Goal: Information Seeking & Learning: Learn about a topic

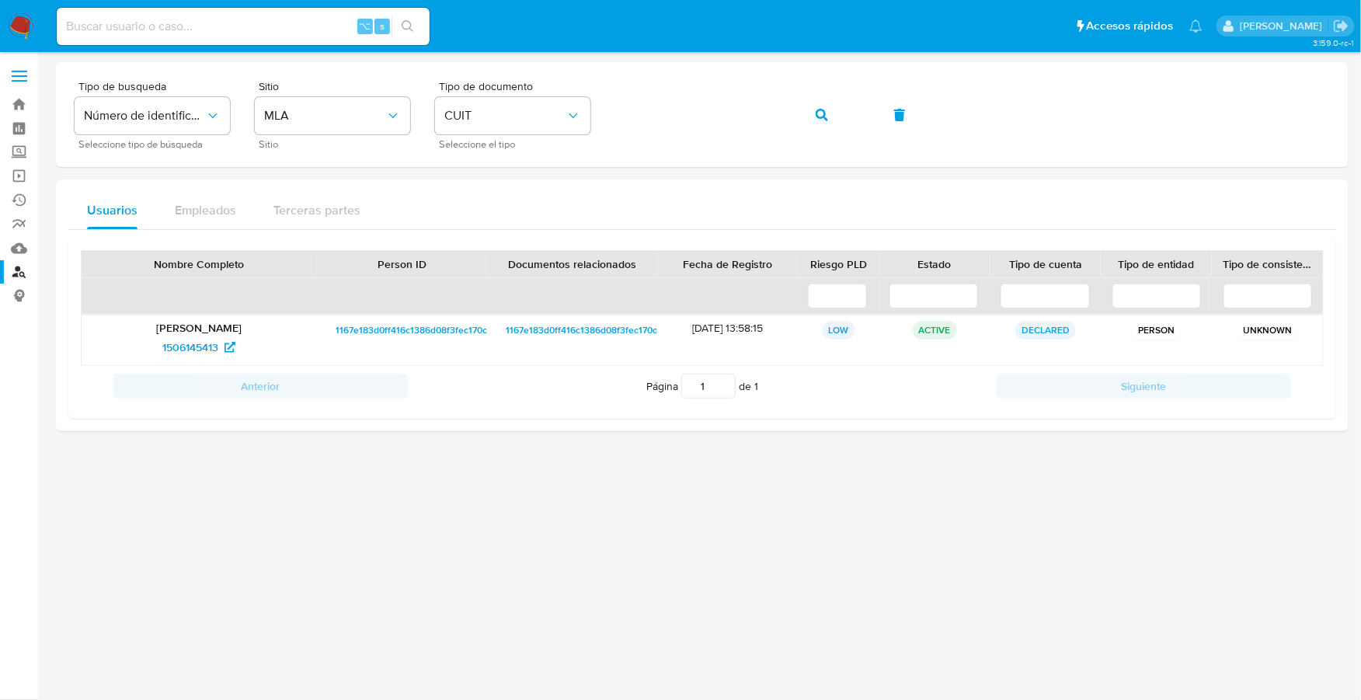
click at [442, 544] on div at bounding box center [702, 348] width 1293 height 572
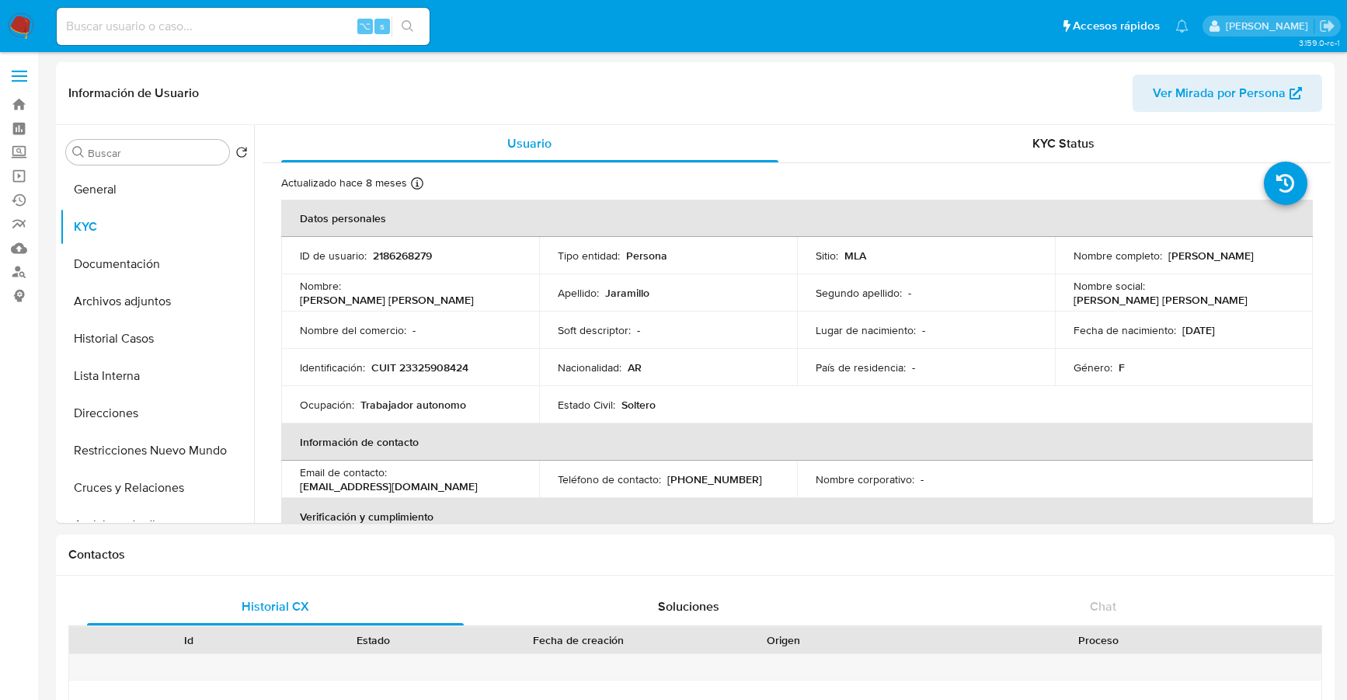
select select "10"
click at [21, 24] on img at bounding box center [21, 26] width 26 height 26
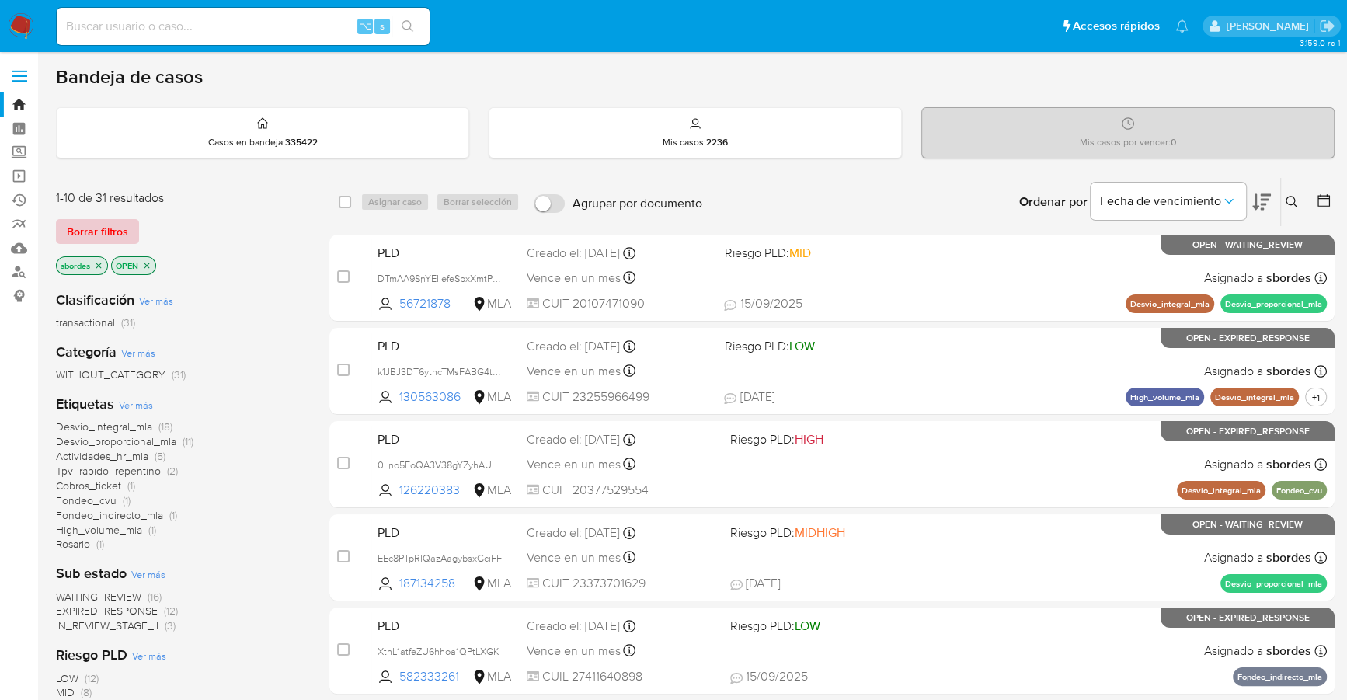
click at [103, 222] on span "Borrar filtros" at bounding box center [97, 232] width 61 height 22
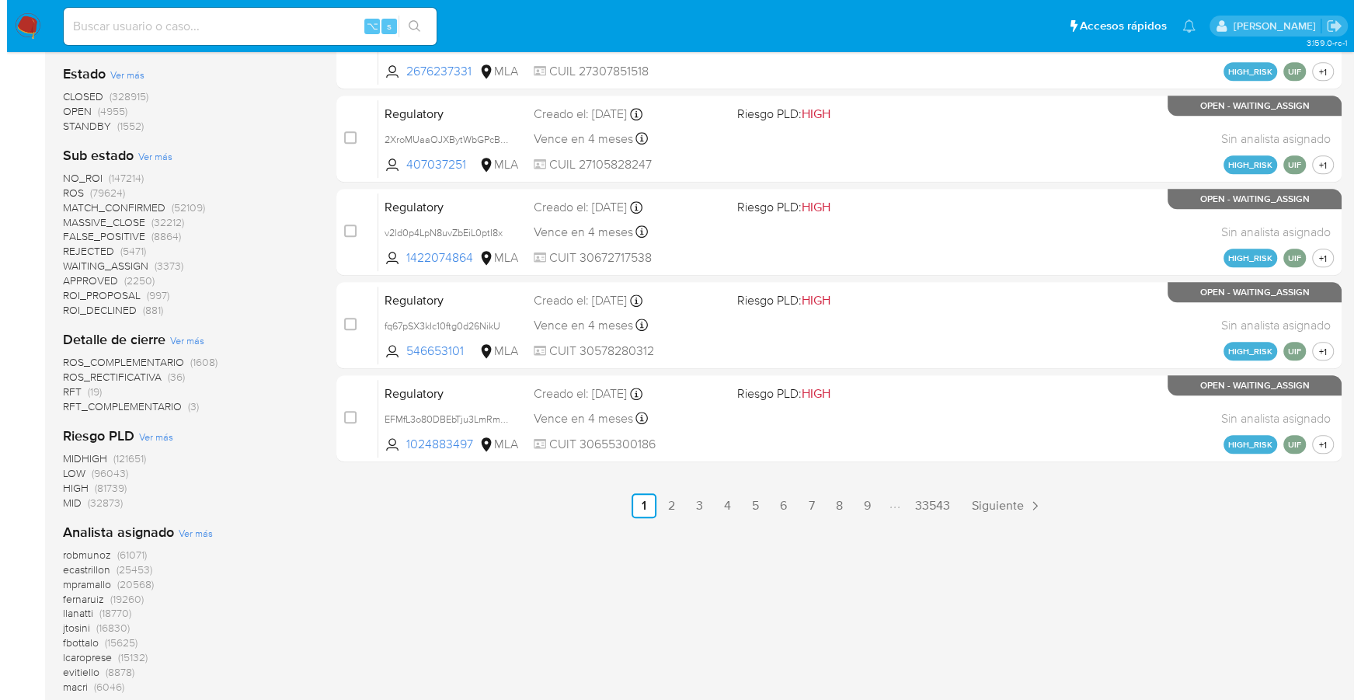
scroll to position [299, 0]
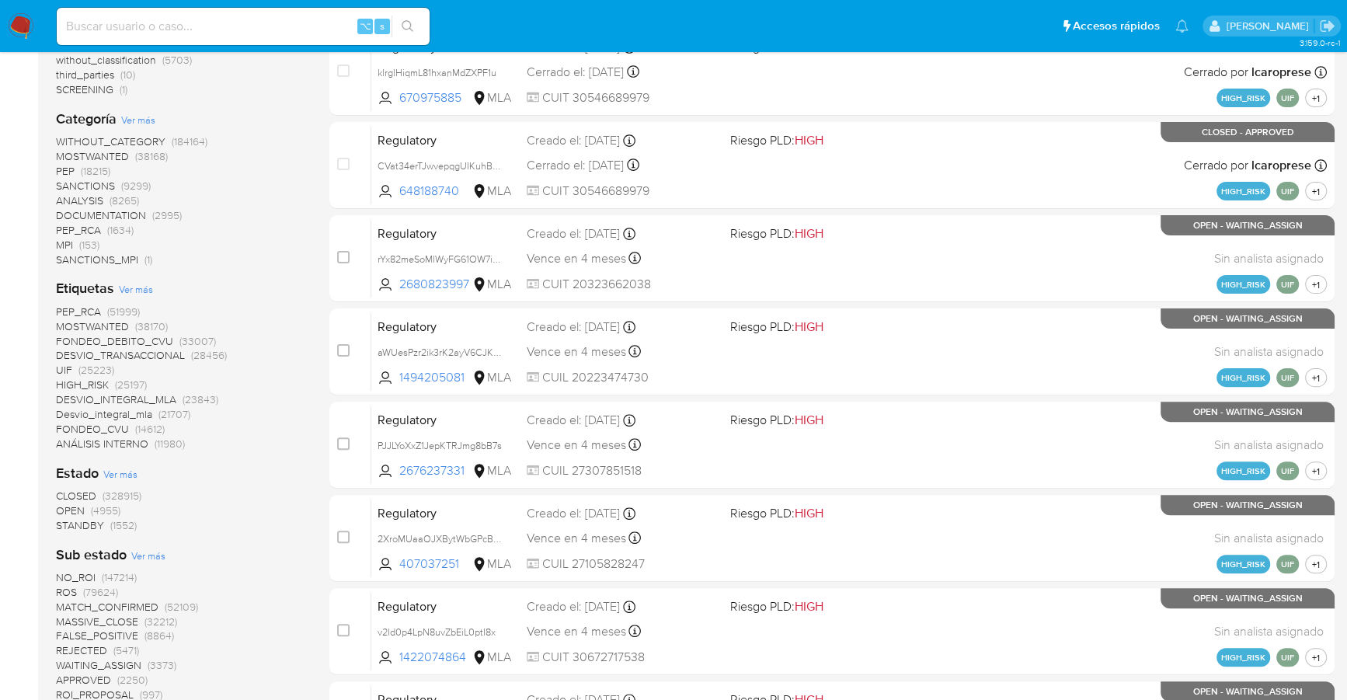
click at [139, 287] on span "Ver más" at bounding box center [136, 289] width 34 height 14
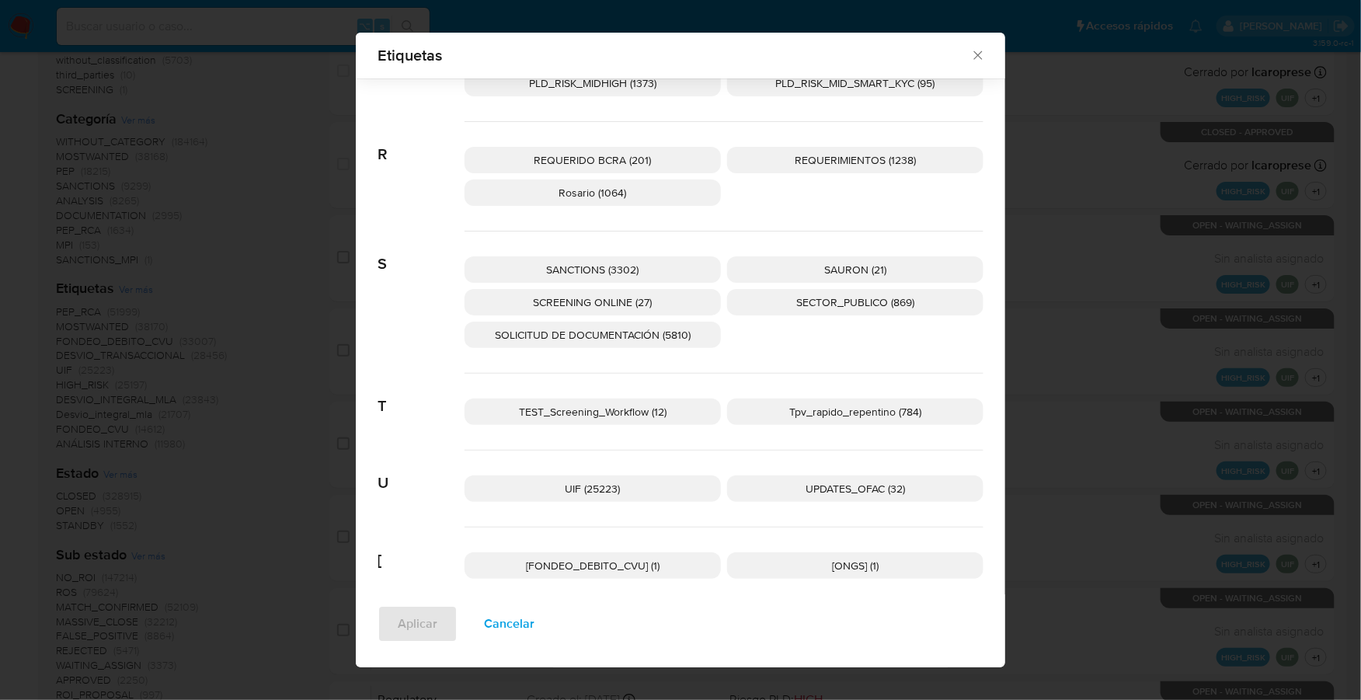
scroll to position [2358, 0]
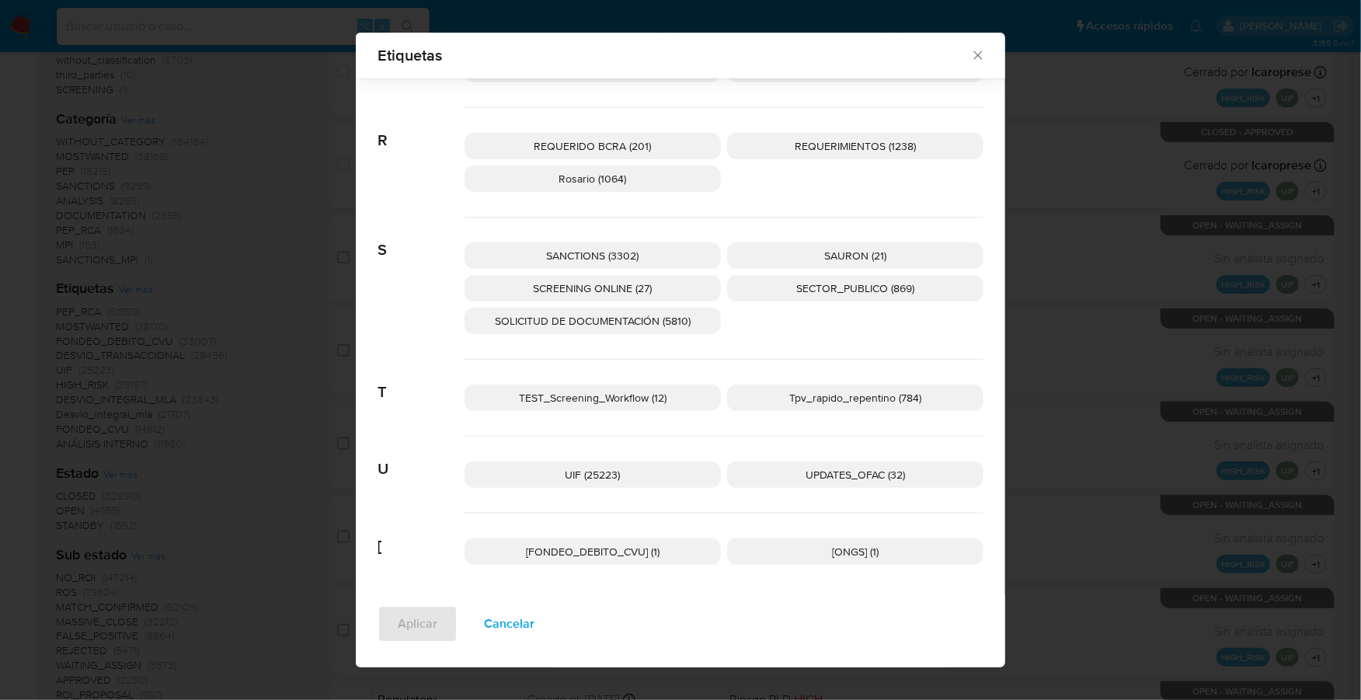
click at [576, 242] on p "SANCTIONS (3302)" at bounding box center [593, 255] width 256 height 26
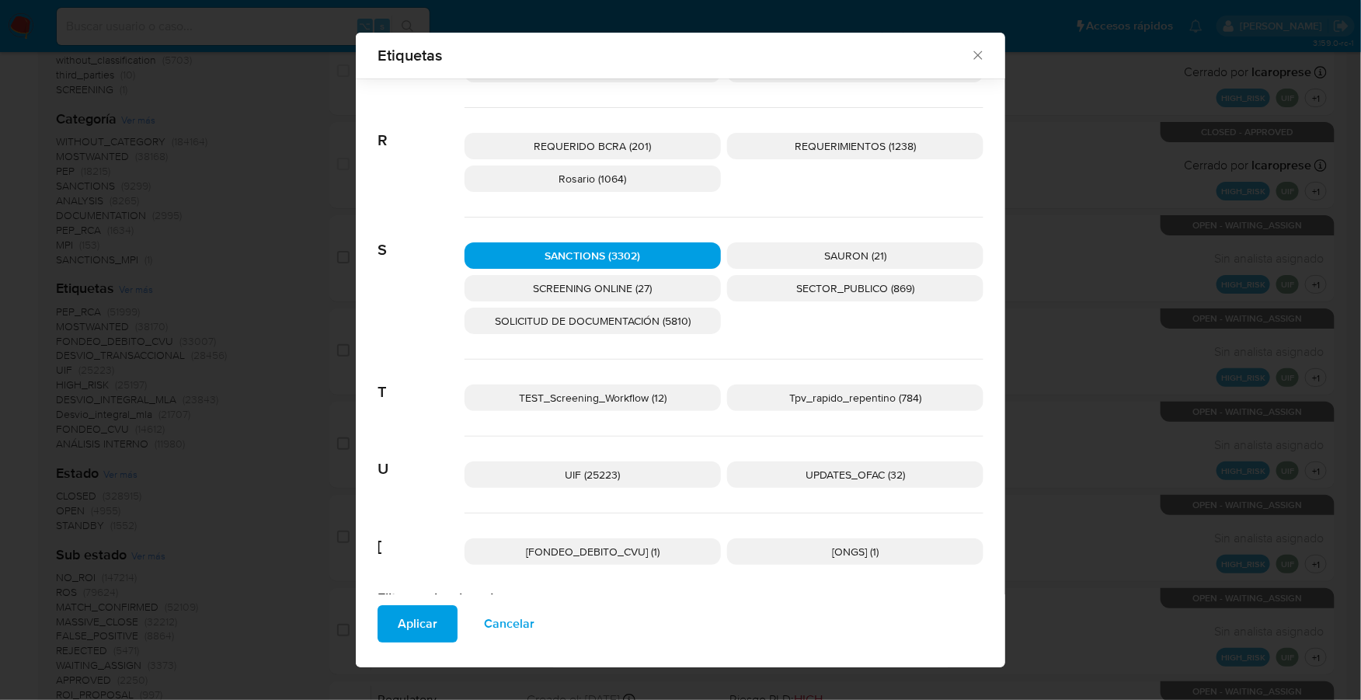
click at [634, 280] on span "SCREENING ONLINE (27)" at bounding box center [593, 288] width 119 height 16
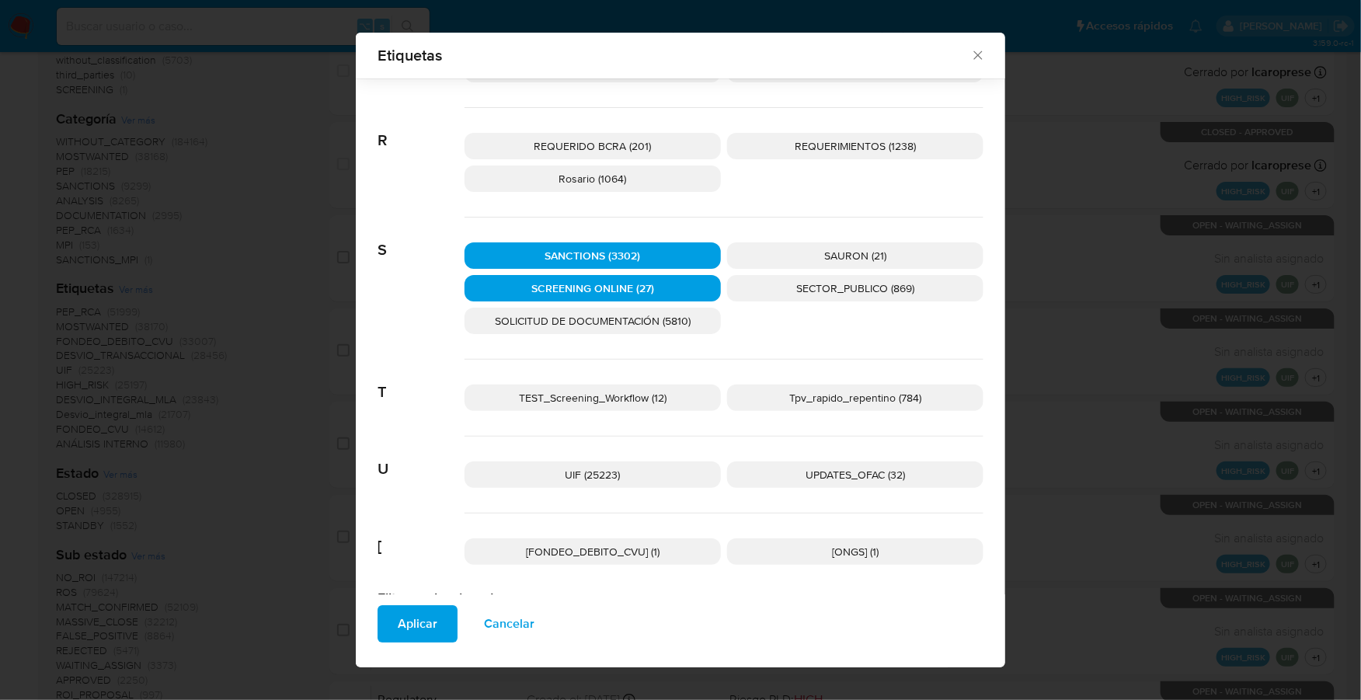
click at [863, 475] on span "UPDATES_OFAC (32)" at bounding box center [855, 475] width 99 height 16
click at [412, 621] on span "Aplicar" at bounding box center [418, 624] width 40 height 34
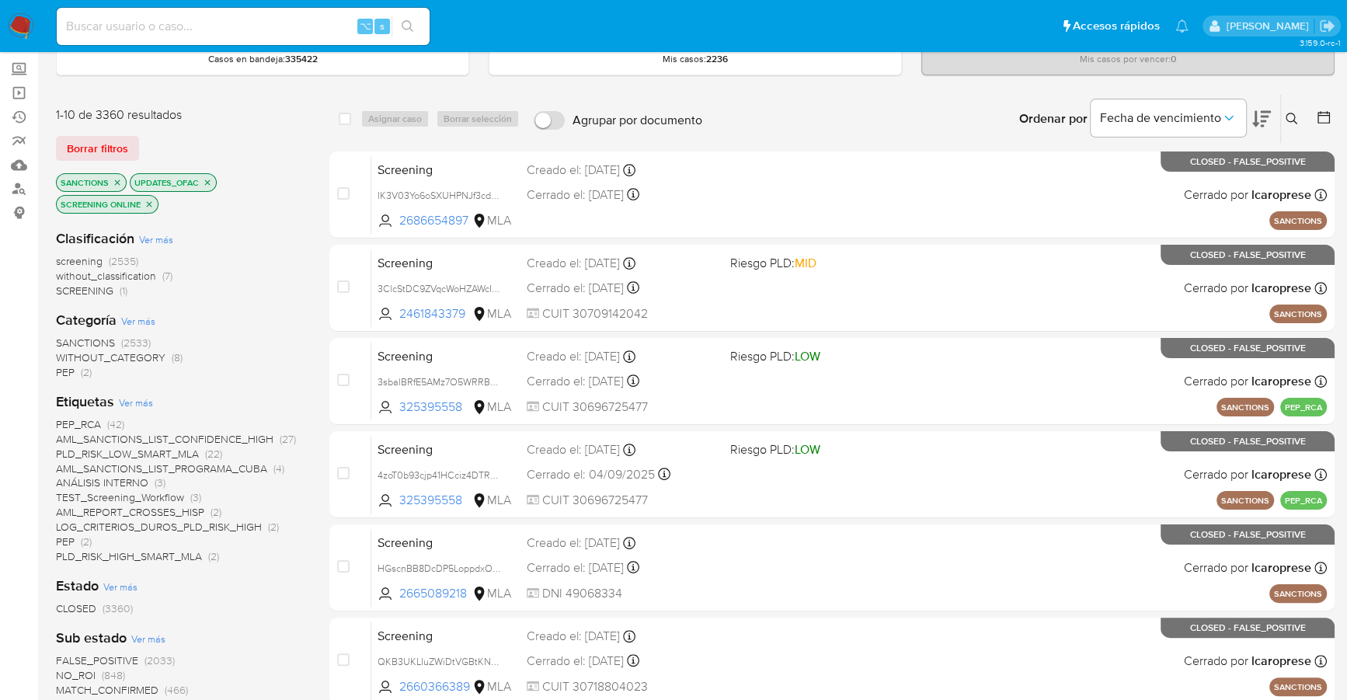
scroll to position [102, 0]
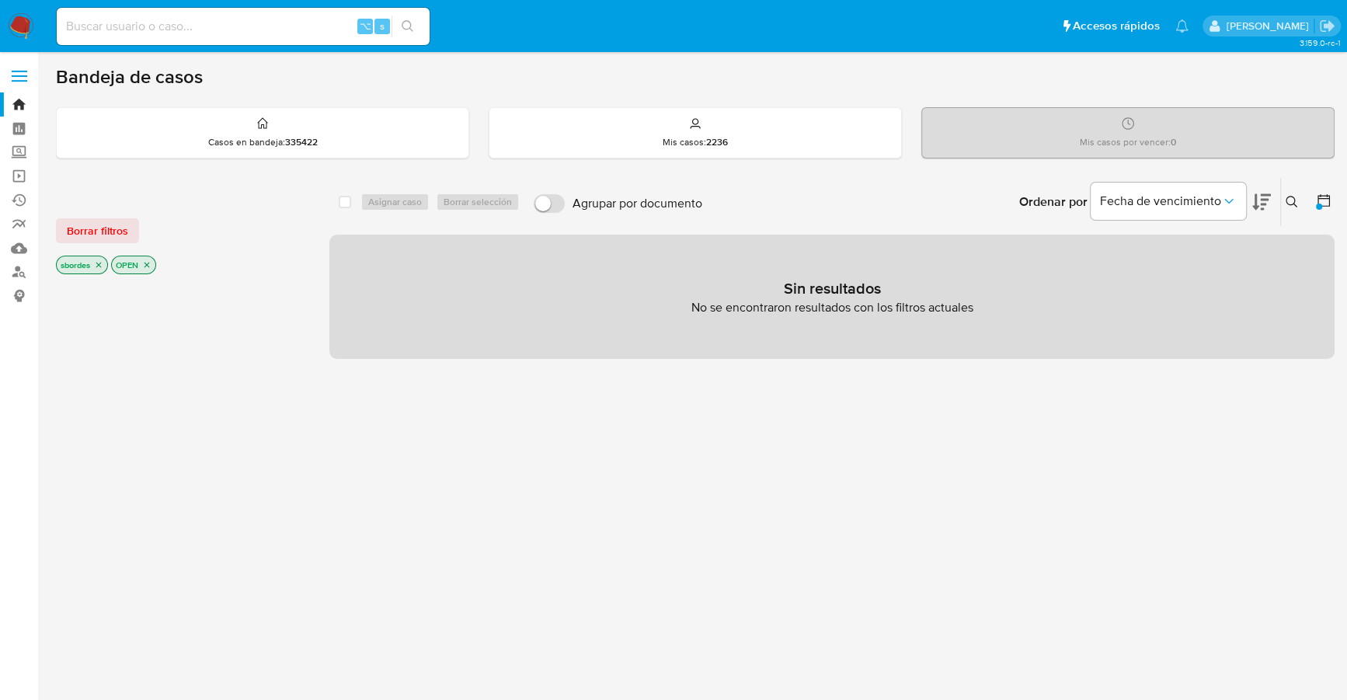
click at [85, 235] on span "Borrar filtros" at bounding box center [97, 231] width 61 height 22
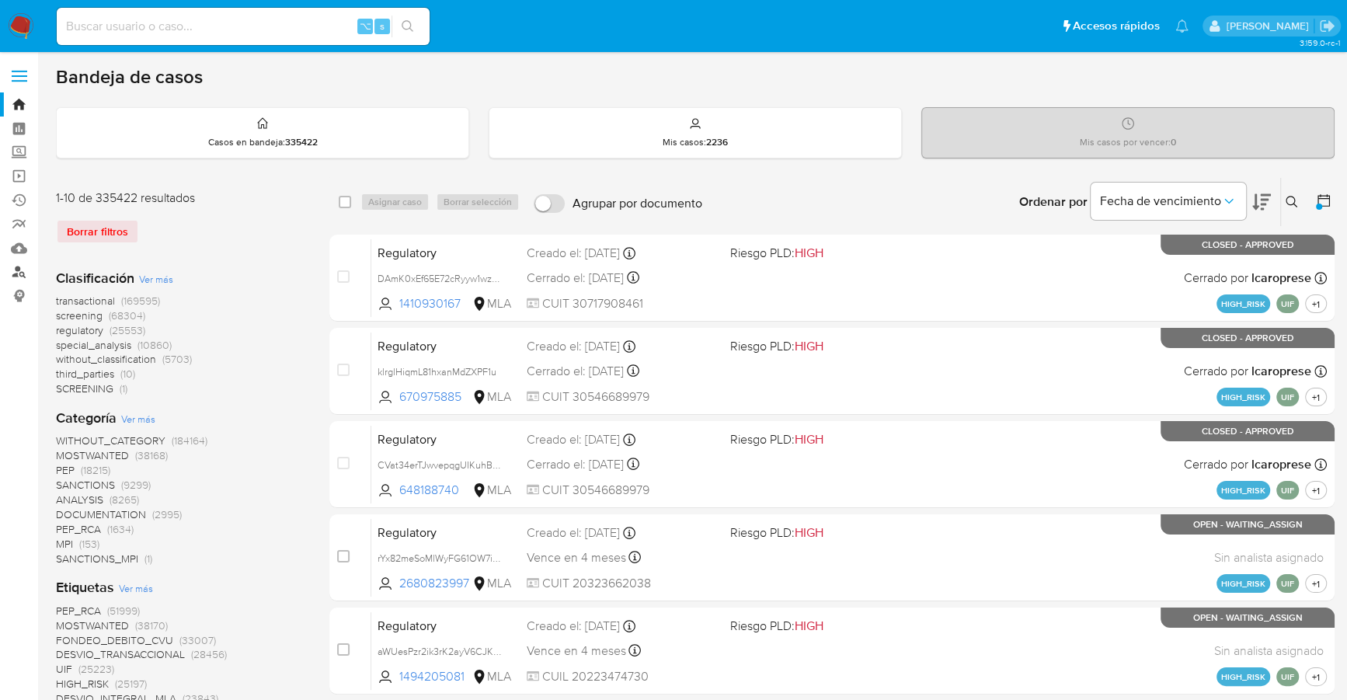
click at [23, 271] on link "Buscador de personas" at bounding box center [92, 272] width 185 height 24
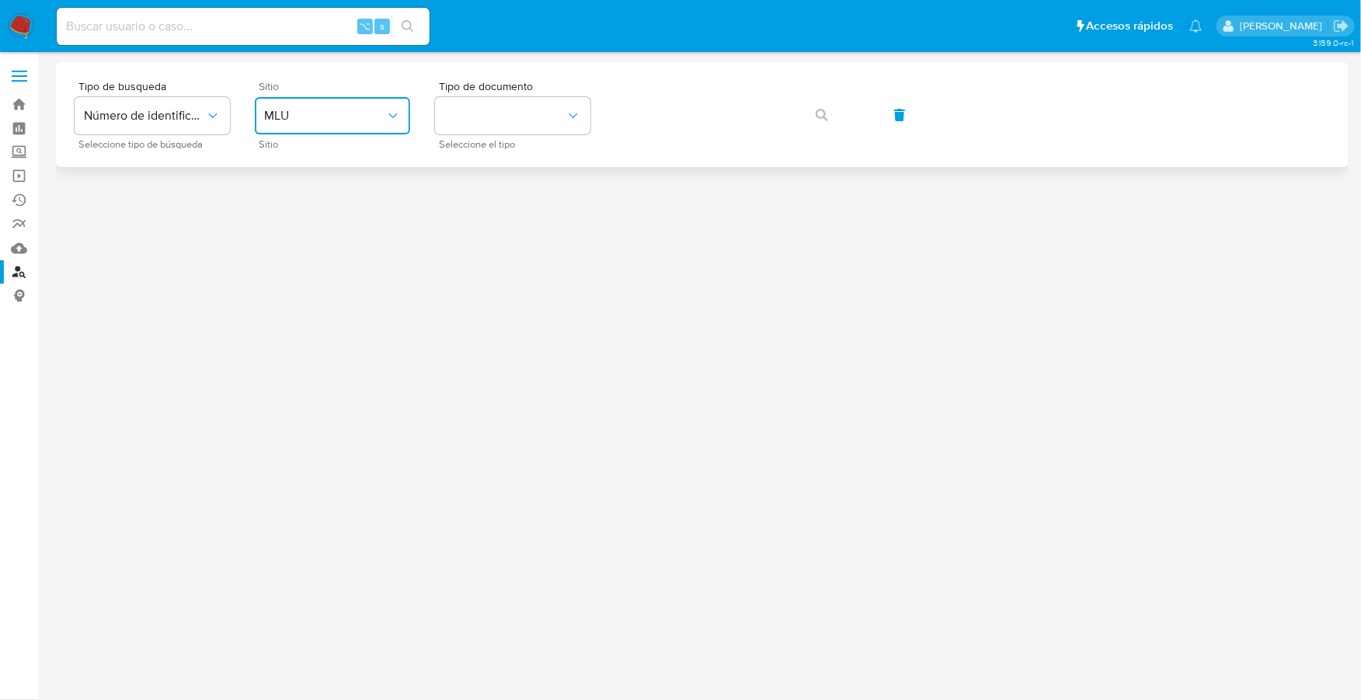
click at [331, 120] on span "MLU" at bounding box center [324, 116] width 121 height 16
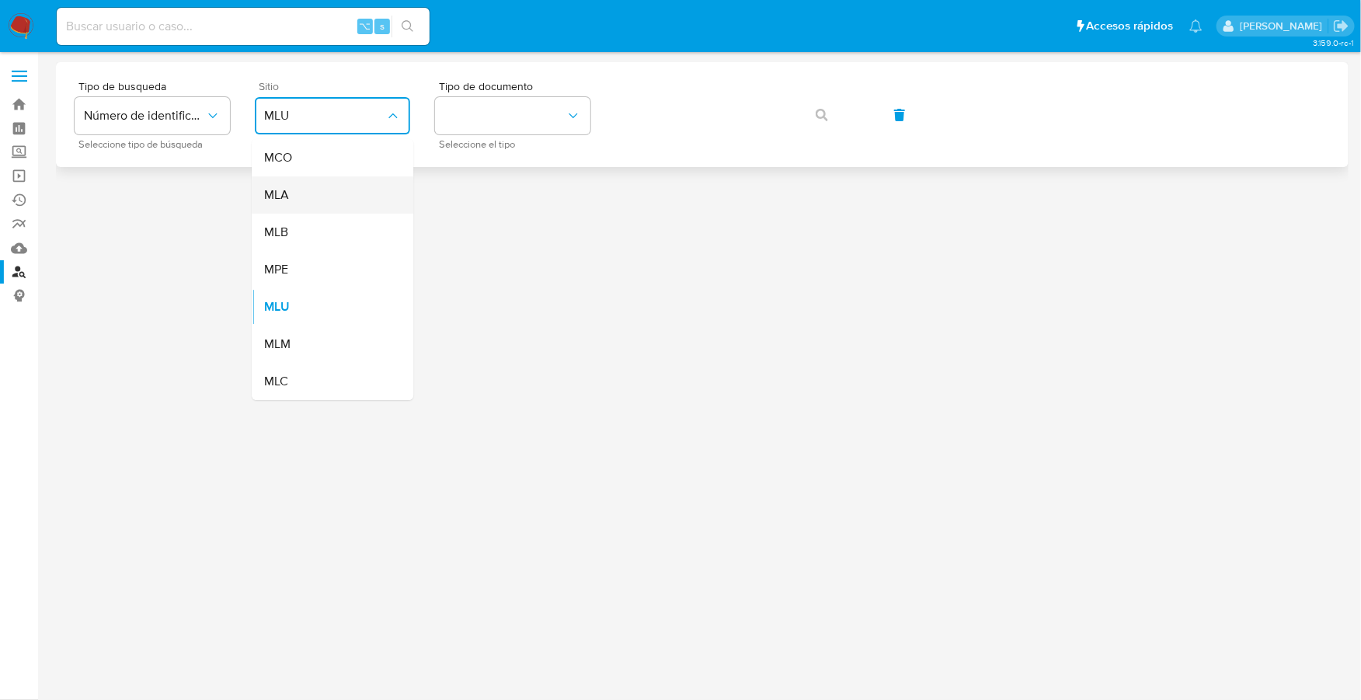
click at [299, 194] on div "MLA" at bounding box center [327, 194] width 127 height 37
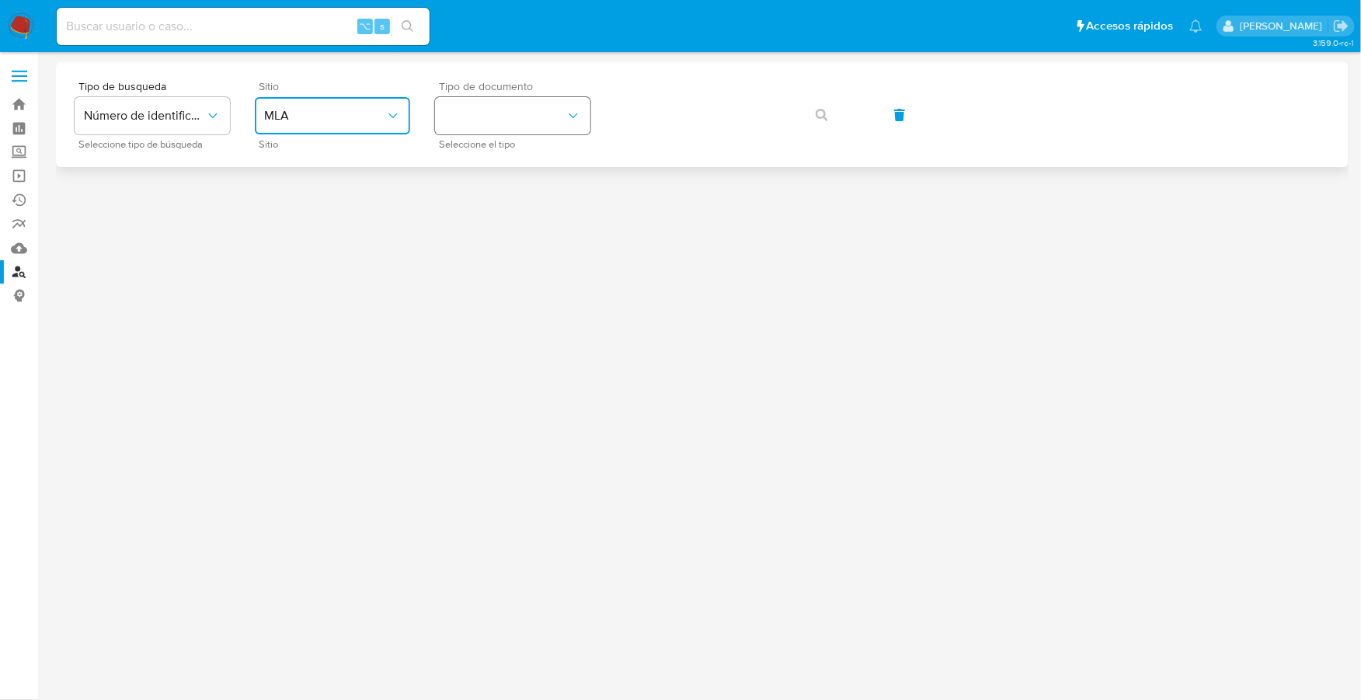
click at [489, 116] on button "identificationType" at bounding box center [512, 115] width 155 height 37
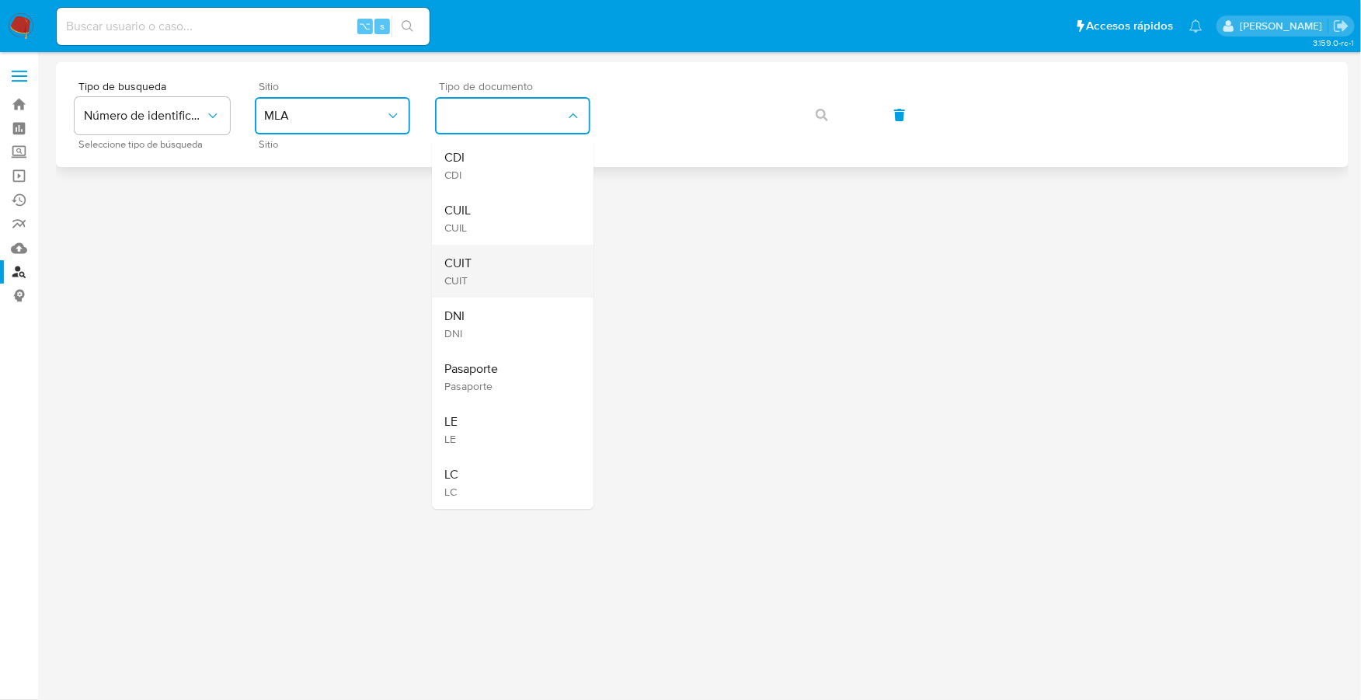
click at [488, 278] on div "CUIT CUIT" at bounding box center [507, 271] width 127 height 53
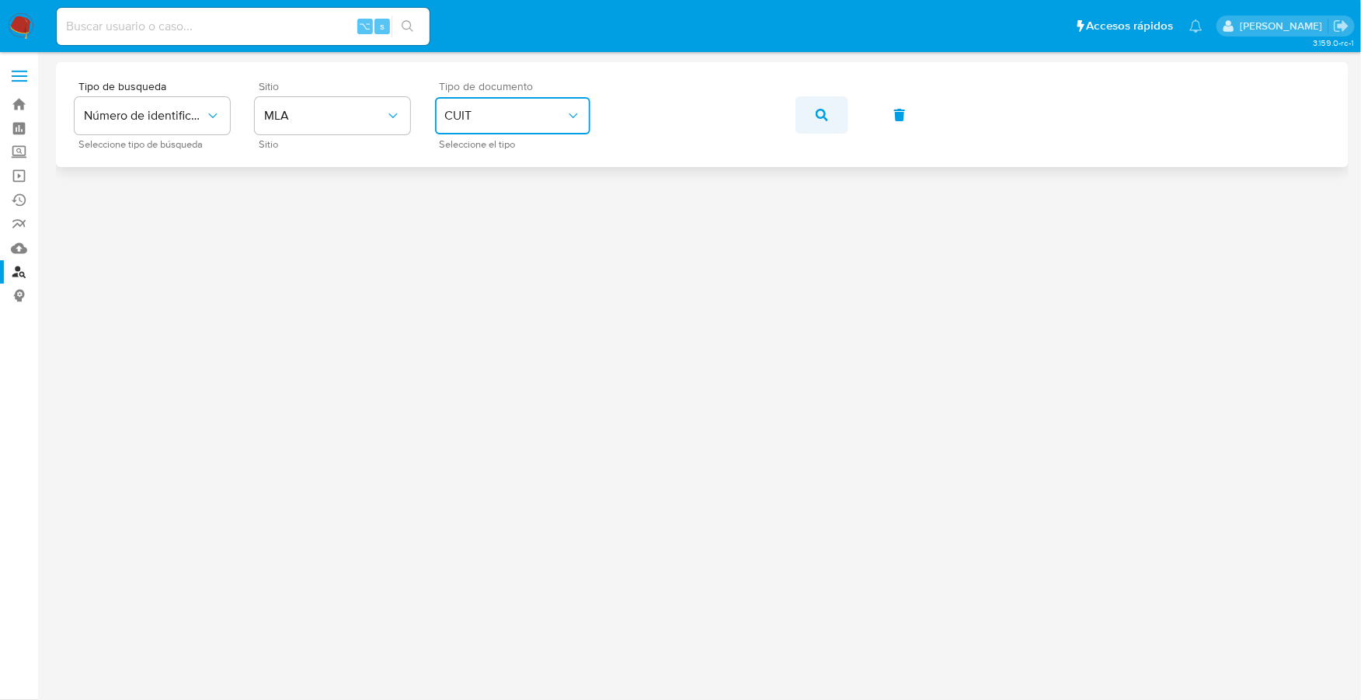
click at [821, 113] on icon "button" at bounding box center [822, 115] width 12 height 12
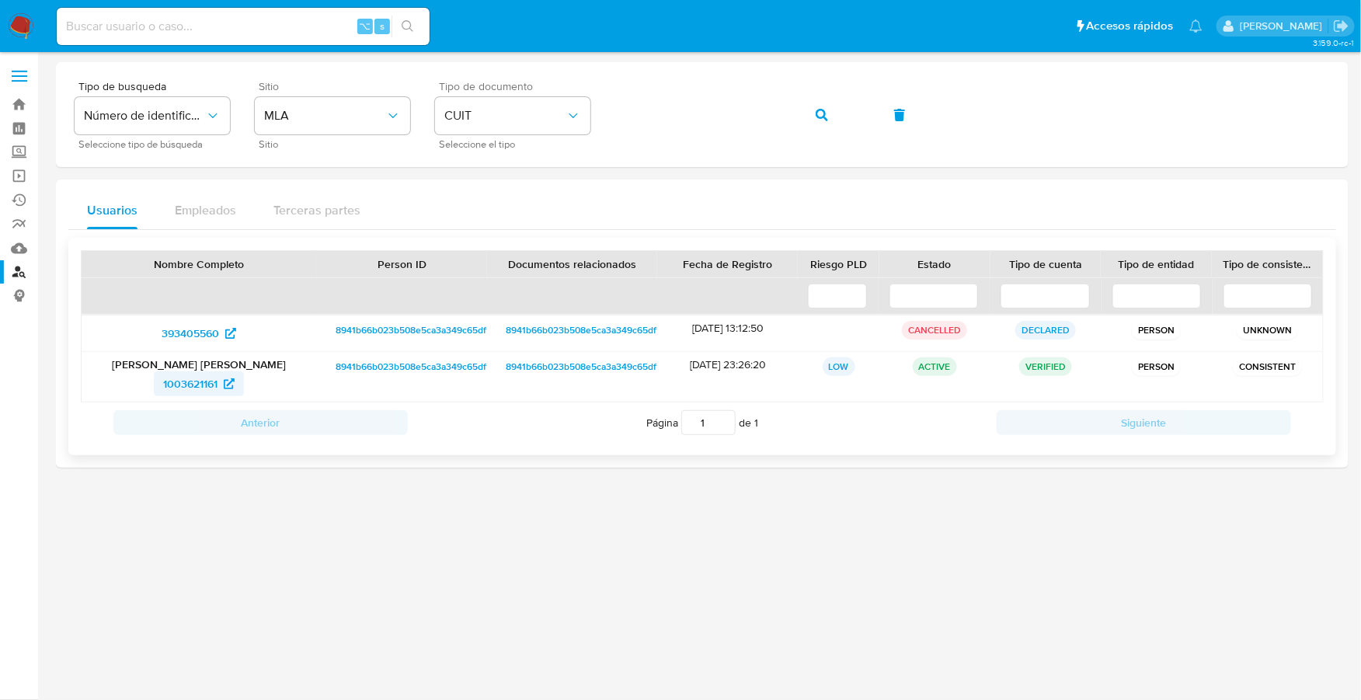
click at [190, 385] on span "1003621161" at bounding box center [190, 383] width 54 height 25
click at [568, 106] on div "Tipo de busqueda Número de identificación Seleccione tipo de búsqueda Sitio MLA…" at bounding box center [702, 115] width 1255 height 68
click at [825, 113] on icon "button" at bounding box center [822, 115] width 12 height 12
click at [197, 367] on span "1868217022" at bounding box center [190, 369] width 57 height 25
click at [584, 114] on div "Tipo de busqueda Número de identificación Seleccione tipo de búsqueda Sitio MLA…" at bounding box center [702, 115] width 1255 height 68
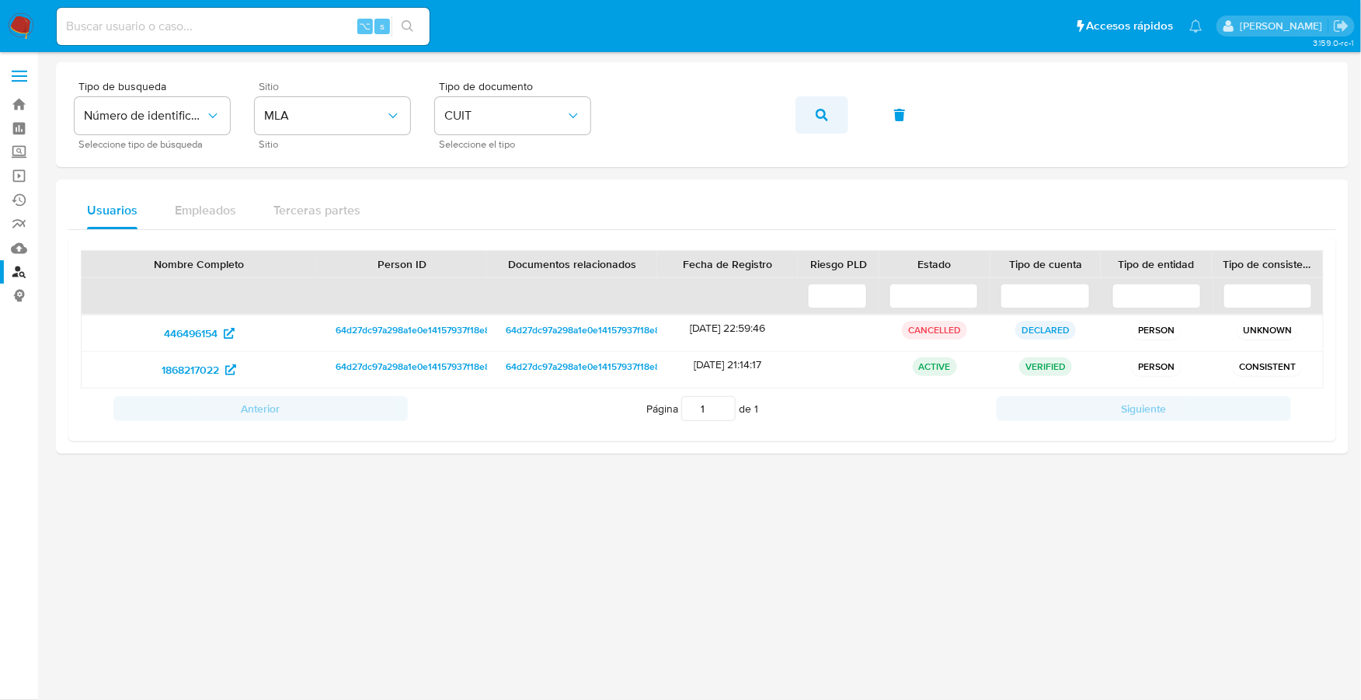
click at [796, 116] on button "button" at bounding box center [821, 114] width 53 height 37
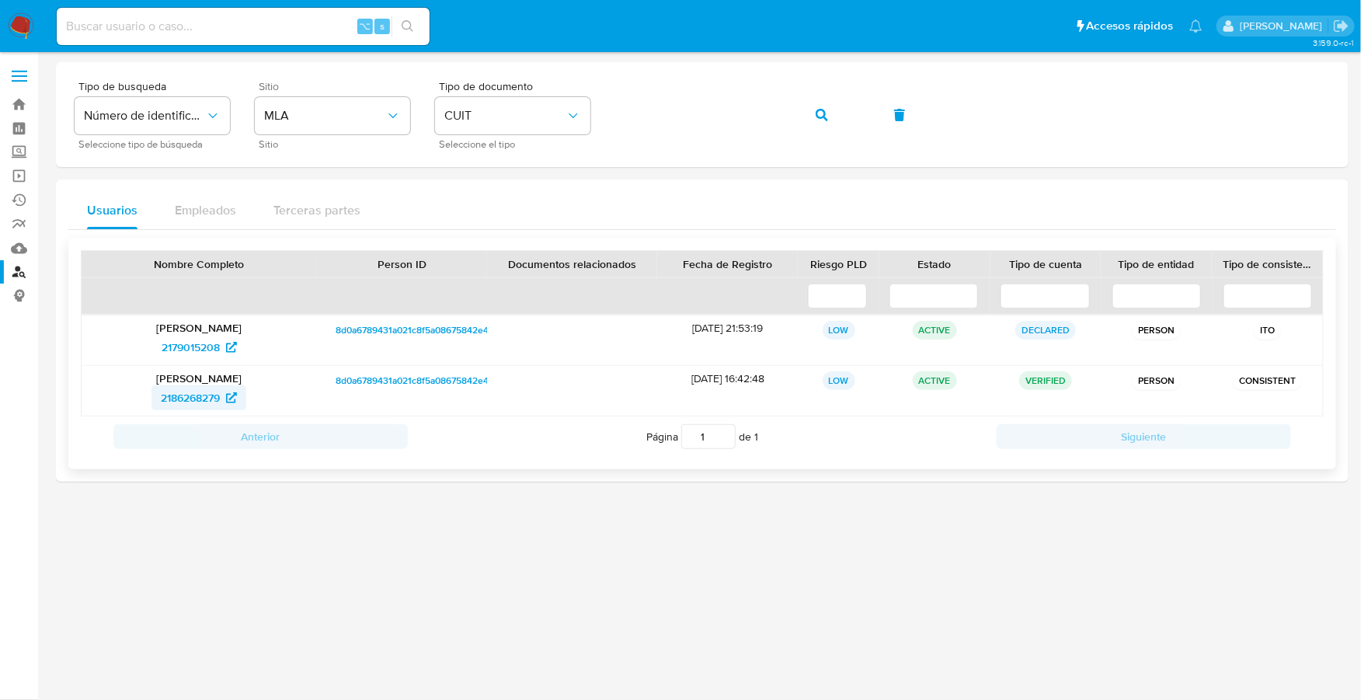
click at [189, 395] on span "2186268279" at bounding box center [190, 397] width 59 height 25
click at [567, 106] on div "Tipo de busqueda Número de identificación Seleccione tipo de búsqueda Sitio MLA…" at bounding box center [702, 115] width 1255 height 68
click at [823, 113] on icon "button" at bounding box center [822, 115] width 12 height 12
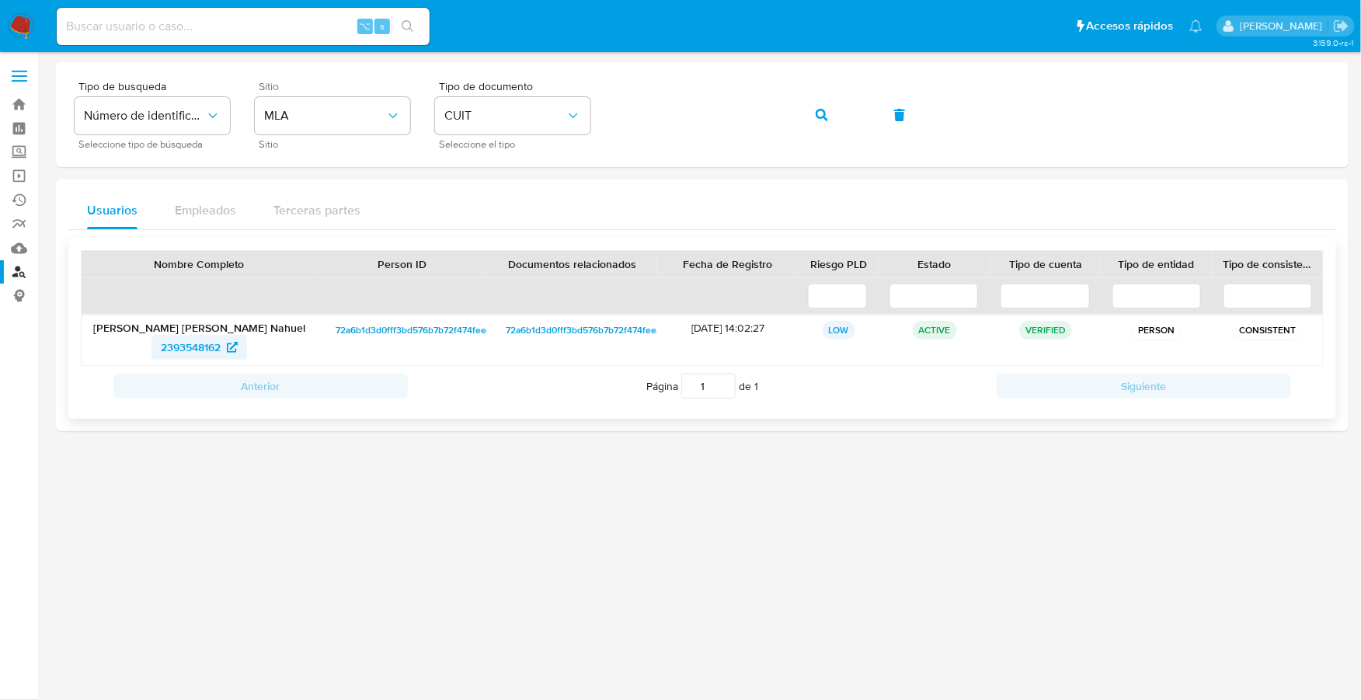
click at [205, 336] on span "2393548162" at bounding box center [191, 347] width 60 height 25
click at [574, 105] on div "Tipo de busqueda Número de identificación Seleccione tipo de búsqueda Sitio MLA…" at bounding box center [702, 115] width 1255 height 68
click at [830, 113] on button "button" at bounding box center [821, 114] width 53 height 37
click at [177, 343] on span "1506145413" at bounding box center [190, 347] width 56 height 25
click at [573, 108] on div "Tipo de busqueda Número de identificación Seleccione tipo de búsqueda Sitio MLA…" at bounding box center [702, 115] width 1255 height 68
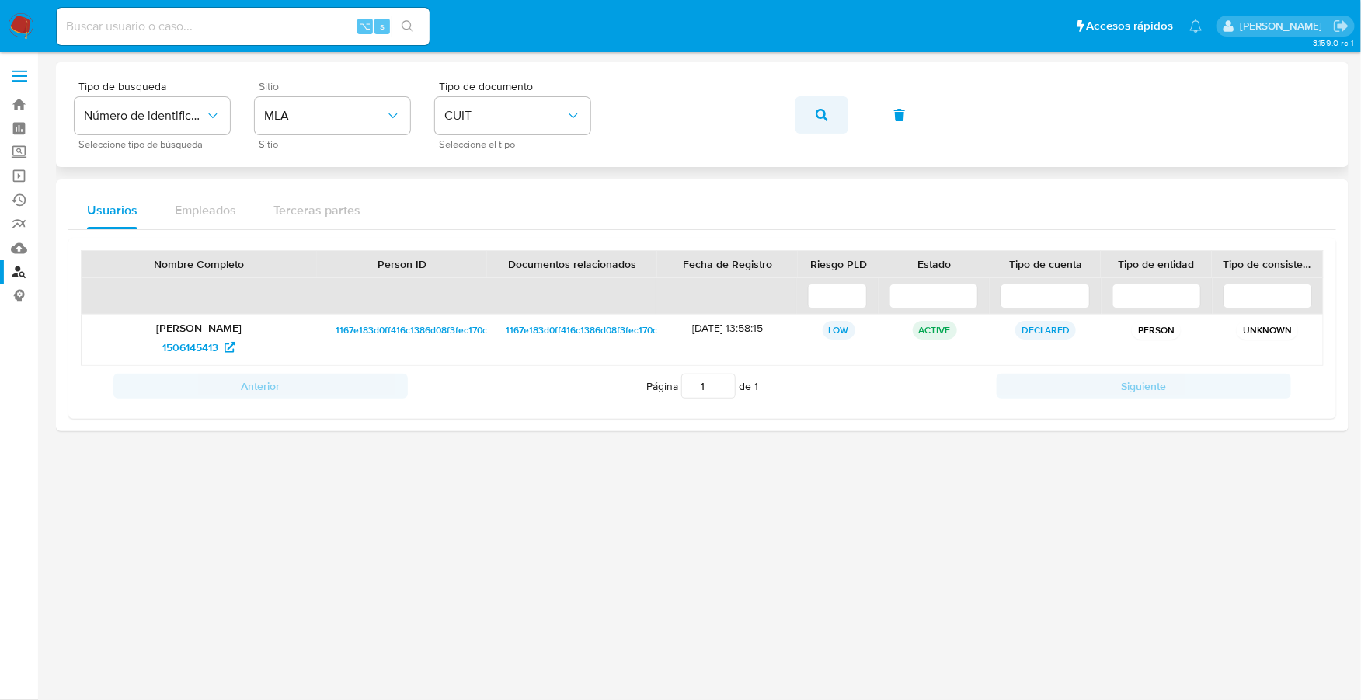
click at [809, 113] on button "button" at bounding box center [821, 114] width 53 height 37
click at [193, 347] on span "1517646299" at bounding box center [190, 347] width 57 height 25
click at [23, 27] on img at bounding box center [21, 26] width 26 height 26
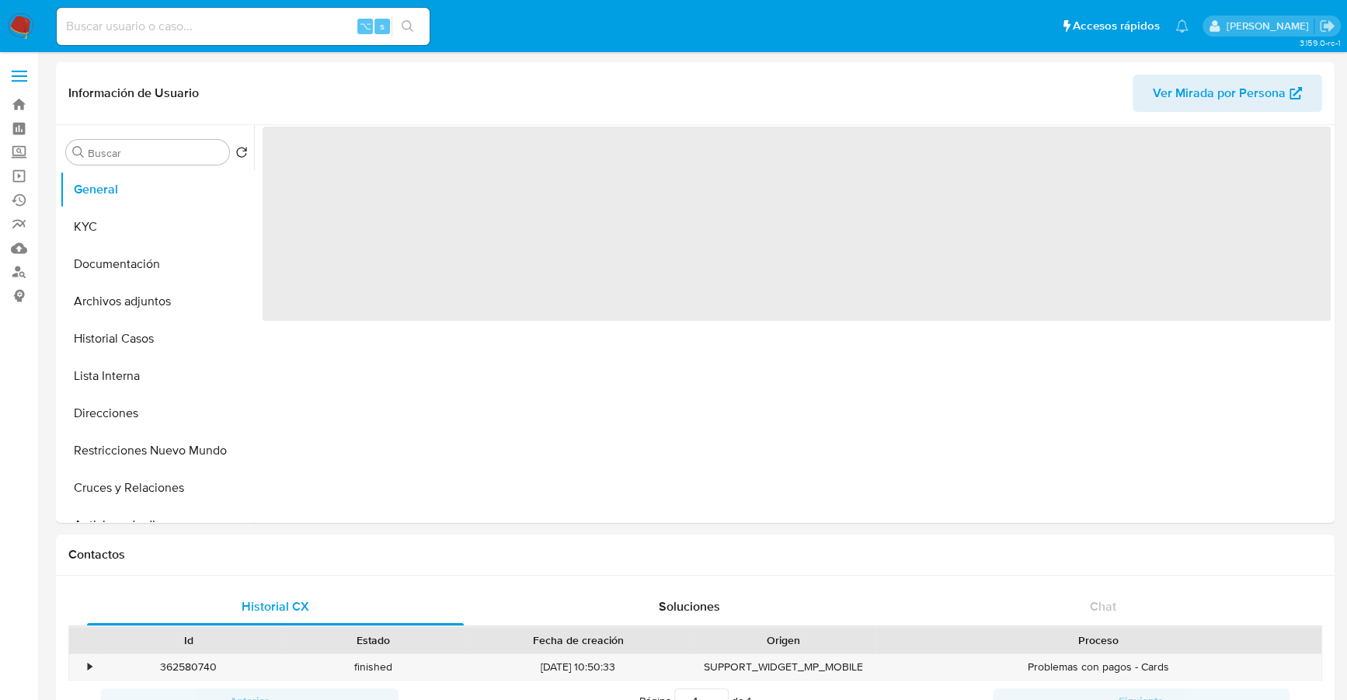
select select "10"
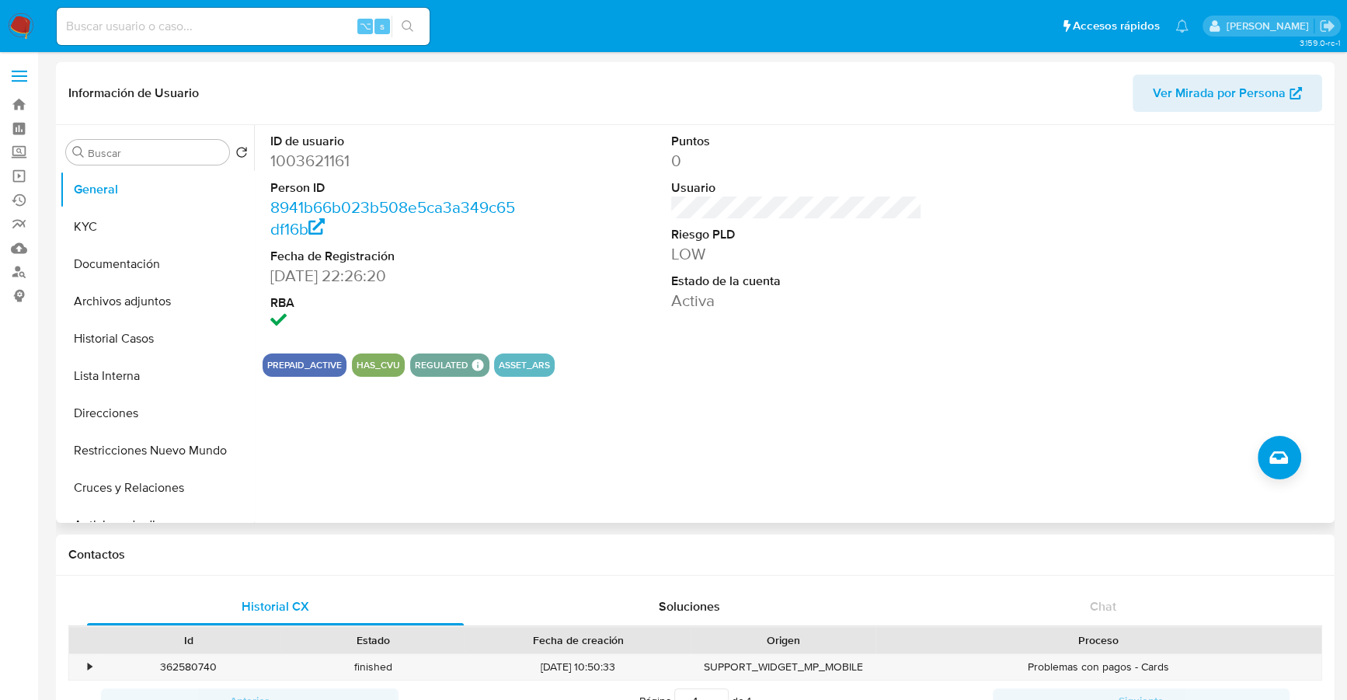
click at [296, 163] on dd "1003621161" at bounding box center [396, 161] width 252 height 22
copy dd "1003621161"
click at [85, 228] on button "KYC" at bounding box center [151, 226] width 182 height 37
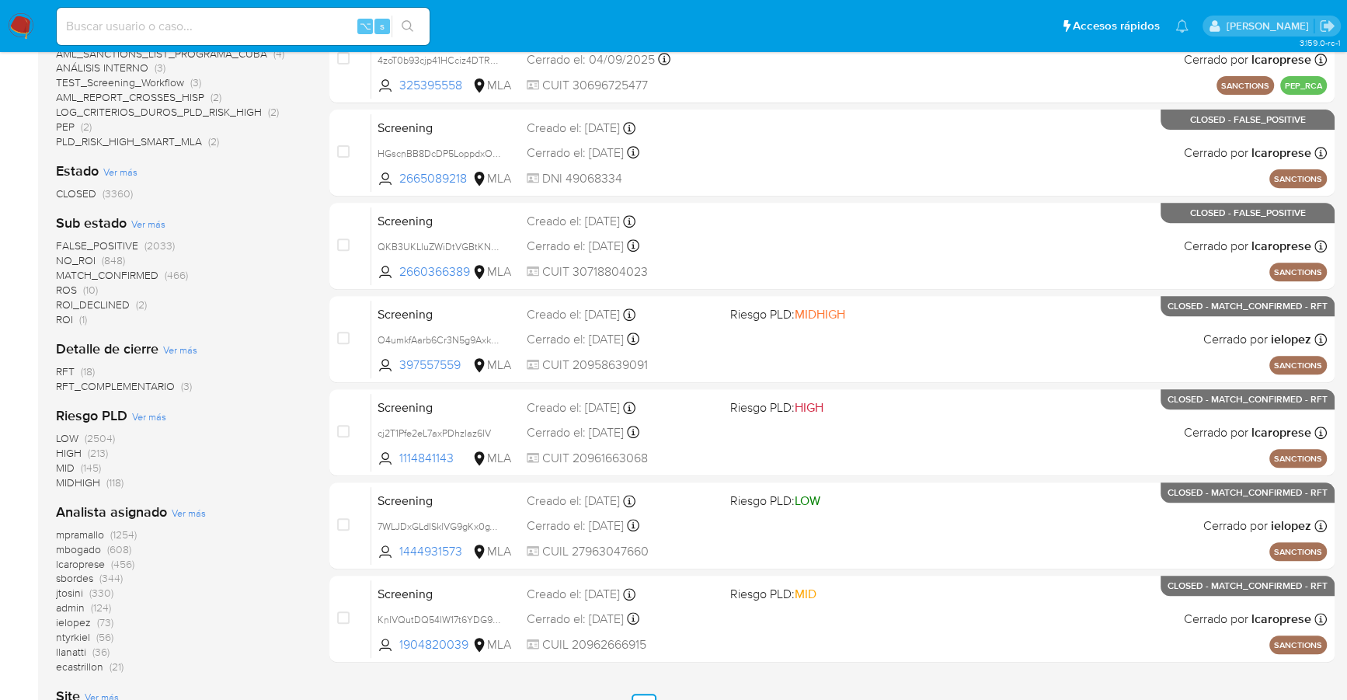
scroll to position [455, 0]
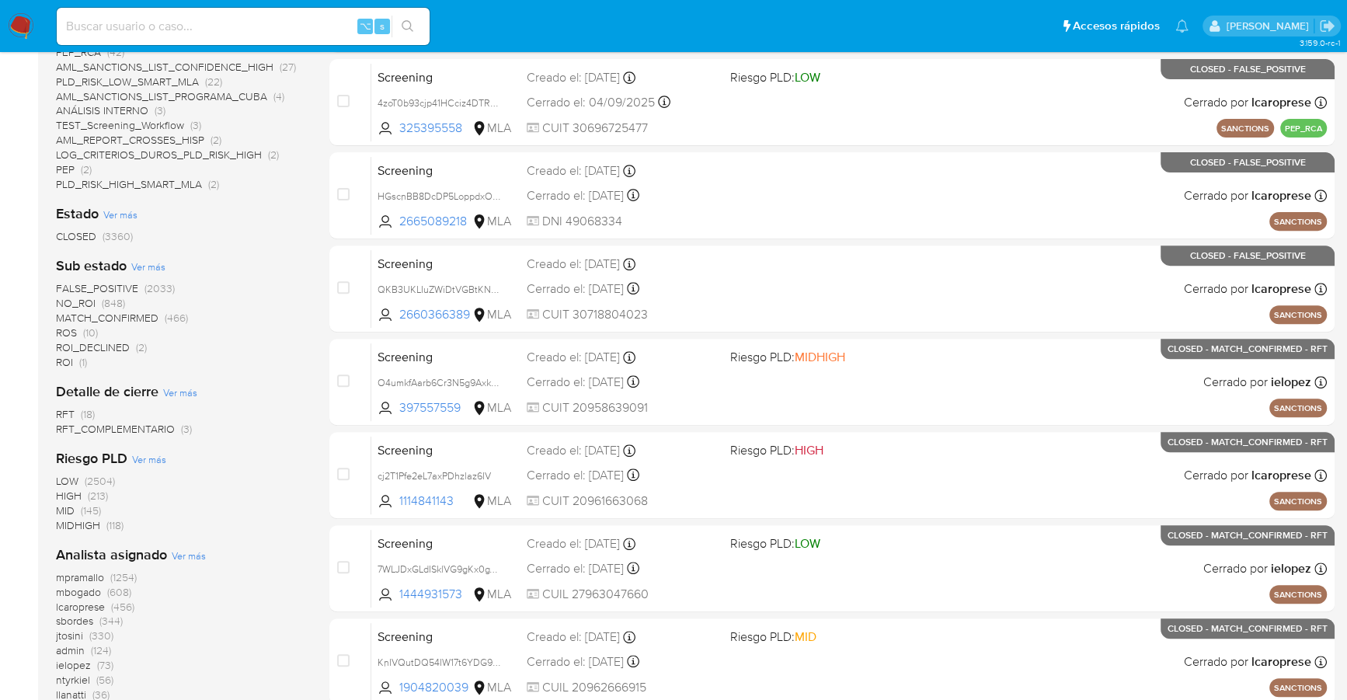
click at [92, 237] on span "CLOSED" at bounding box center [76, 236] width 40 height 16
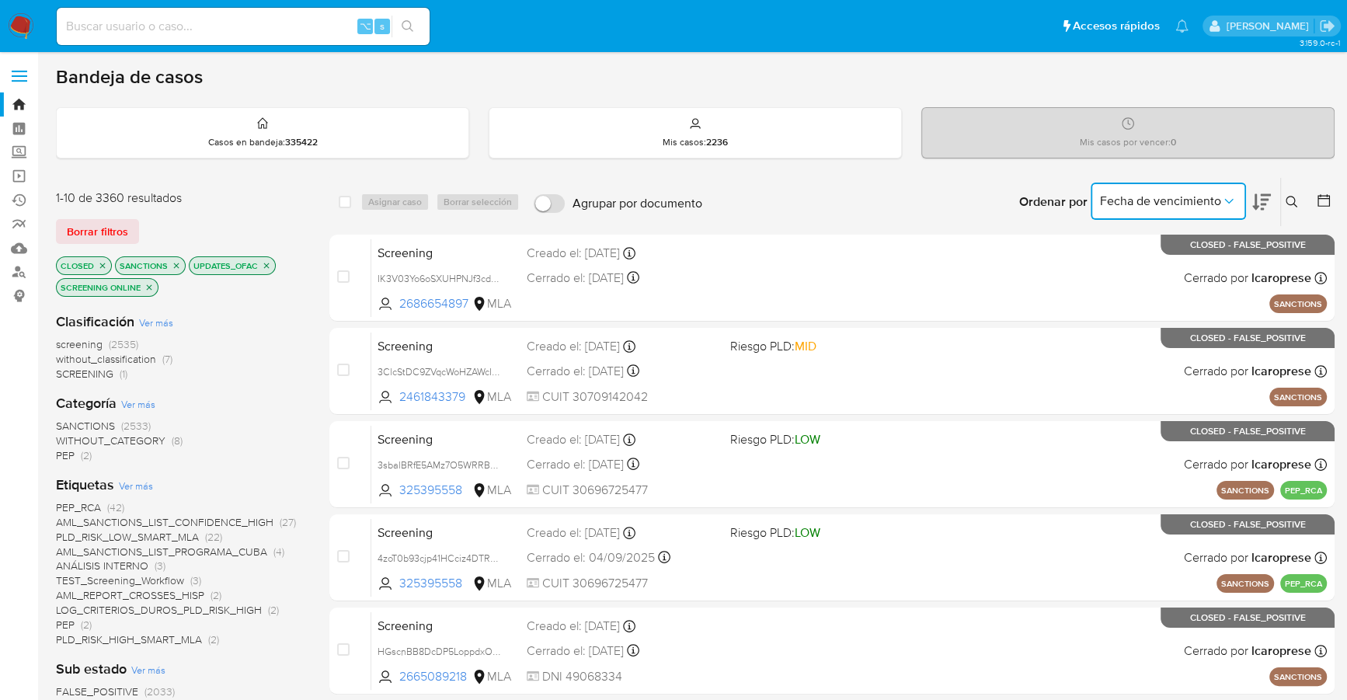
click at [1224, 203] on icon "Ordenar por" at bounding box center [1229, 201] width 16 height 16
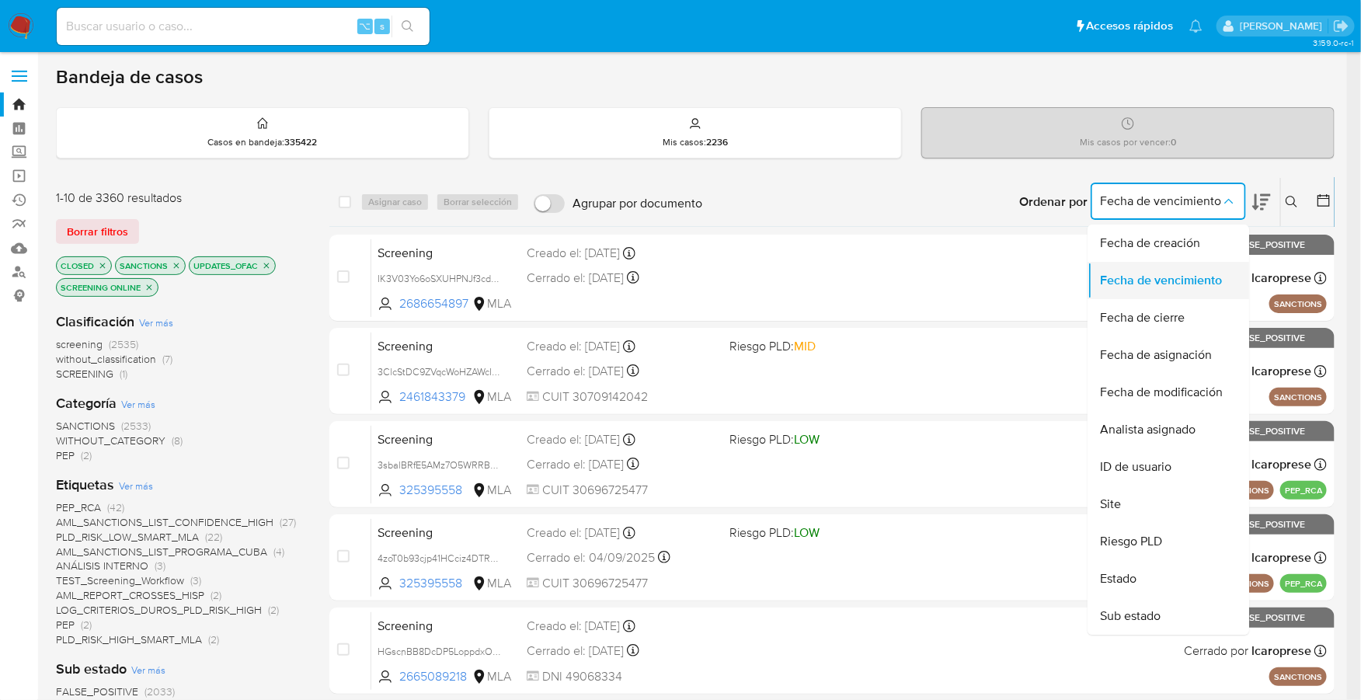
click at [1174, 277] on span "Fecha de vencimiento" at bounding box center [1161, 281] width 122 height 16
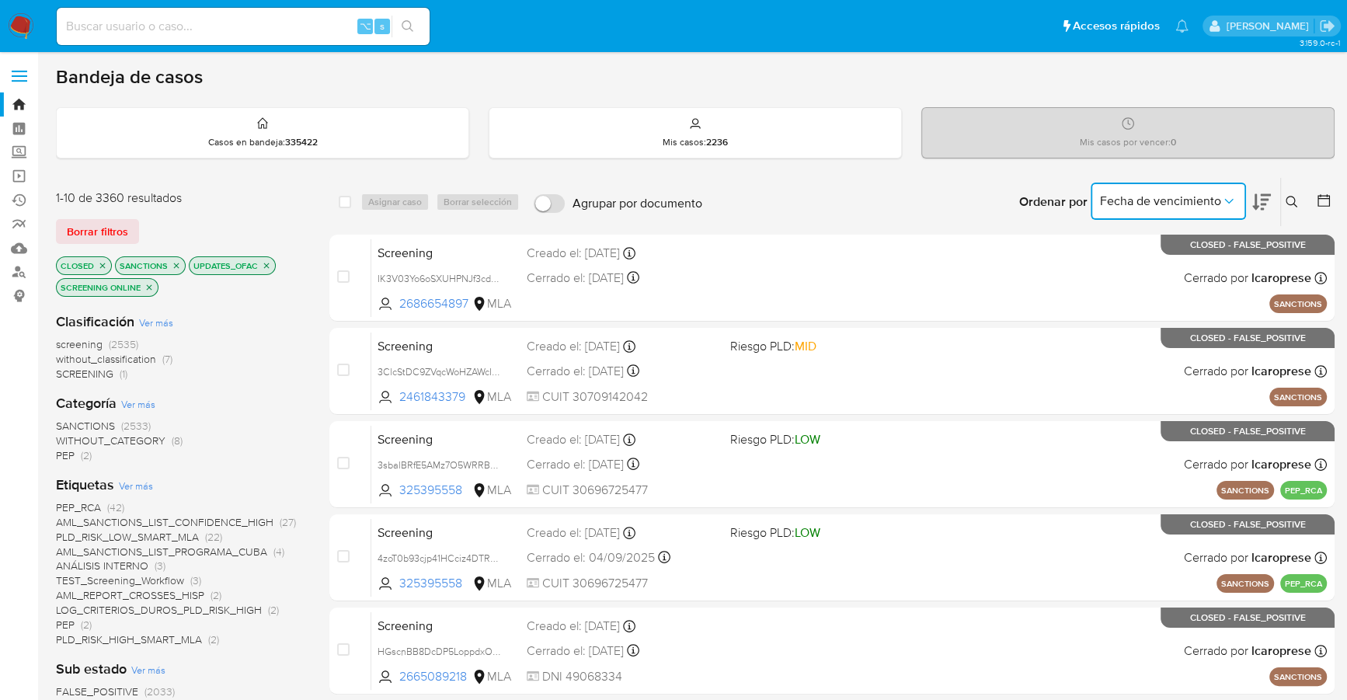
click at [1295, 200] on icon at bounding box center [1292, 202] width 12 height 12
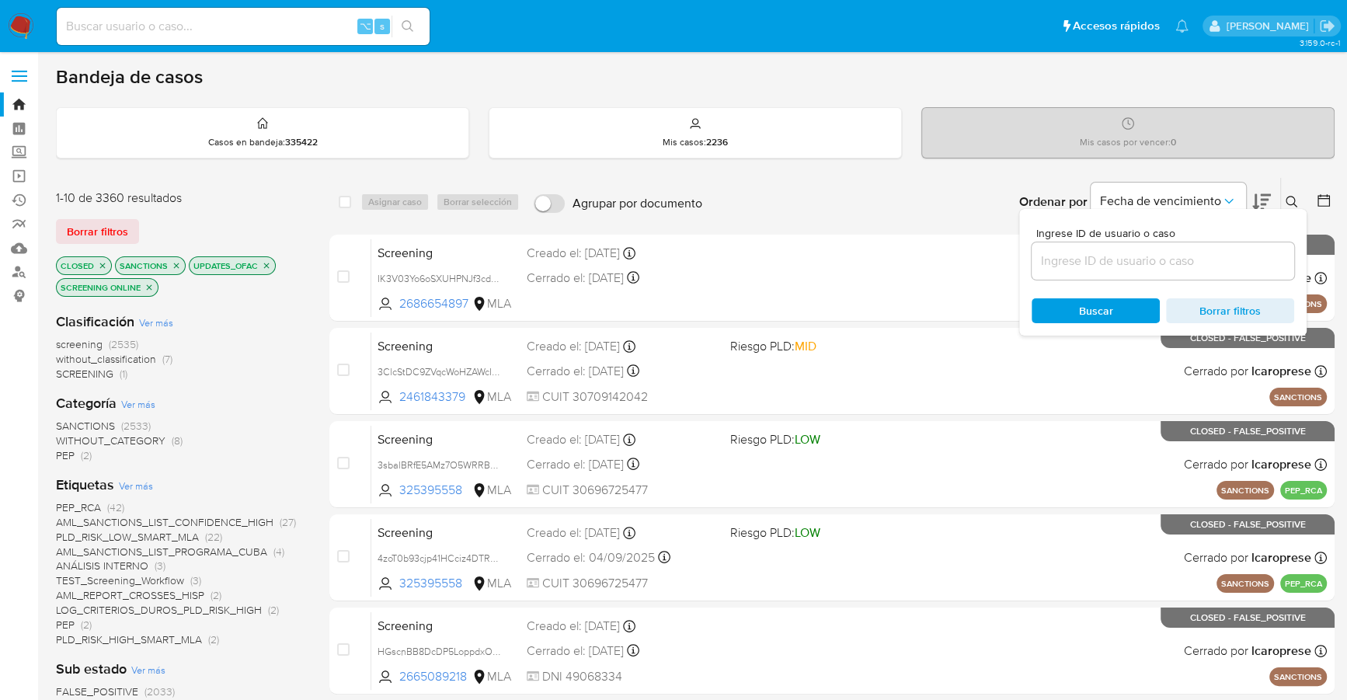
click at [1278, 168] on div "Bandeja de casos Casos en bandeja : 335422 Mis casos : 2236 Mis casos por vence…" at bounding box center [695, 656] width 1279 height 1182
click at [1234, 193] on icon "Ordenar por" at bounding box center [1229, 201] width 16 height 16
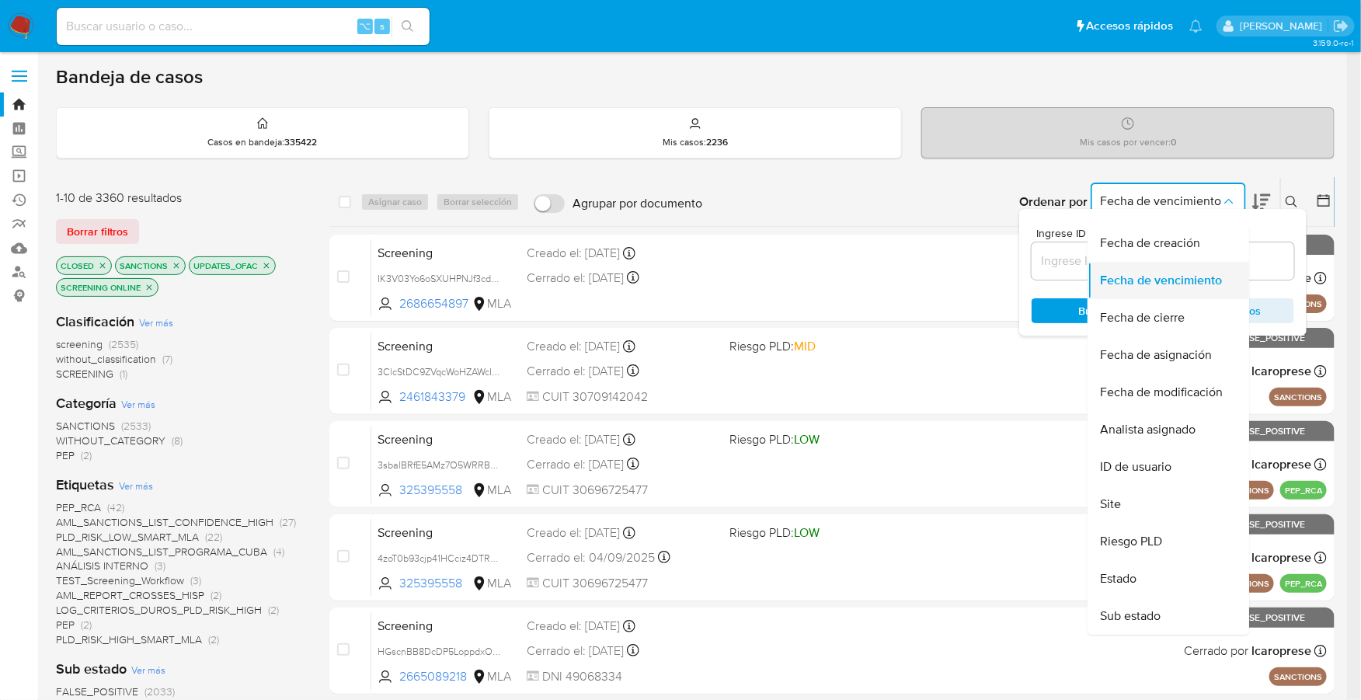
click at [1181, 273] on span "Fecha de vencimiento" at bounding box center [1161, 281] width 122 height 16
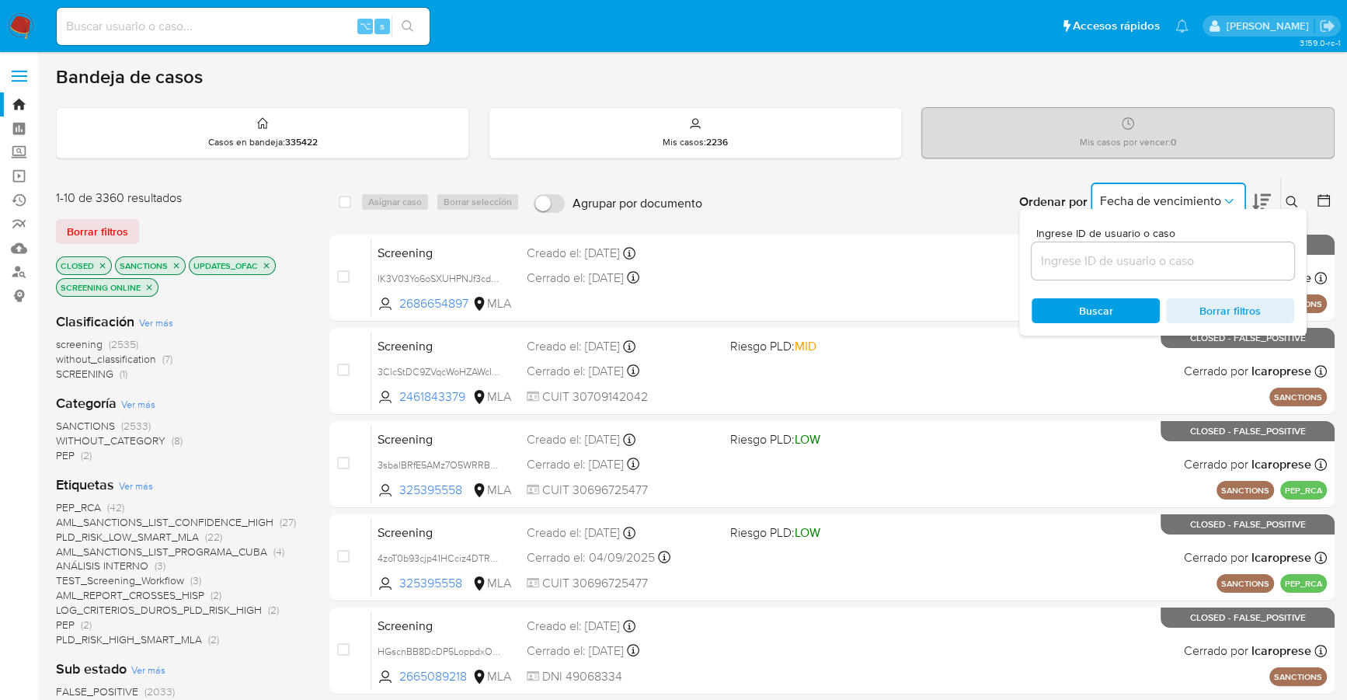
click at [1228, 199] on icon "Ordenar por" at bounding box center [1229, 201] width 16 height 16
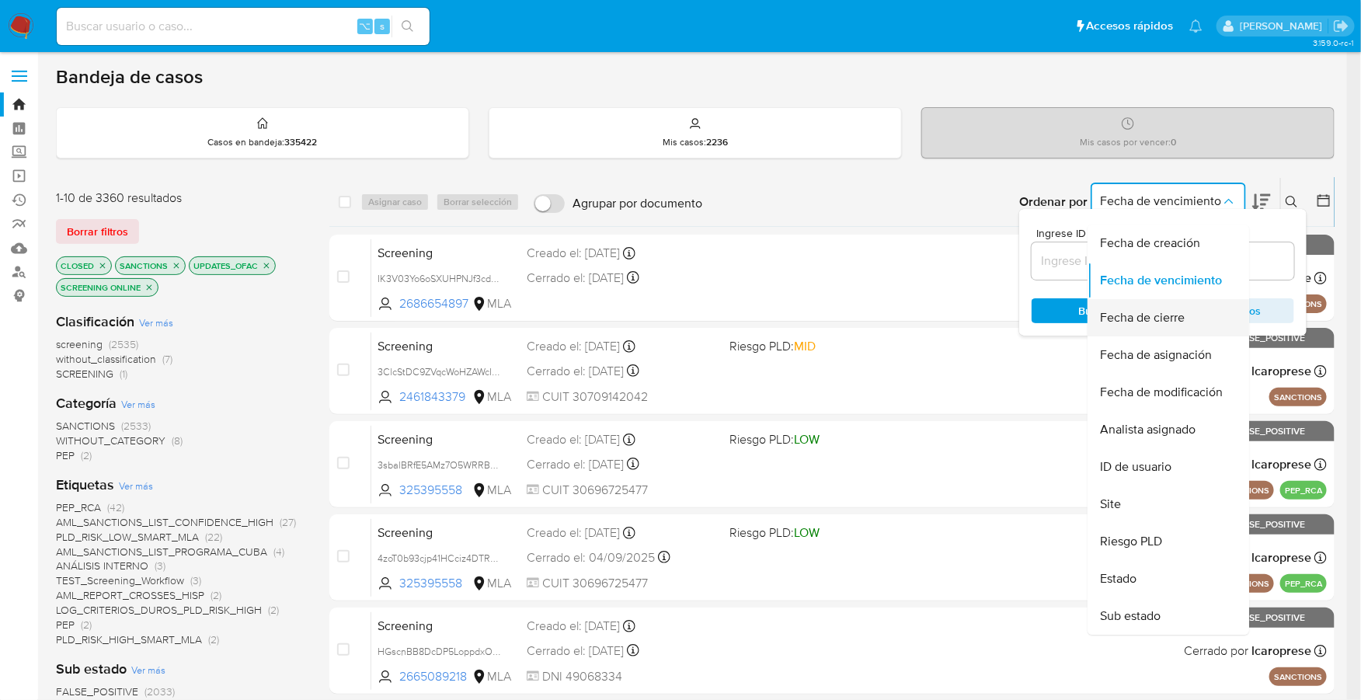
click at [1170, 318] on span "Fecha de cierre" at bounding box center [1142, 318] width 85 height 16
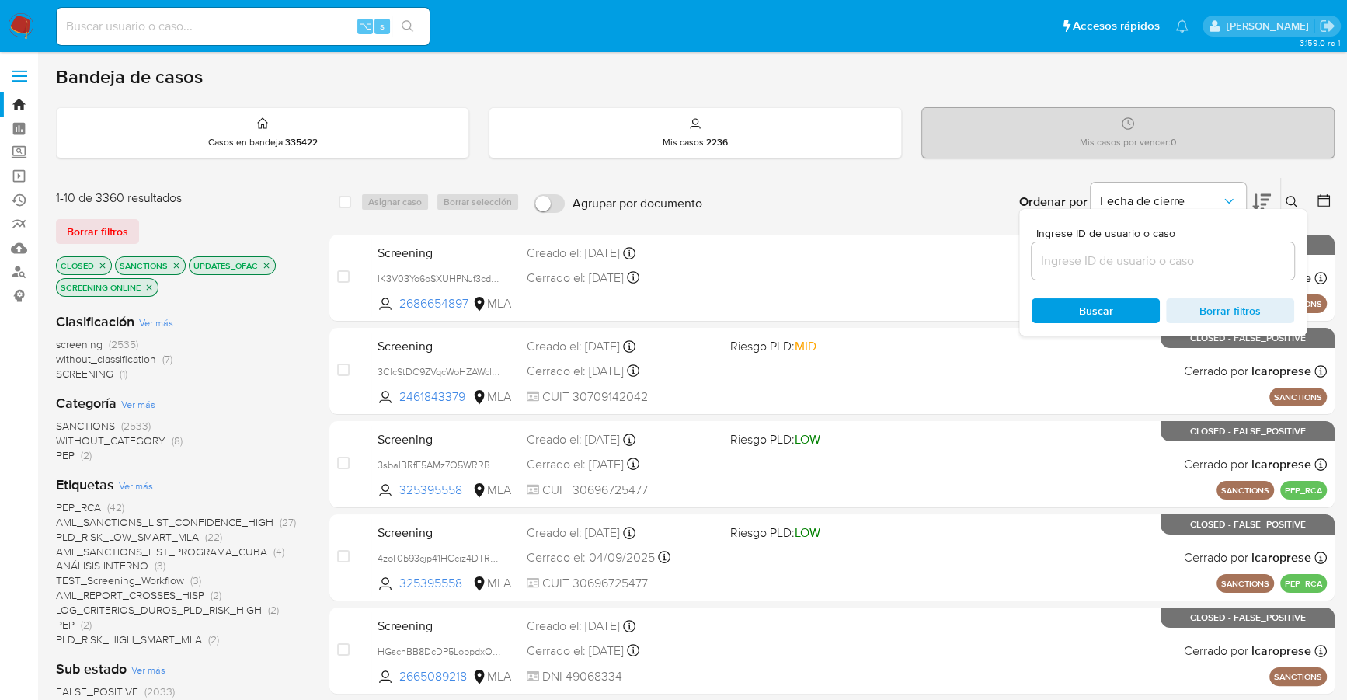
click at [921, 184] on div "Ordenar por Fecha de cierre No es posible ordenar los resultados mientras se en…" at bounding box center [1022, 202] width 625 height 48
click at [1231, 193] on icon "Ordenar por" at bounding box center [1229, 201] width 16 height 16
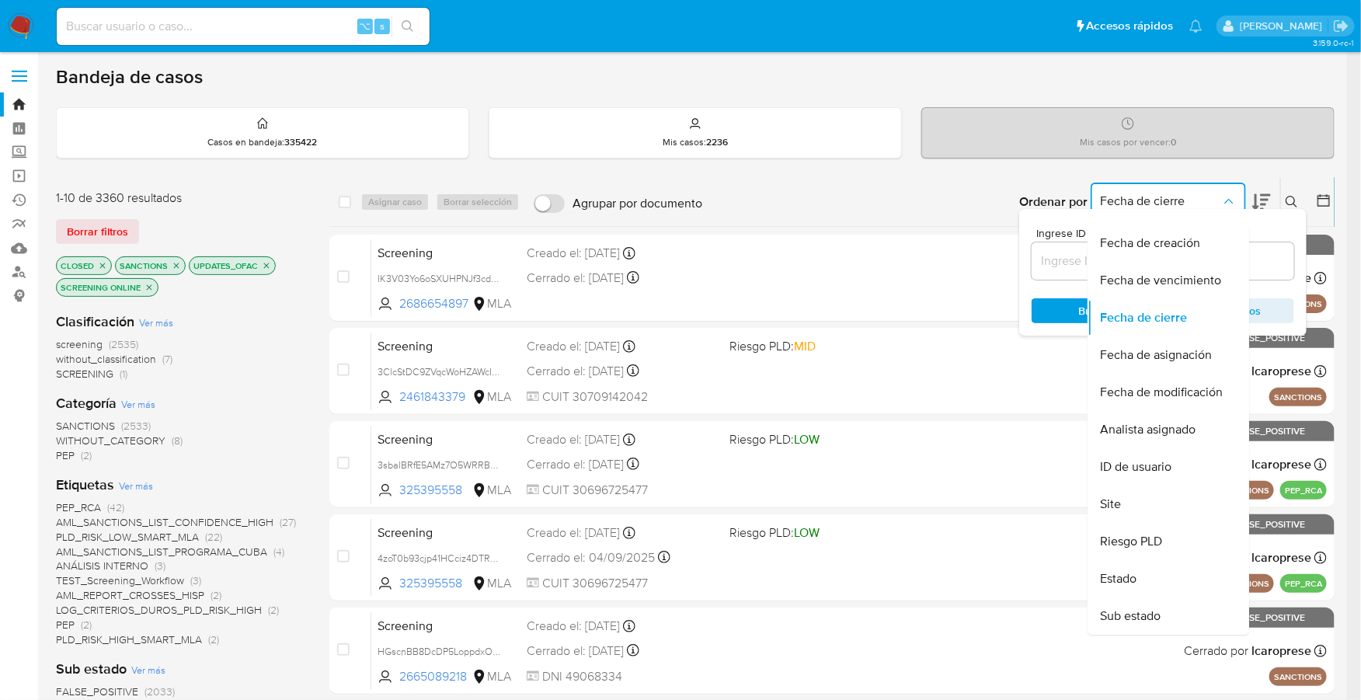
click at [1231, 193] on icon "Ordenar por" at bounding box center [1229, 201] width 16 height 16
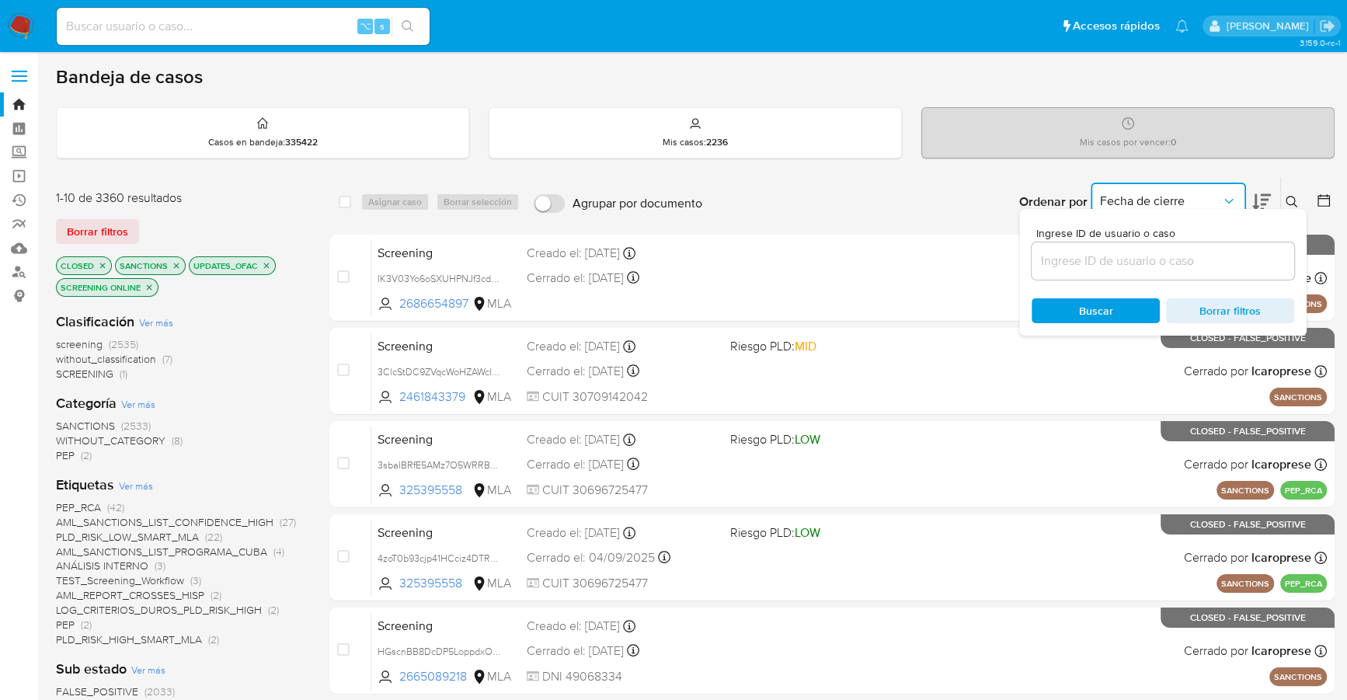
click at [1259, 193] on icon at bounding box center [1261, 202] width 19 height 19
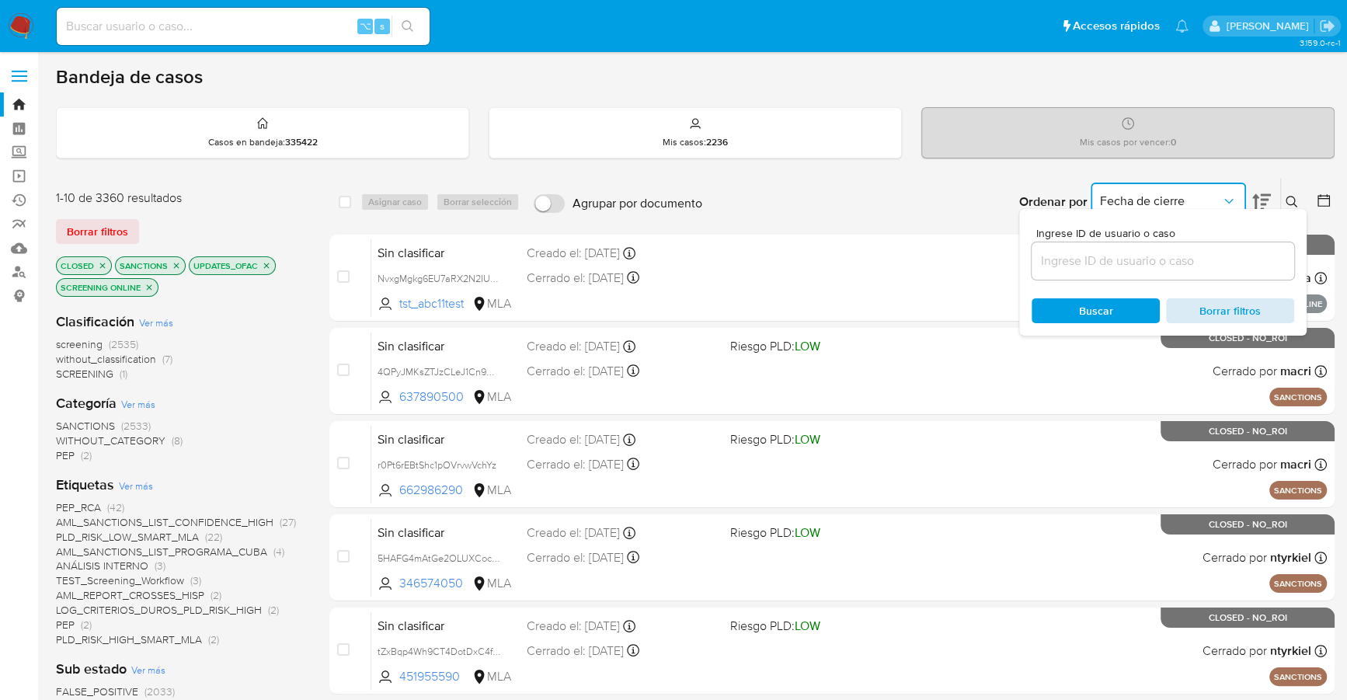
click at [1198, 313] on span "Borrar filtros" at bounding box center [1230, 311] width 106 height 22
click at [1189, 300] on span "Borrar filtros" at bounding box center [1230, 311] width 106 height 22
click at [1205, 314] on span "Borrar filtros" at bounding box center [1230, 311] width 106 height 22
click at [1221, 198] on icon "Ordenar por" at bounding box center [1229, 201] width 16 height 16
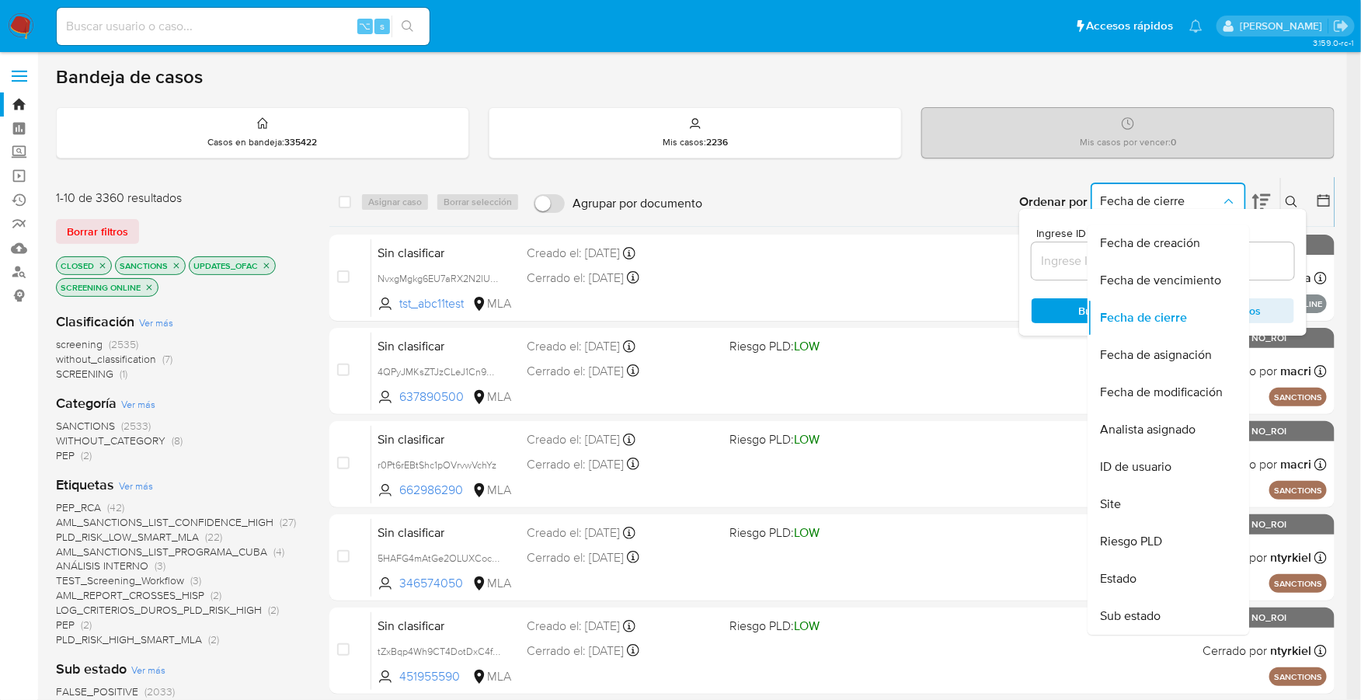
click at [1234, 197] on icon "Ordenar por" at bounding box center [1229, 201] width 16 height 16
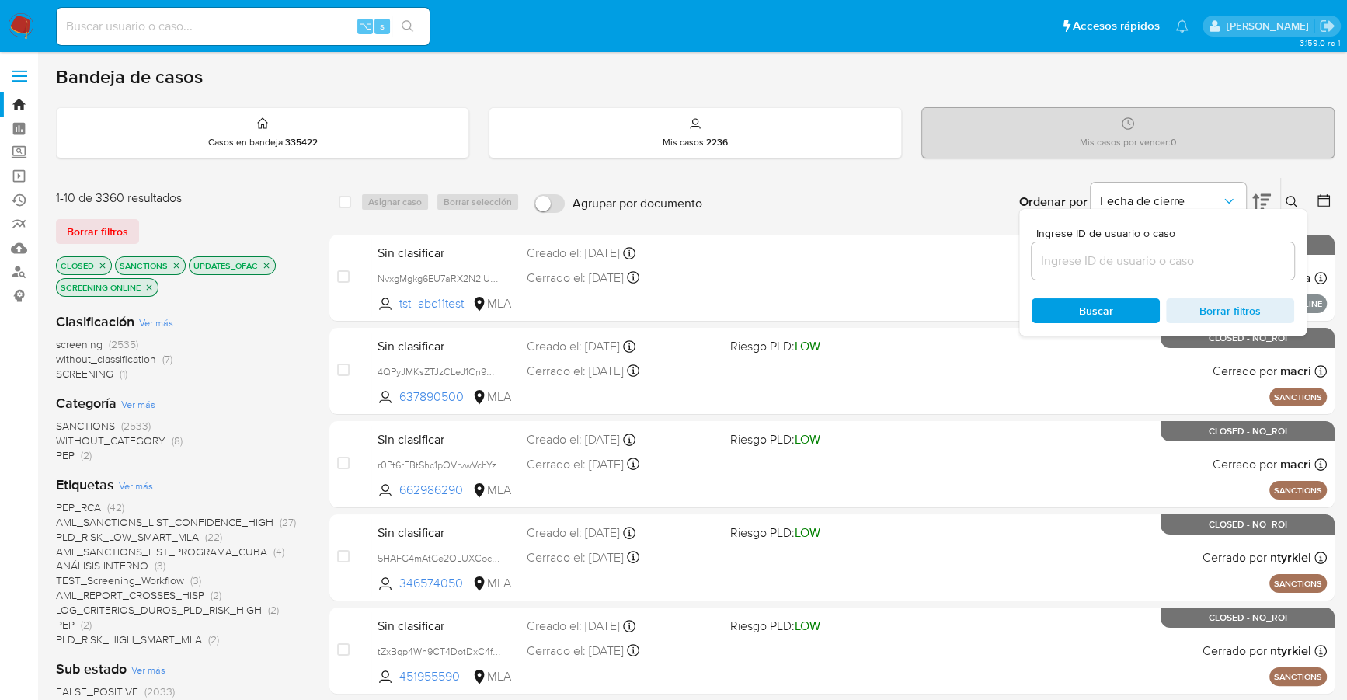
click at [1278, 196] on div "Ordenar por Fecha de cierre" at bounding box center [1143, 202] width 273 height 48
click at [1264, 197] on icon at bounding box center [1261, 202] width 19 height 19
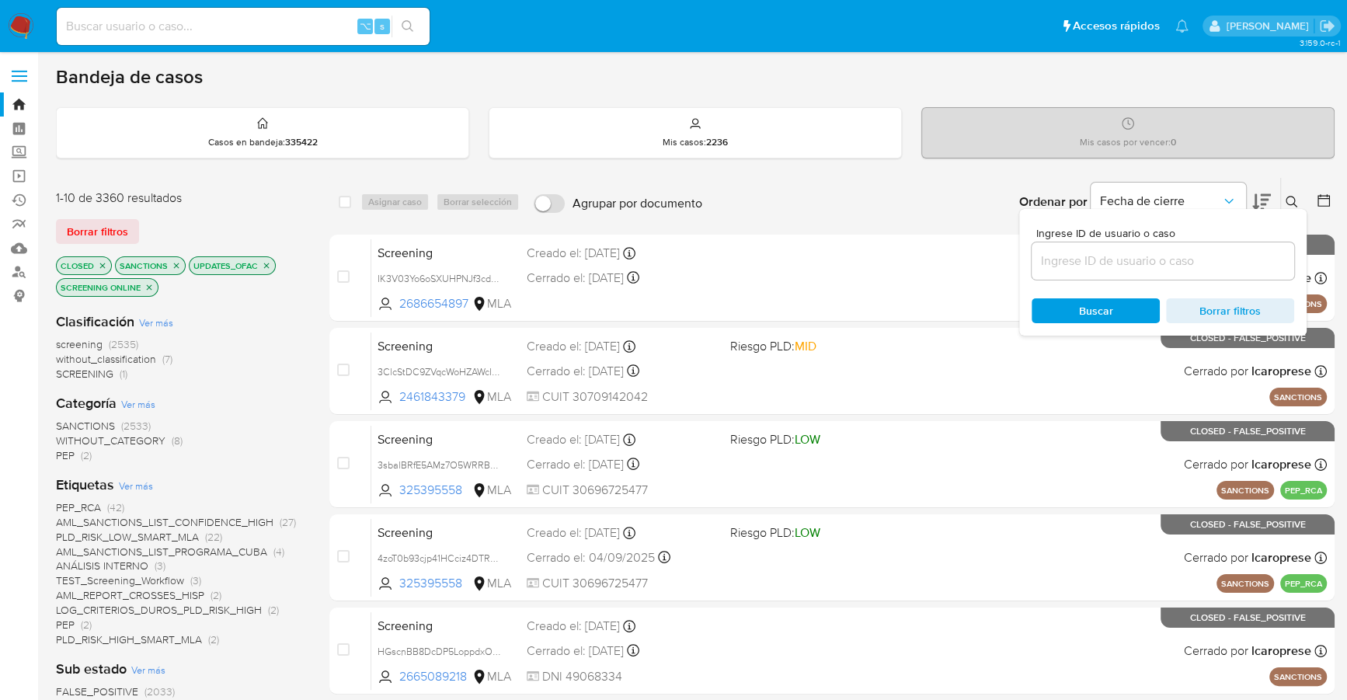
click at [1262, 194] on icon at bounding box center [1261, 202] width 19 height 16
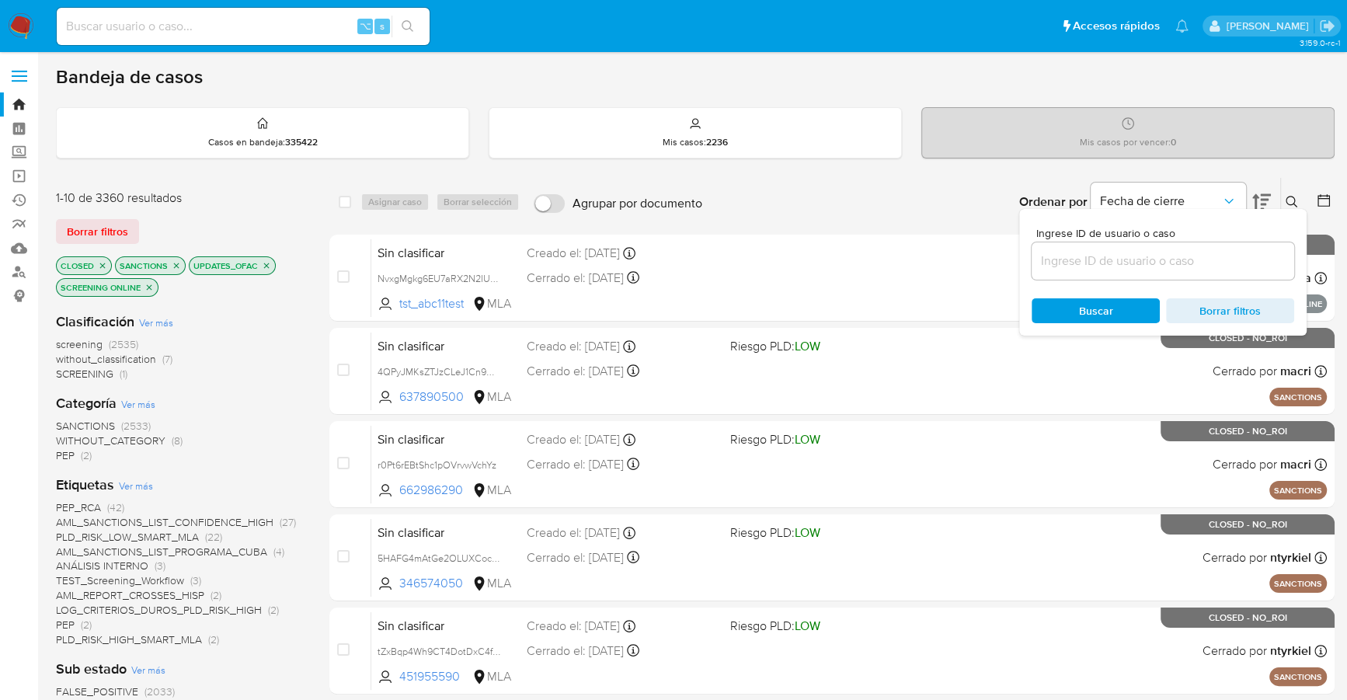
click at [1300, 193] on button at bounding box center [1294, 202] width 26 height 19
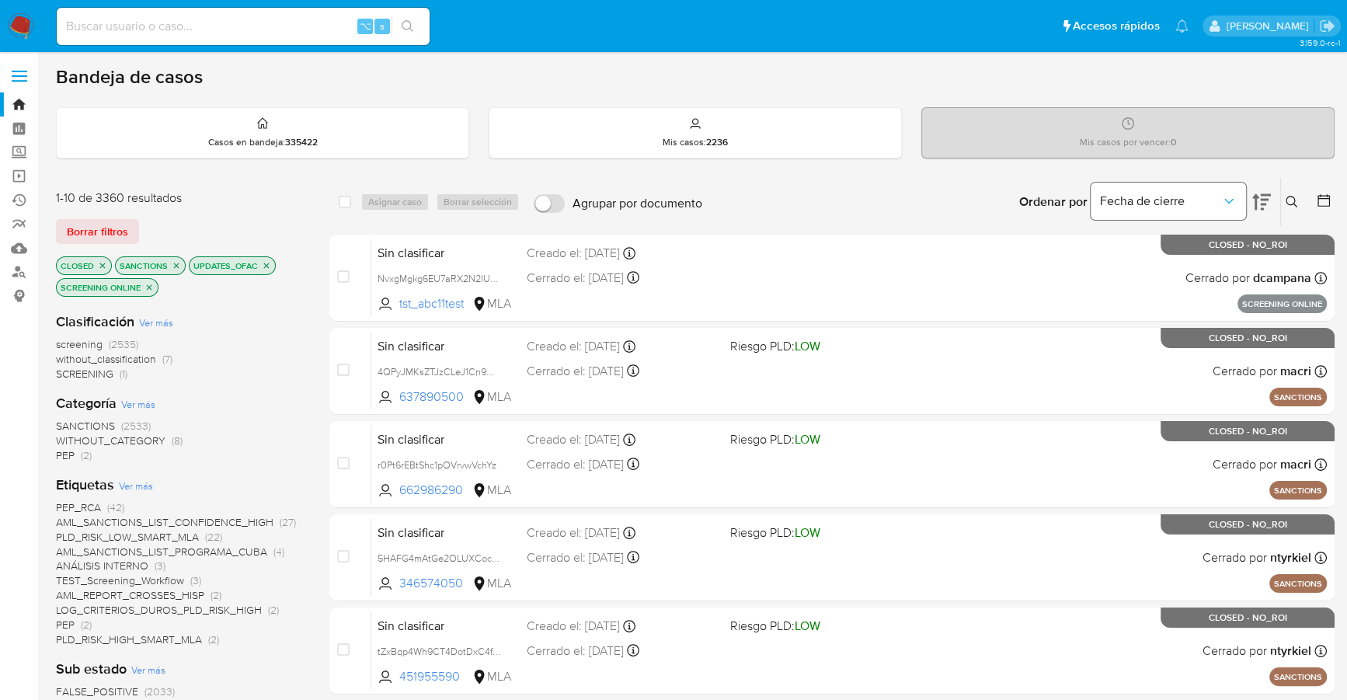
click at [1199, 202] on span "Fecha de cierre" at bounding box center [1160, 201] width 121 height 16
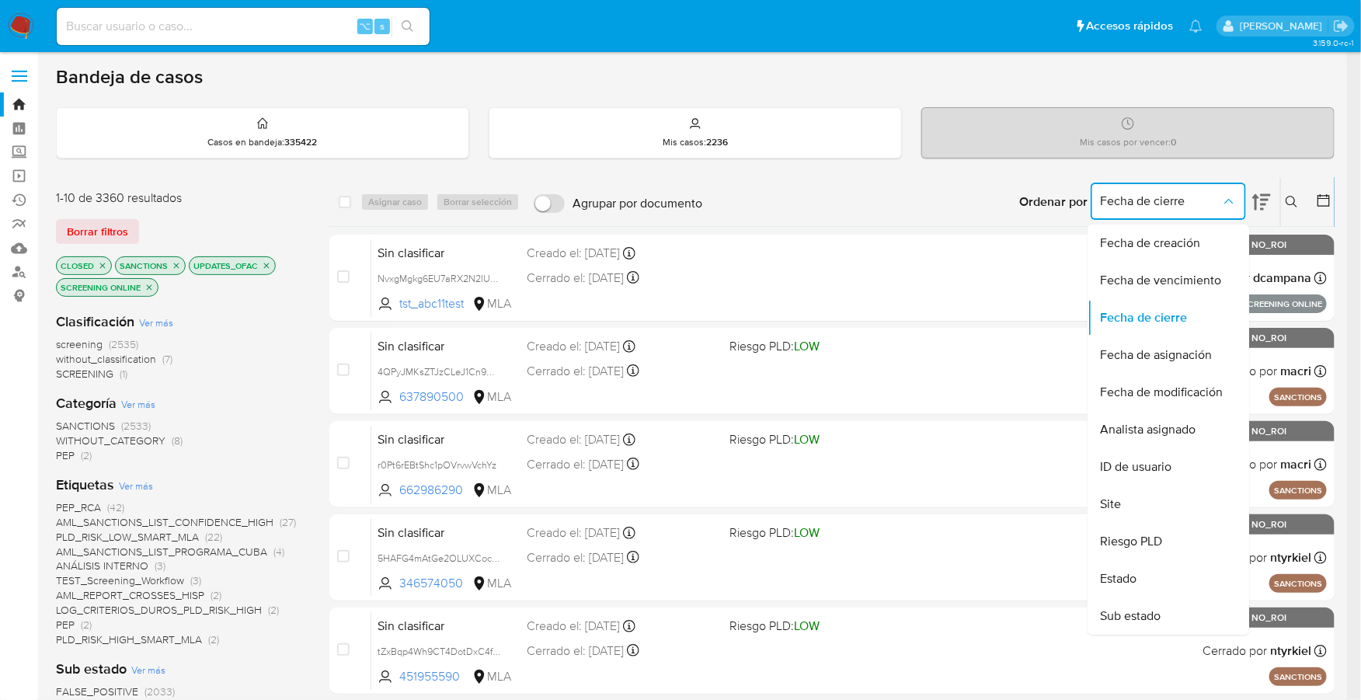
click at [1260, 207] on icon at bounding box center [1261, 202] width 19 height 19
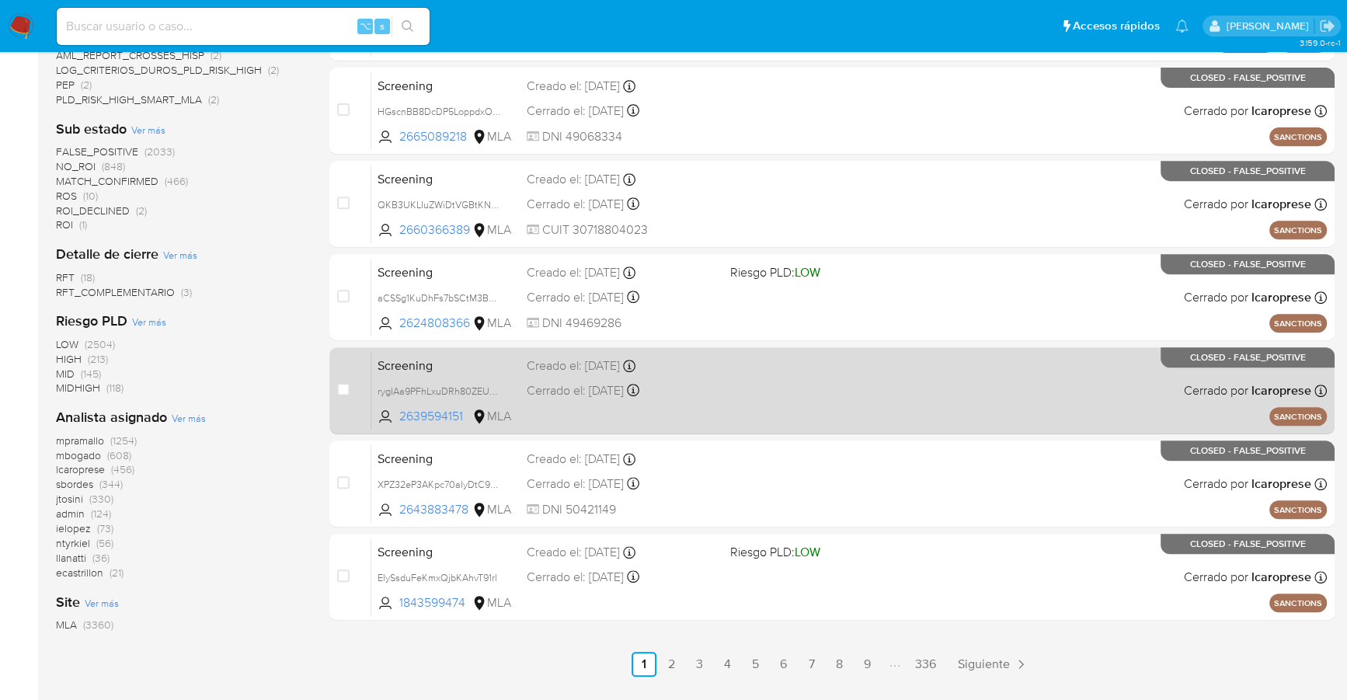
scroll to position [559, 0]
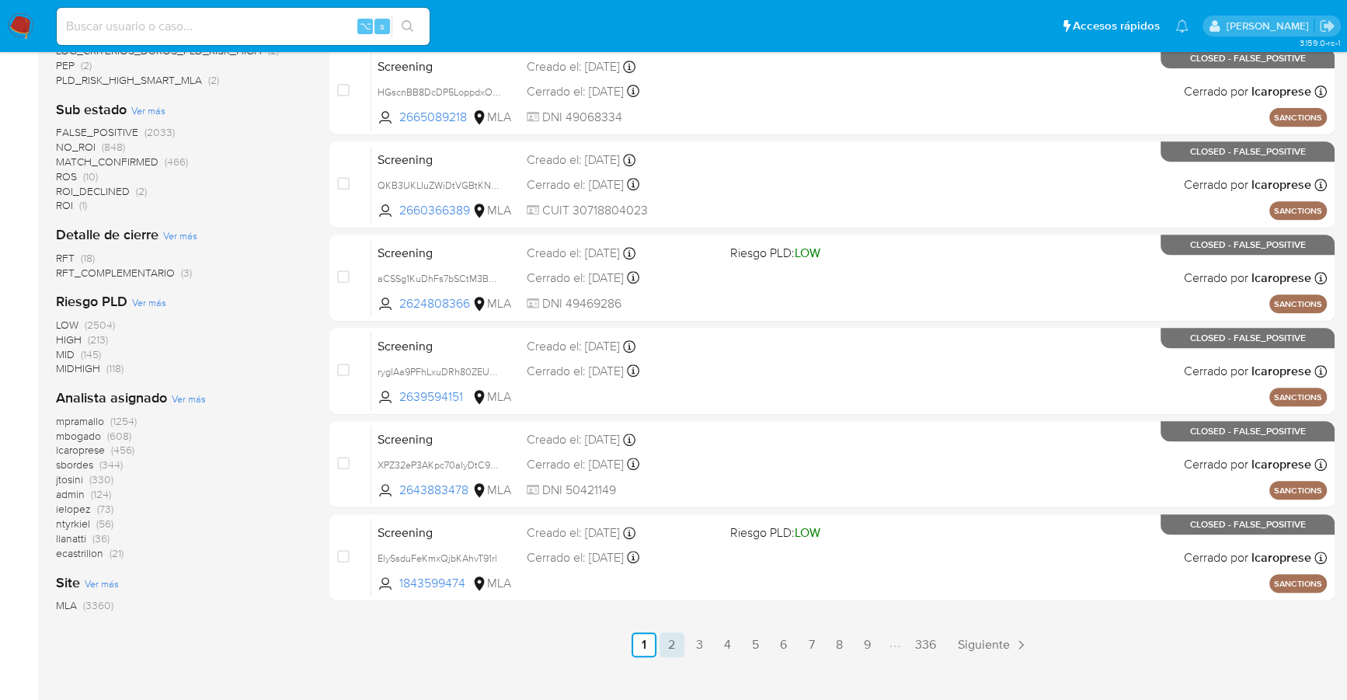
click at [672, 644] on link "2" at bounding box center [672, 644] width 25 height 25
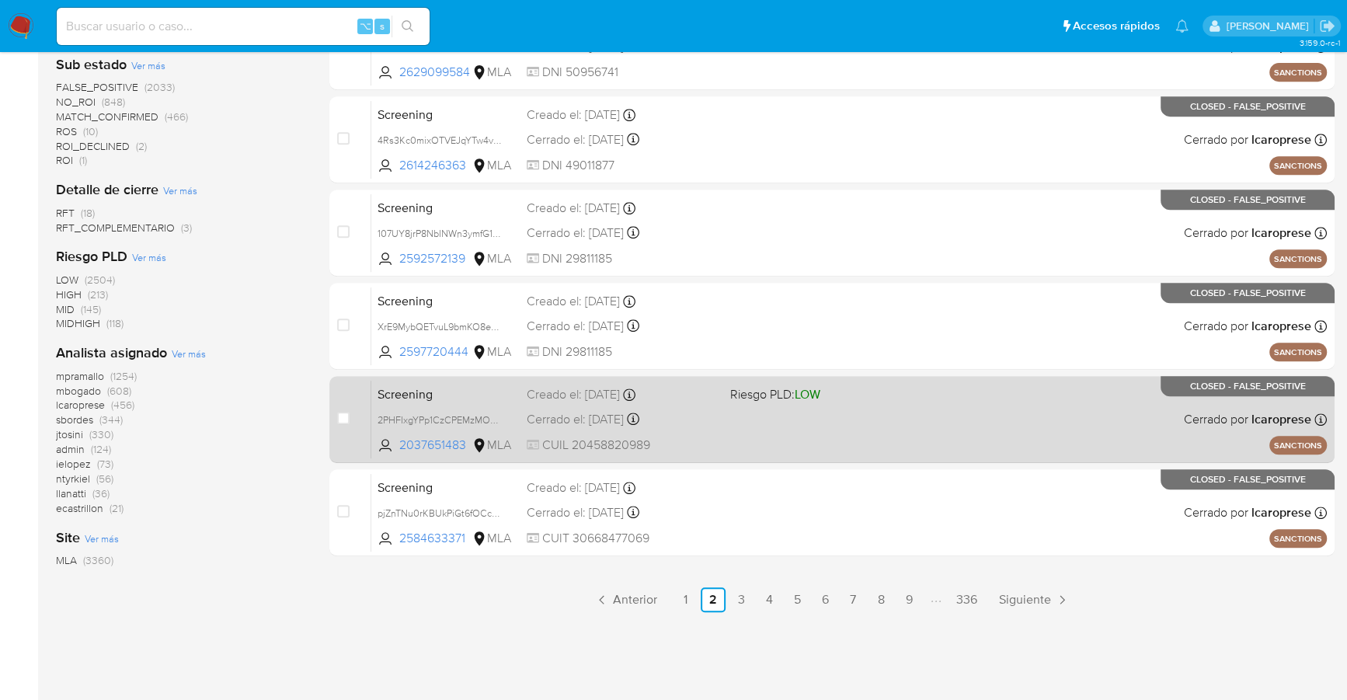
scroll to position [611, 0]
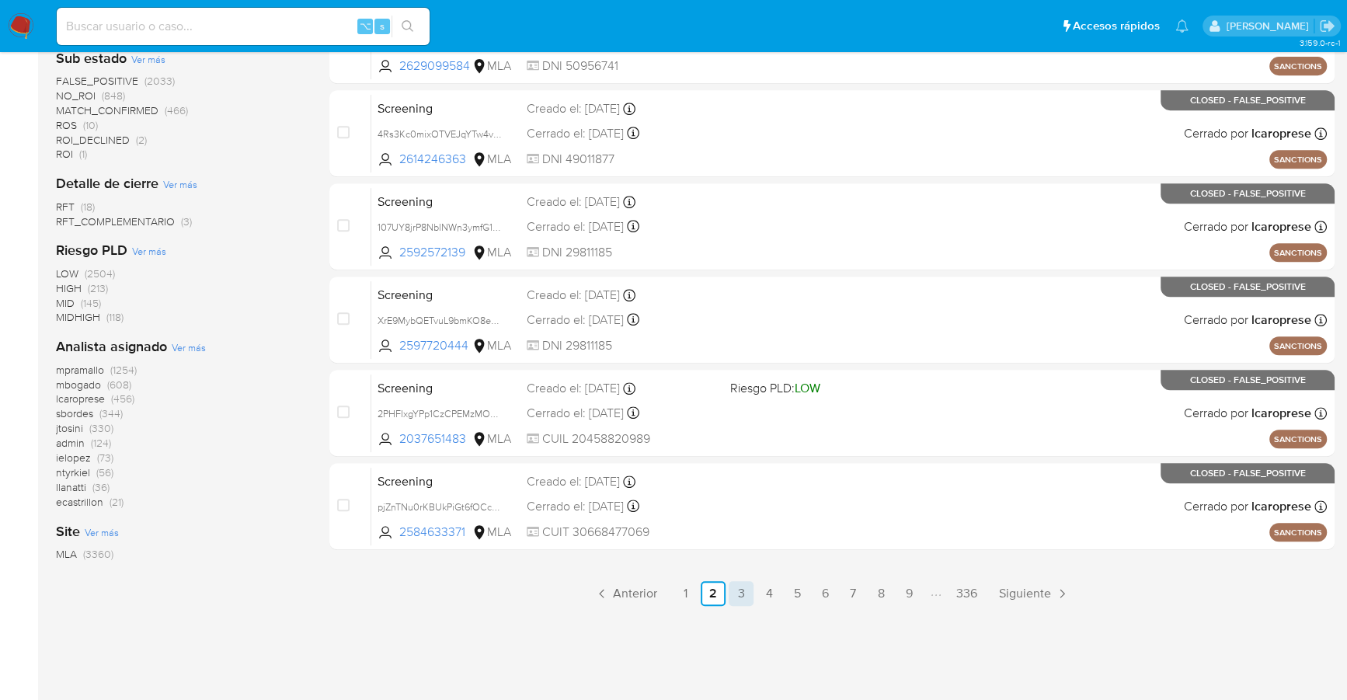
click at [746, 593] on link "3" at bounding box center [741, 593] width 25 height 25
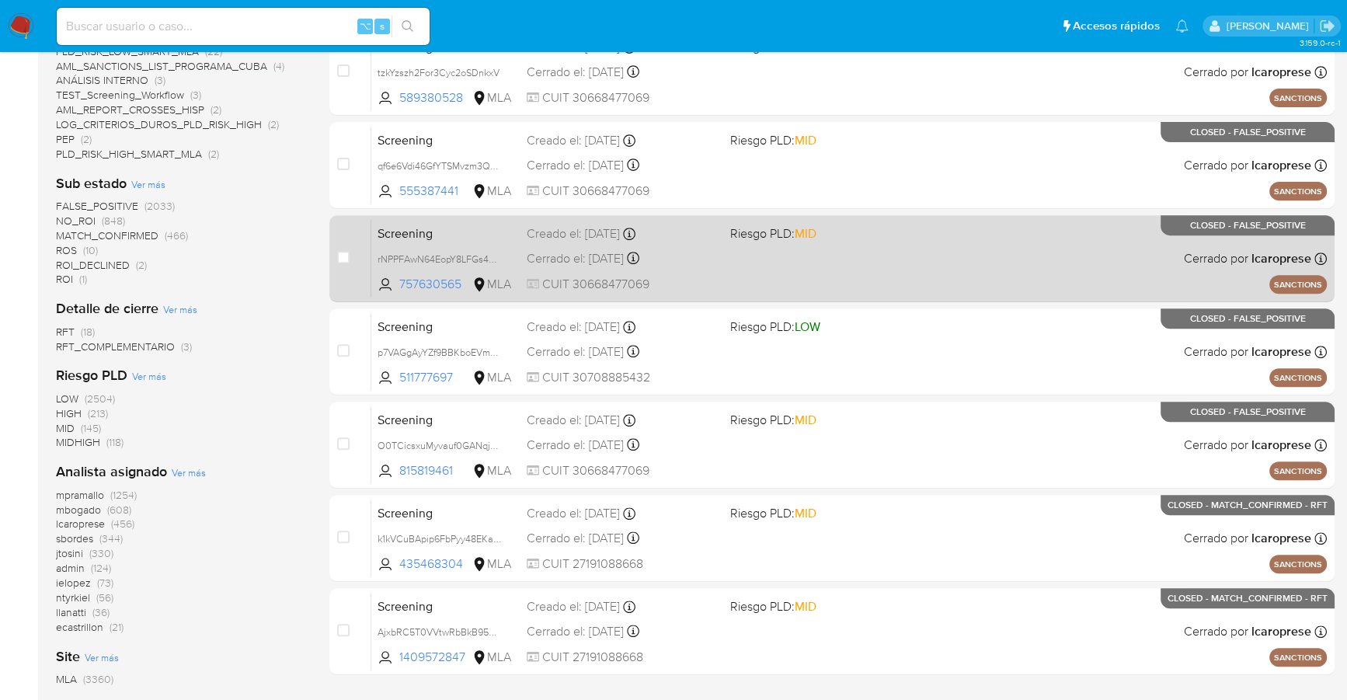
scroll to position [591, 0]
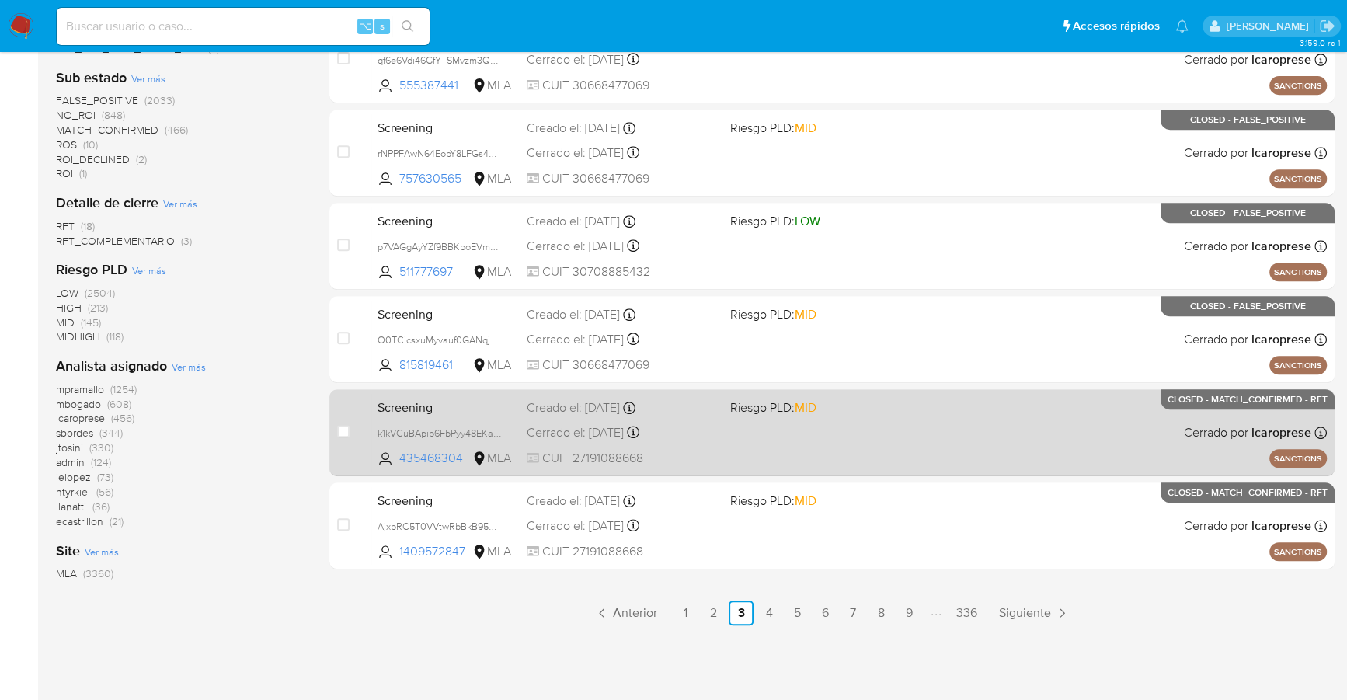
click at [700, 410] on div "Creado el: 24/07/2025 Creado el: 24/07/2025 18:38:10" at bounding box center [622, 407] width 190 height 17
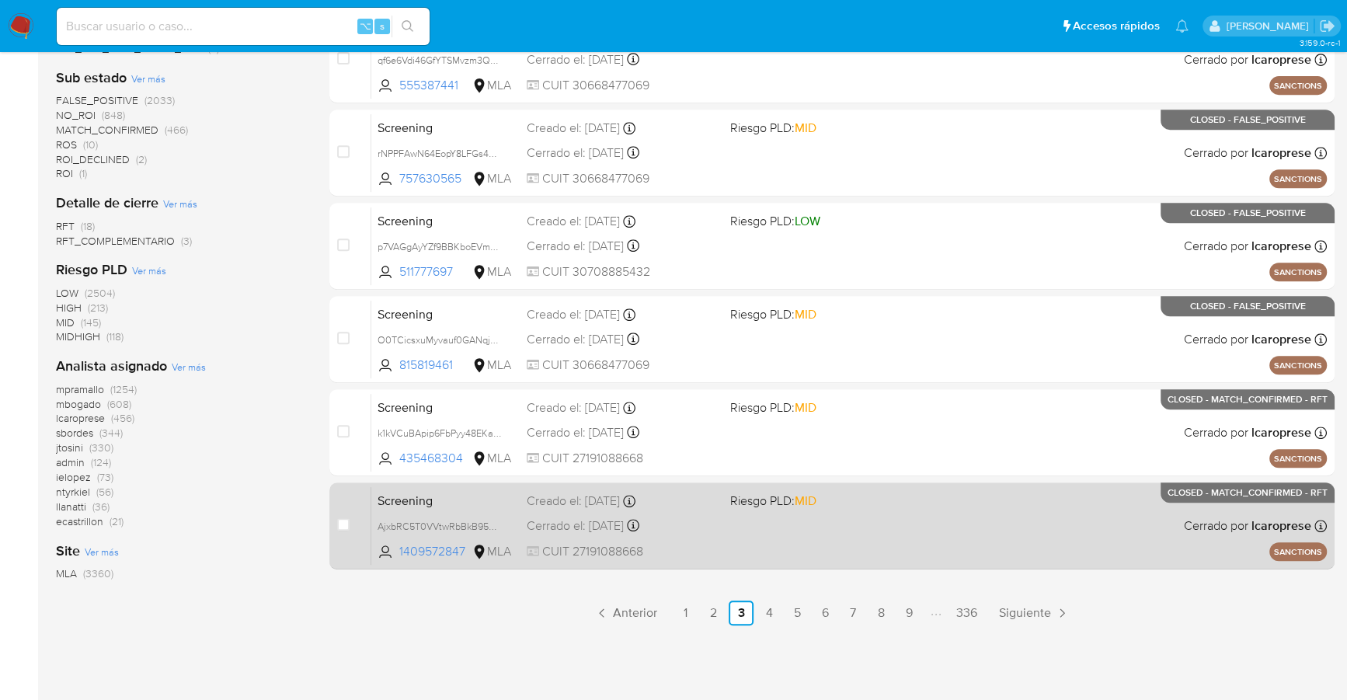
click at [723, 527] on div "Screening AjxbRC5T0VVtwRbBkB95ugFP 1409572847 MLA Riesgo PLD: MID Creado el: 24…" at bounding box center [848, 525] width 955 height 78
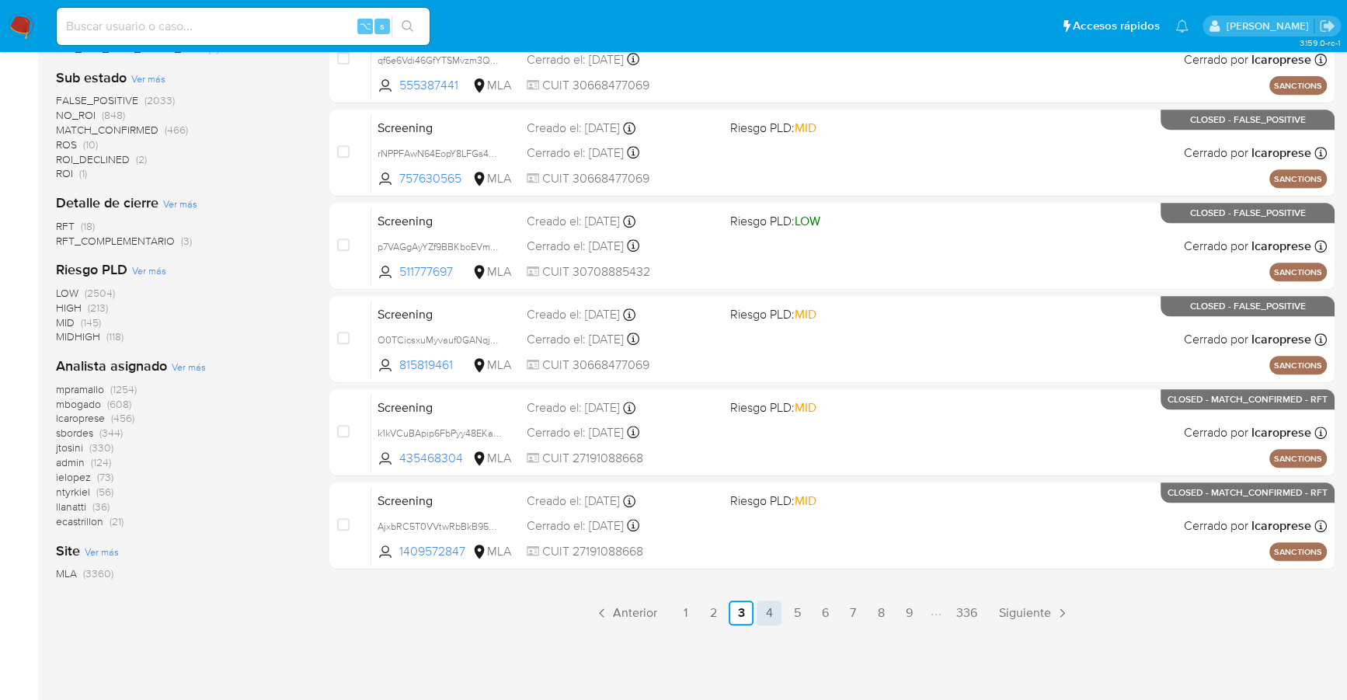
click at [768, 605] on link "4" at bounding box center [769, 612] width 25 height 25
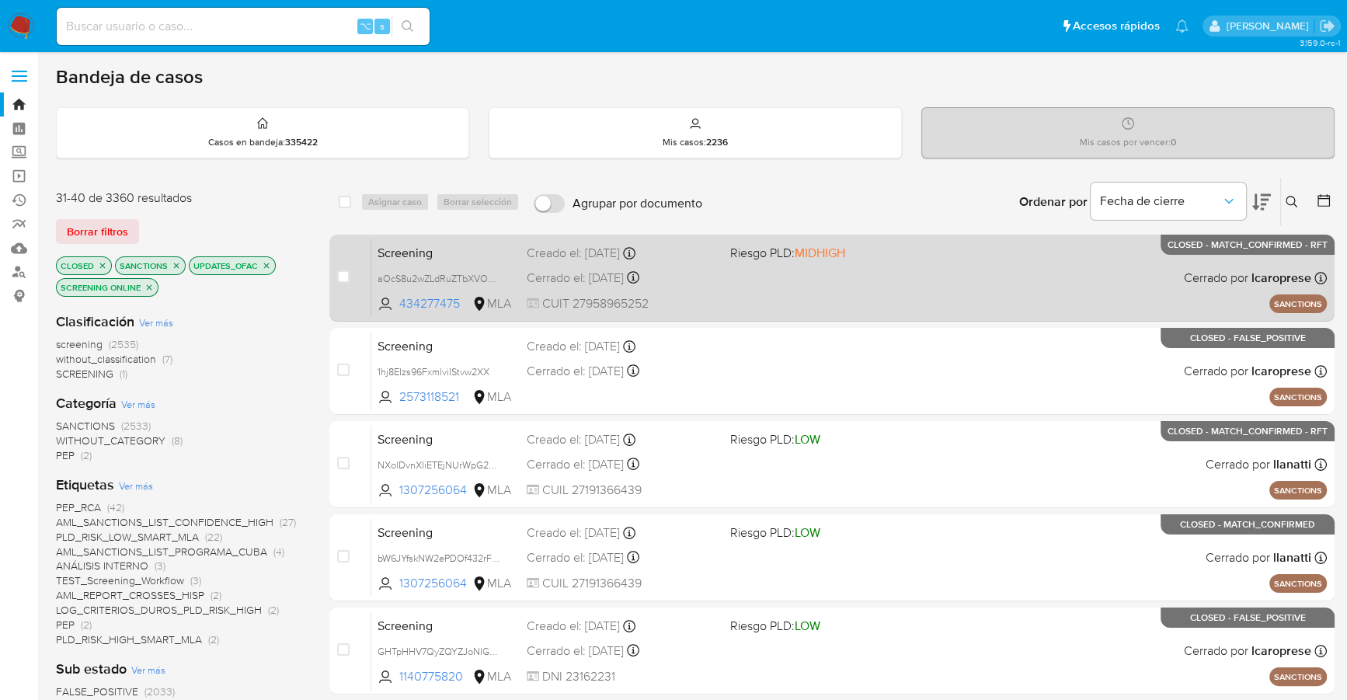
click at [861, 270] on div "Screening aOcS8u2wZLdRuZTbXVOUA8YK 434277475 MLA Riesgo PLD: MIDHIGH Creado el:…" at bounding box center [848, 277] width 955 height 78
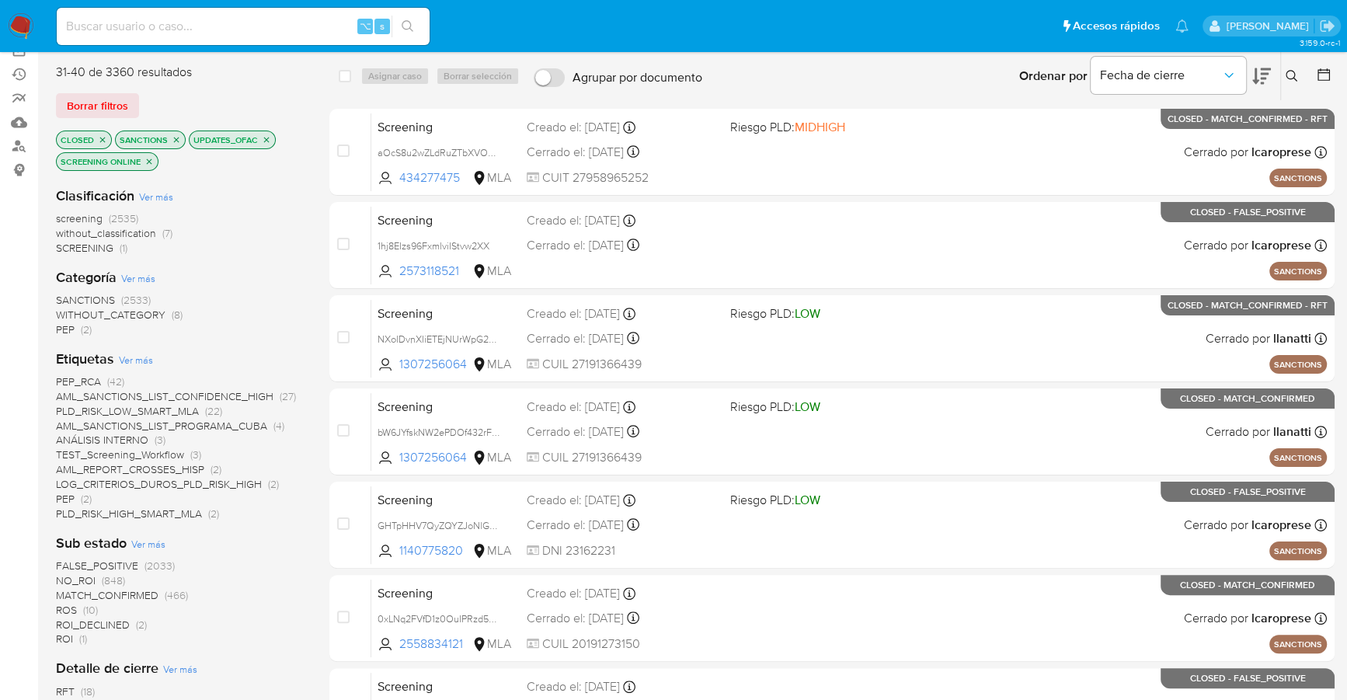
scroll to position [106, 0]
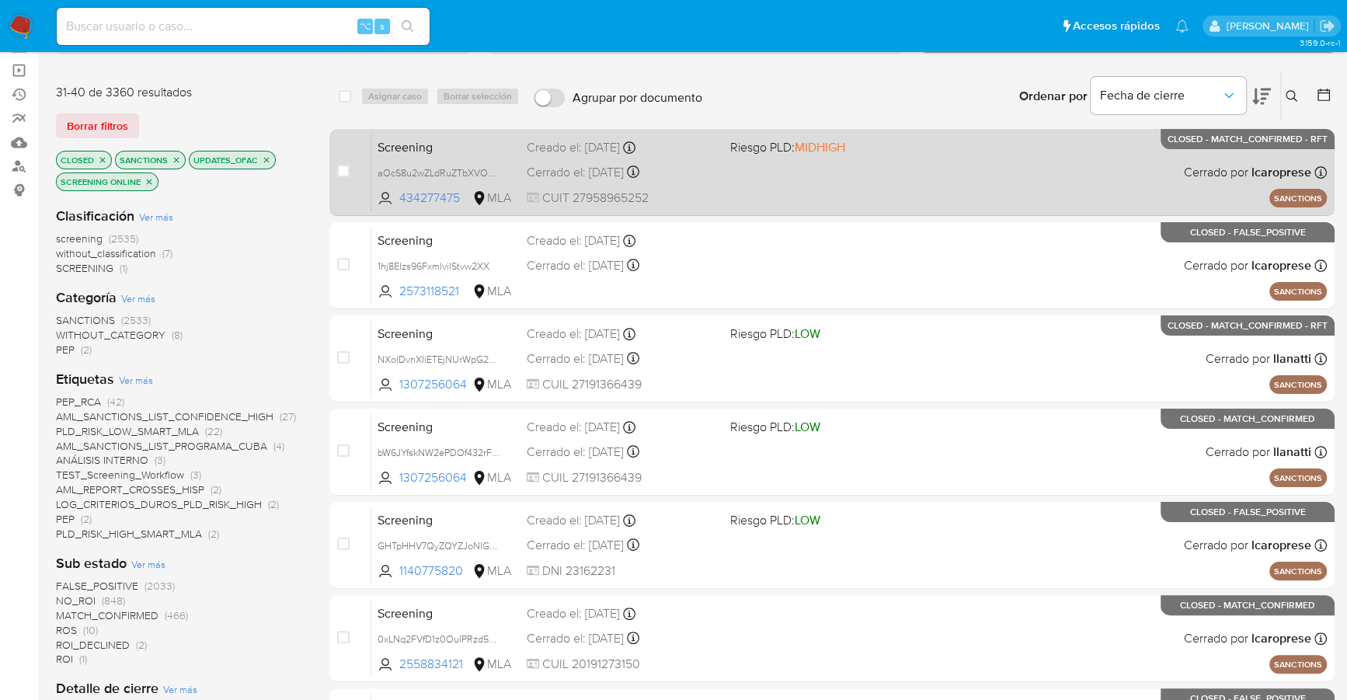
click at [773, 184] on div "Screening aOcS8u2wZLdRuZTbXVOUA8YK 434277475 MLA Riesgo PLD: MIDHIGH Creado el:…" at bounding box center [848, 172] width 955 height 78
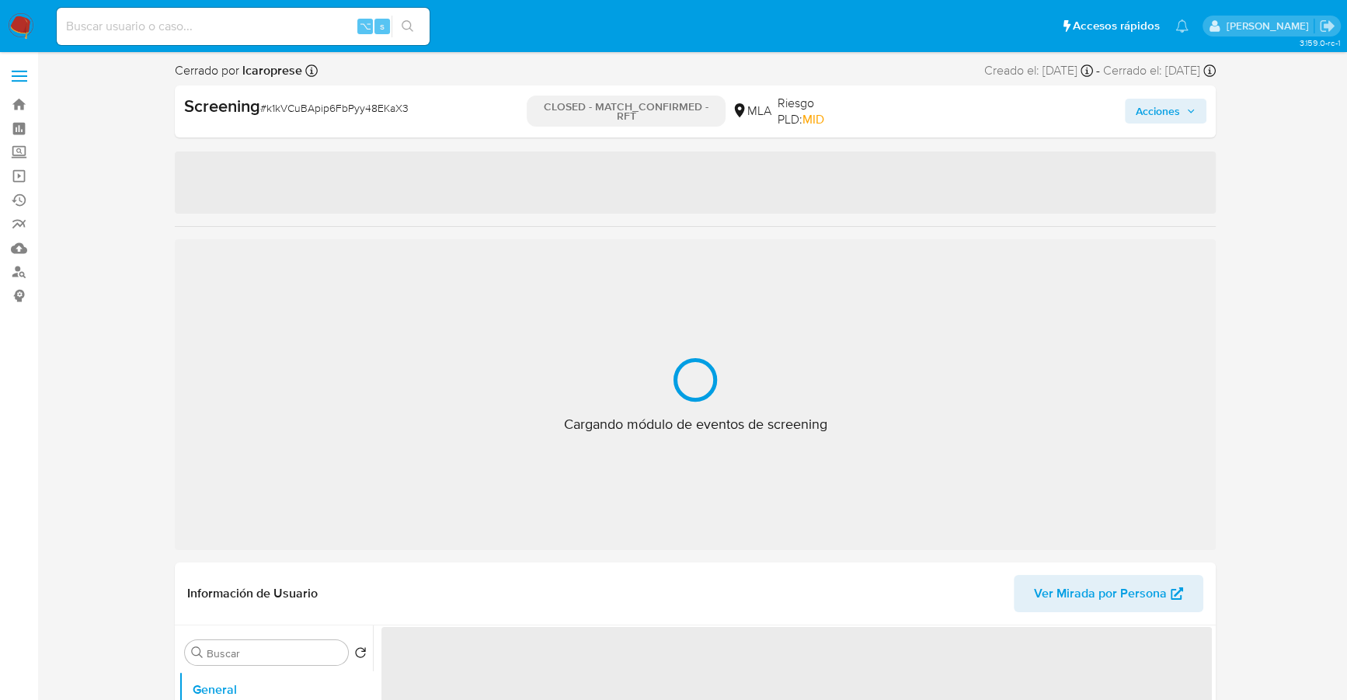
select select "10"
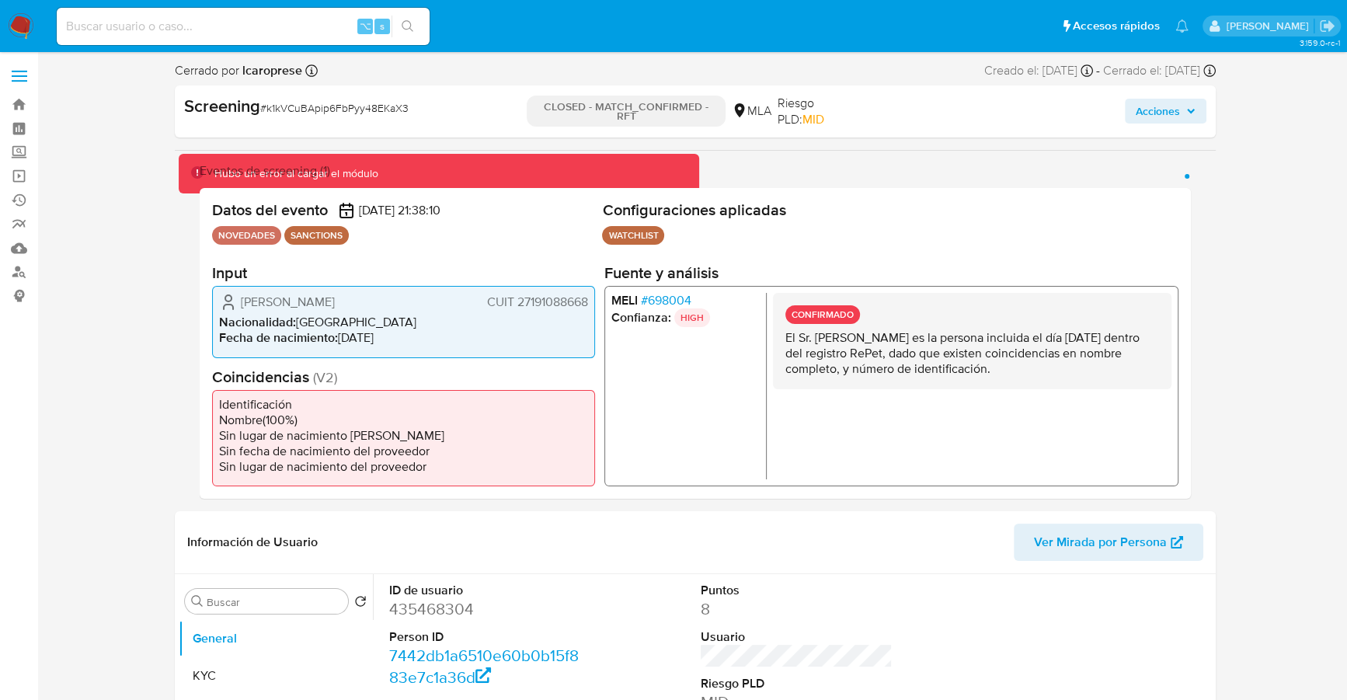
click at [664, 293] on span "# 698004" at bounding box center [666, 301] width 50 height 16
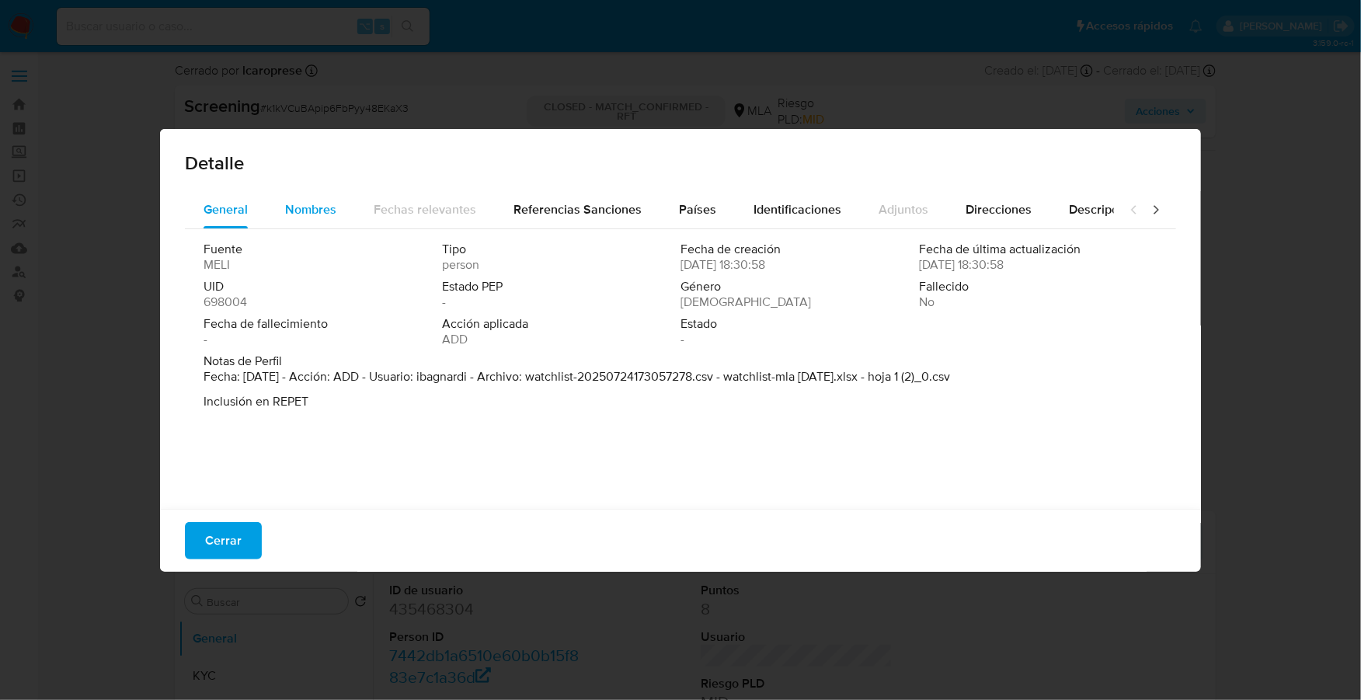
click at [320, 198] on div "Nombres" at bounding box center [310, 209] width 51 height 37
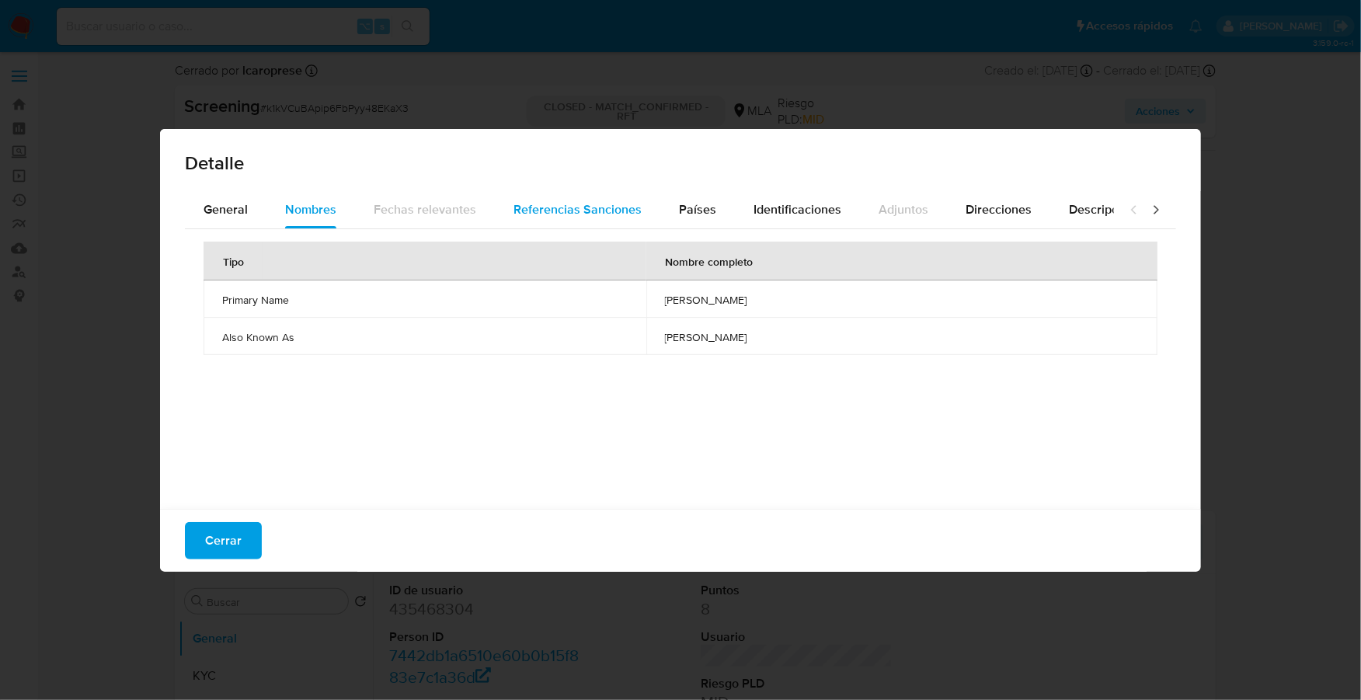
click at [540, 213] on span "Referencias Sanciones" at bounding box center [577, 209] width 128 height 18
click at [707, 209] on span "Países" at bounding box center [697, 209] width 37 height 18
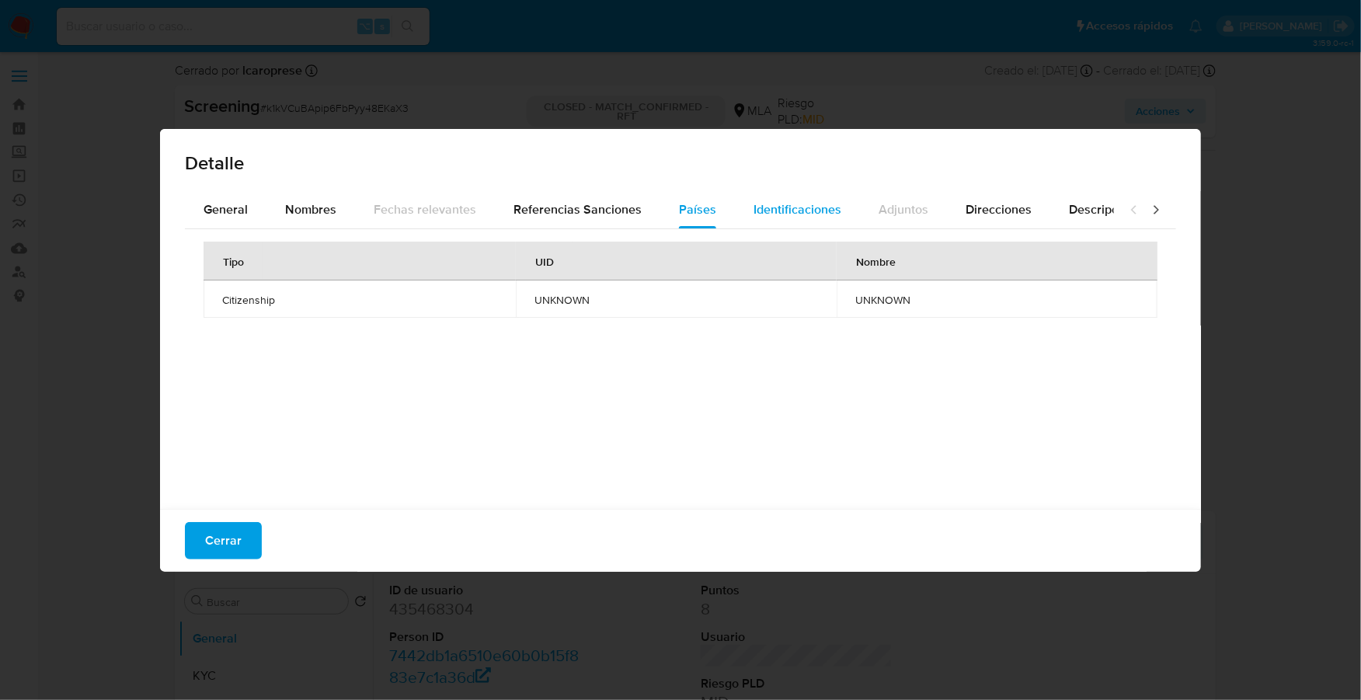
click at [820, 208] on span "Identificaciones" at bounding box center [798, 209] width 88 height 18
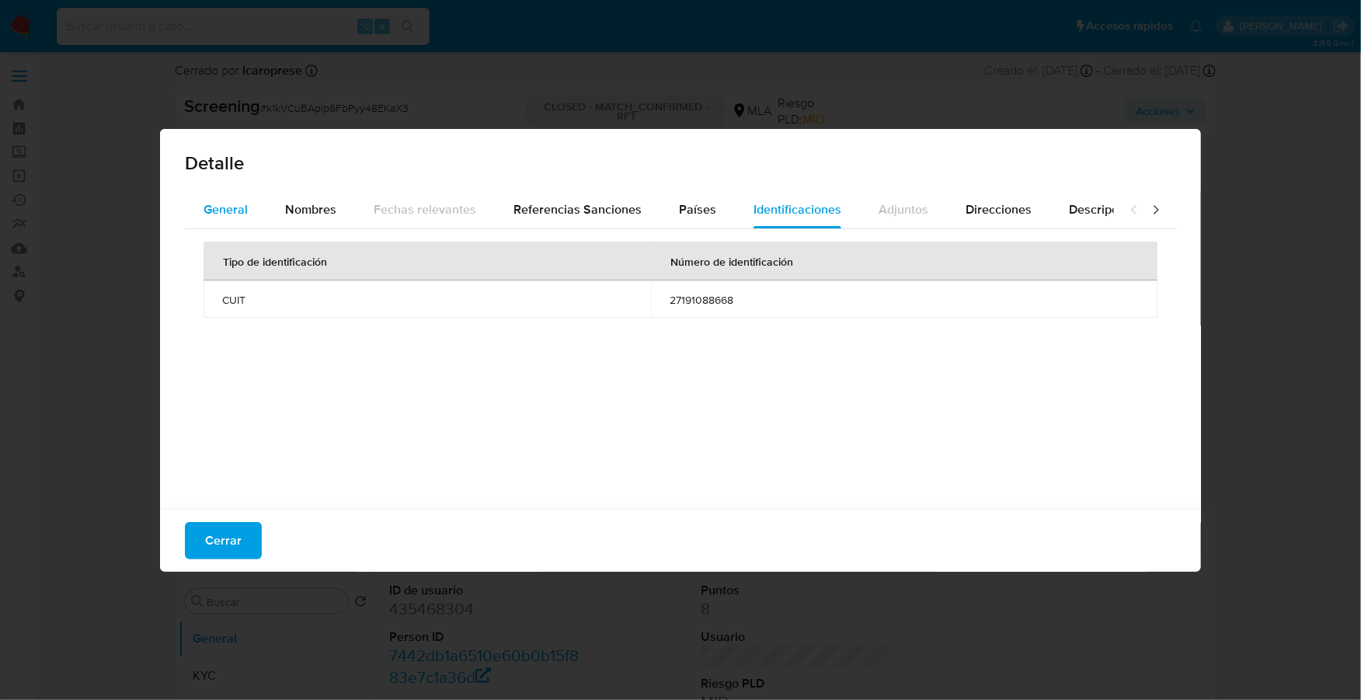
click at [228, 197] on div "General" at bounding box center [226, 209] width 44 height 37
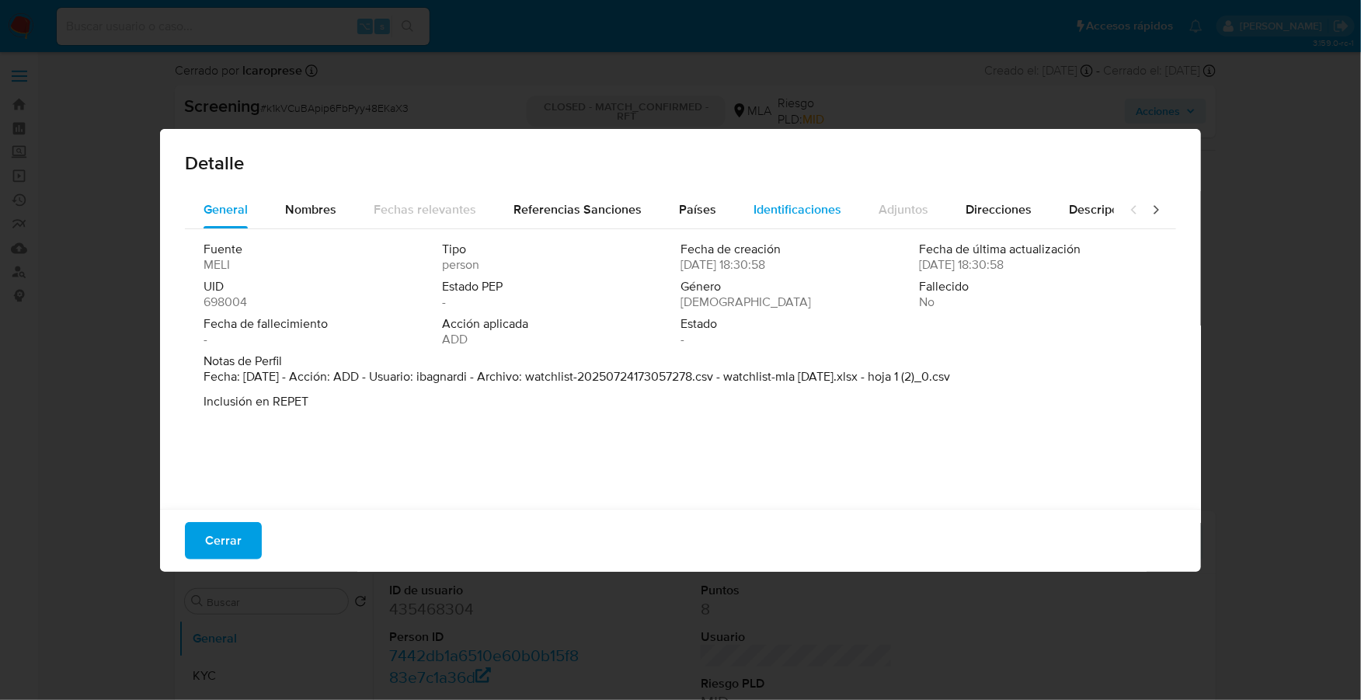
click at [797, 209] on span "Identificaciones" at bounding box center [798, 209] width 88 height 18
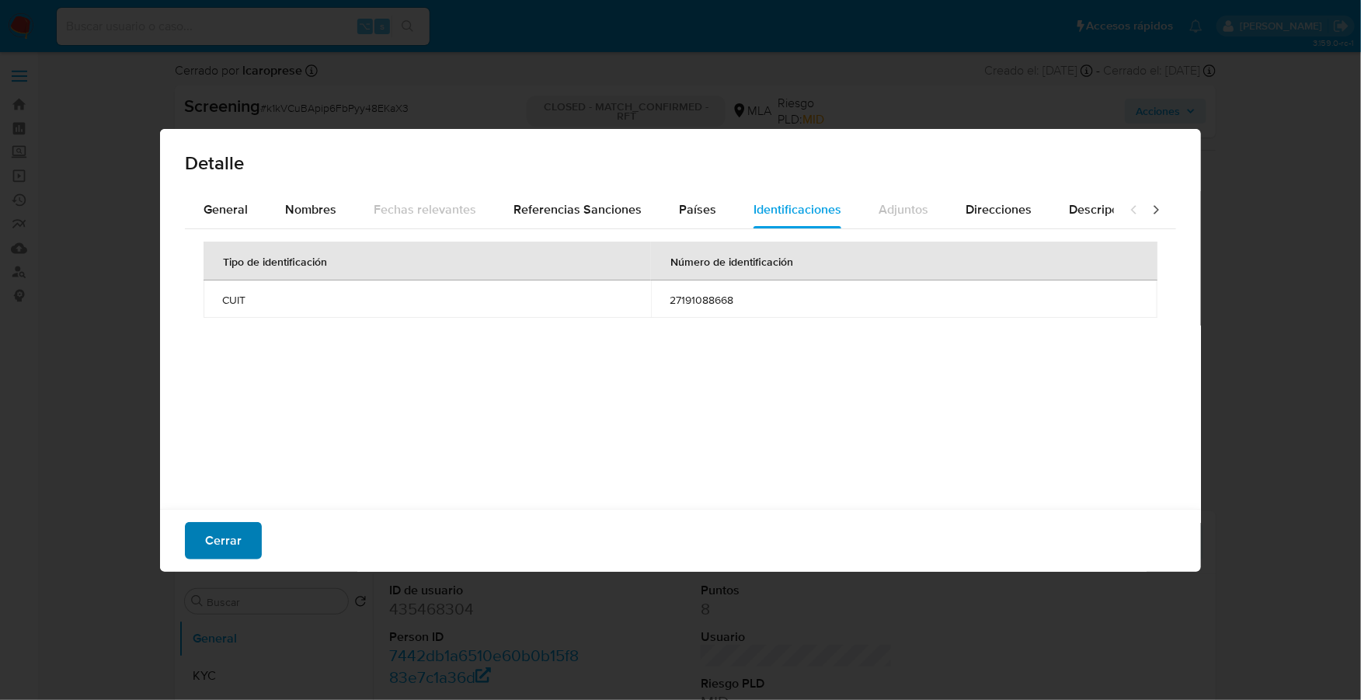
click at [235, 531] on span "Cerrar" at bounding box center [223, 541] width 37 height 34
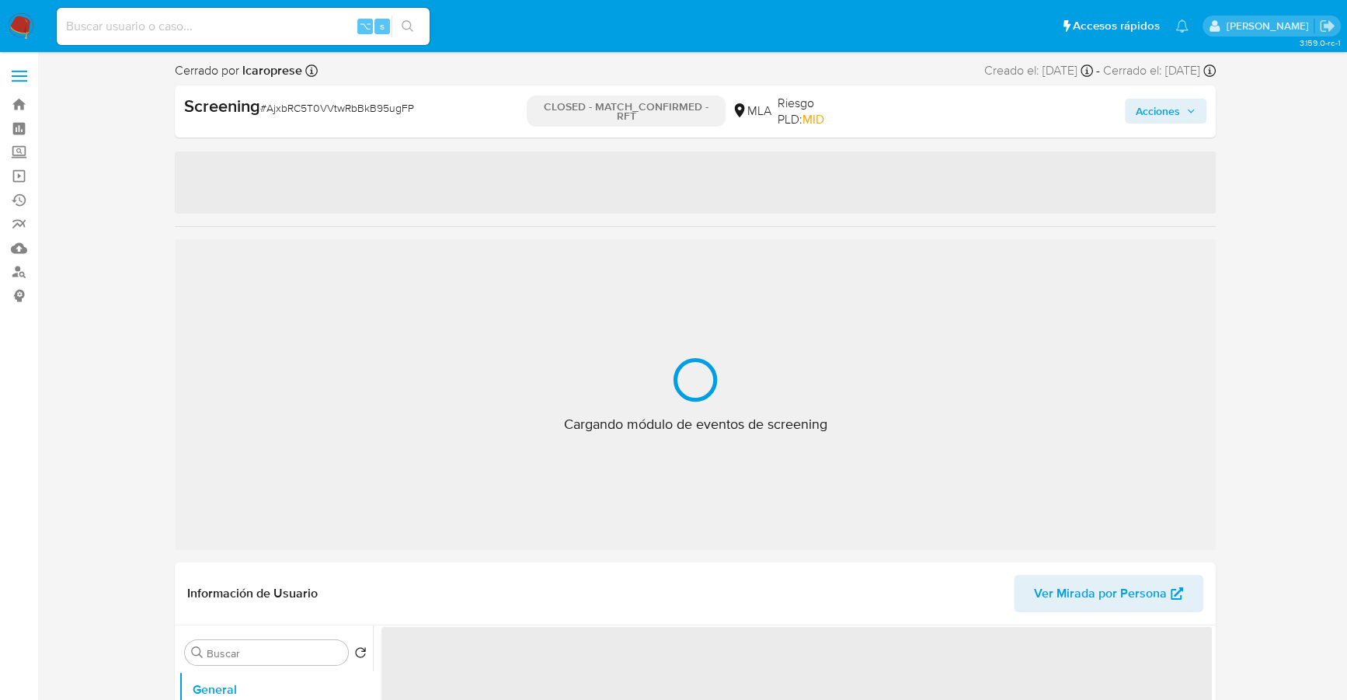
select select "10"
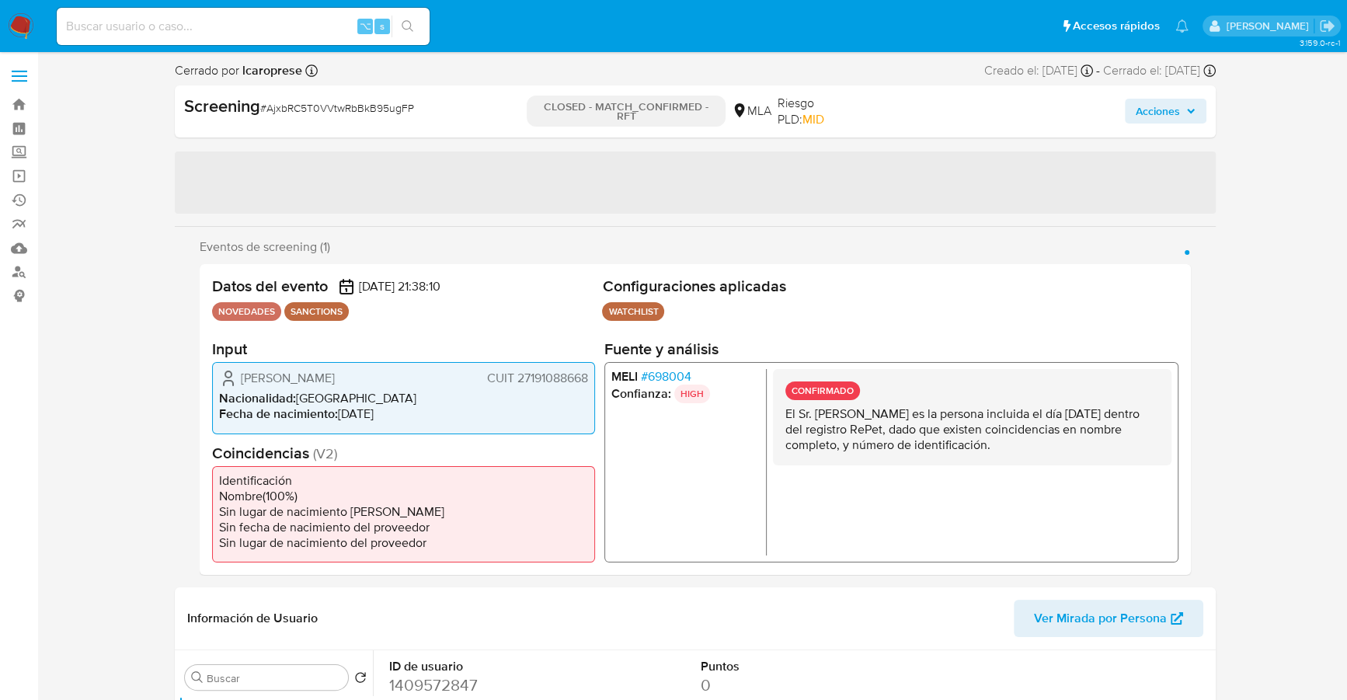
click at [679, 380] on span "# 698004" at bounding box center [666, 377] width 50 height 16
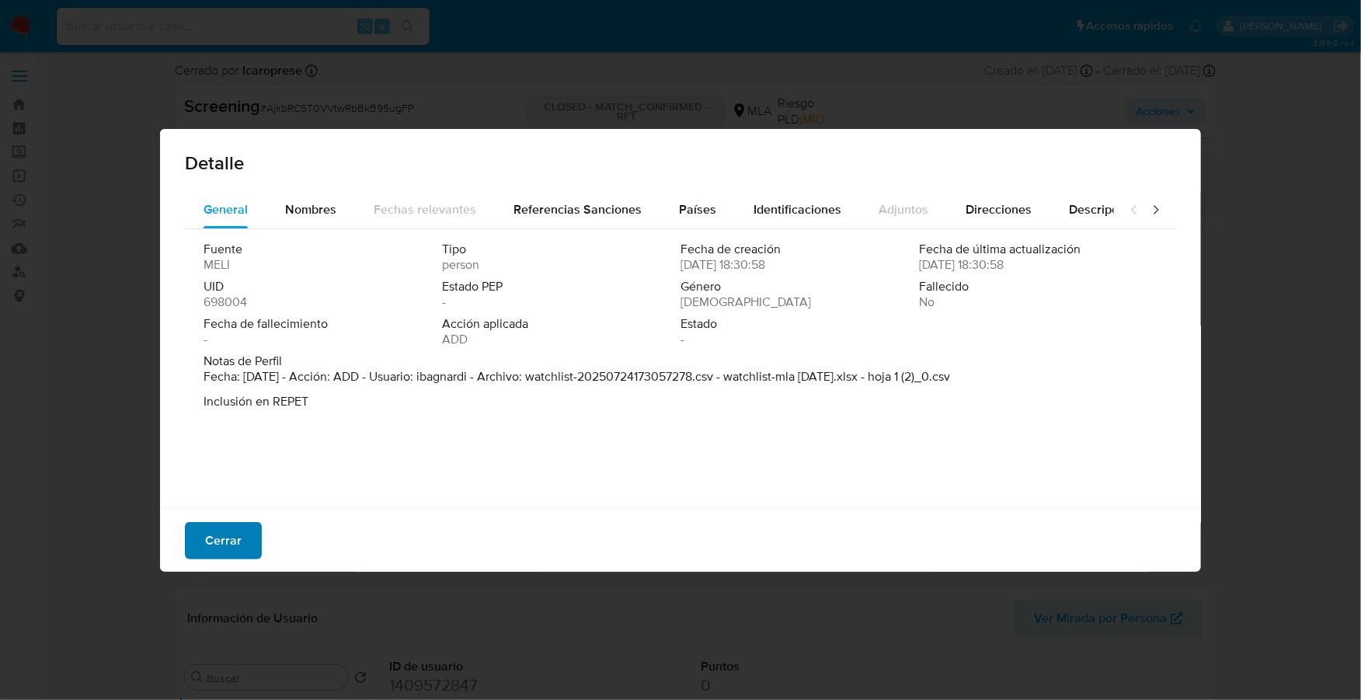
click at [200, 537] on button "Cerrar" at bounding box center [223, 540] width 77 height 37
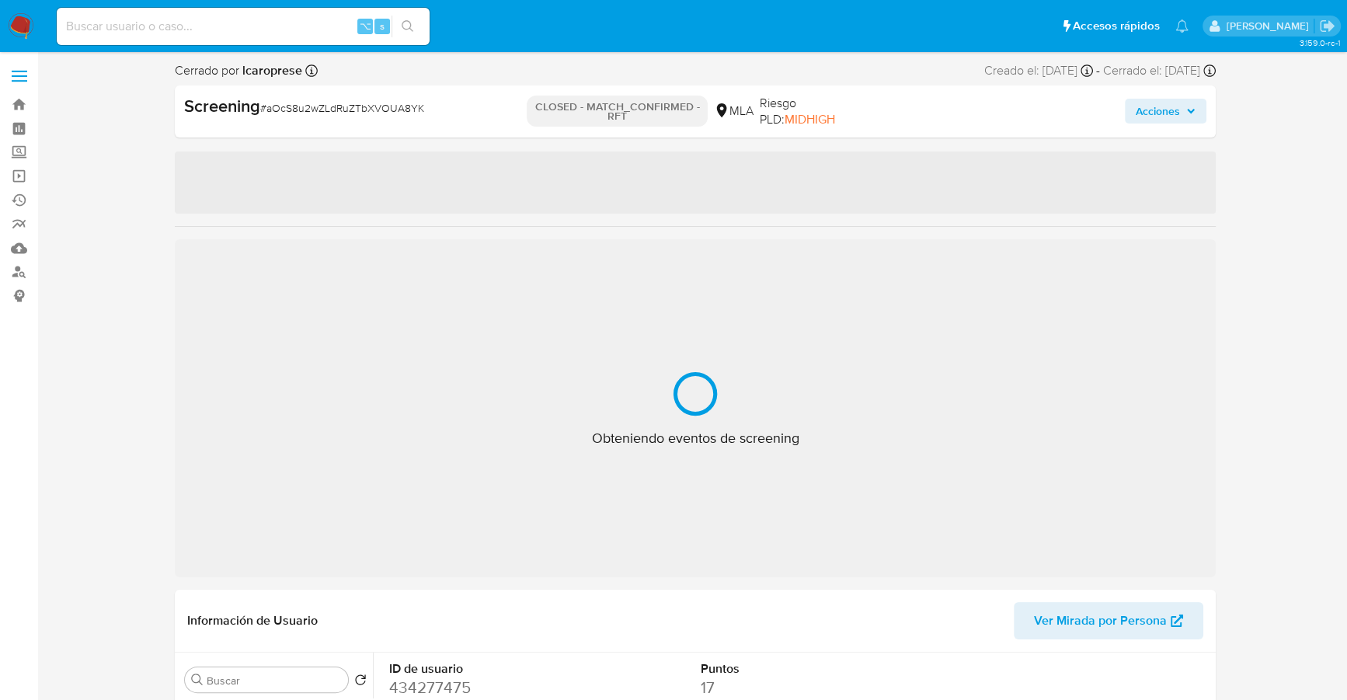
select select "10"
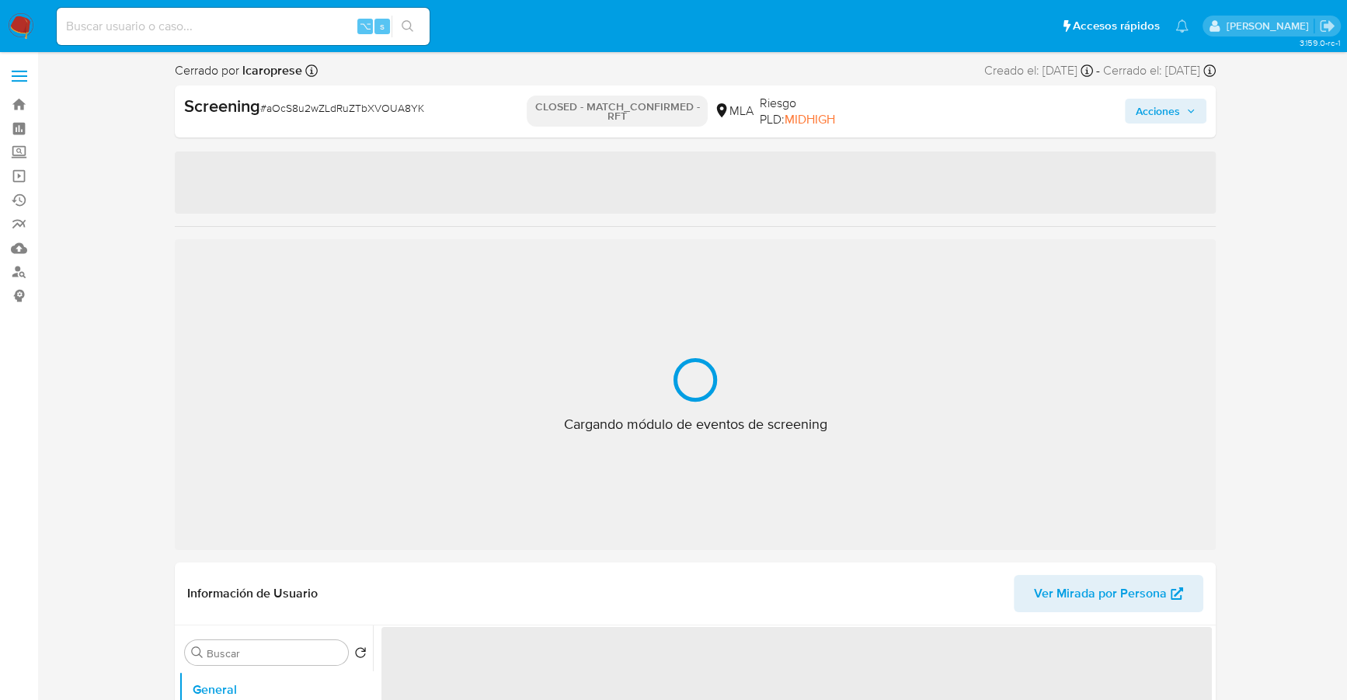
select select "10"
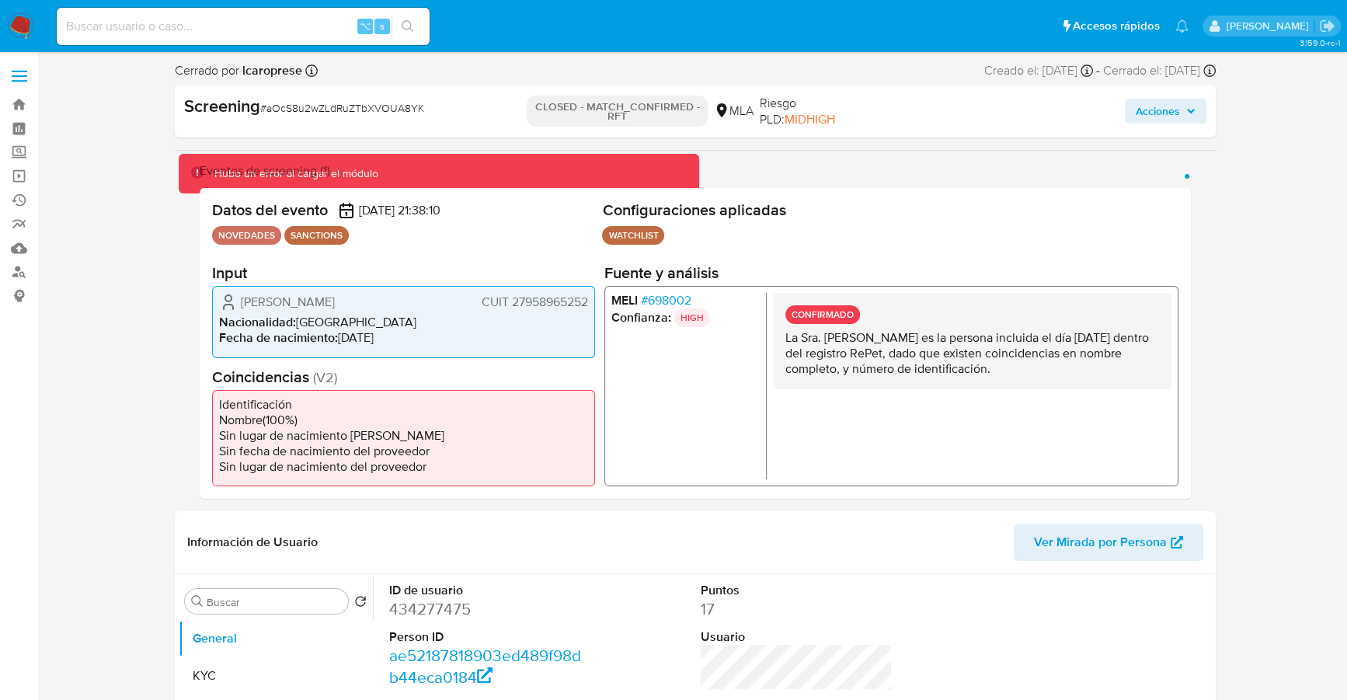
drag, startPoint x: 479, startPoint y: 299, endPoint x: 587, endPoint y: 304, distance: 108.1
click at [587, 304] on span "CUIT 27958965252" at bounding box center [535, 302] width 106 height 16
click at [569, 304] on span "CUIT 27958965252" at bounding box center [535, 302] width 106 height 16
drag, startPoint x: 478, startPoint y: 303, endPoint x: 590, endPoint y: 309, distance: 112.0
click at [590, 309] on div "Pamela Wasicovichi Miranda CUIT 27958965252 Nacionalidad : Brasil Fecha de naci…" at bounding box center [403, 321] width 383 height 71
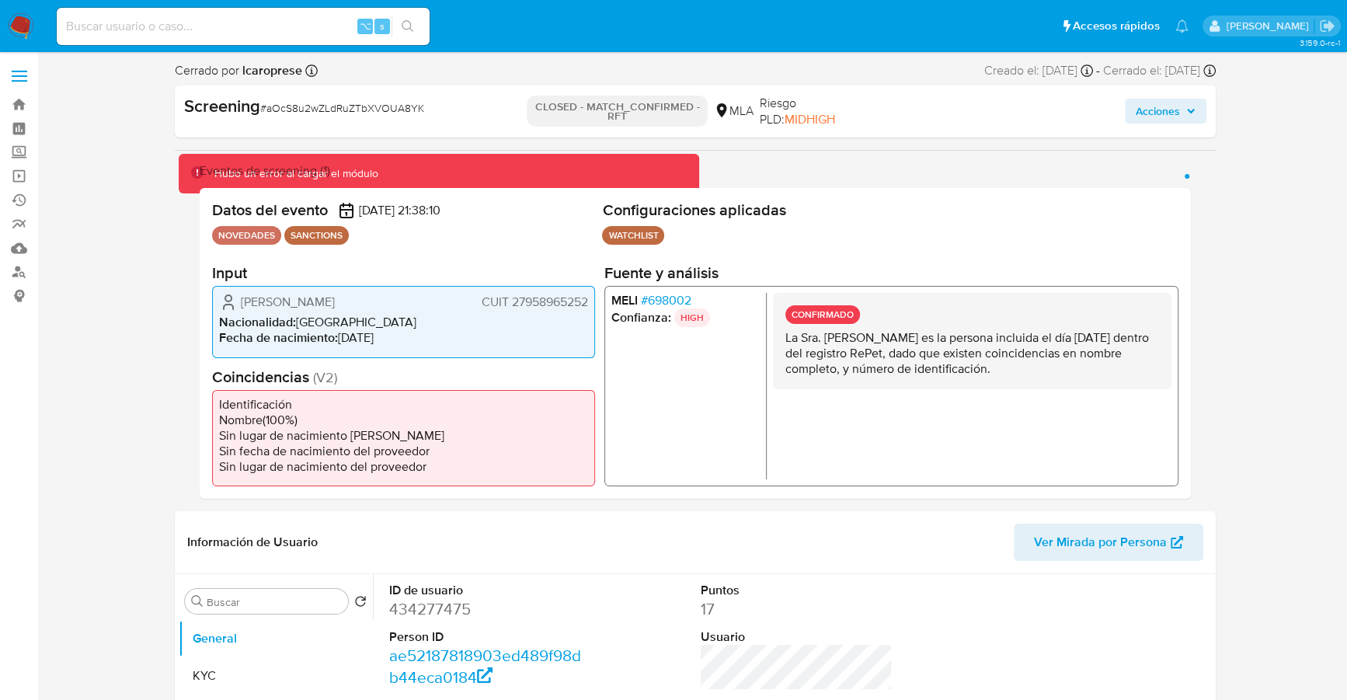
click at [335, 298] on span "Pamela Wasicovichi Miranda" at bounding box center [288, 302] width 94 height 16
click at [665, 298] on span "# 698002" at bounding box center [666, 301] width 50 height 16
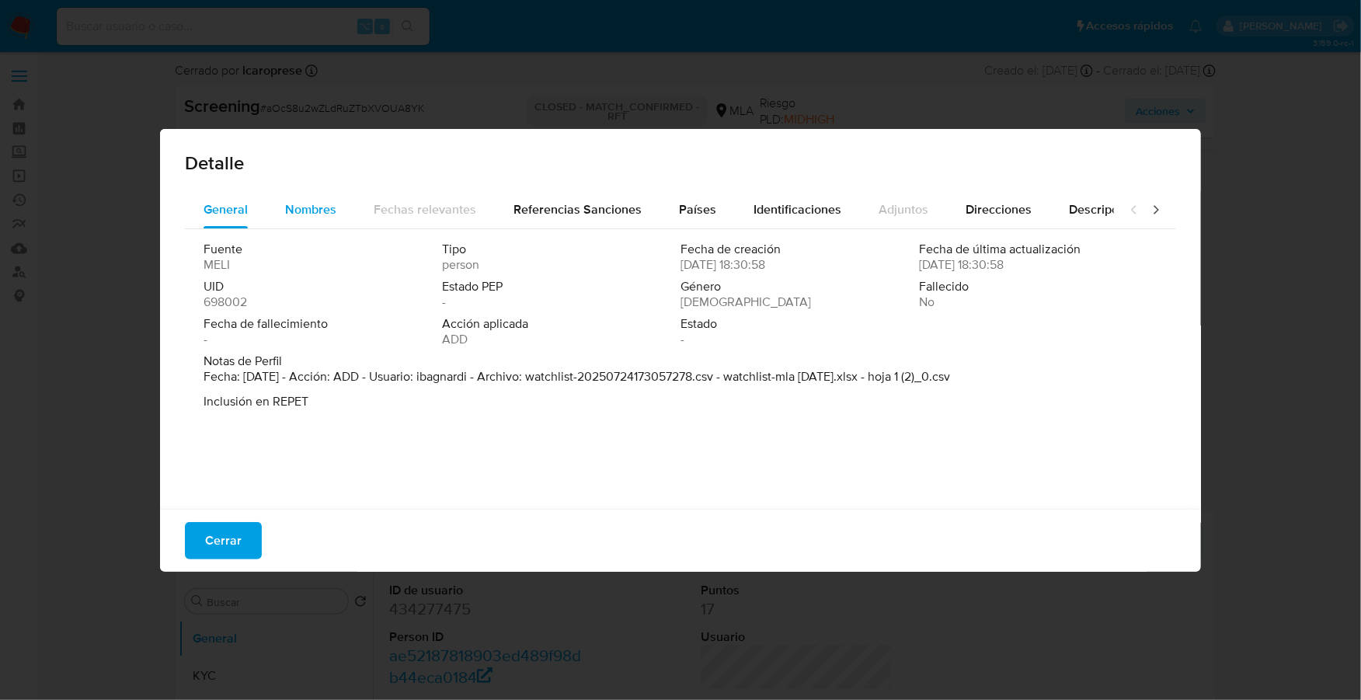
click at [298, 202] on span "Nombres" at bounding box center [310, 209] width 51 height 18
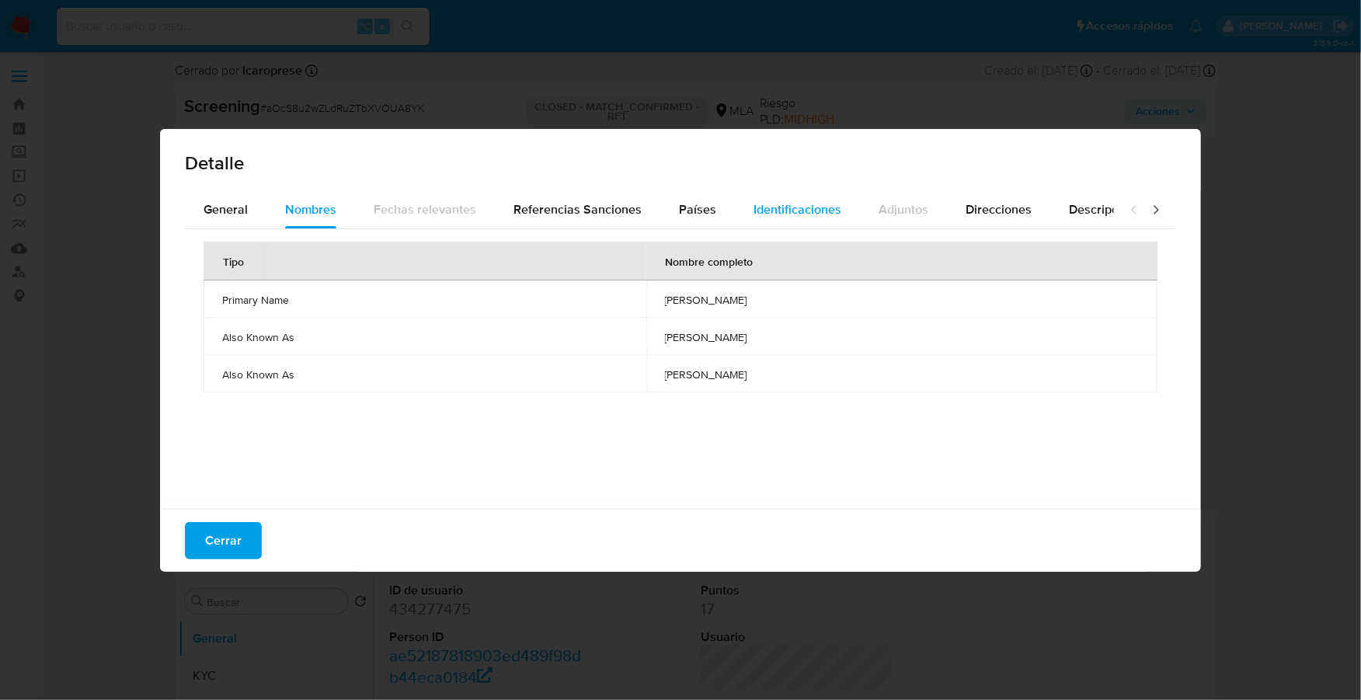
click at [809, 206] on span "Identificaciones" at bounding box center [798, 209] width 88 height 18
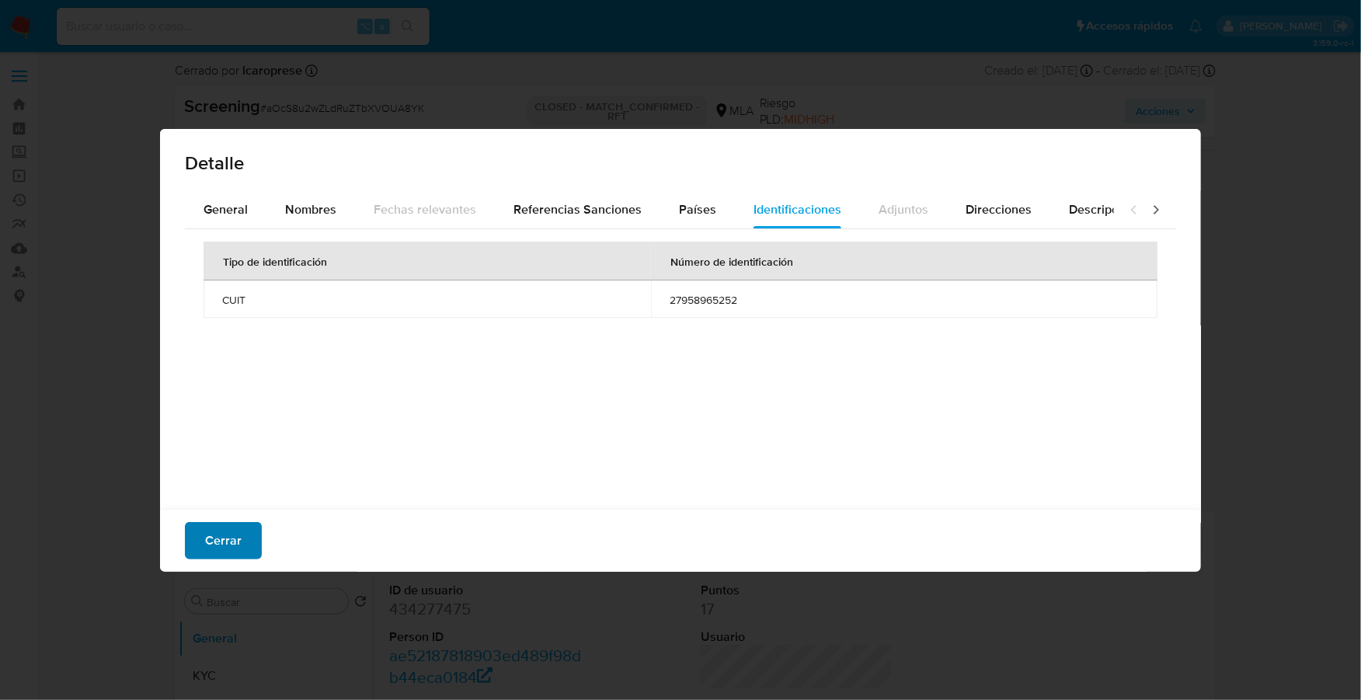
click at [213, 536] on span "Cerrar" at bounding box center [223, 541] width 37 height 34
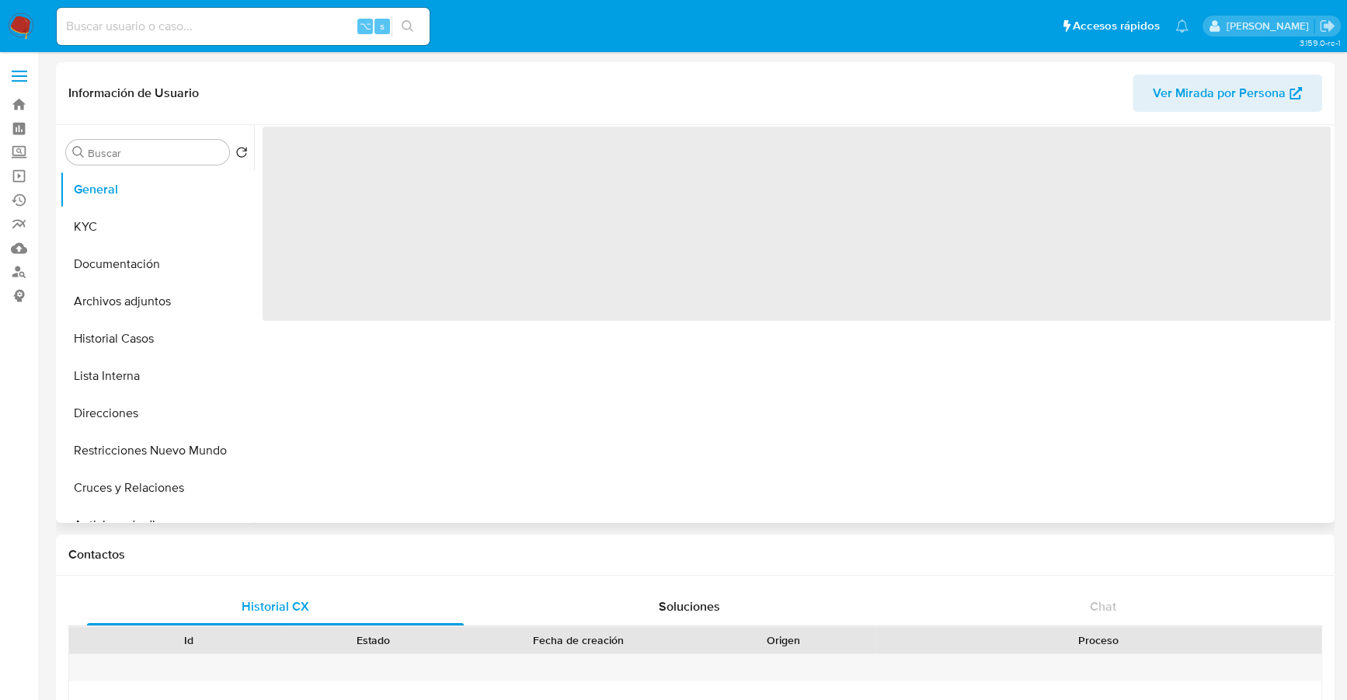
select select "10"
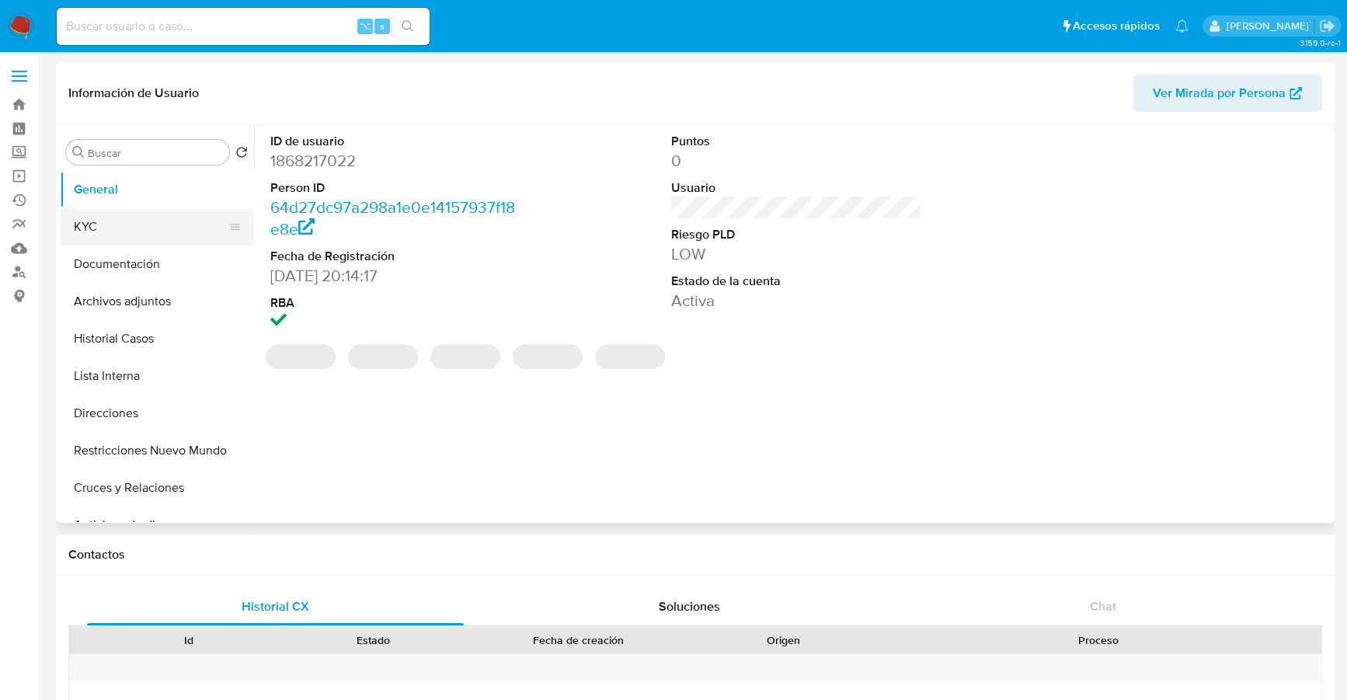
click at [110, 221] on button "KYC" at bounding box center [151, 226] width 182 height 37
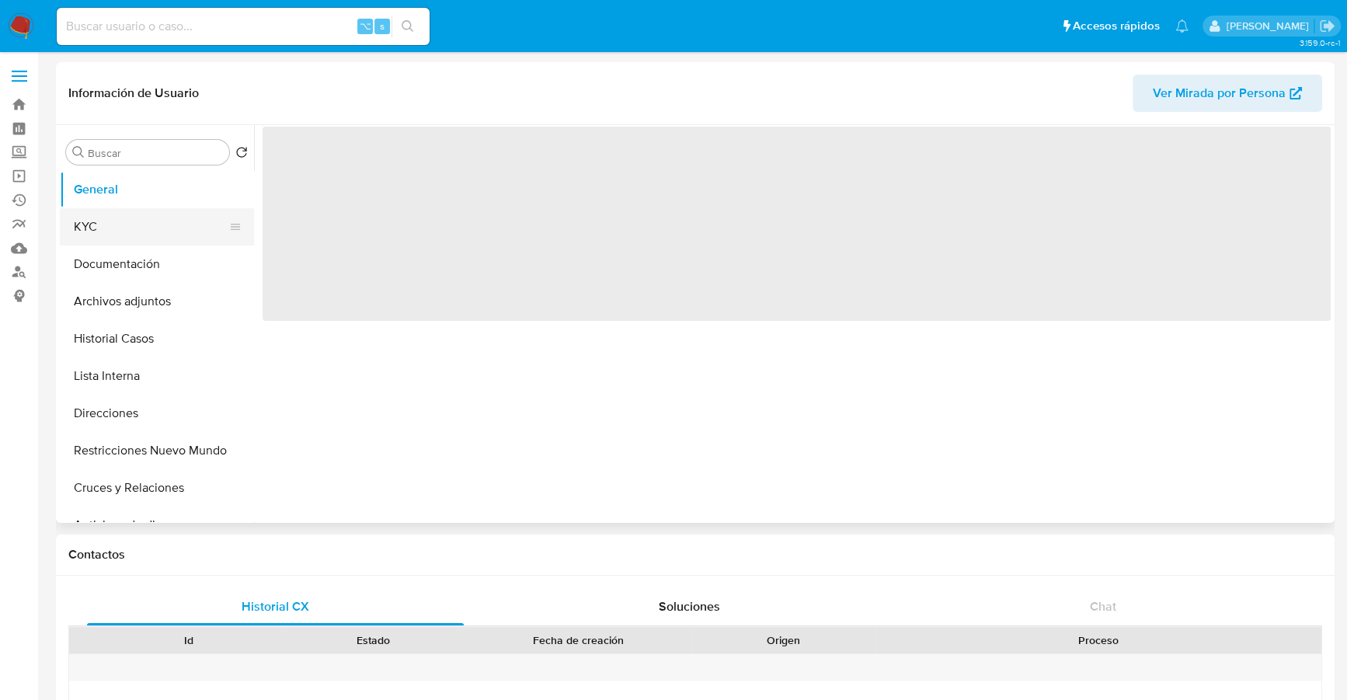
select select "10"
click at [87, 225] on button "KYC" at bounding box center [151, 226] width 182 height 37
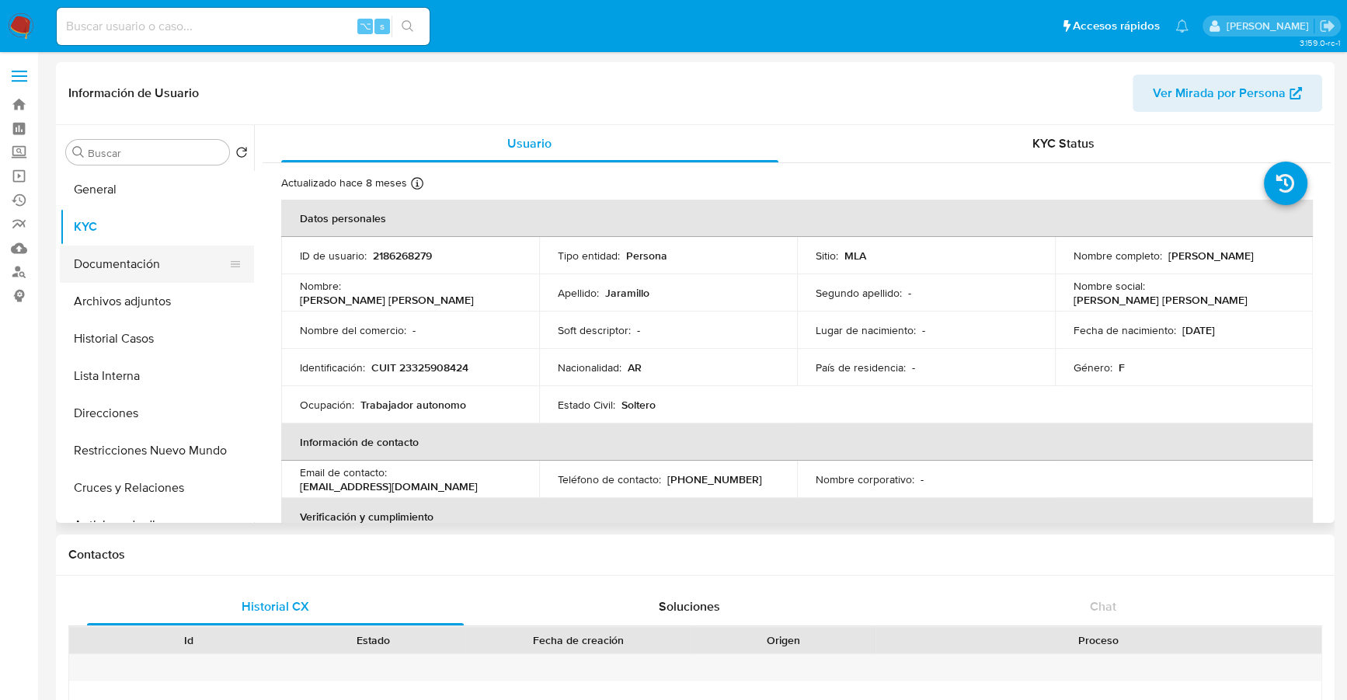
click at [148, 261] on button "Documentación" at bounding box center [151, 263] width 182 height 37
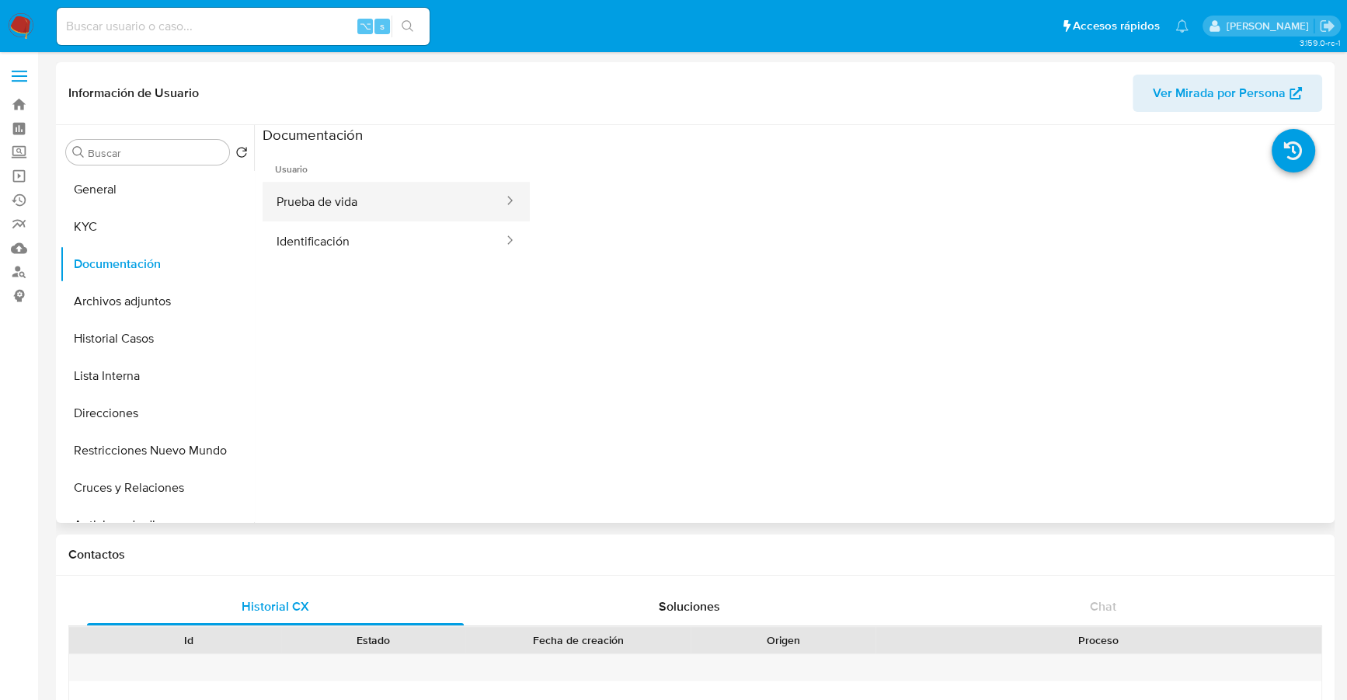
click at [349, 202] on button "Prueba de vida" at bounding box center [384, 202] width 242 height 40
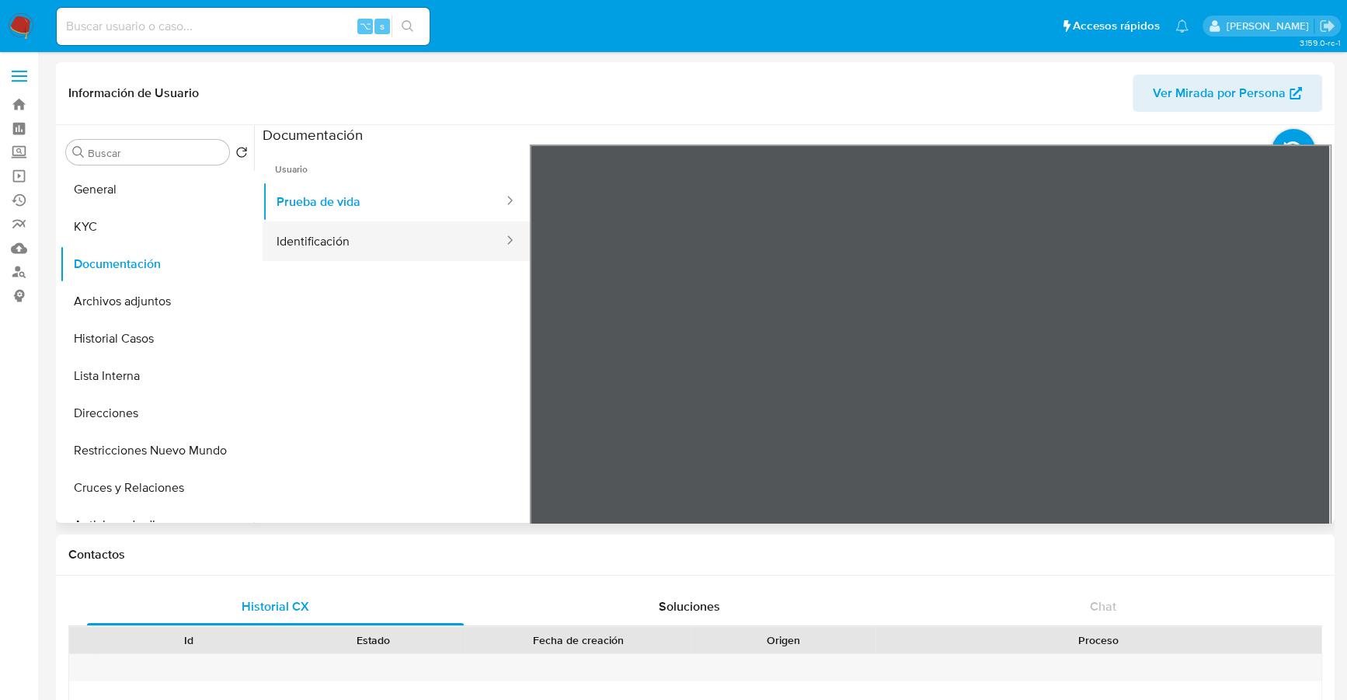
click at [357, 231] on button "Identificación" at bounding box center [384, 241] width 242 height 40
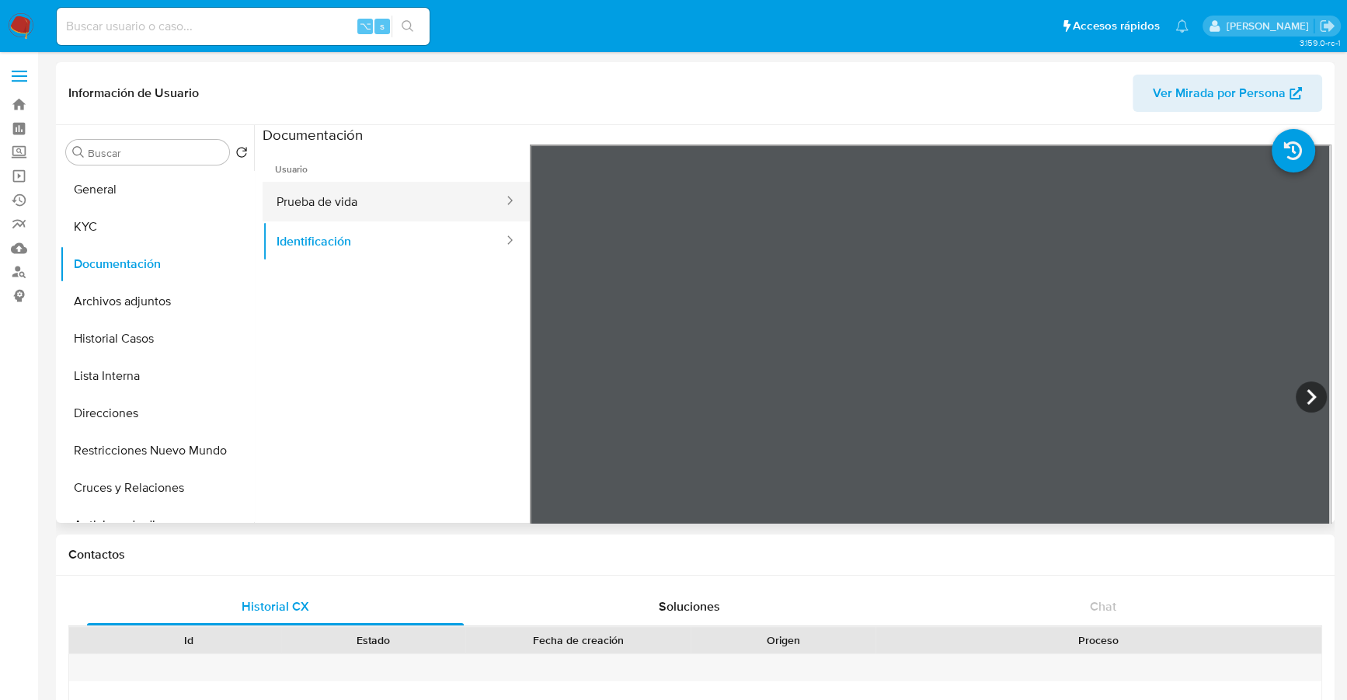
click at [379, 204] on button "Prueba de vida" at bounding box center [384, 202] width 242 height 40
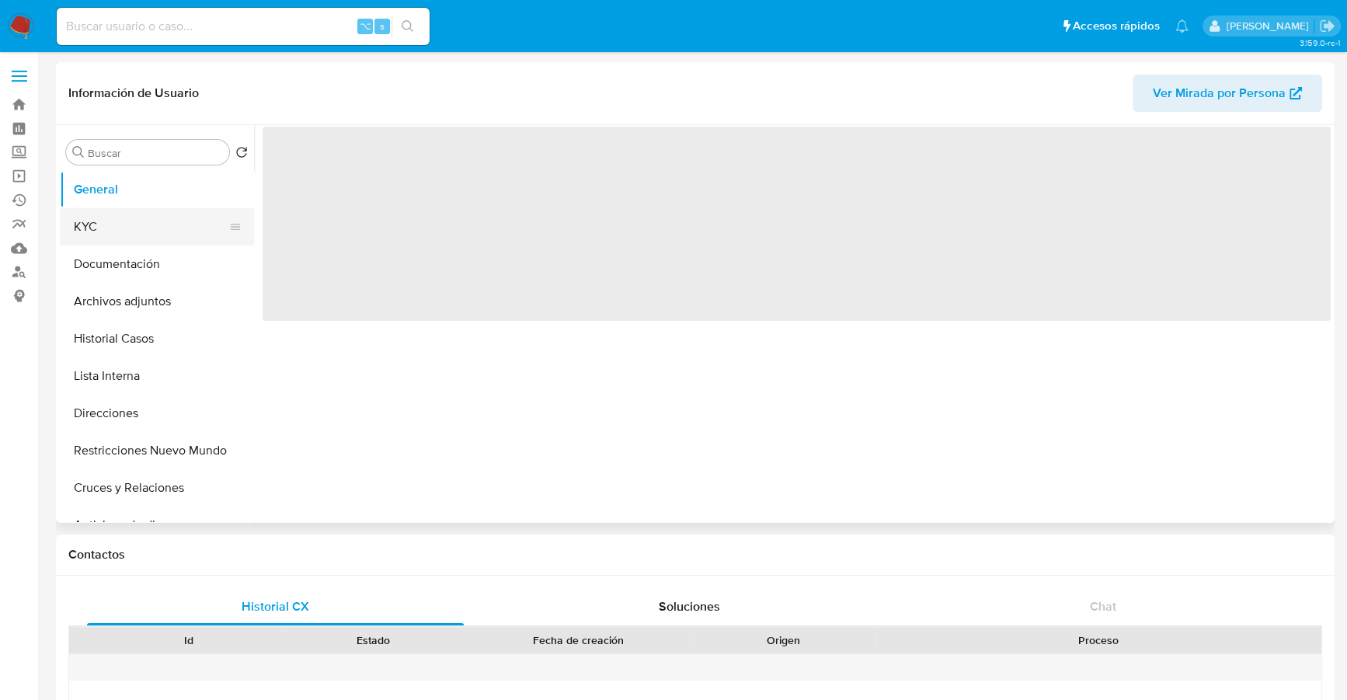
select select "10"
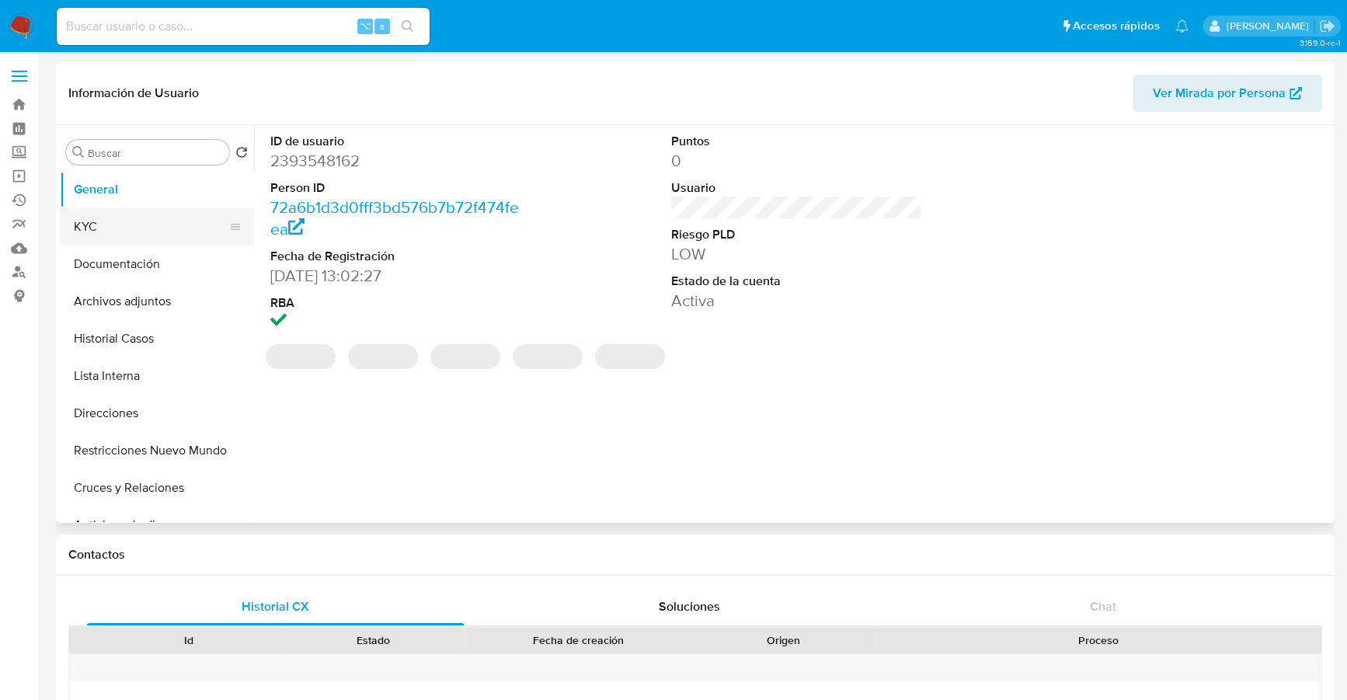
click at [89, 222] on button "KYC" at bounding box center [151, 226] width 182 height 37
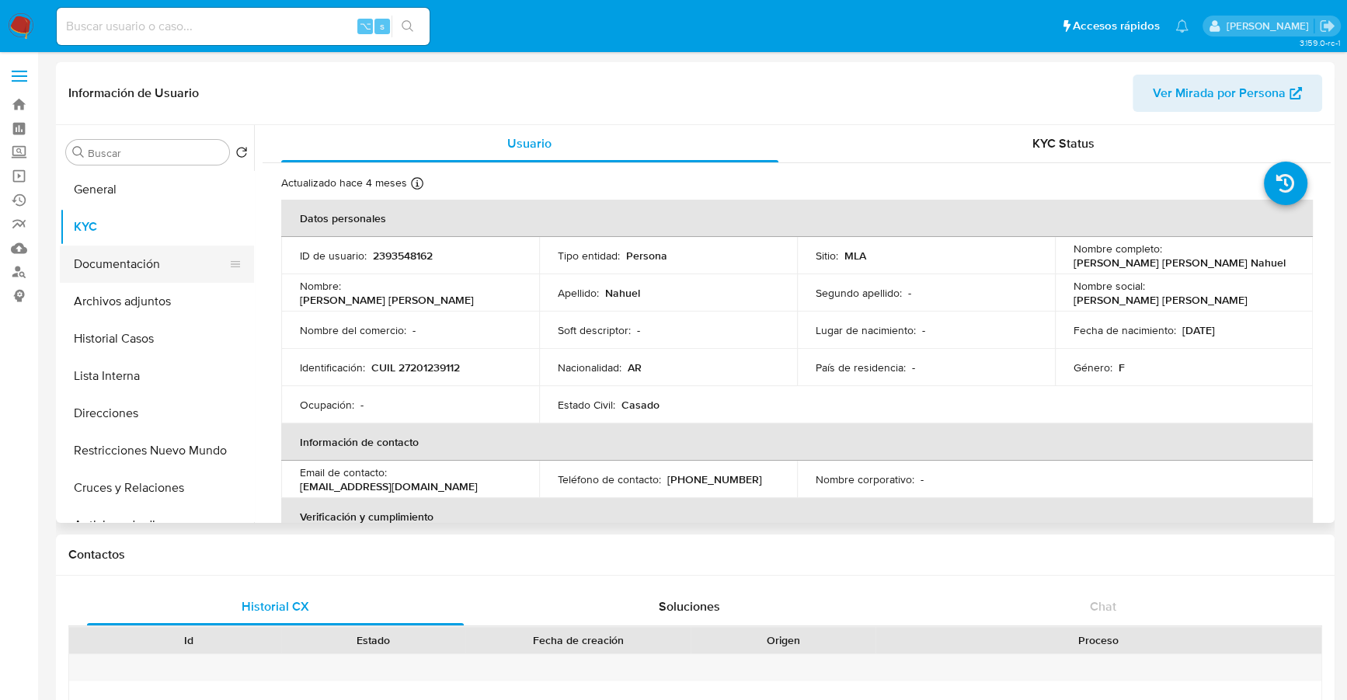
click at [103, 276] on button "Documentación" at bounding box center [151, 263] width 182 height 37
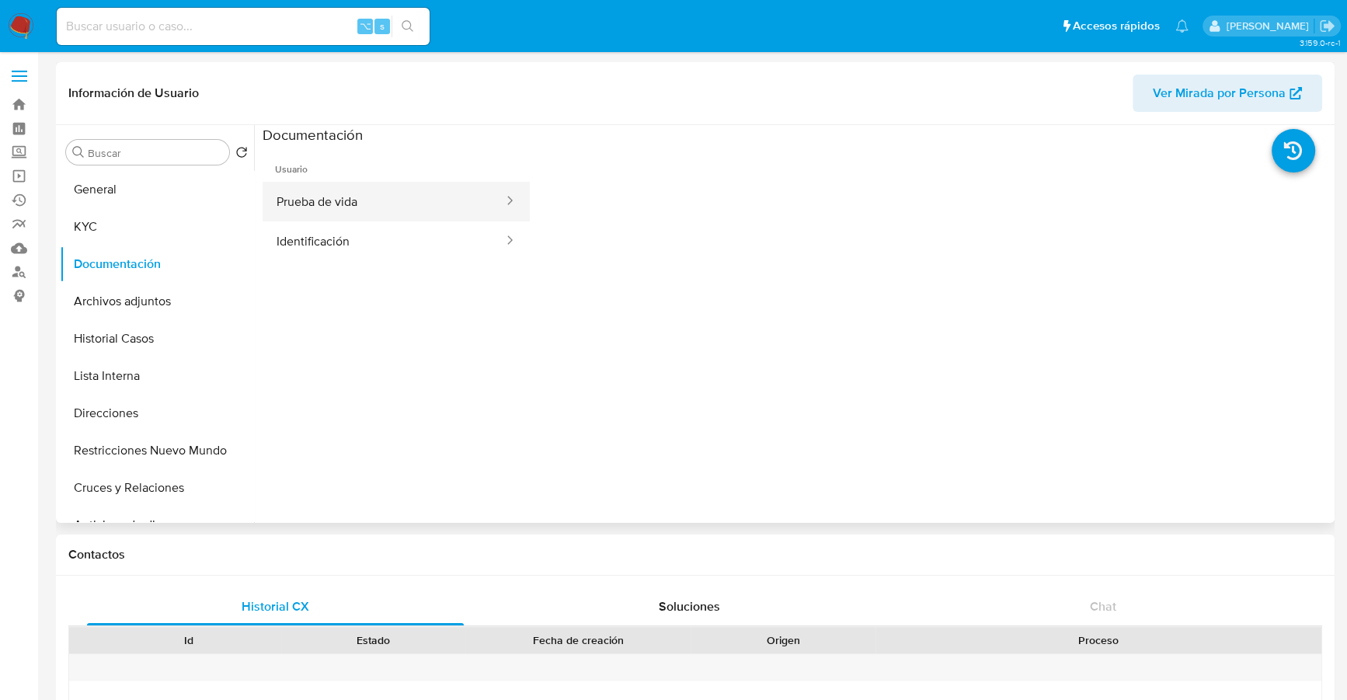
click at [356, 200] on button "Prueba de vida" at bounding box center [384, 202] width 242 height 40
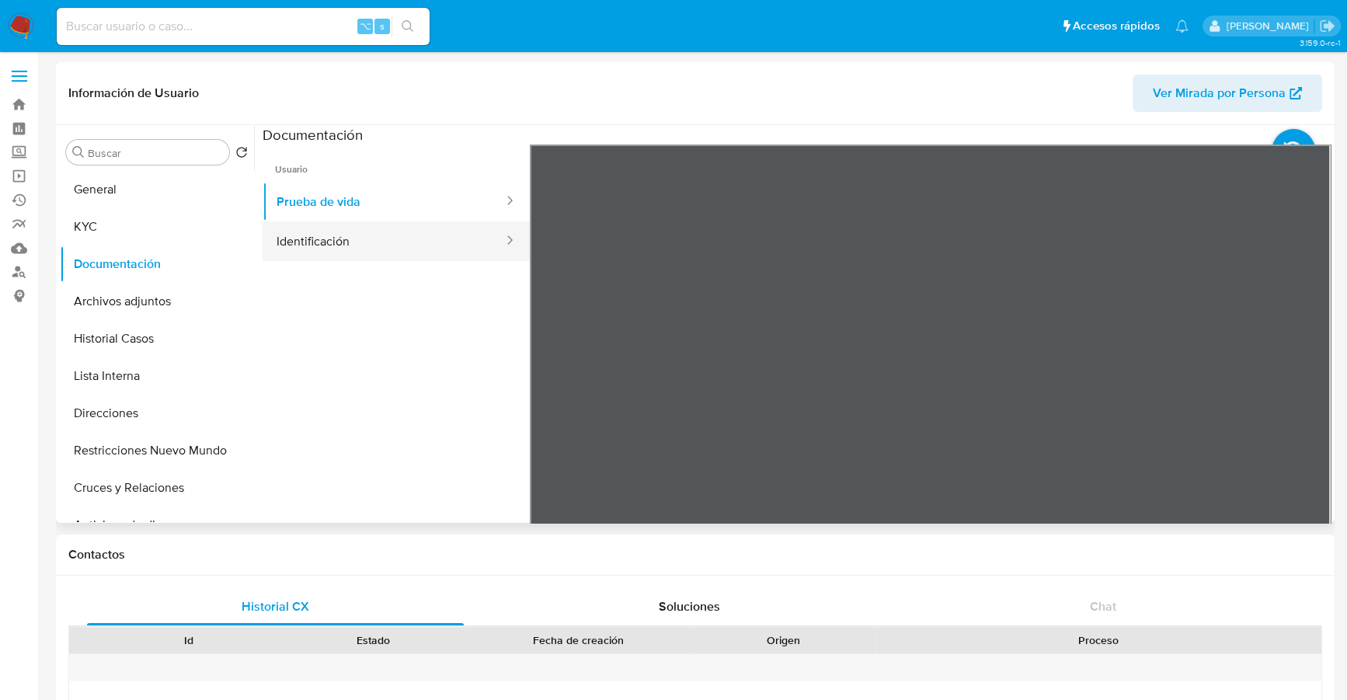
click at [381, 229] on button "Identificación" at bounding box center [384, 241] width 242 height 40
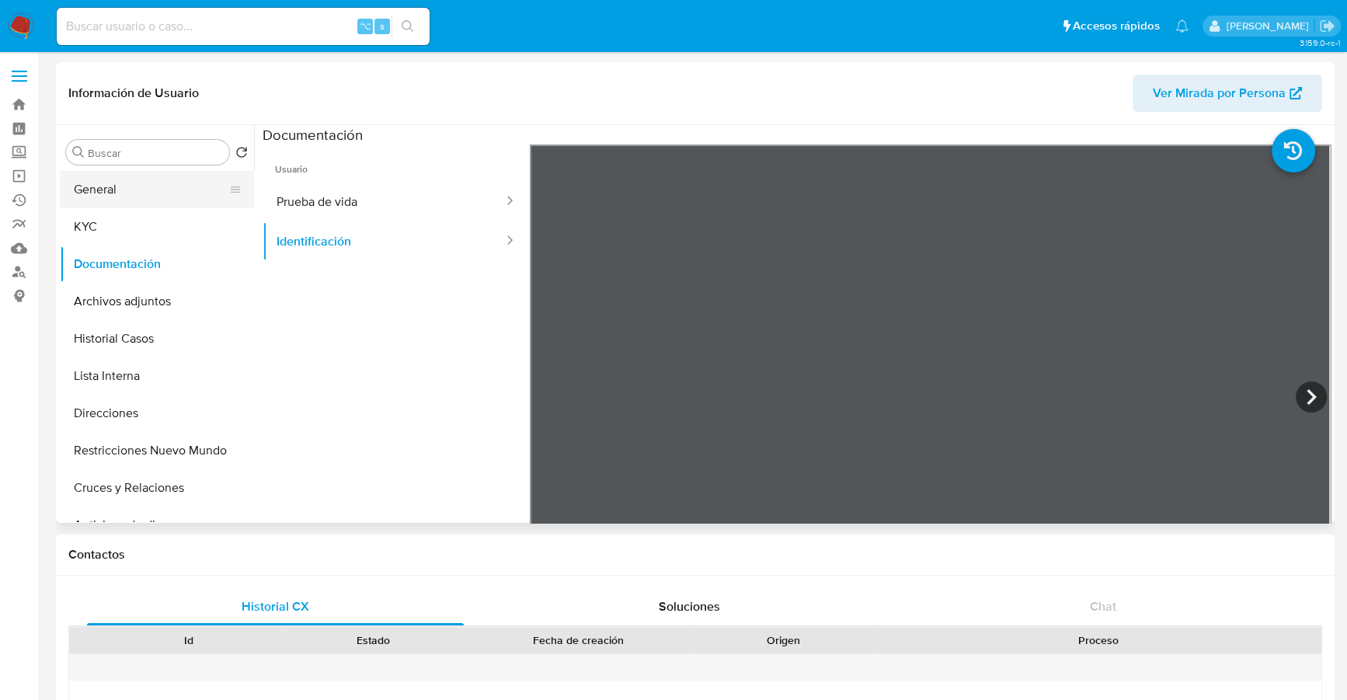
click at [130, 205] on button "General" at bounding box center [151, 189] width 182 height 37
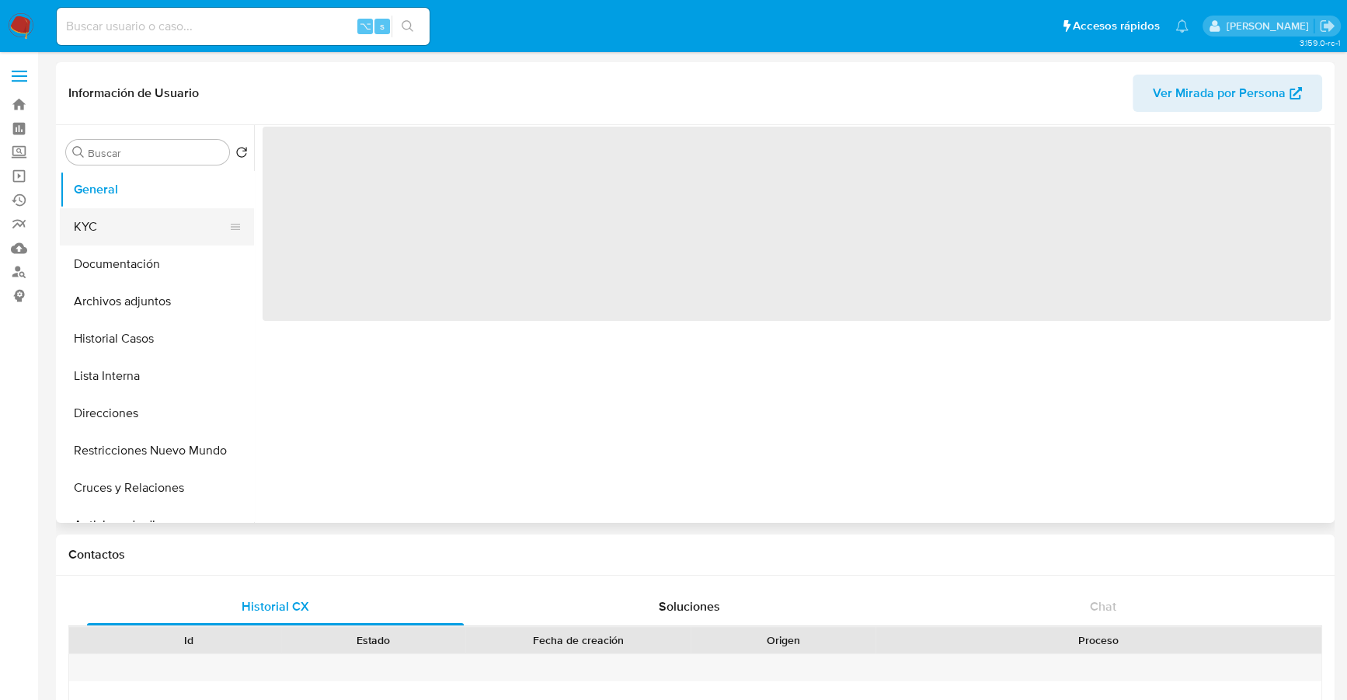
click at [130, 222] on button "KYC" at bounding box center [151, 226] width 182 height 37
select select "10"
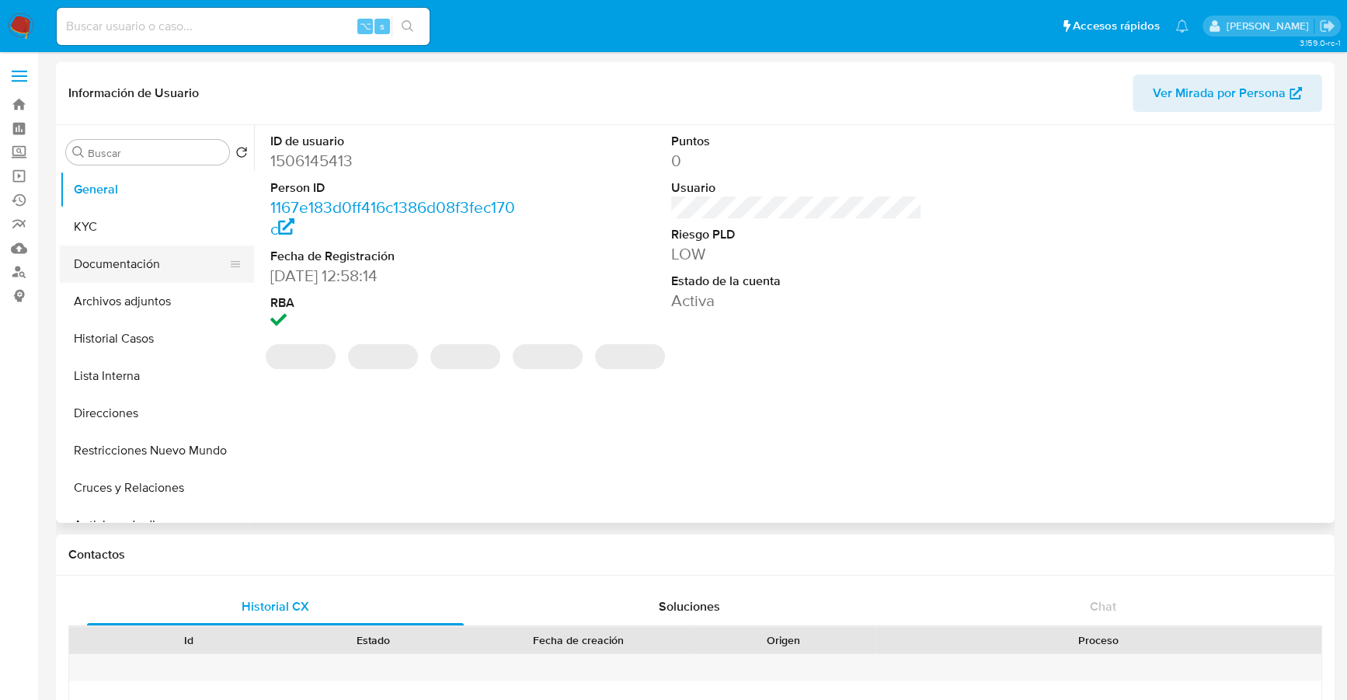
click at [125, 261] on button "Documentación" at bounding box center [151, 263] width 182 height 37
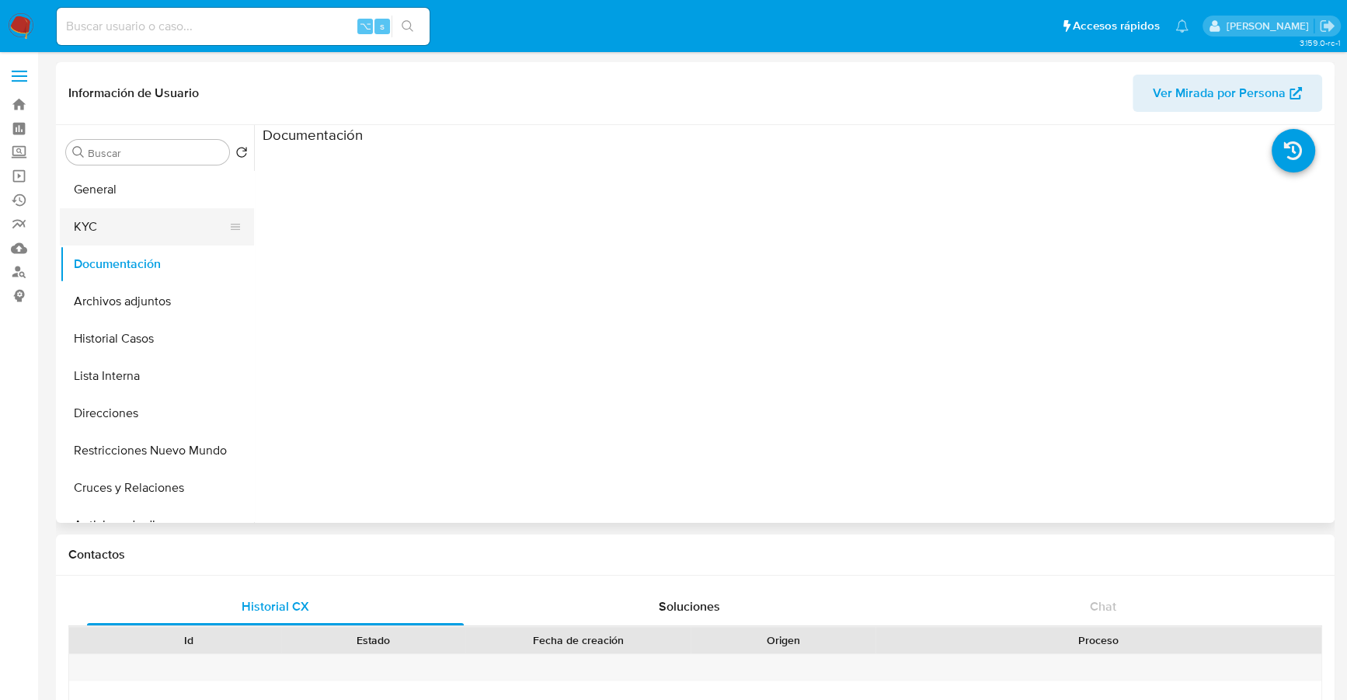
click at [123, 220] on button "KYC" at bounding box center [151, 226] width 182 height 37
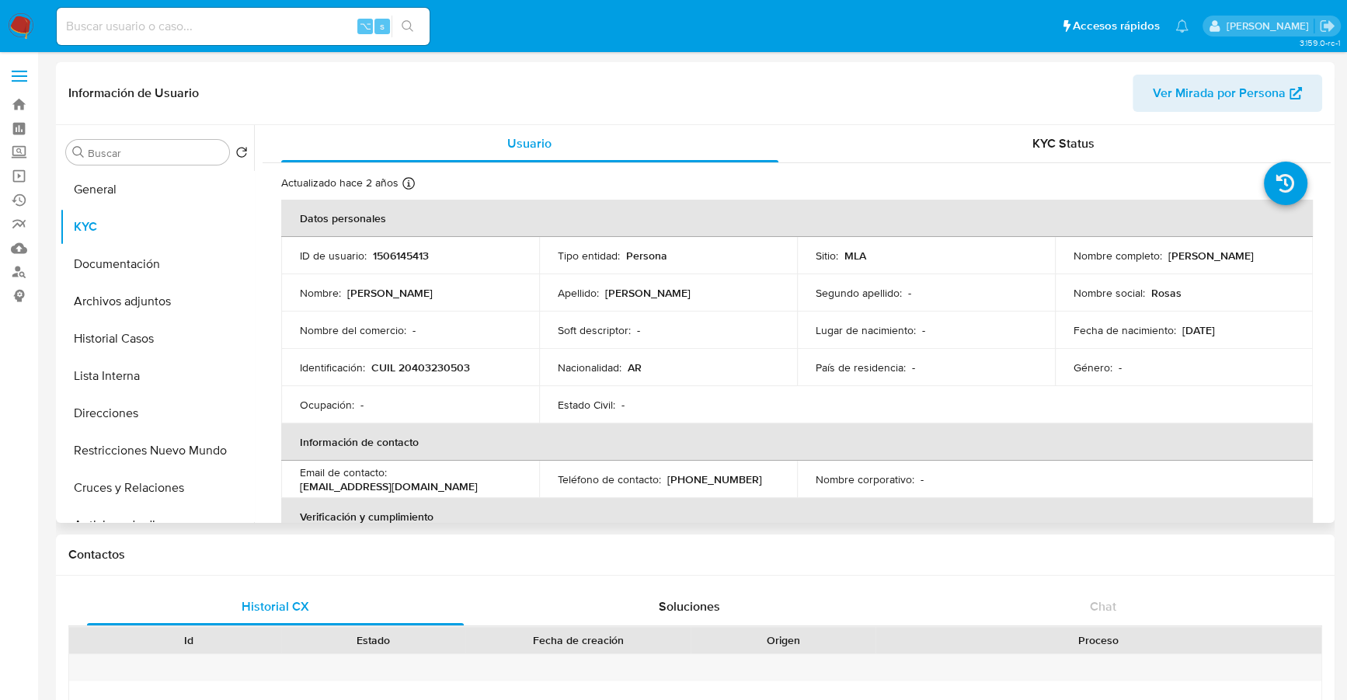
click at [581, 112] on div "Información de Usuario Ver Mirada por Persona" at bounding box center [695, 93] width 1279 height 63
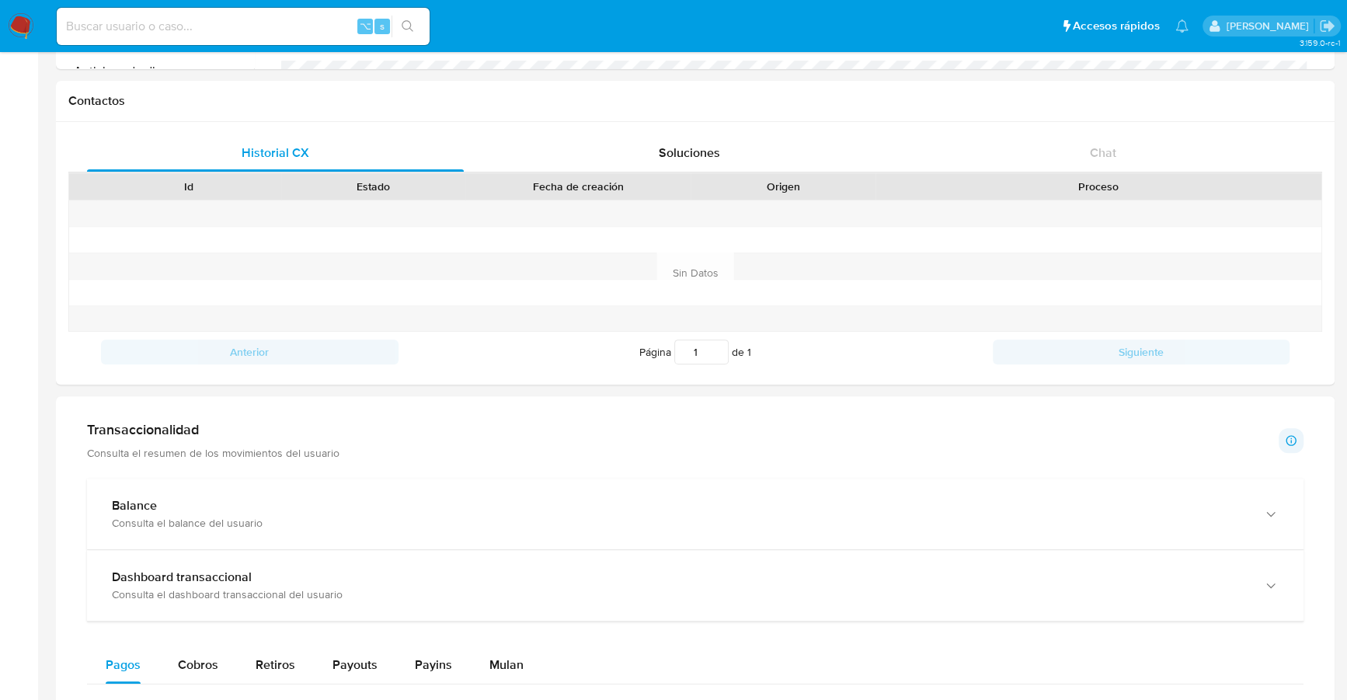
scroll to position [752, 0]
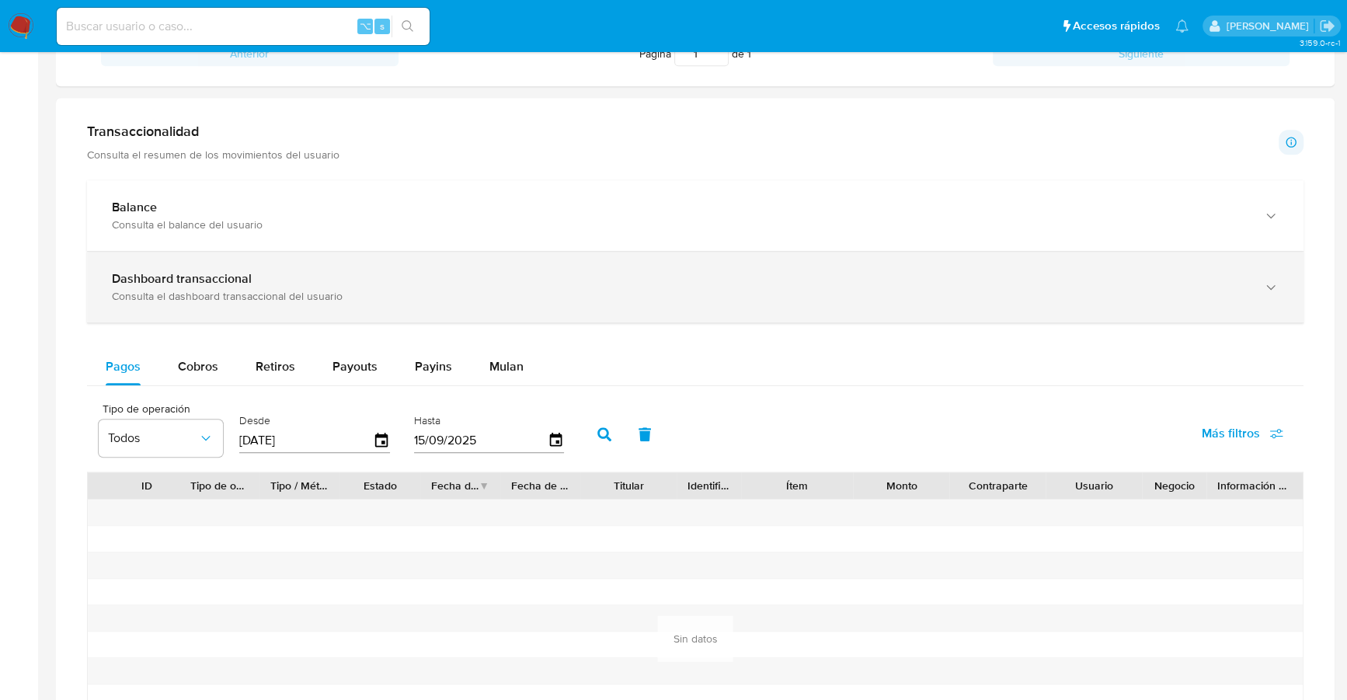
click at [172, 276] on b "Dashboard transaccional" at bounding box center [182, 279] width 140 height 18
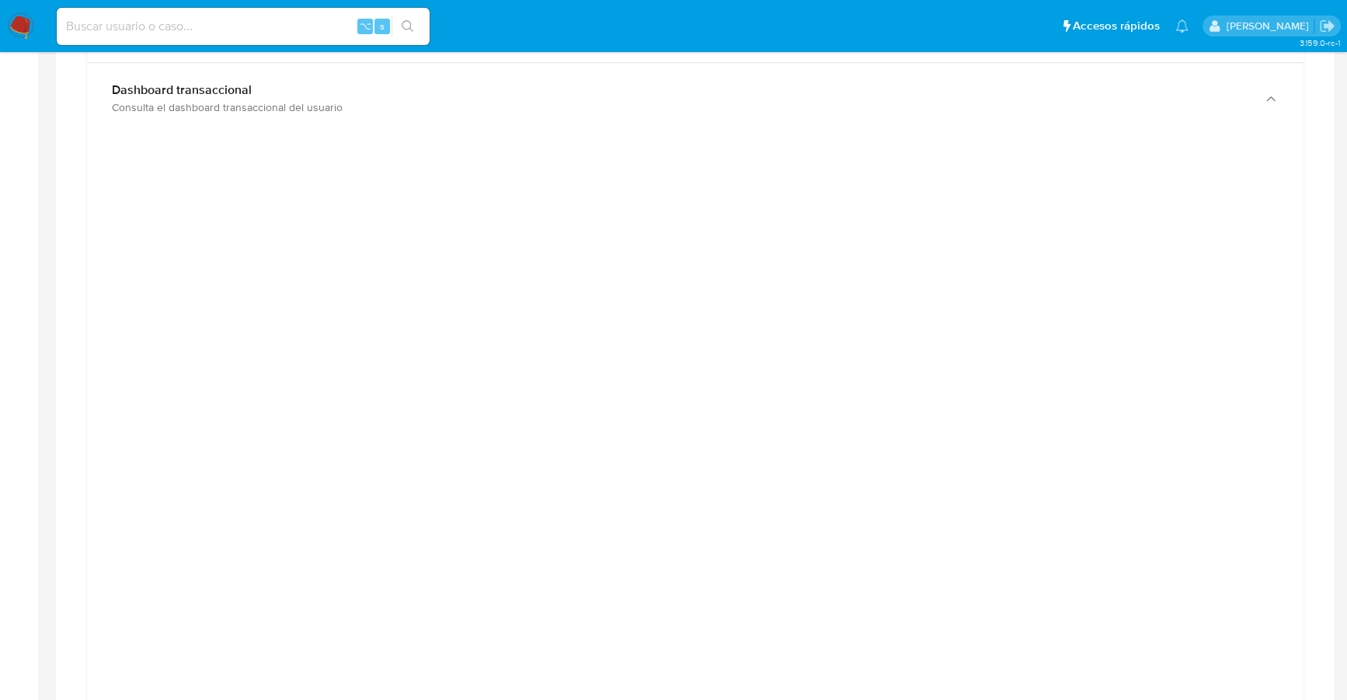
scroll to position [941, 0]
click at [184, 22] on input at bounding box center [243, 26] width 373 height 20
paste input "2393548162"
type input "2393548162"
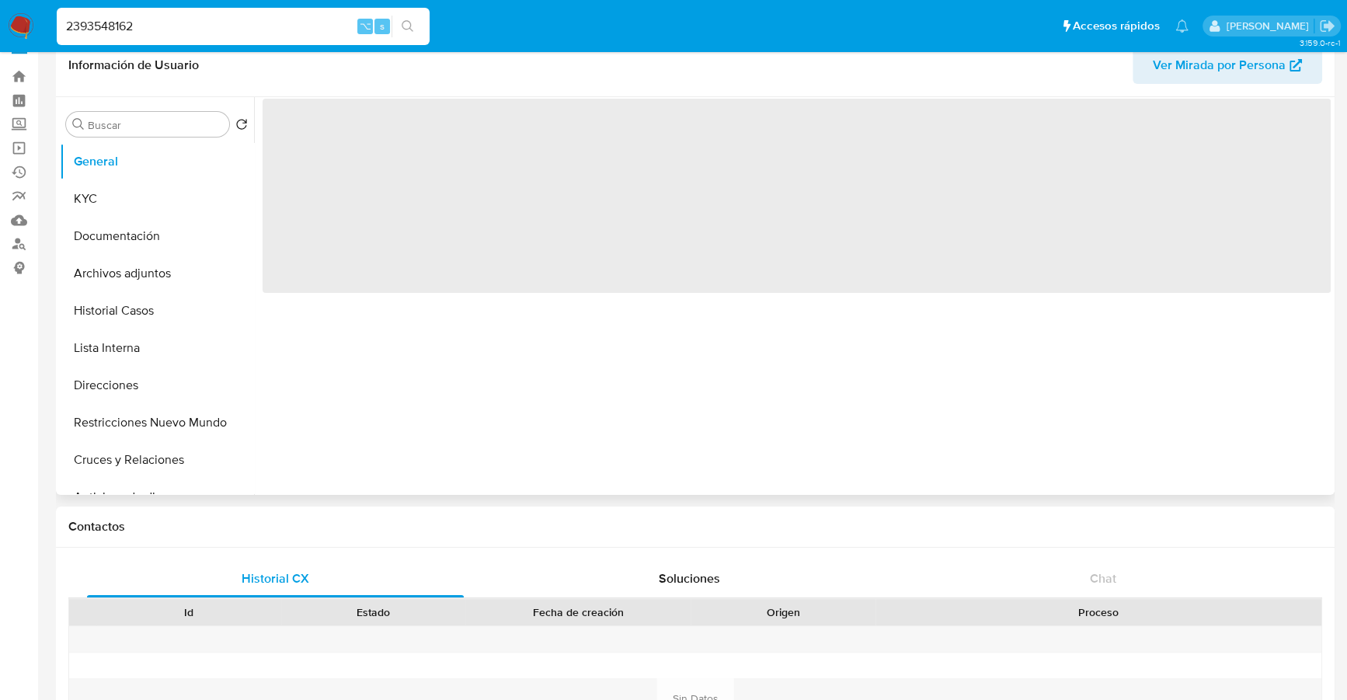
select select "10"
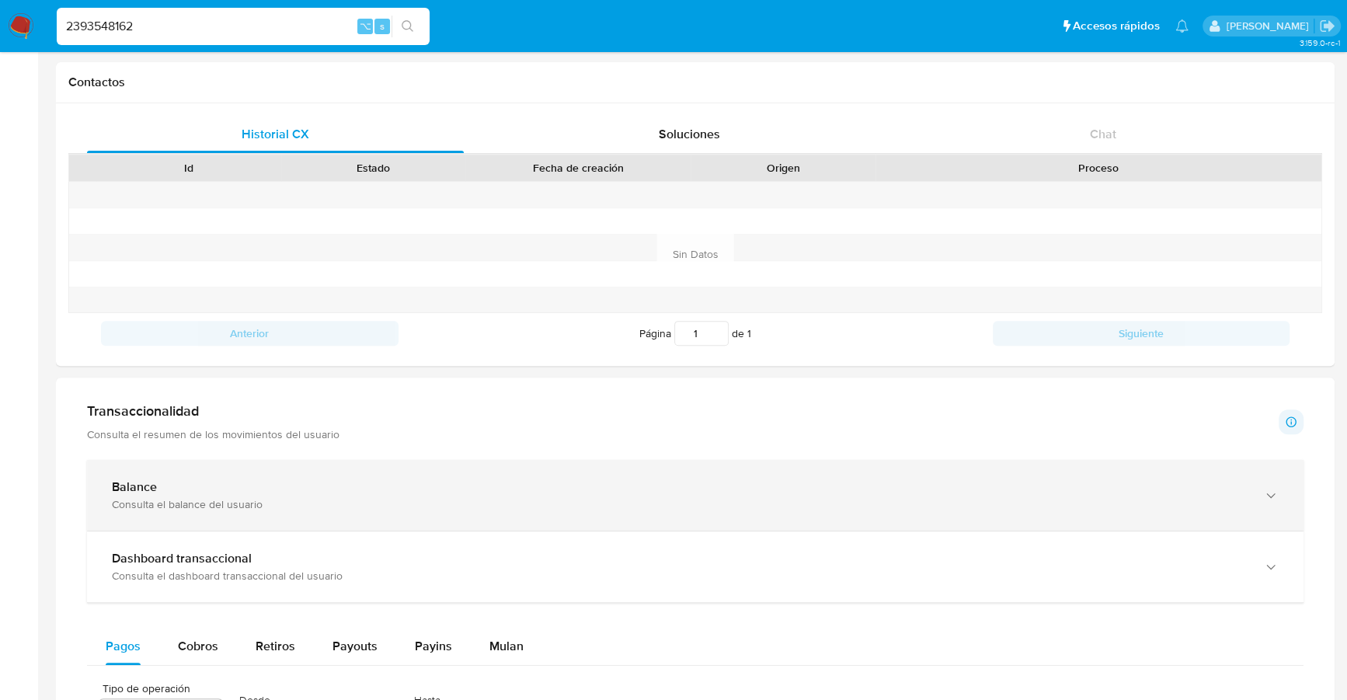
scroll to position [792, 0]
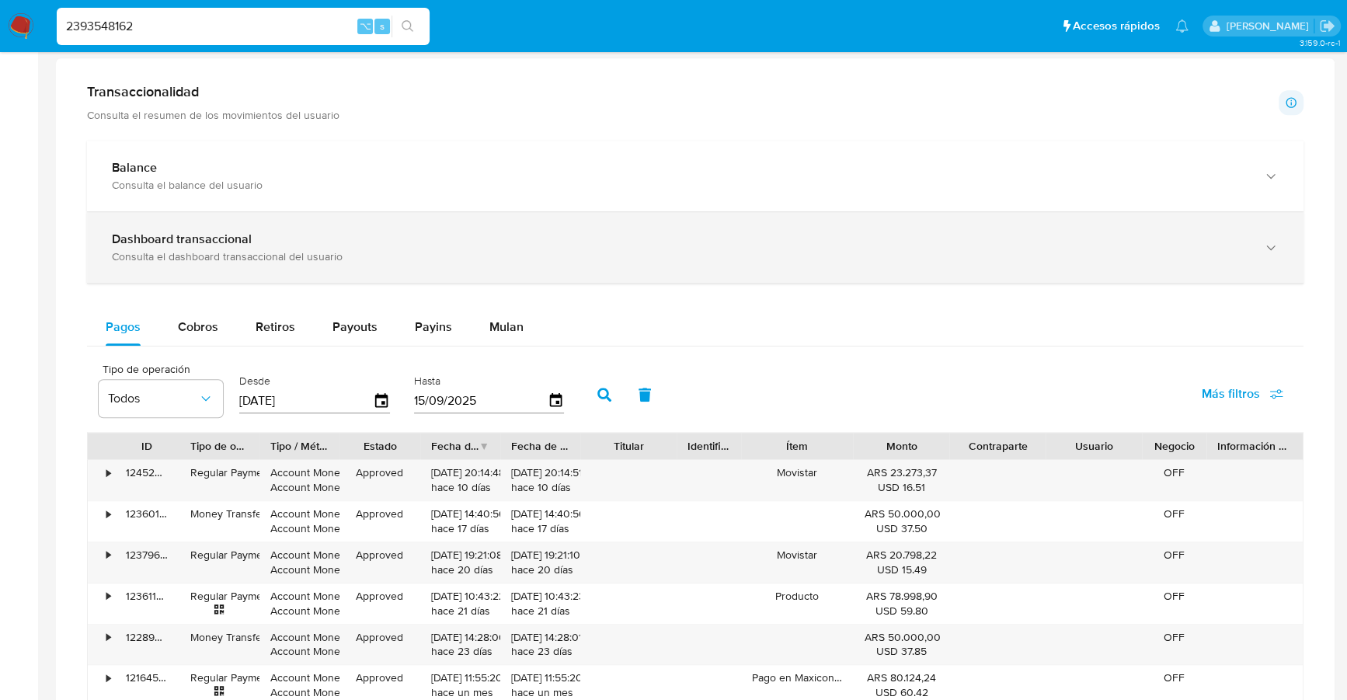
click at [287, 255] on div "Consulta el dashboard transaccional del usuario" at bounding box center [680, 256] width 1136 height 14
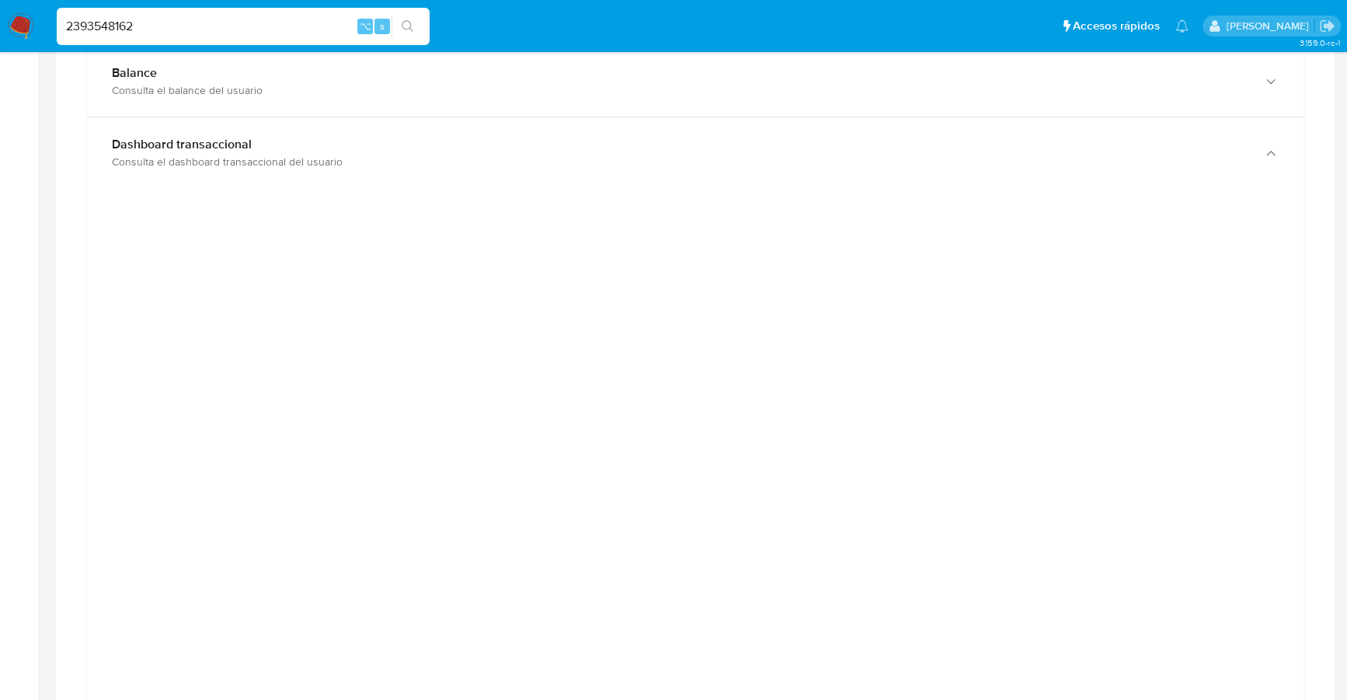
scroll to position [882, 0]
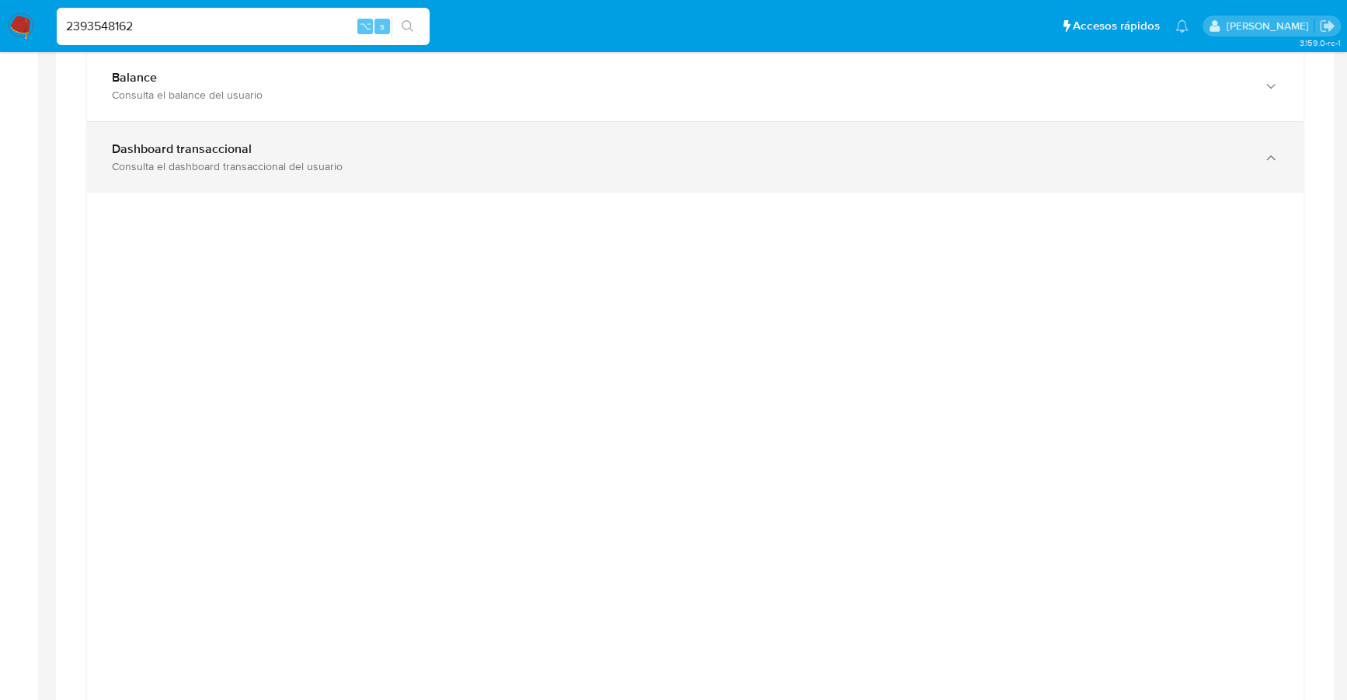
click at [747, 184] on div "Dashboard transaccional Consulta el dashboard transaccional del usuario" at bounding box center [695, 157] width 1217 height 71
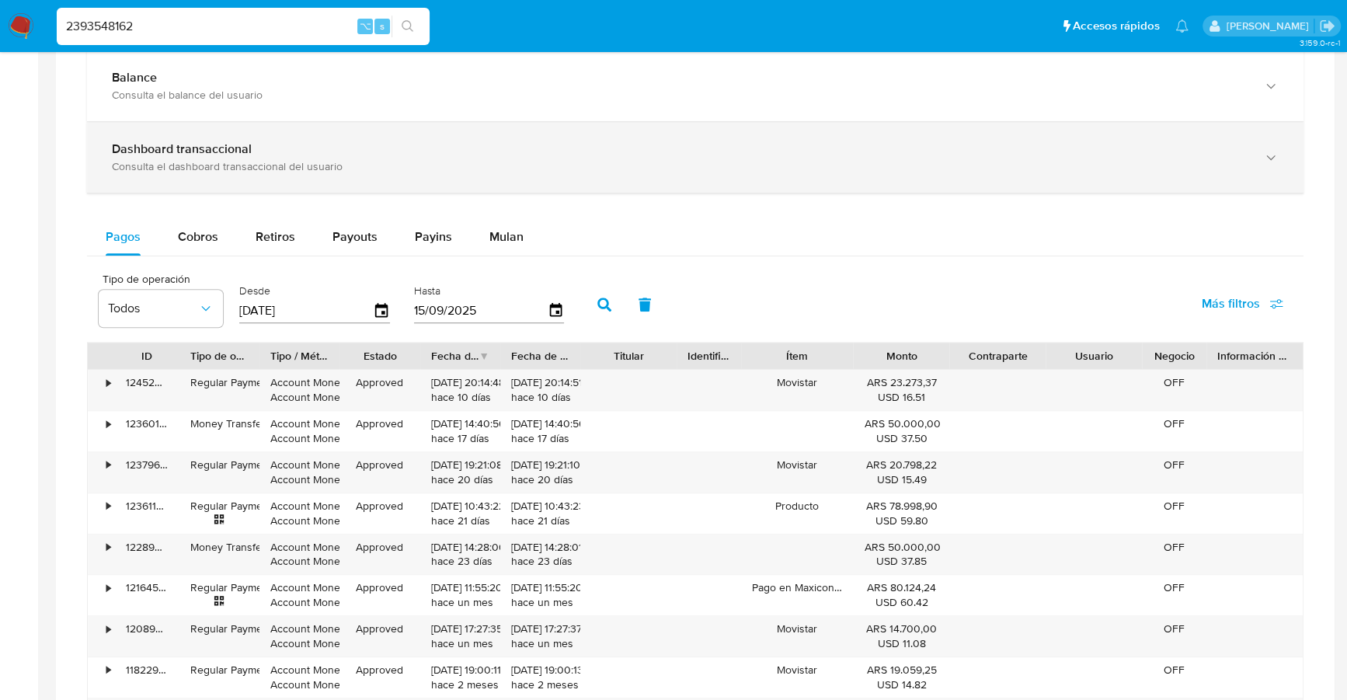
click at [628, 179] on div "Dashboard transaccional Consulta el dashboard transaccional del usuario" at bounding box center [695, 157] width 1217 height 71
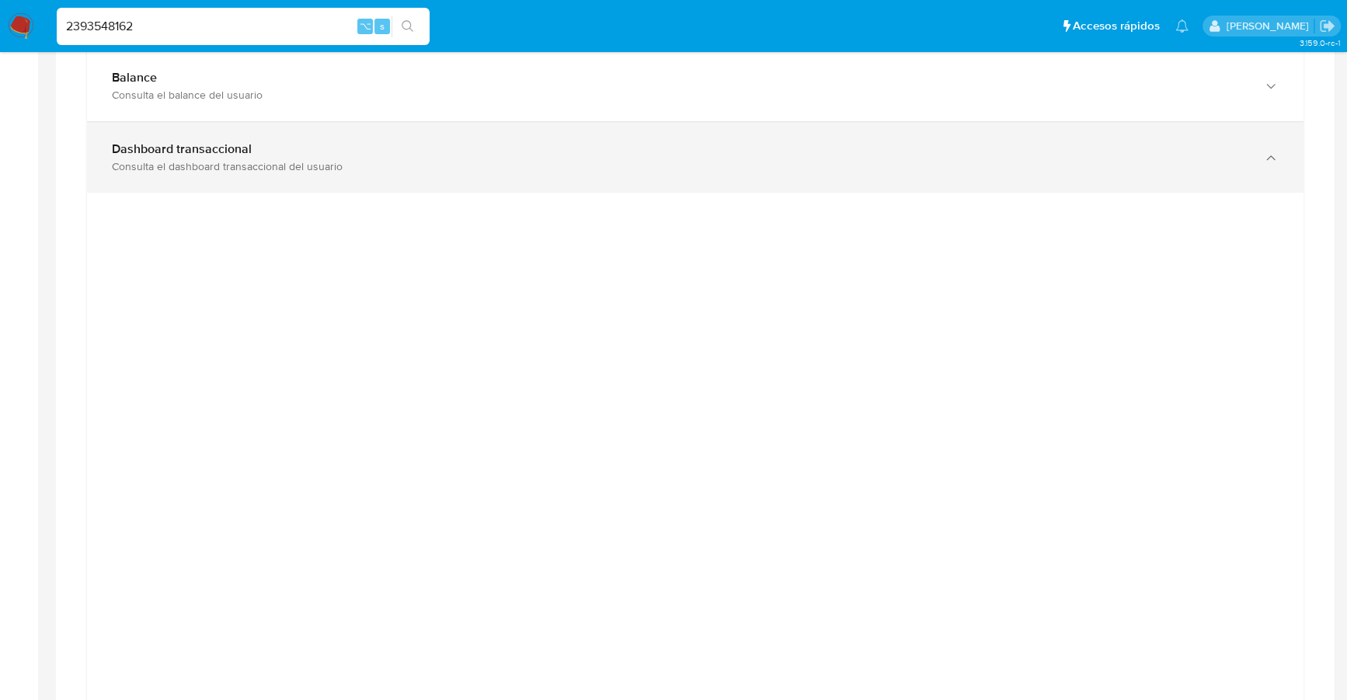
click at [785, 186] on div "Dashboard transaccional Consulta el dashboard transaccional del usuario" at bounding box center [695, 157] width 1217 height 71
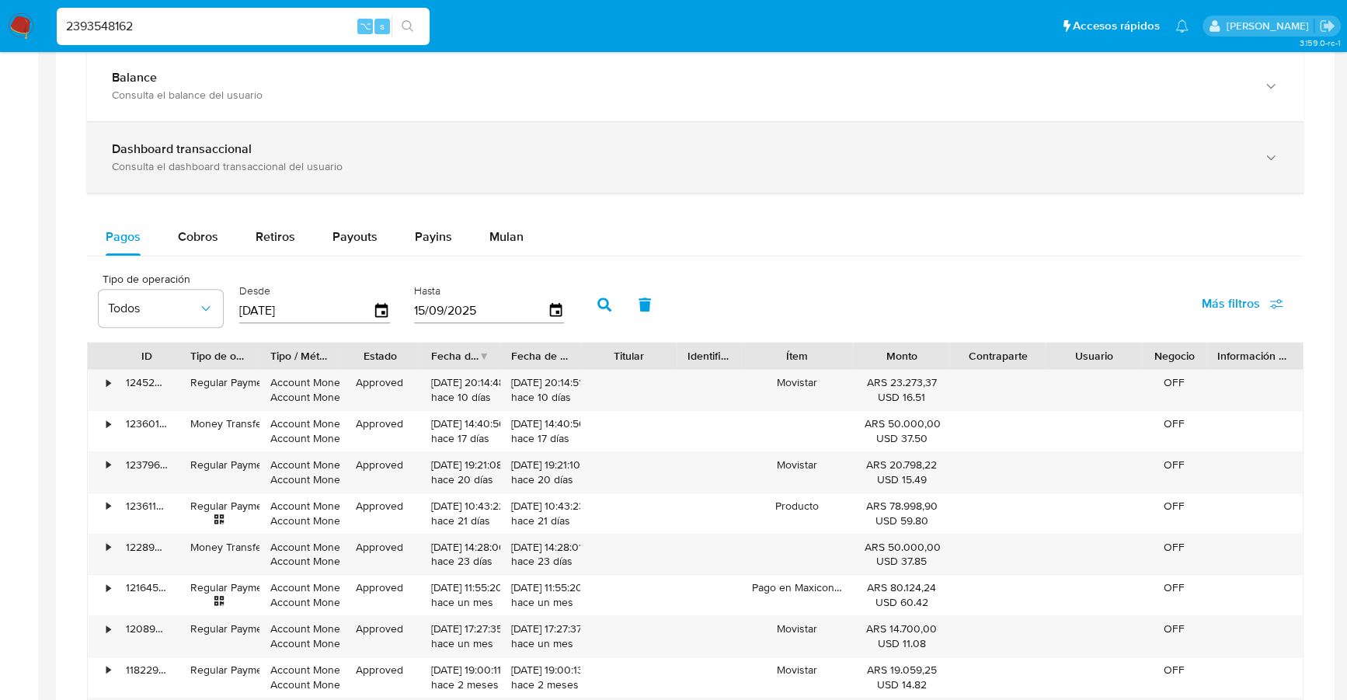
click at [854, 183] on div "Dashboard transaccional Consulta el dashboard transaccional del usuario" at bounding box center [695, 157] width 1217 height 71
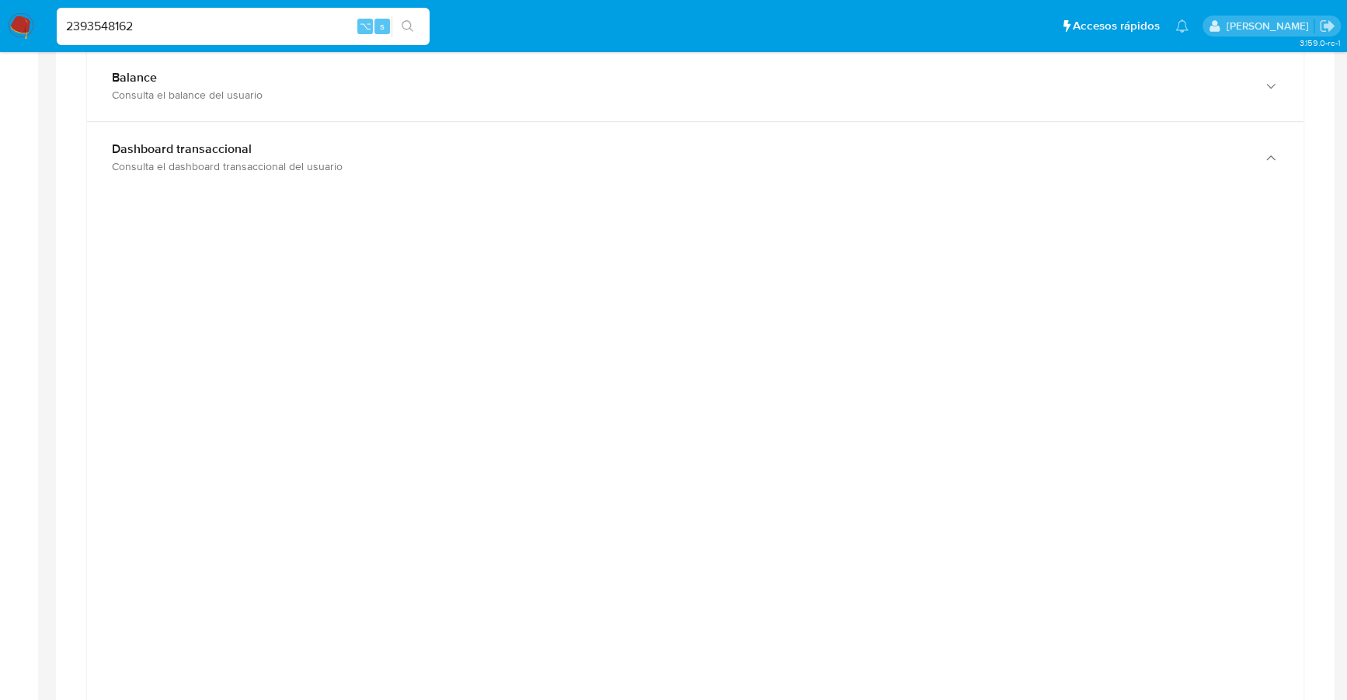
click at [1265, 266] on div at bounding box center [695, 554] width 1192 height 699
click at [1230, 354] on div at bounding box center [695, 554] width 1192 height 699
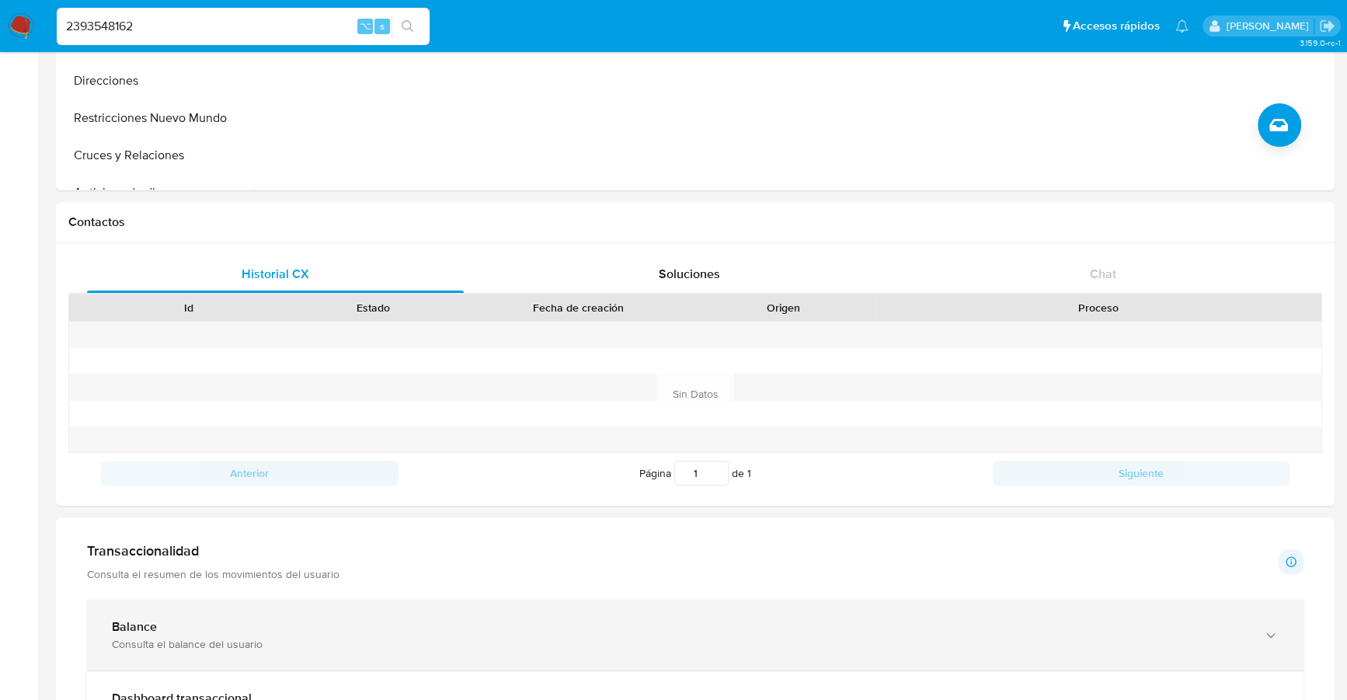
scroll to position [447, 0]
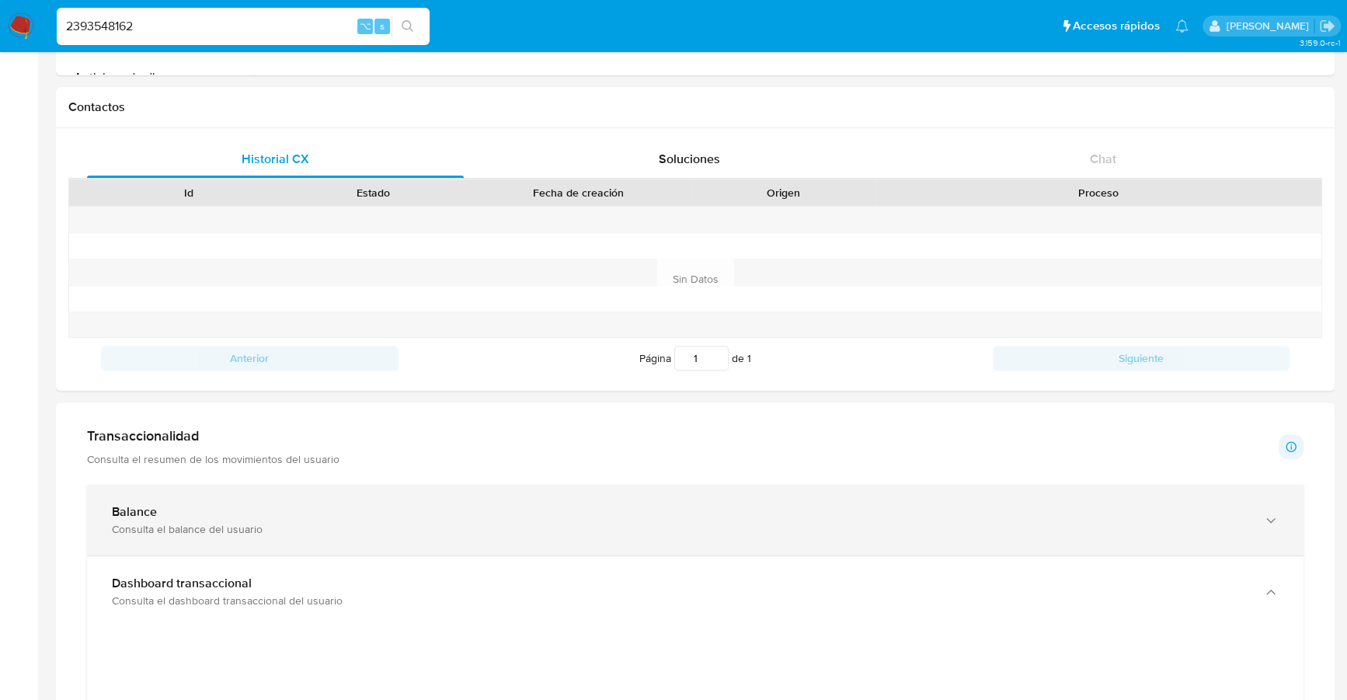
click at [257, 513] on div "Balance" at bounding box center [680, 512] width 1136 height 16
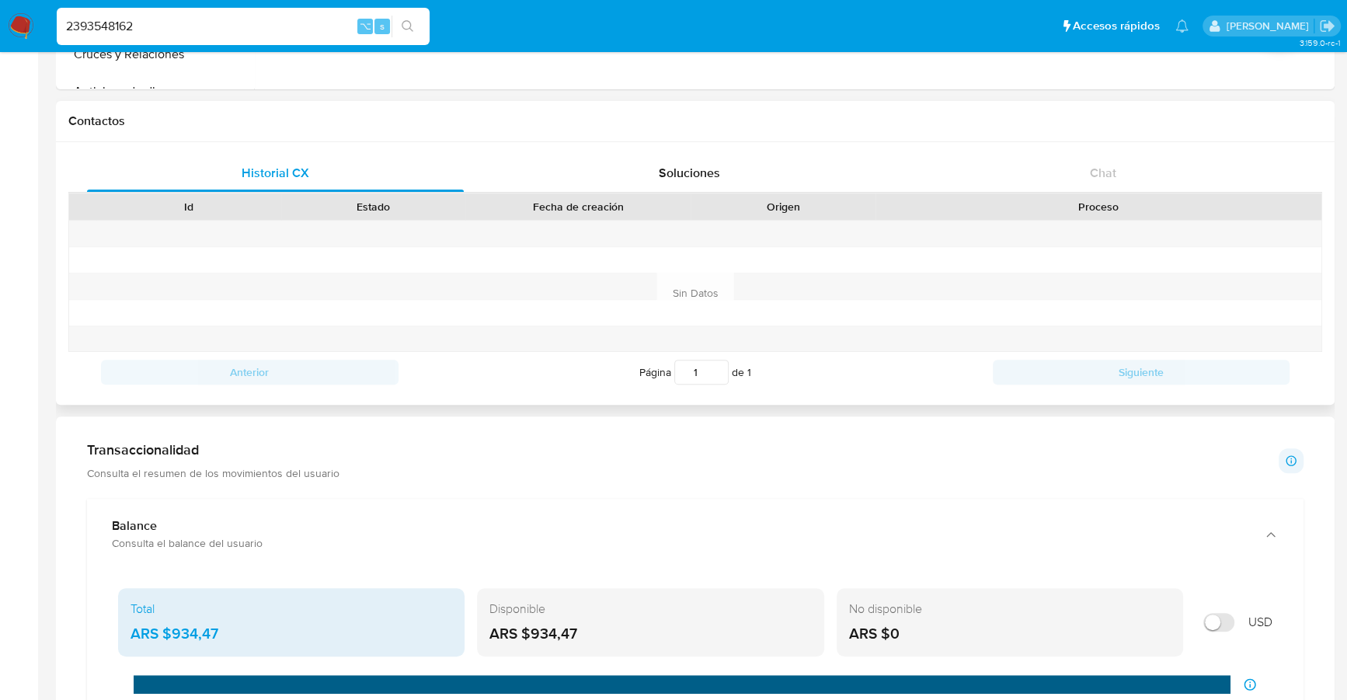
scroll to position [597, 0]
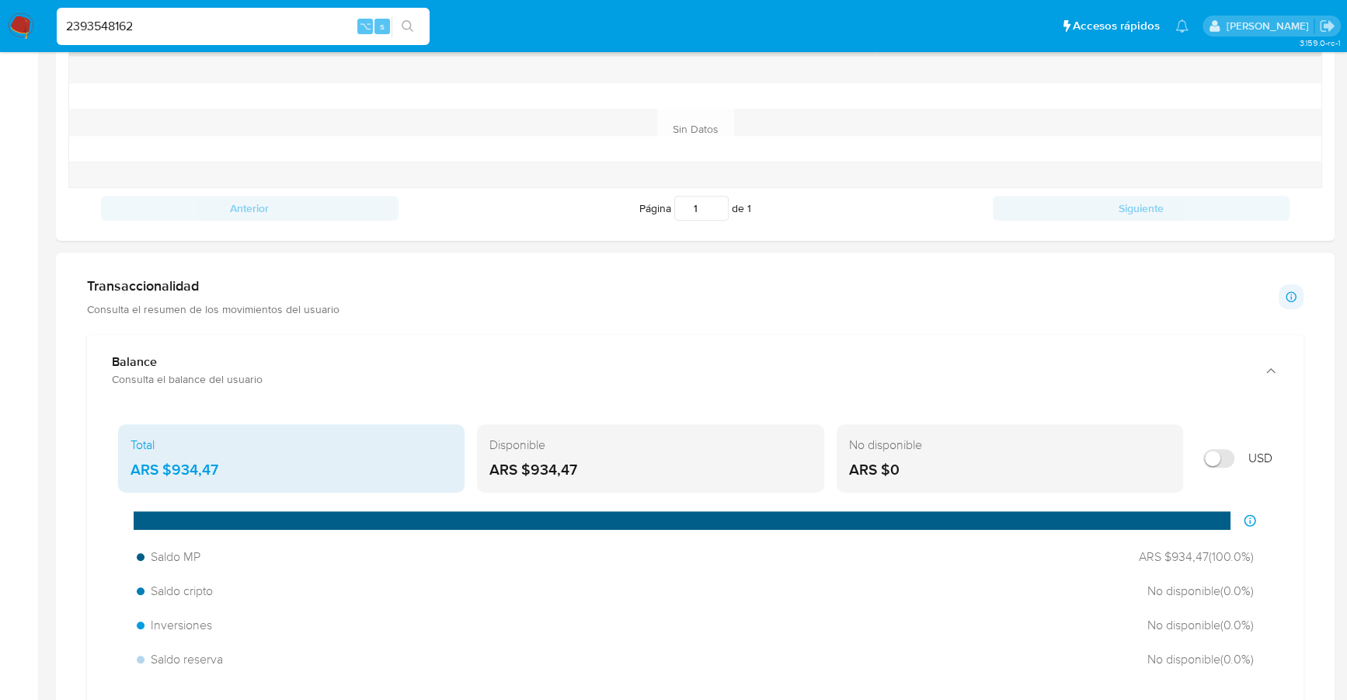
drag, startPoint x: 153, startPoint y: 27, endPoint x: 9, endPoint y: 13, distance: 145.2
click at [9, 13] on nav "Pausado Ver notificaciones 2393548162 ⌥ s Accesos rápidos Presiona las siguient…" at bounding box center [673, 26] width 1347 height 52
paste input "186821702"
type input "1868217022"
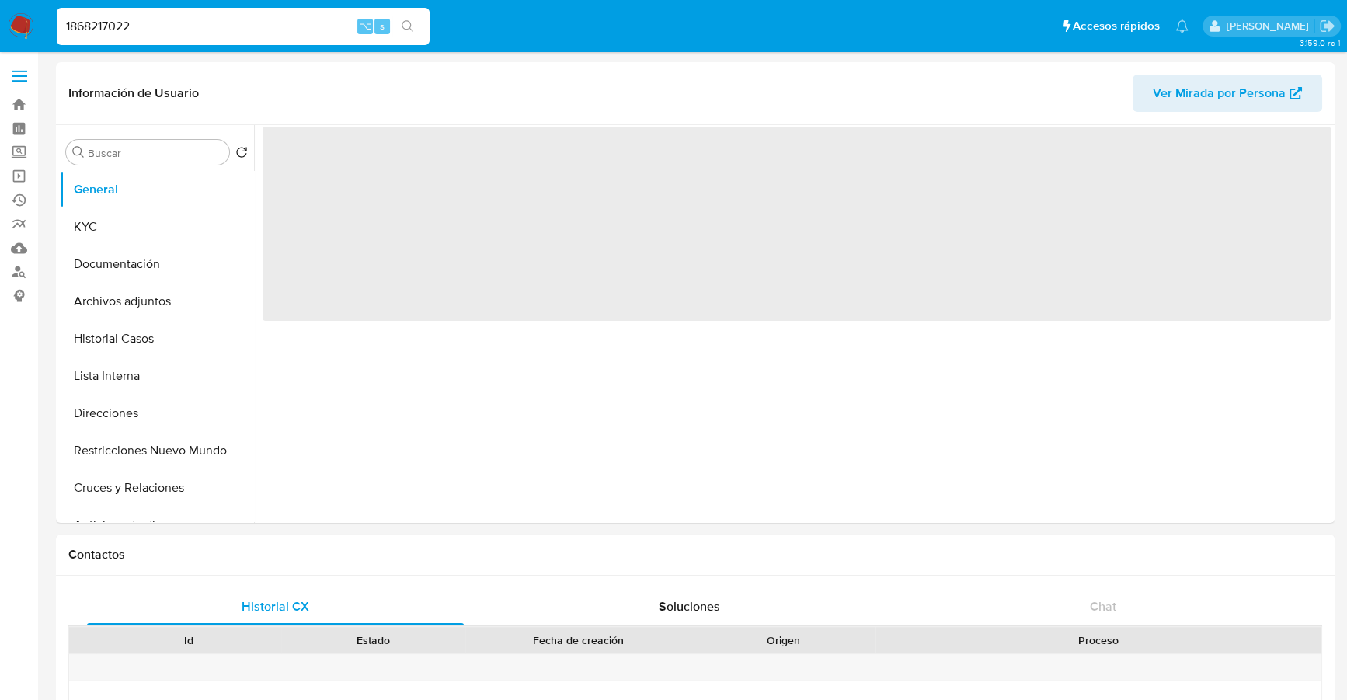
select select "10"
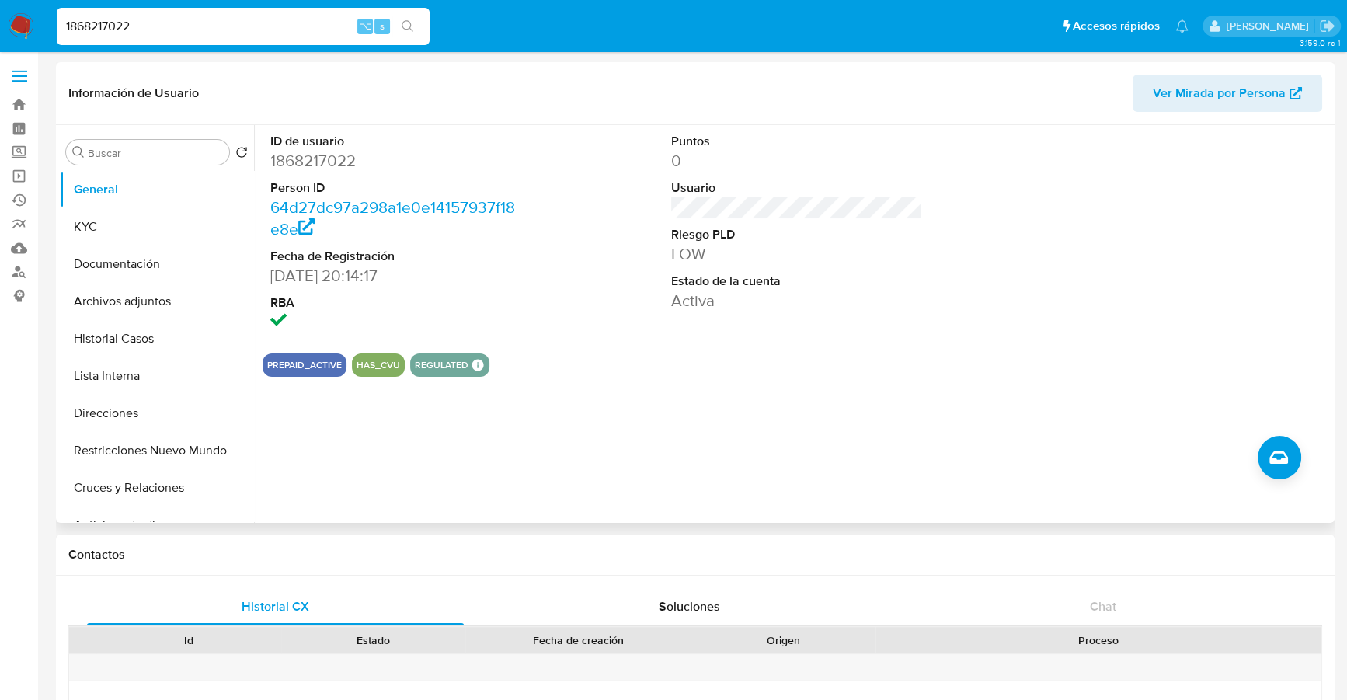
click at [412, 131] on div "ID de usuario 1868217022 Person ID 64d27dc97a298a1e0e14157937f18e8e Fecha de Re…" at bounding box center [396, 233] width 267 height 216
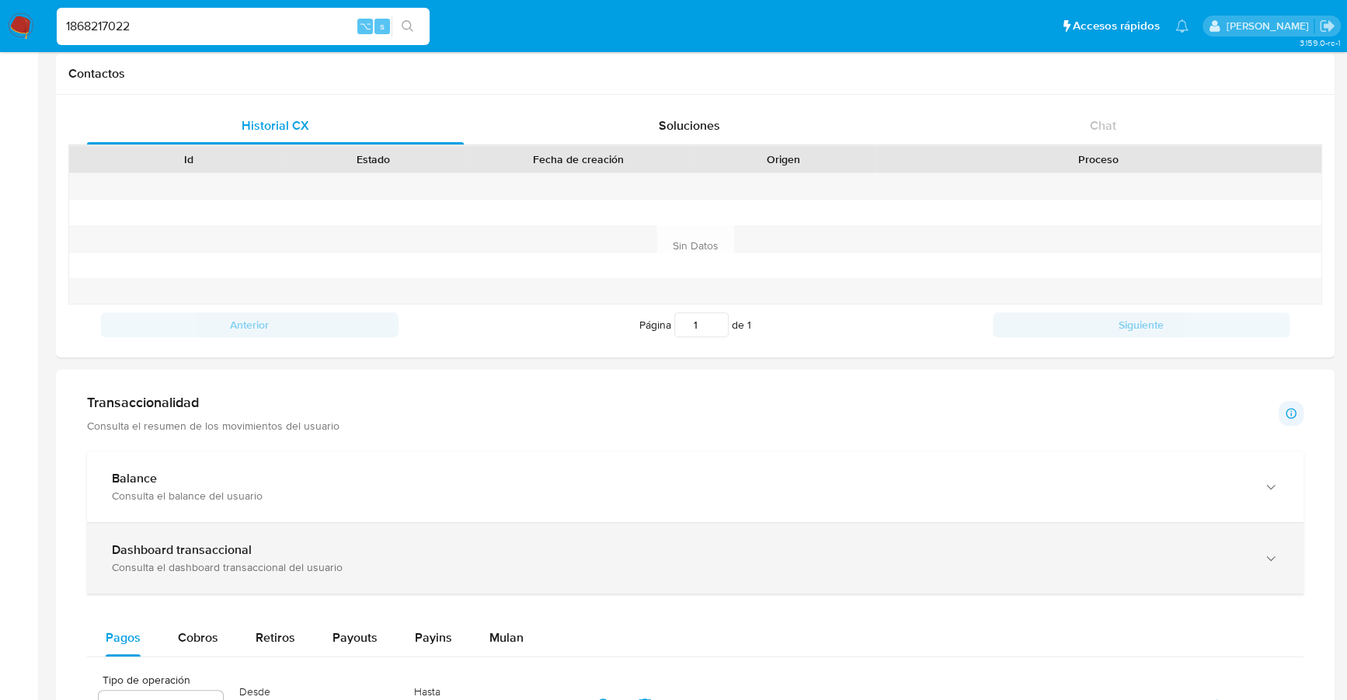
scroll to position [779, 0]
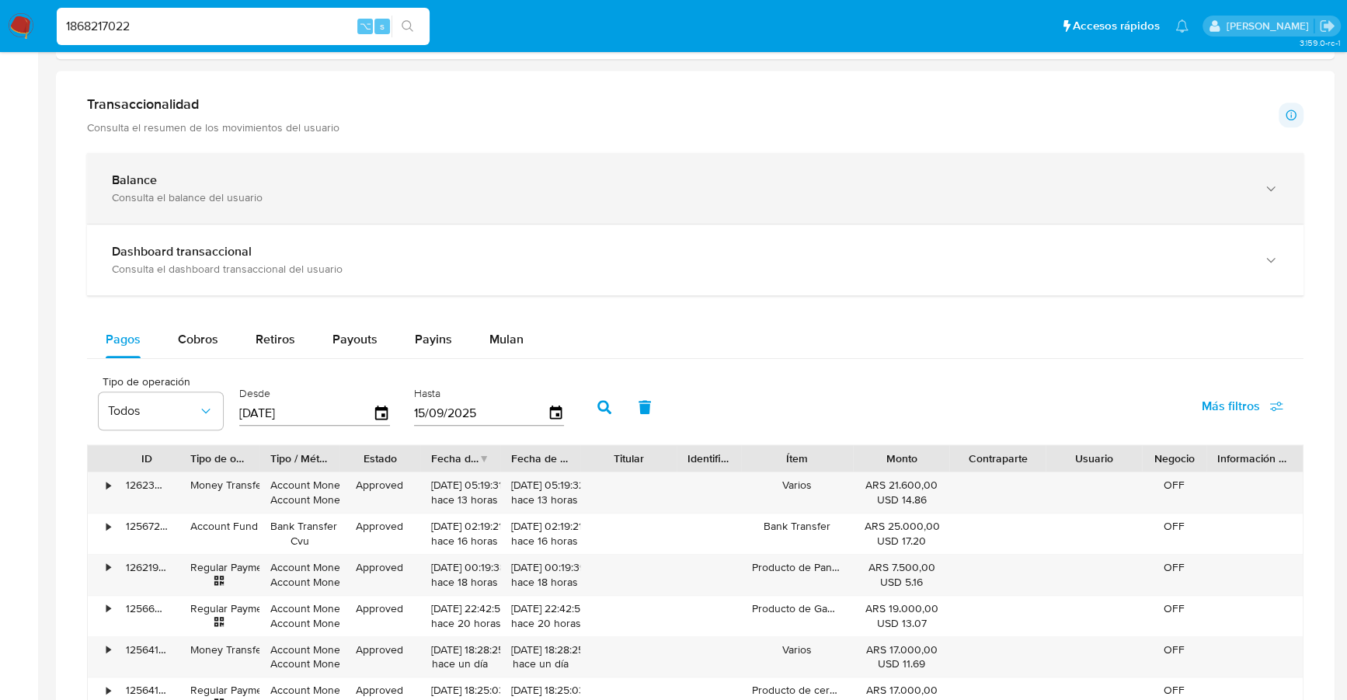
click at [293, 192] on div "Consulta el balance del usuario" at bounding box center [680, 197] width 1136 height 14
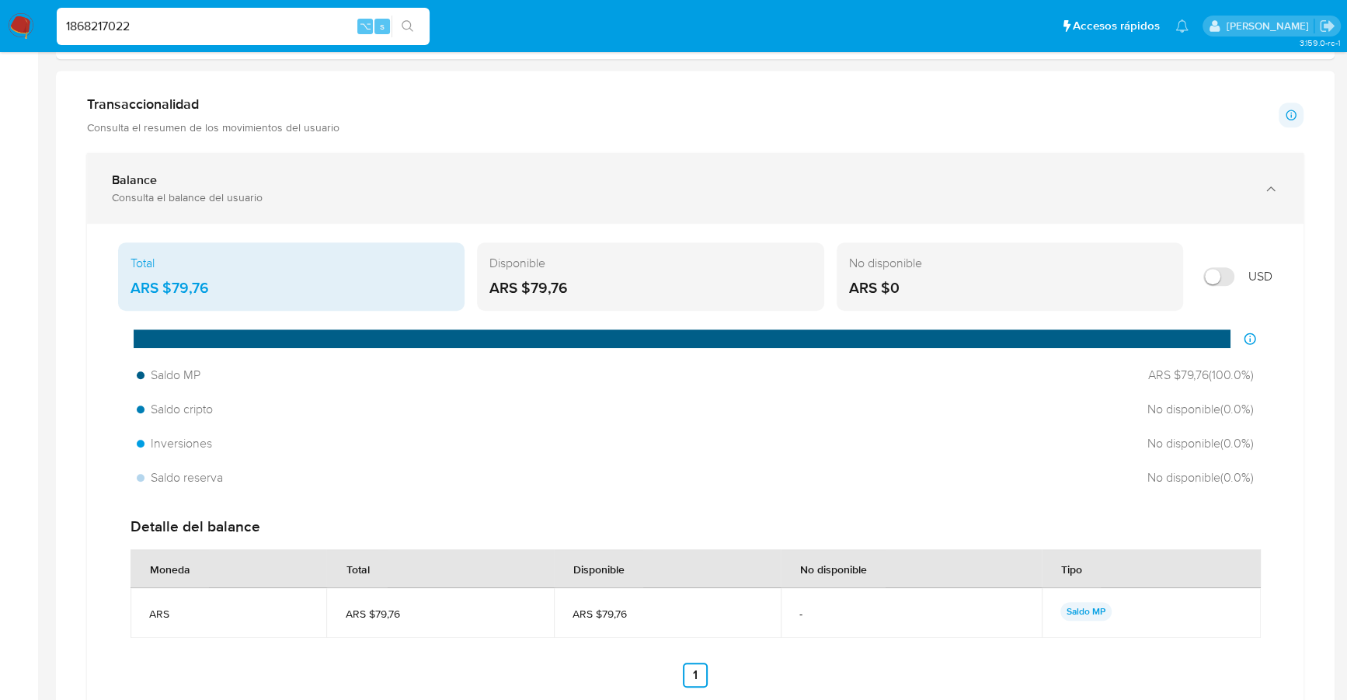
click at [293, 191] on div "Consulta el balance del usuario" at bounding box center [680, 197] width 1136 height 14
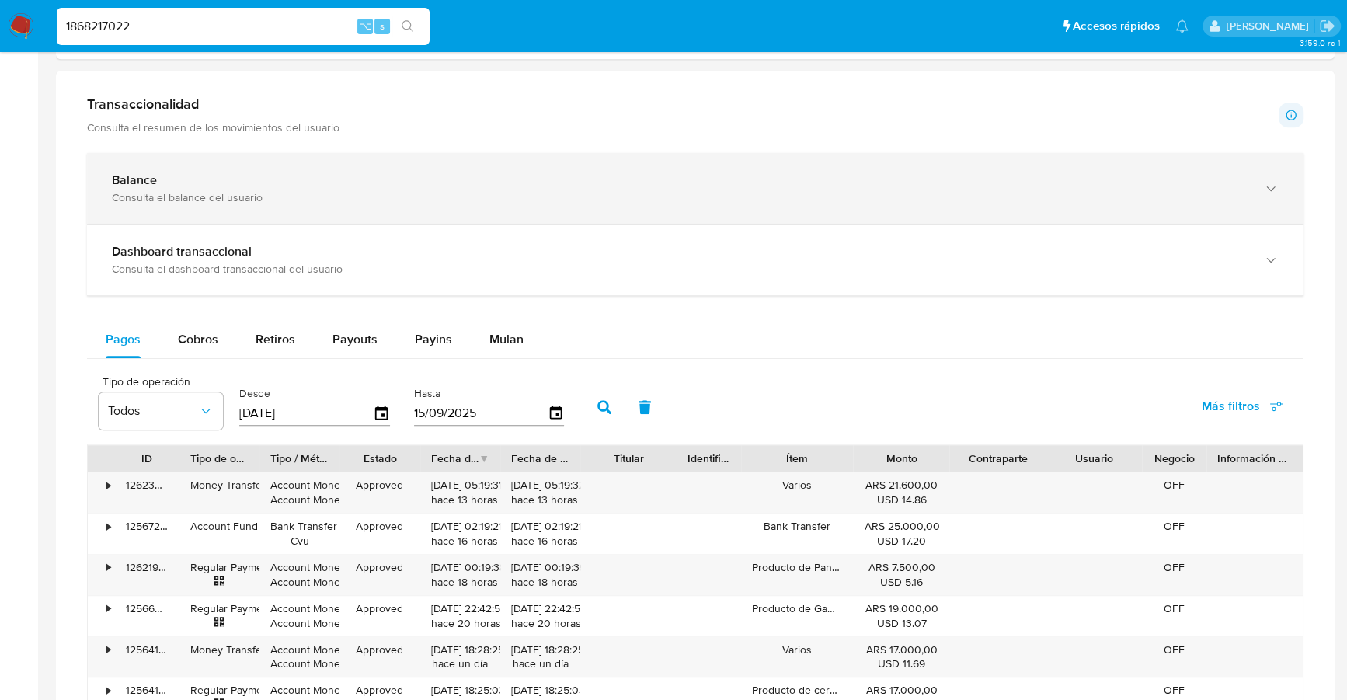
click at [293, 191] on div "Consulta el balance del usuario" at bounding box center [680, 197] width 1136 height 14
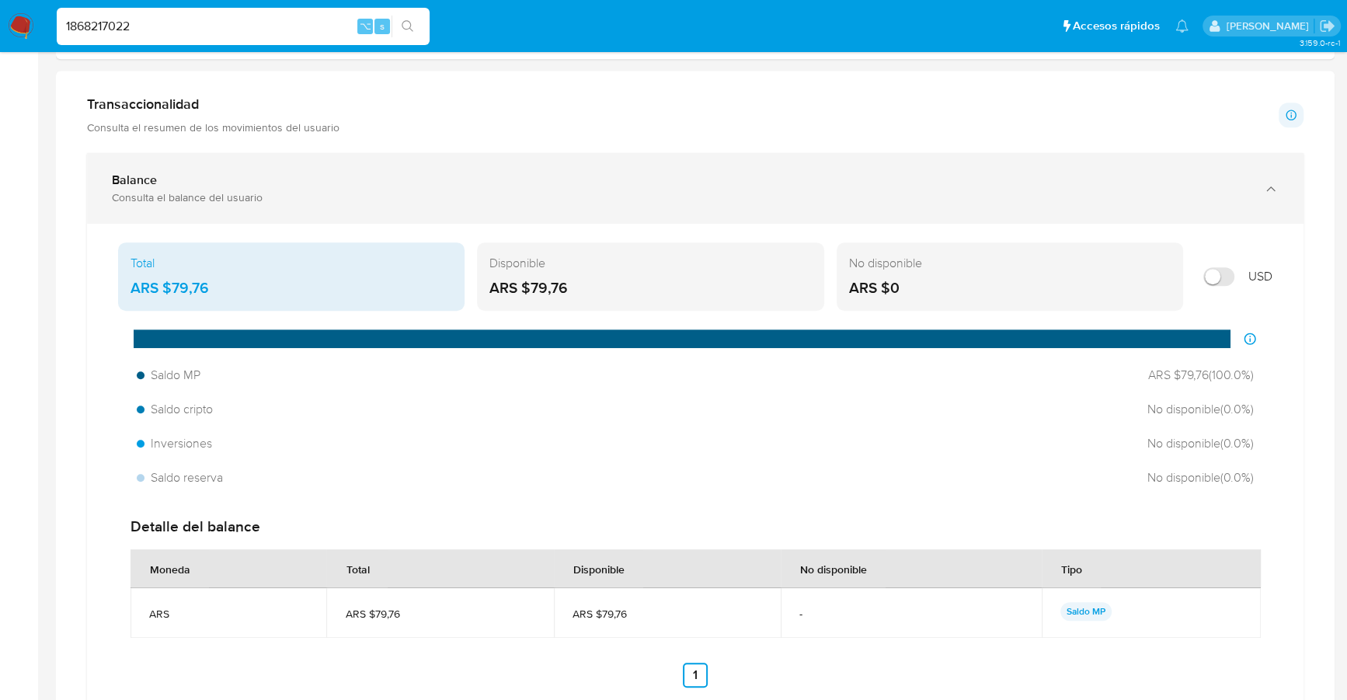
click at [292, 191] on div "Consulta el balance del usuario" at bounding box center [680, 197] width 1136 height 14
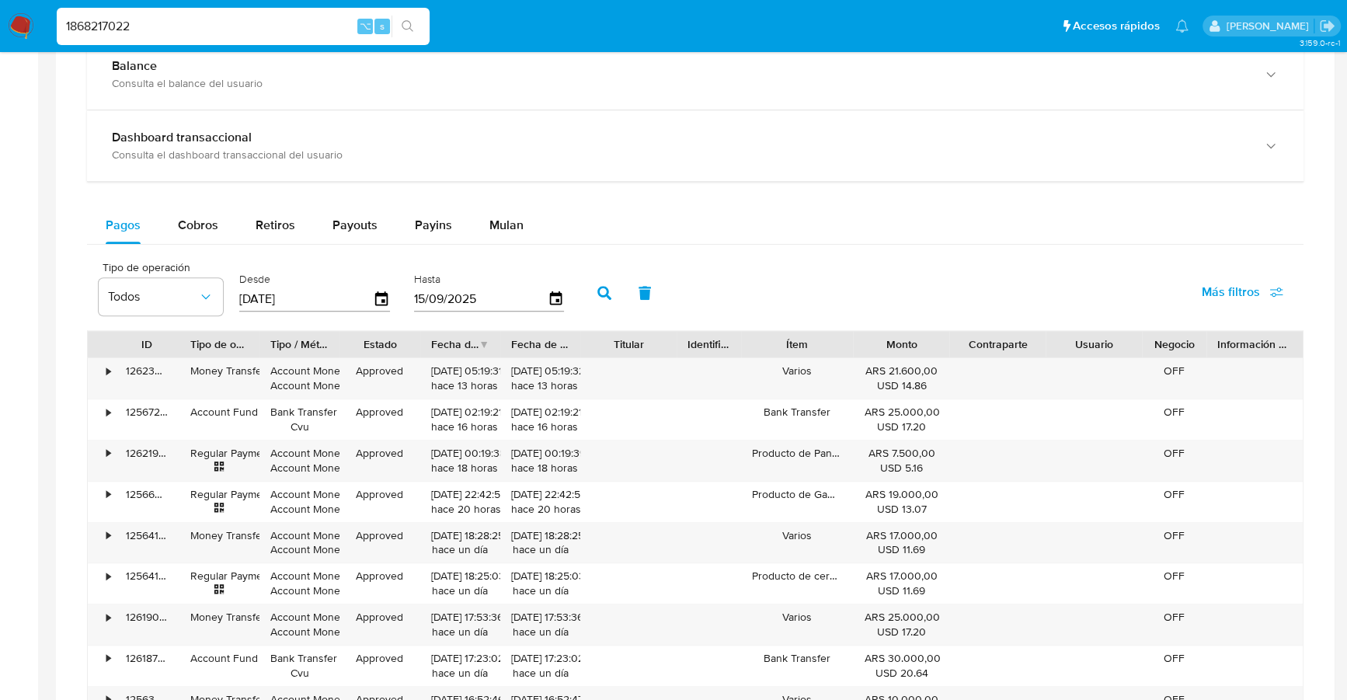
scroll to position [910, 0]
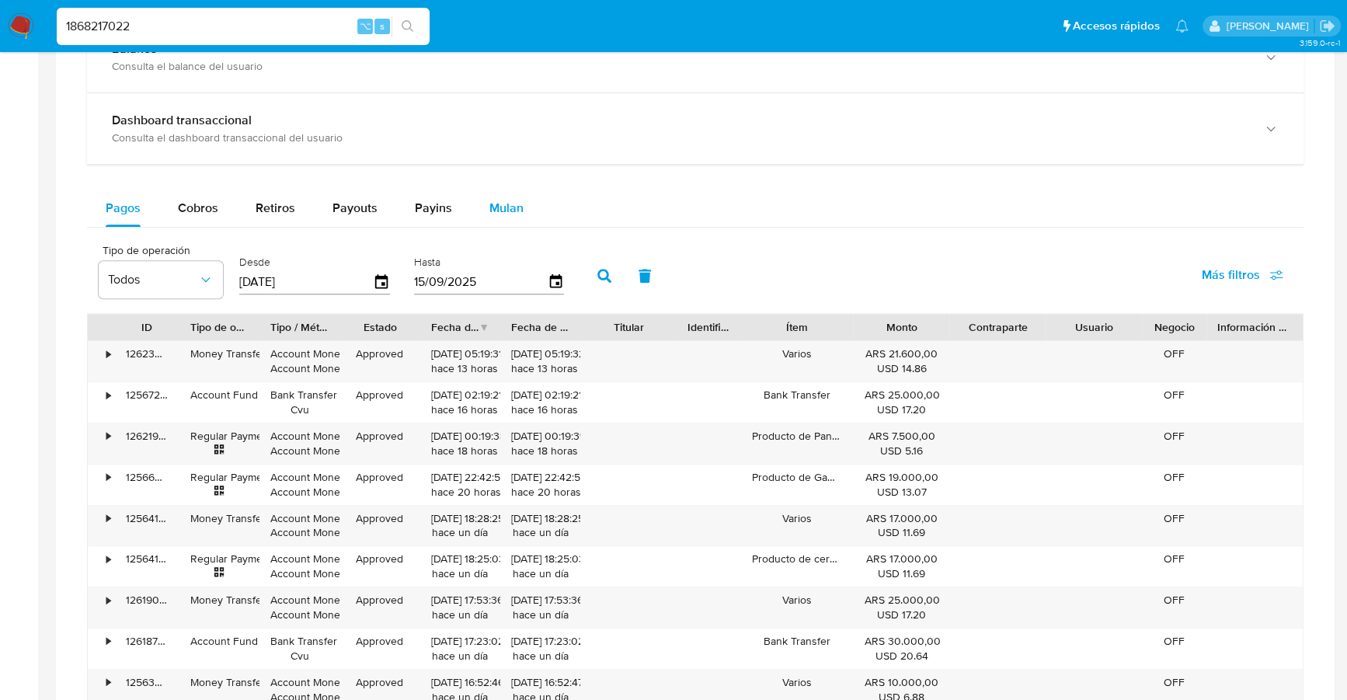
click at [475, 205] on button "Mulan" at bounding box center [506, 208] width 71 height 37
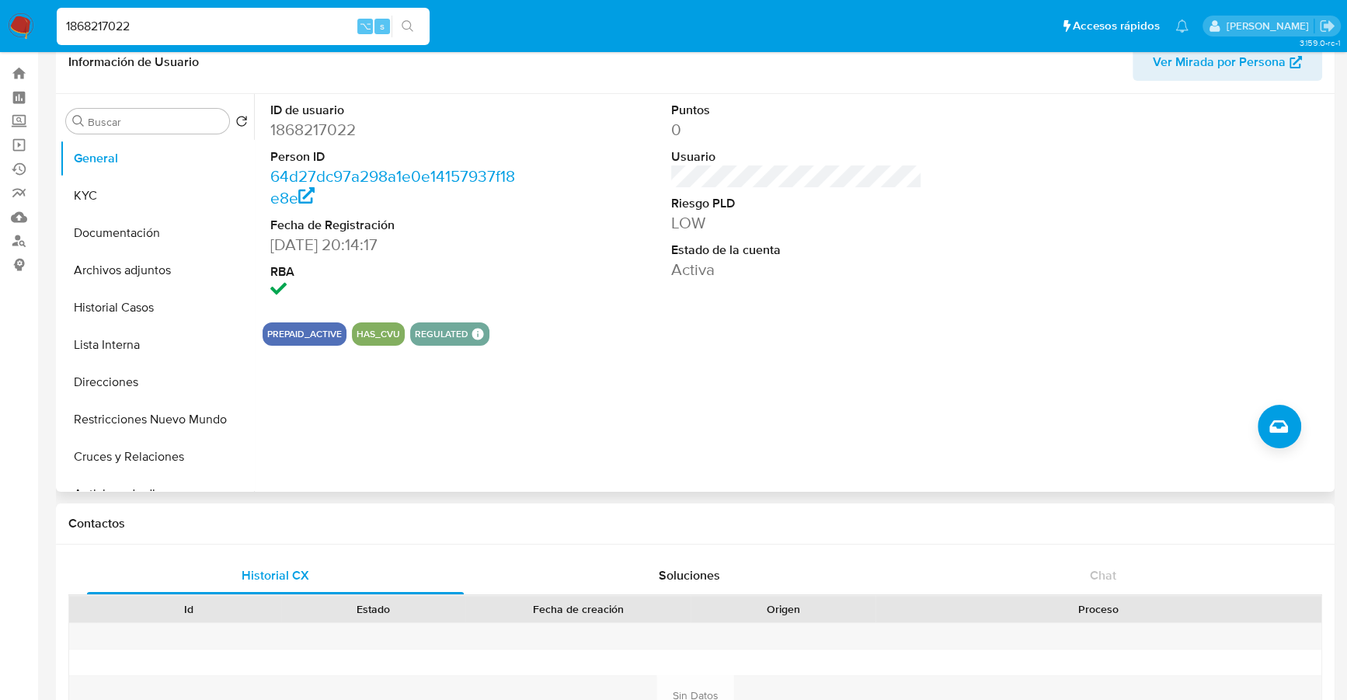
scroll to position [12, 0]
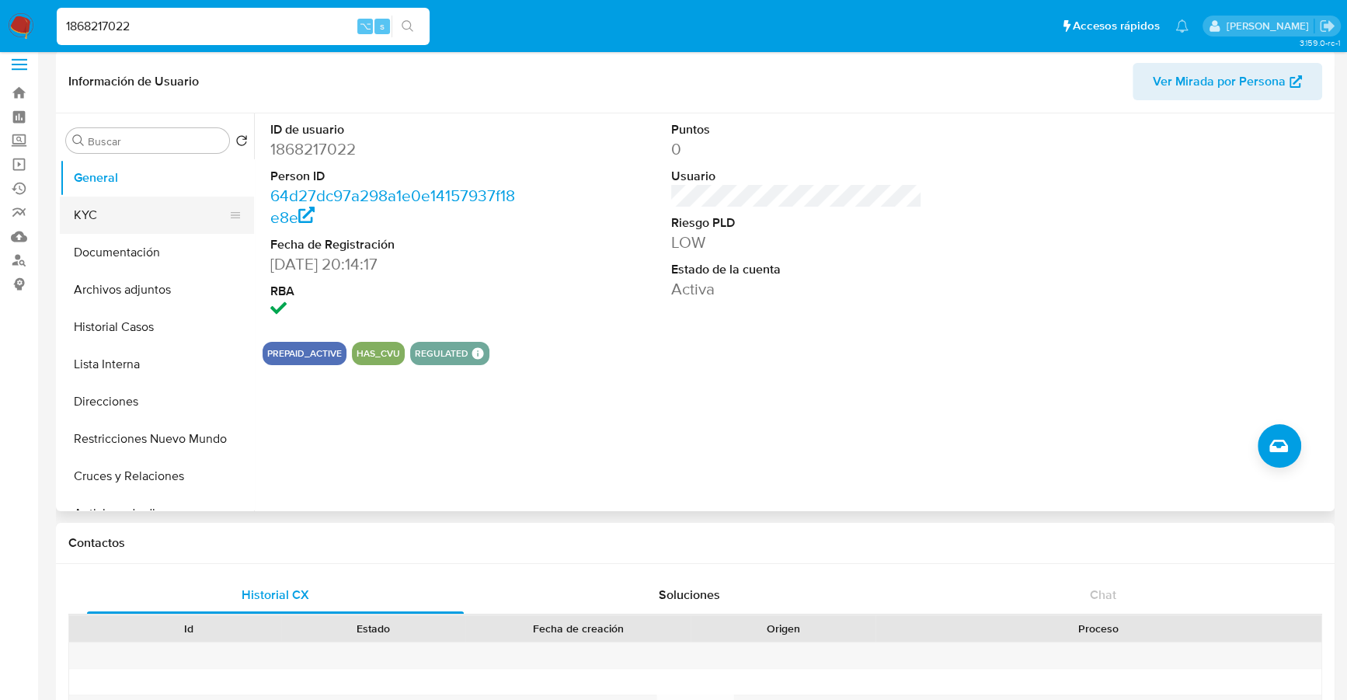
click at [116, 215] on button "KYC" at bounding box center [151, 215] width 182 height 37
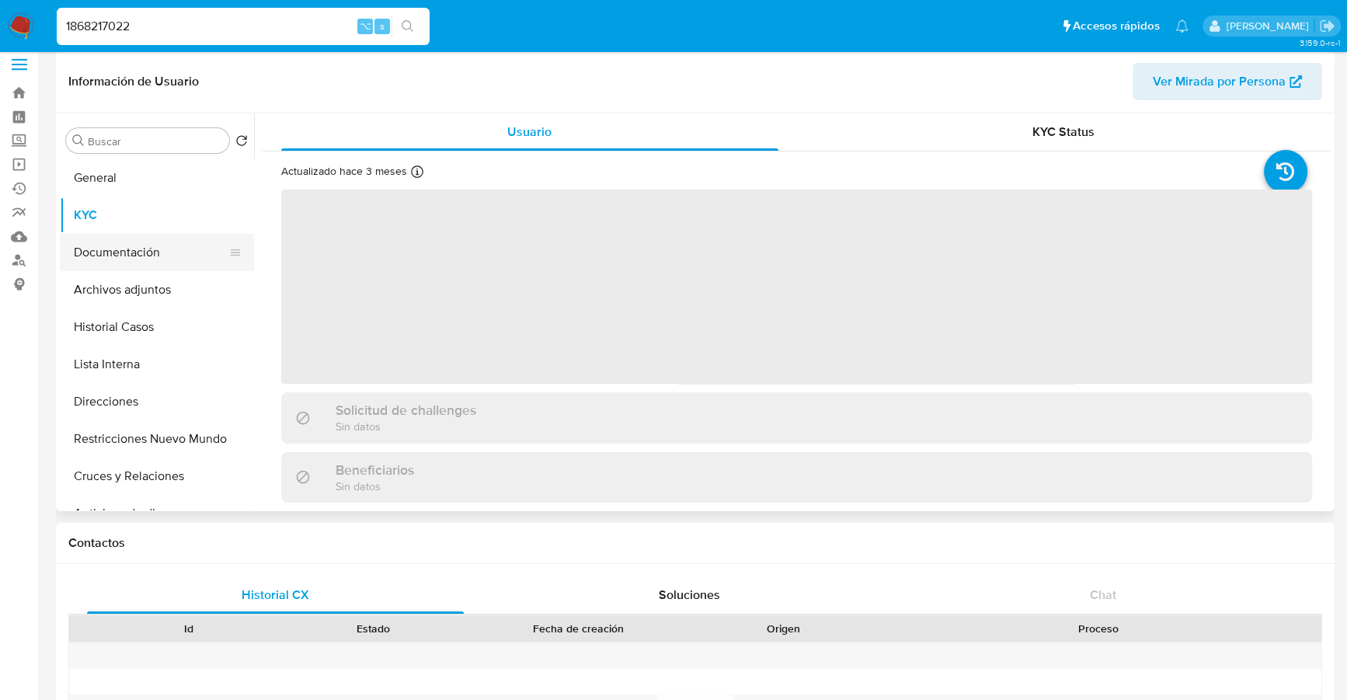
click at [130, 257] on button "Documentación" at bounding box center [151, 252] width 182 height 37
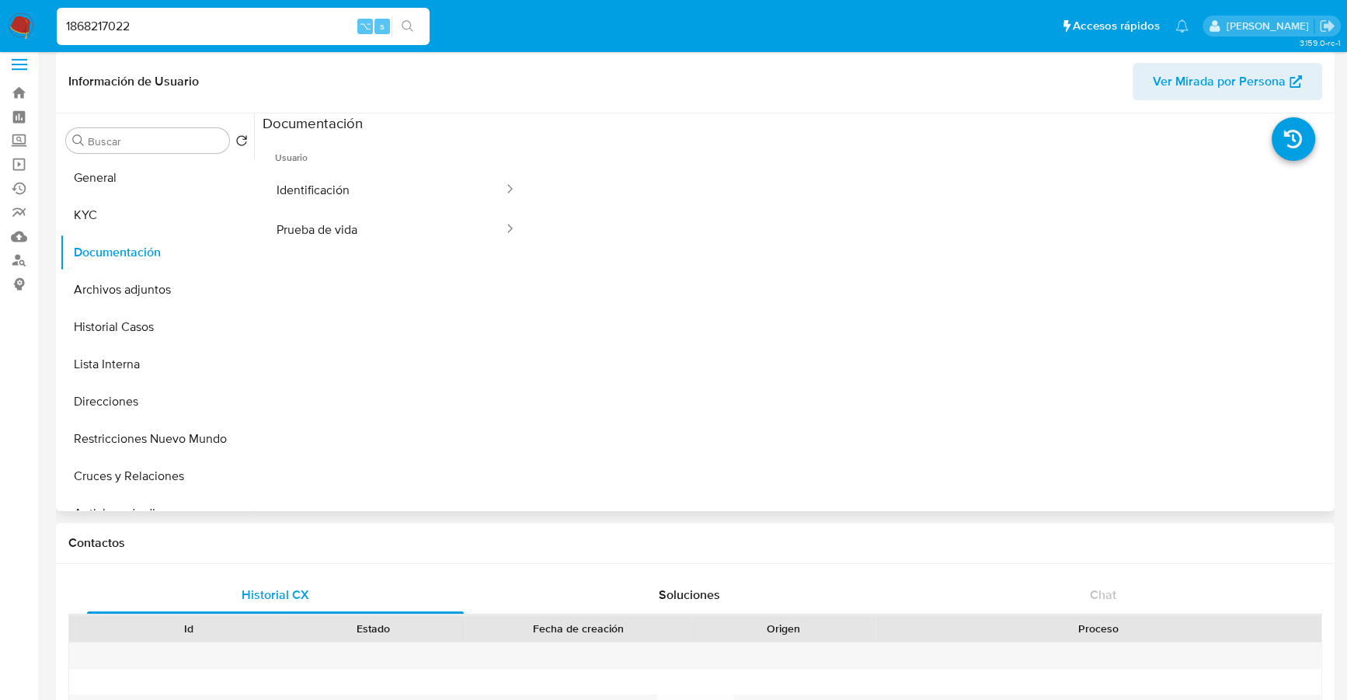
click at [375, 158] on span "Usuario" at bounding box center [396, 151] width 267 height 37
click at [383, 183] on button "Identificación" at bounding box center [384, 190] width 242 height 40
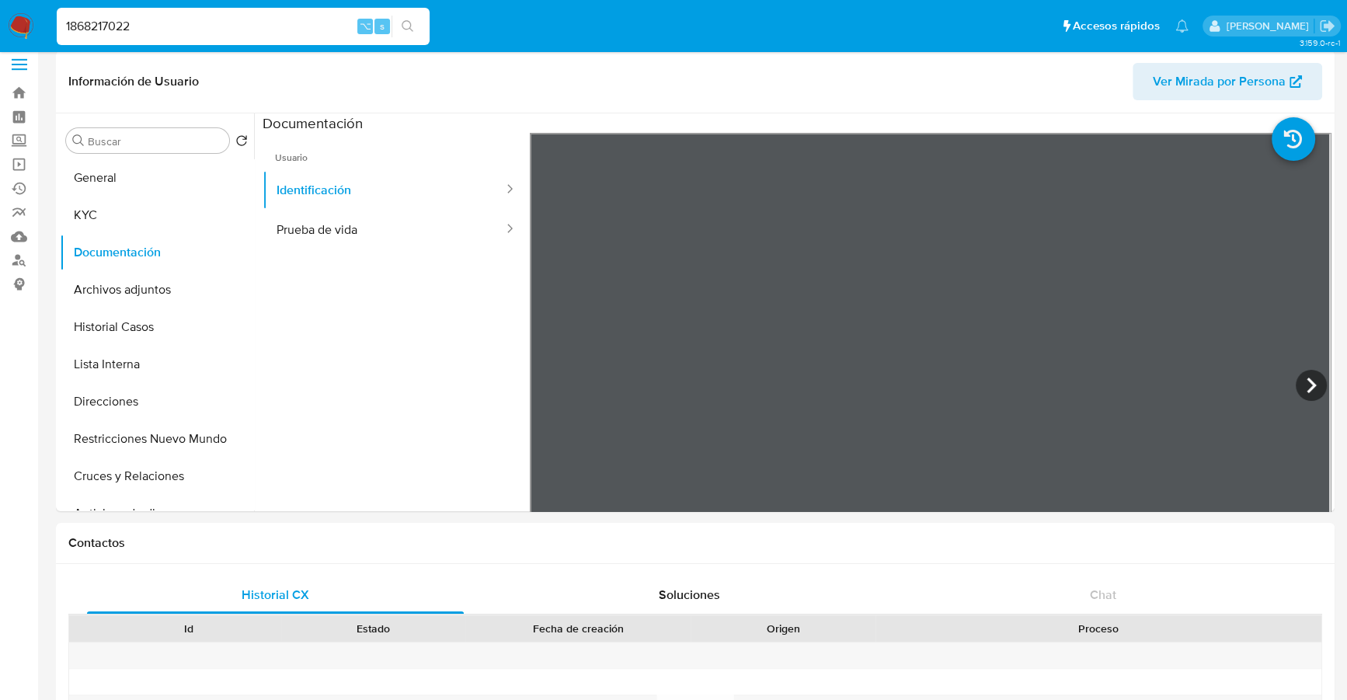
drag, startPoint x: 170, startPoint y: 21, endPoint x: -80, endPoint y: 20, distance: 250.1
paste input "506145413"
type input "1506145413"
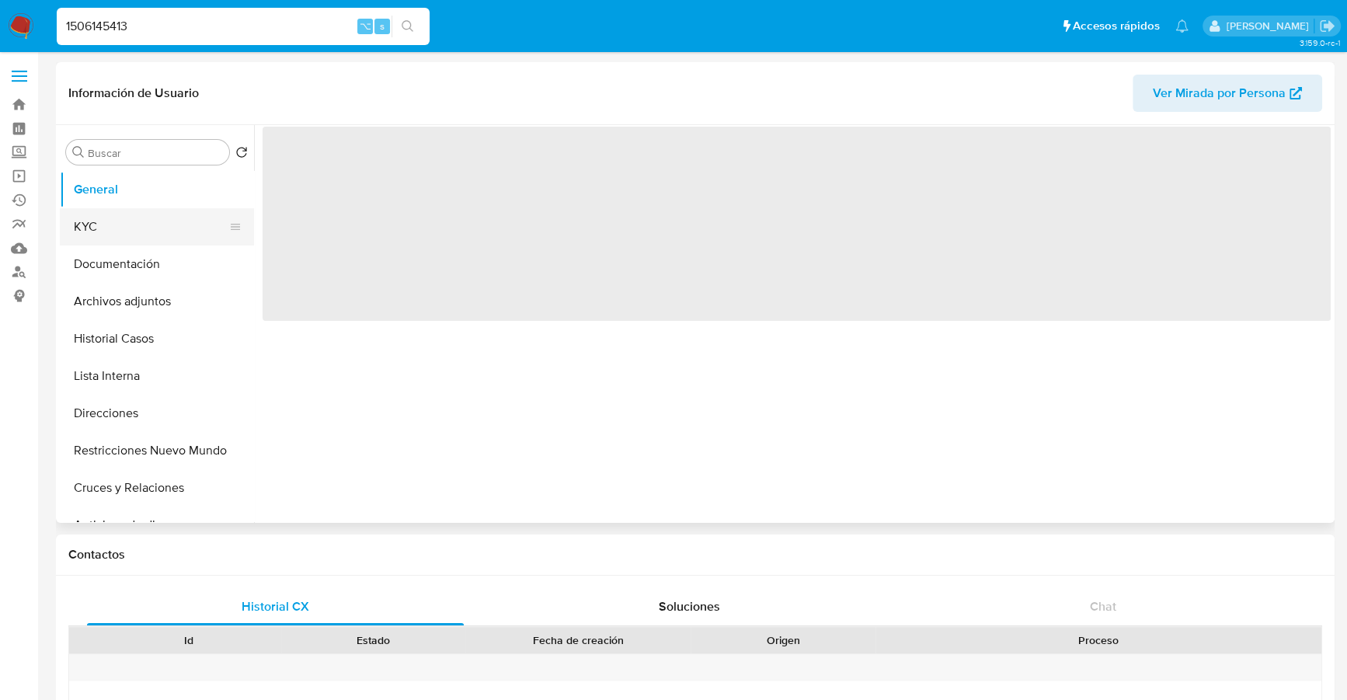
select select "10"
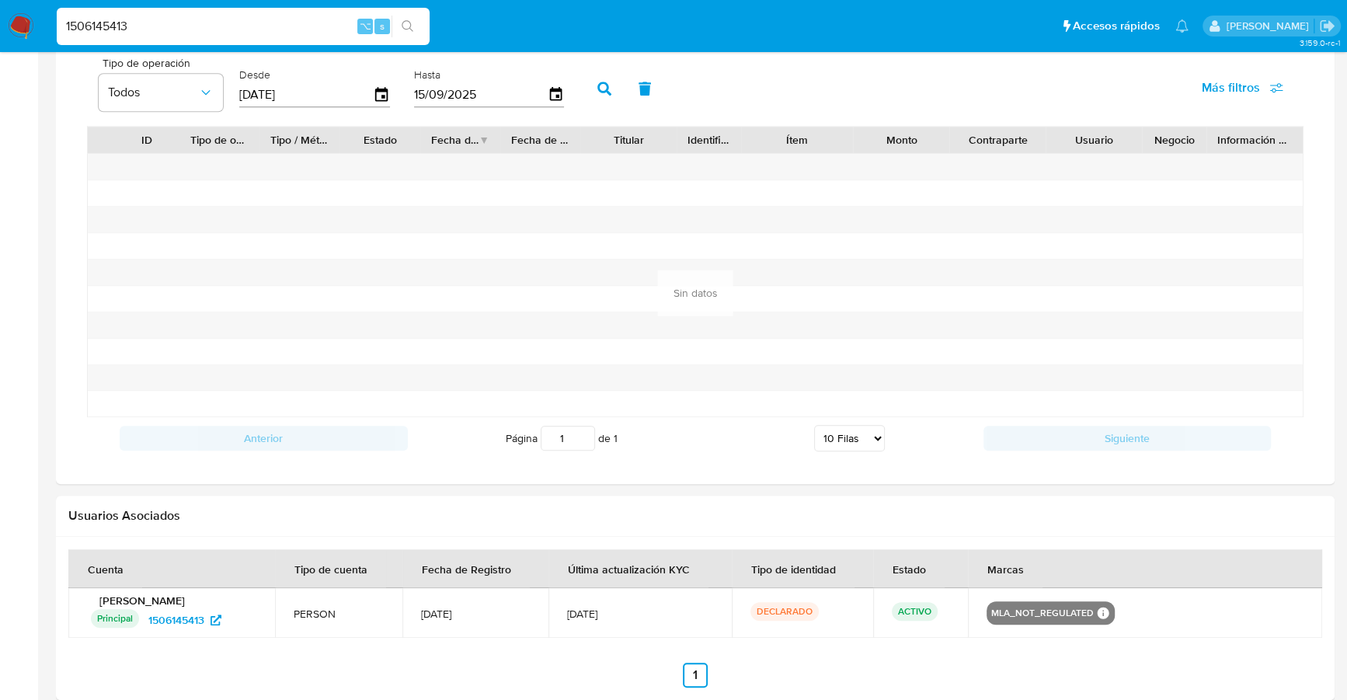
scroll to position [981, 0]
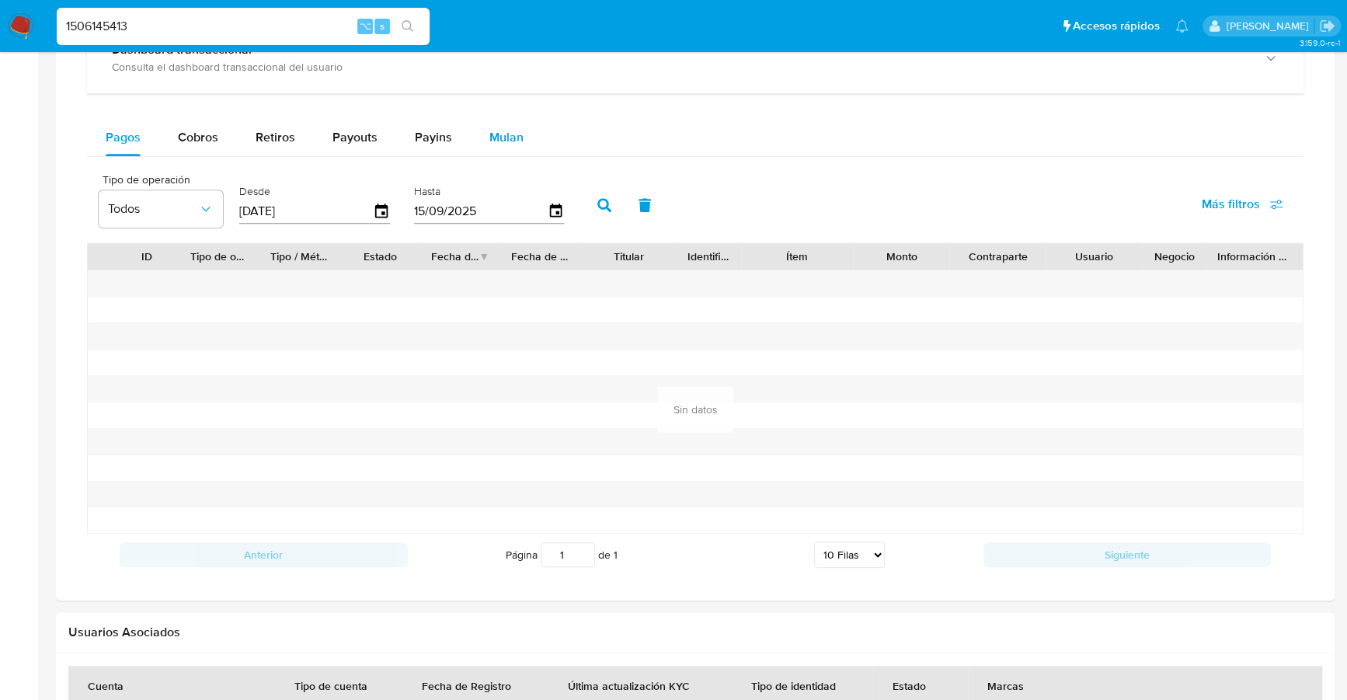
click at [490, 136] on span "Mulan" at bounding box center [506, 137] width 34 height 18
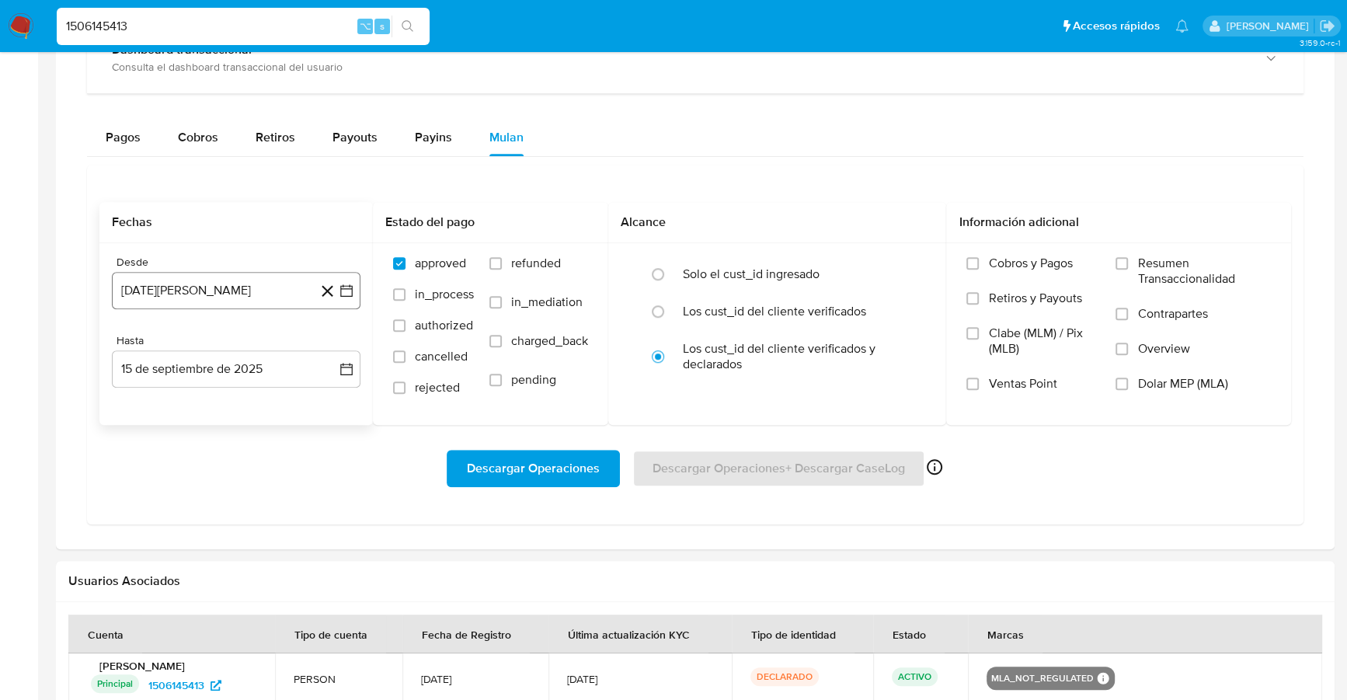
click at [207, 288] on button "15 de agosto de 2024" at bounding box center [236, 290] width 249 height 37
click at [600, 119] on div "Pagos Cobros Retiros Payouts Payins Mulan" at bounding box center [695, 137] width 1217 height 37
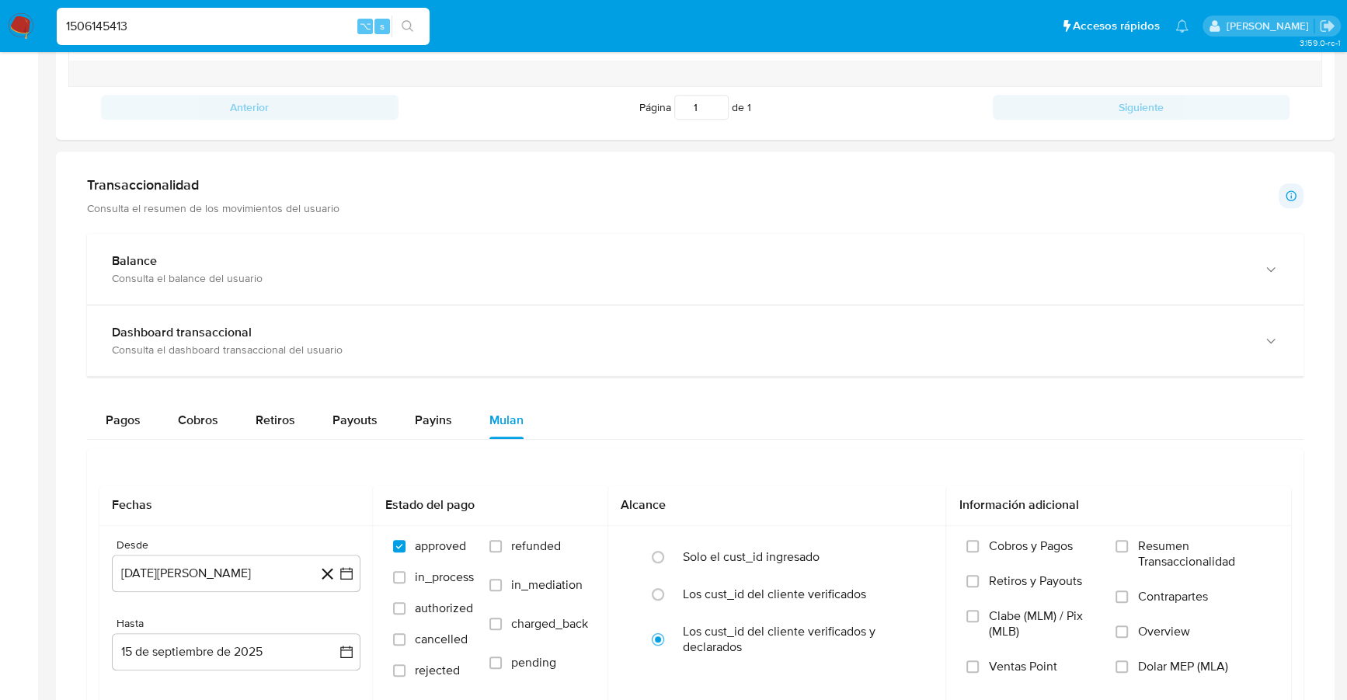
scroll to position [536, 0]
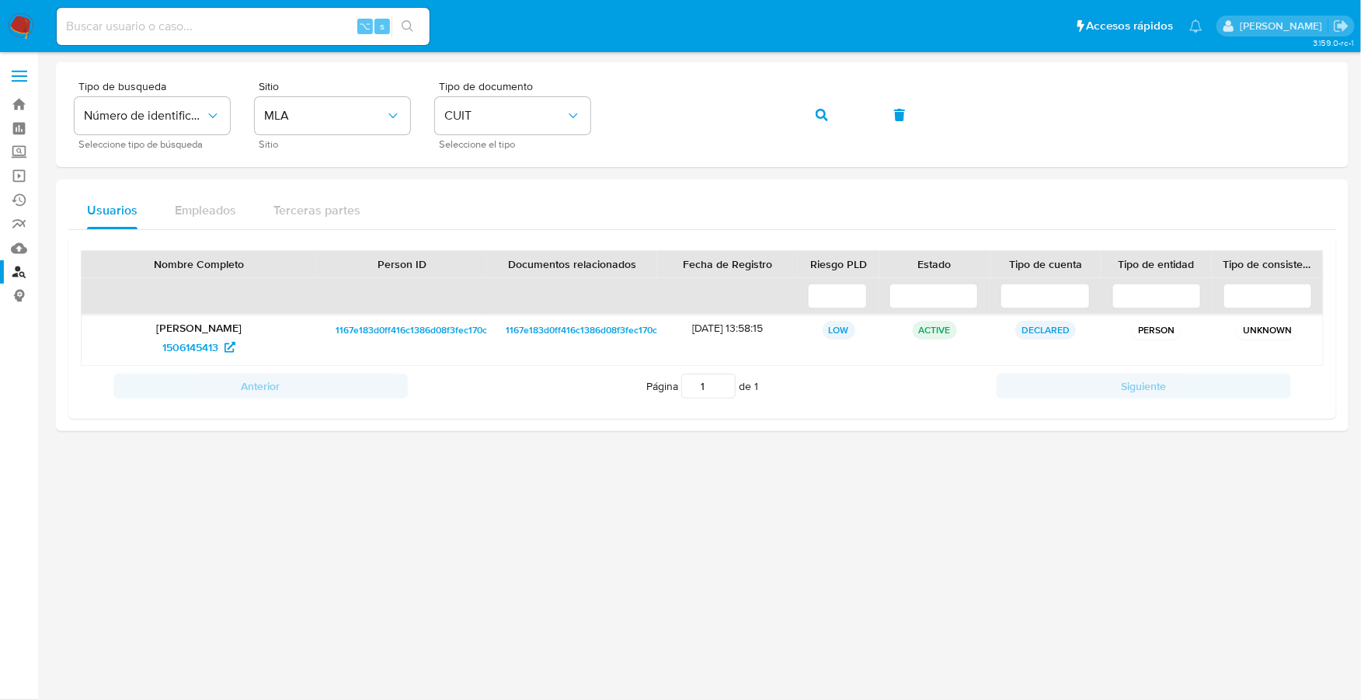
click at [26, 23] on img at bounding box center [21, 26] width 26 height 26
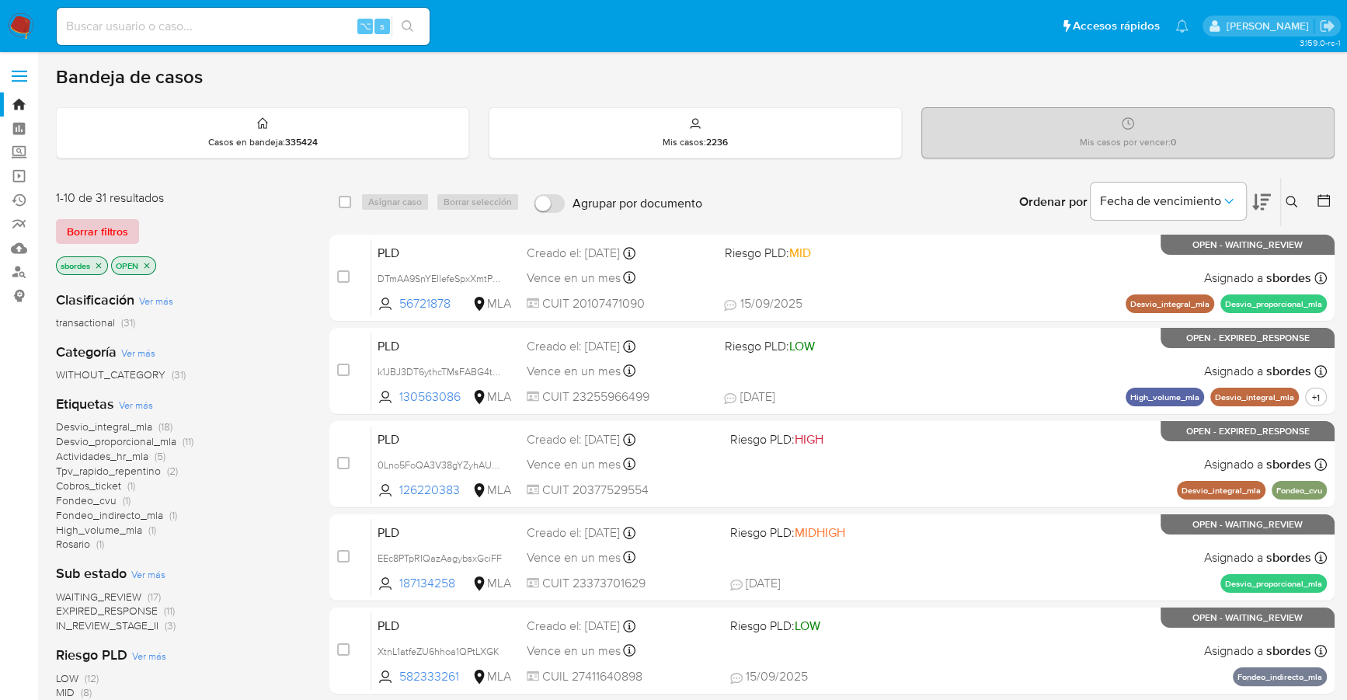
click at [114, 228] on span "Borrar filtros" at bounding box center [97, 232] width 61 height 22
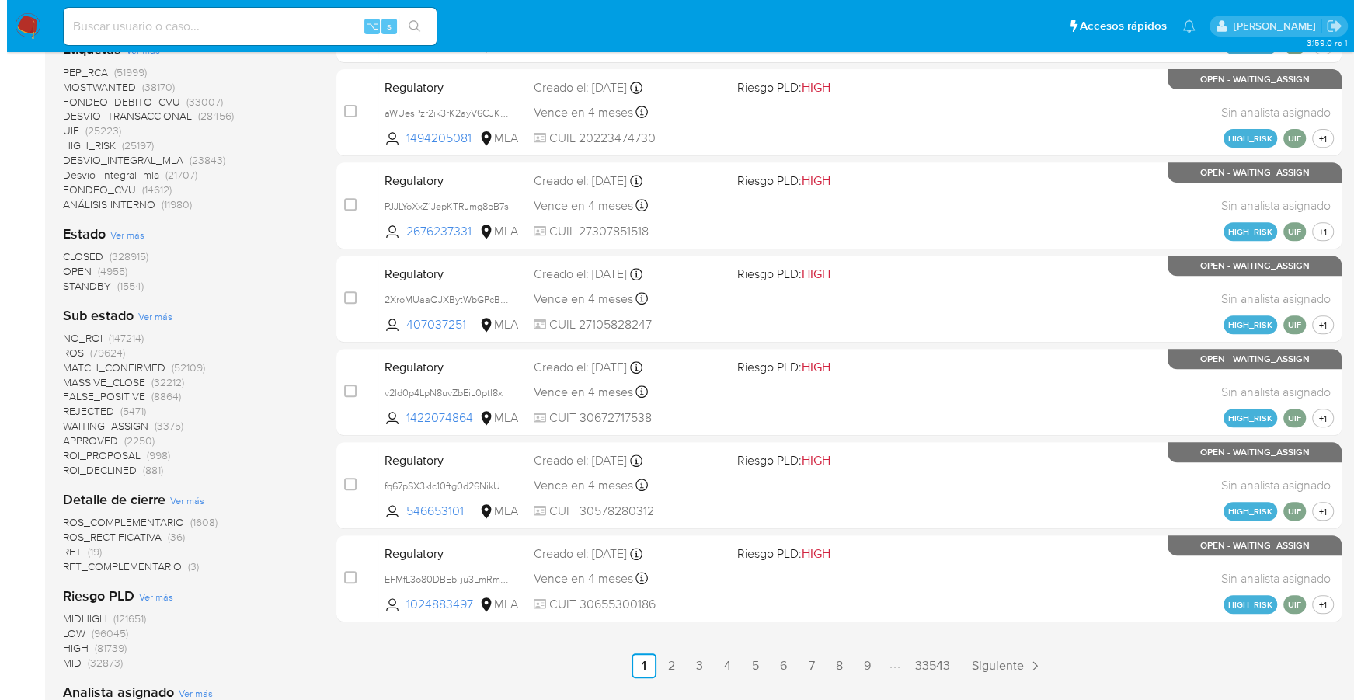
scroll to position [430, 0]
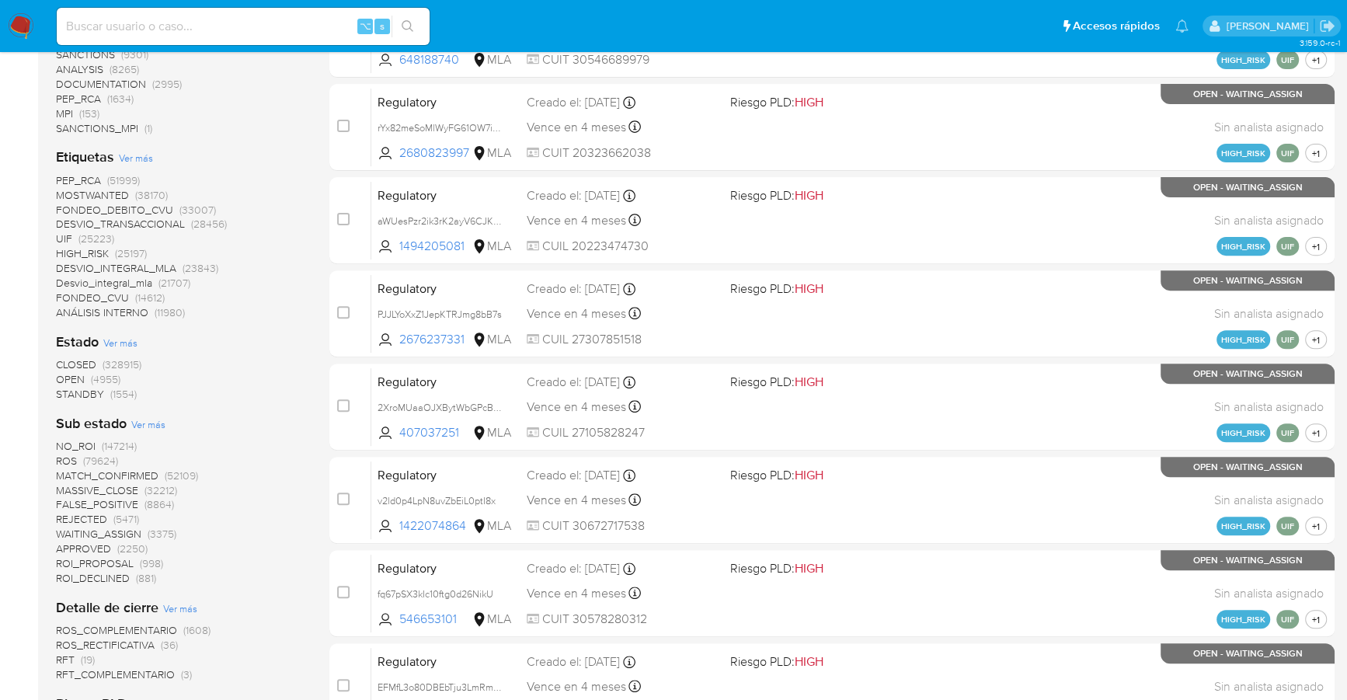
click at [131, 153] on span "Ver más" at bounding box center [136, 158] width 34 height 14
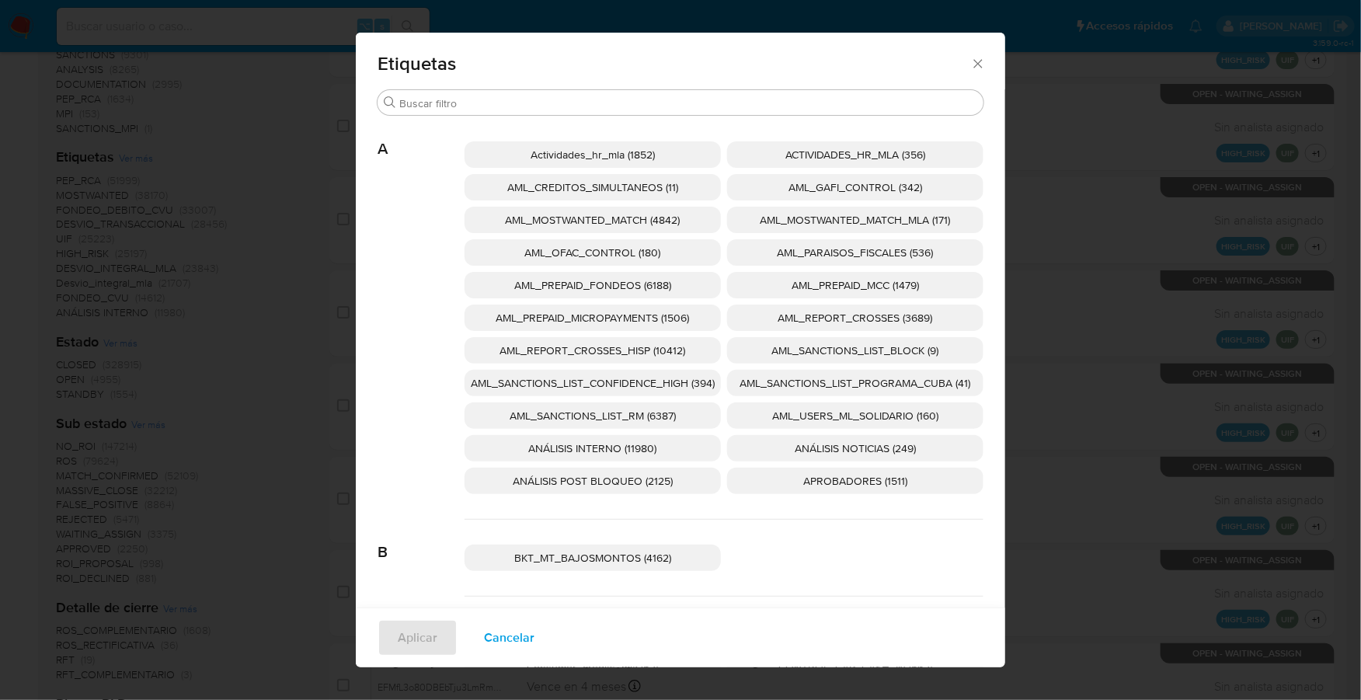
click at [607, 378] on span "AML_SANCTIONS_LIST_CONFIDENCE_HIGH (394)" at bounding box center [593, 383] width 244 height 16
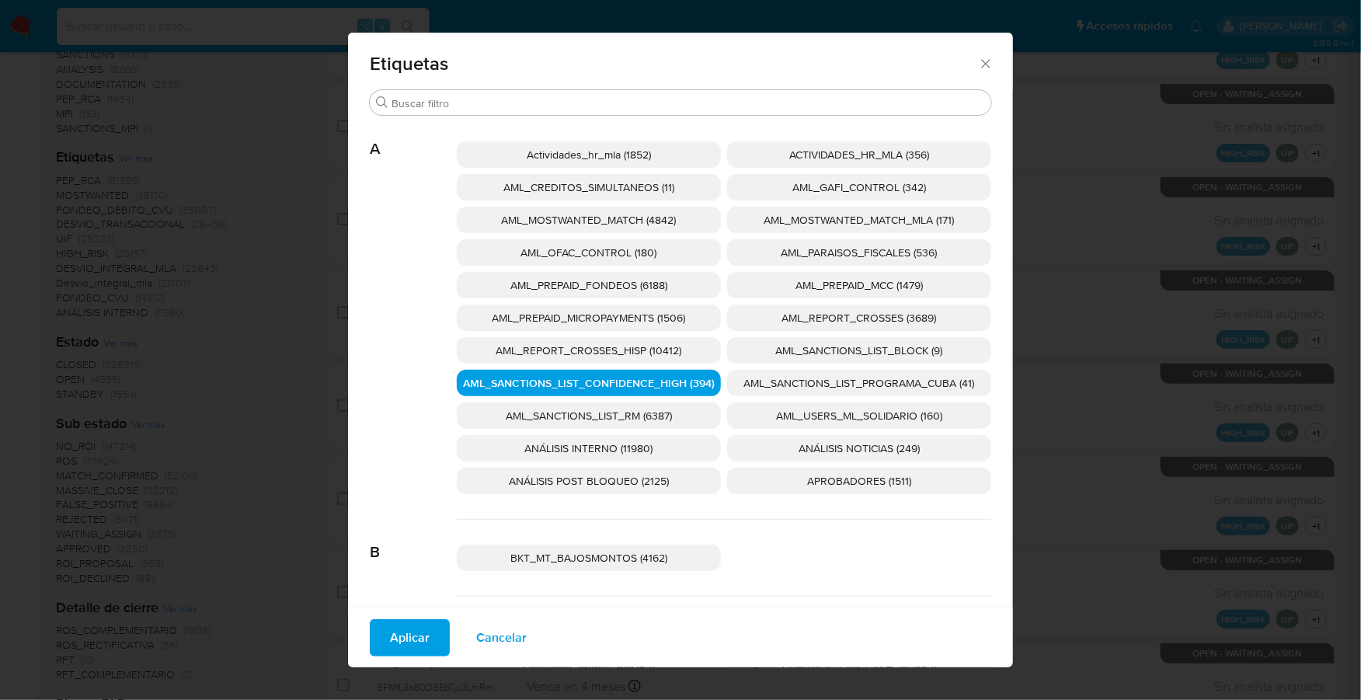
click at [807, 388] on span "AML_SANCTIONS_LIST_PROGRAMA_CUBA (41)" at bounding box center [859, 383] width 231 height 16
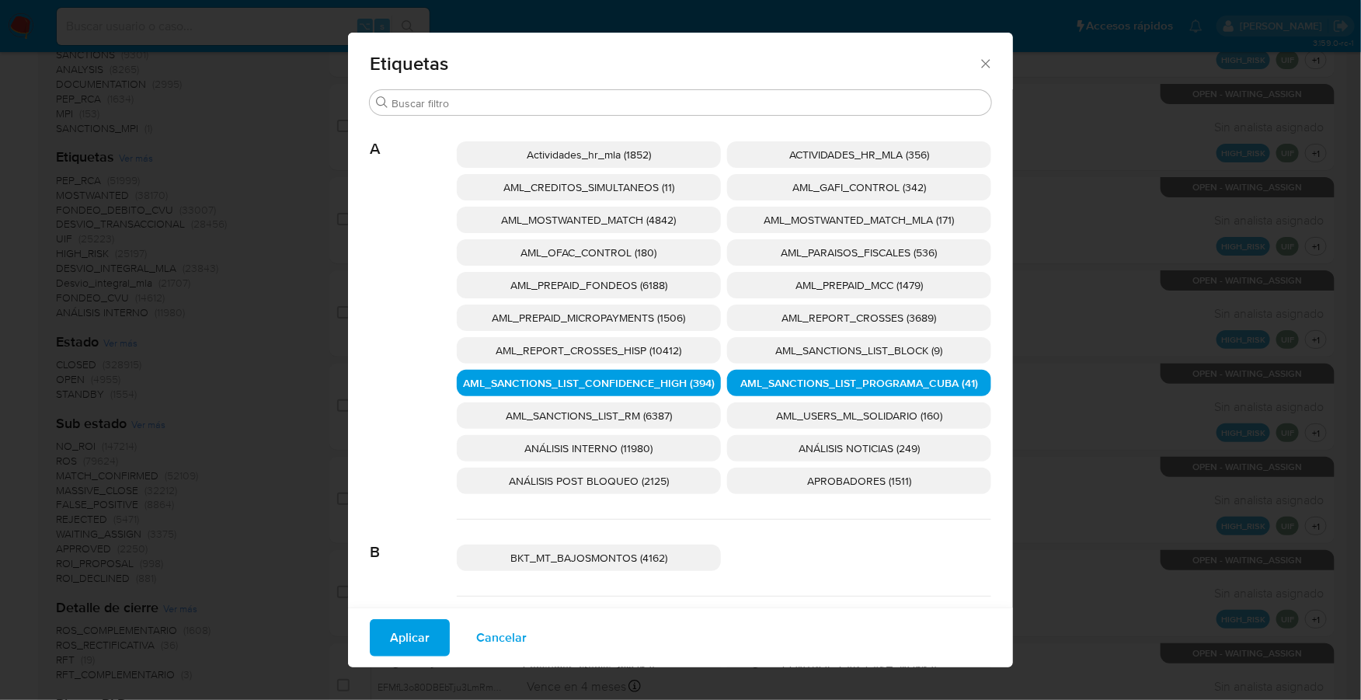
click at [650, 252] on span "AML_OFAC_CONTROL (180)" at bounding box center [589, 253] width 136 height 16
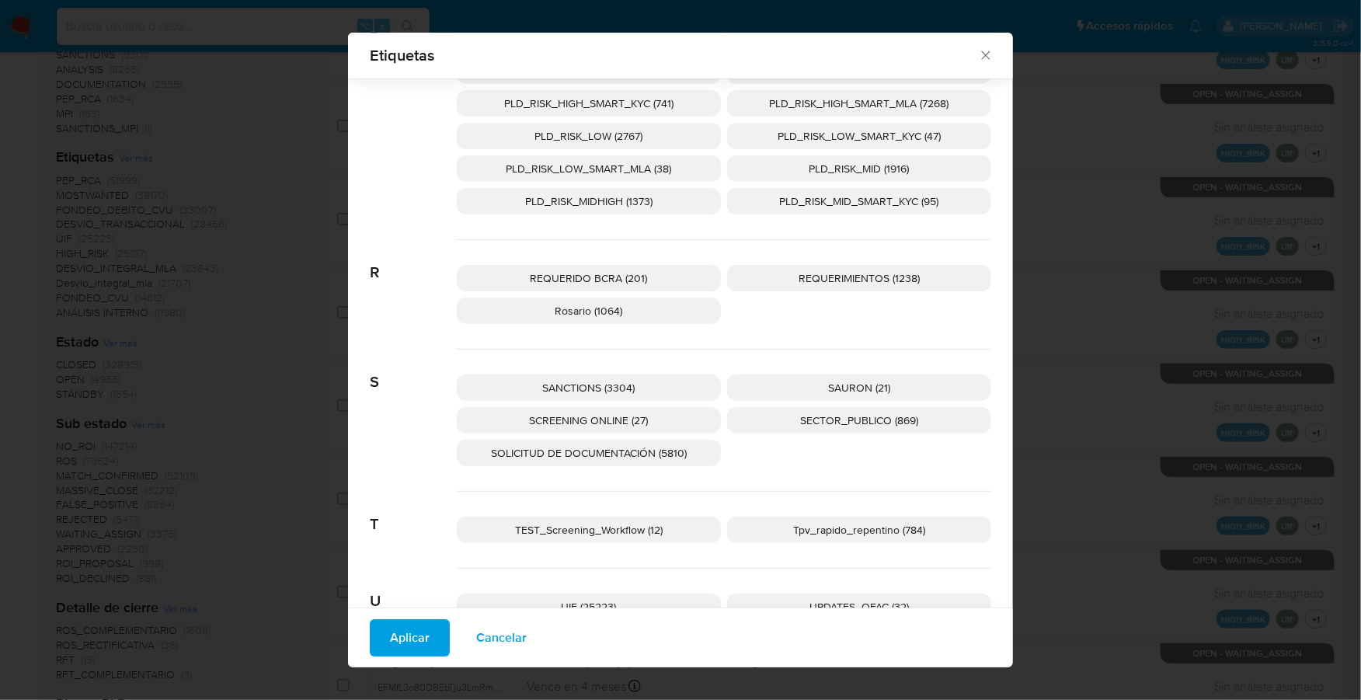
scroll to position [2398, 0]
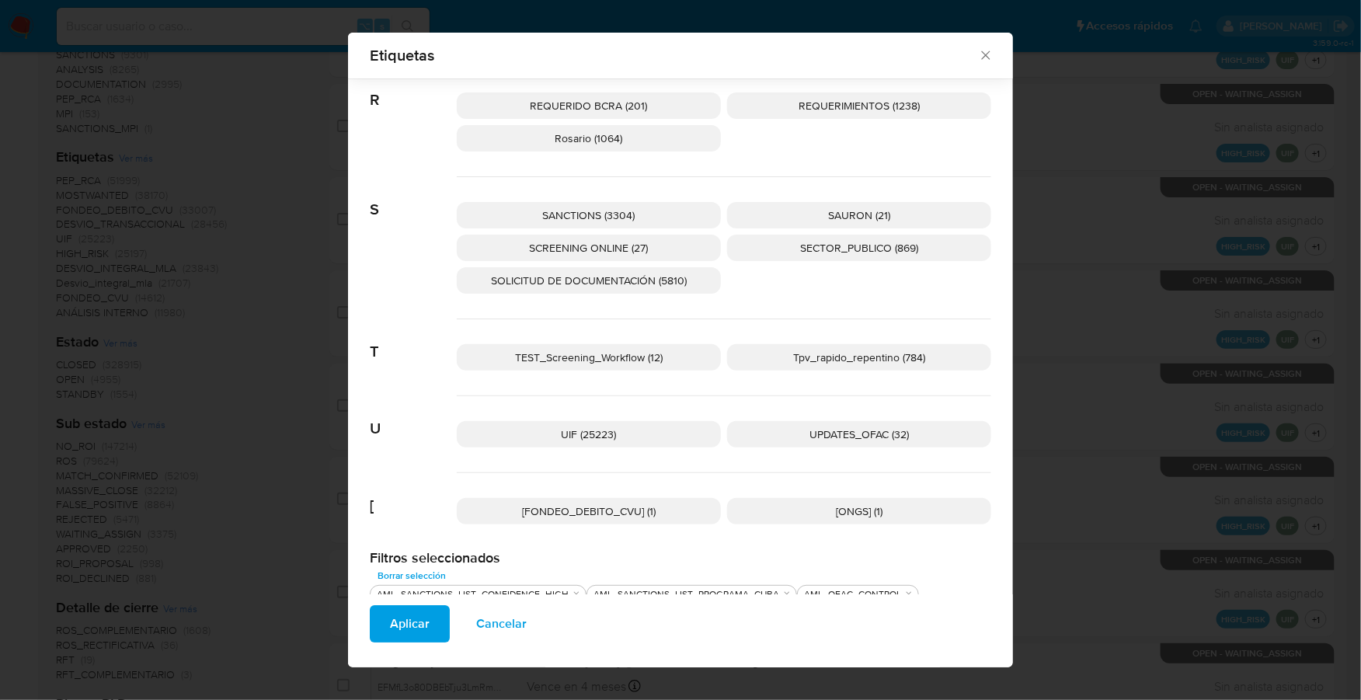
click at [862, 428] on span "UPDATES_OFAC (32)" at bounding box center [858, 434] width 99 height 16
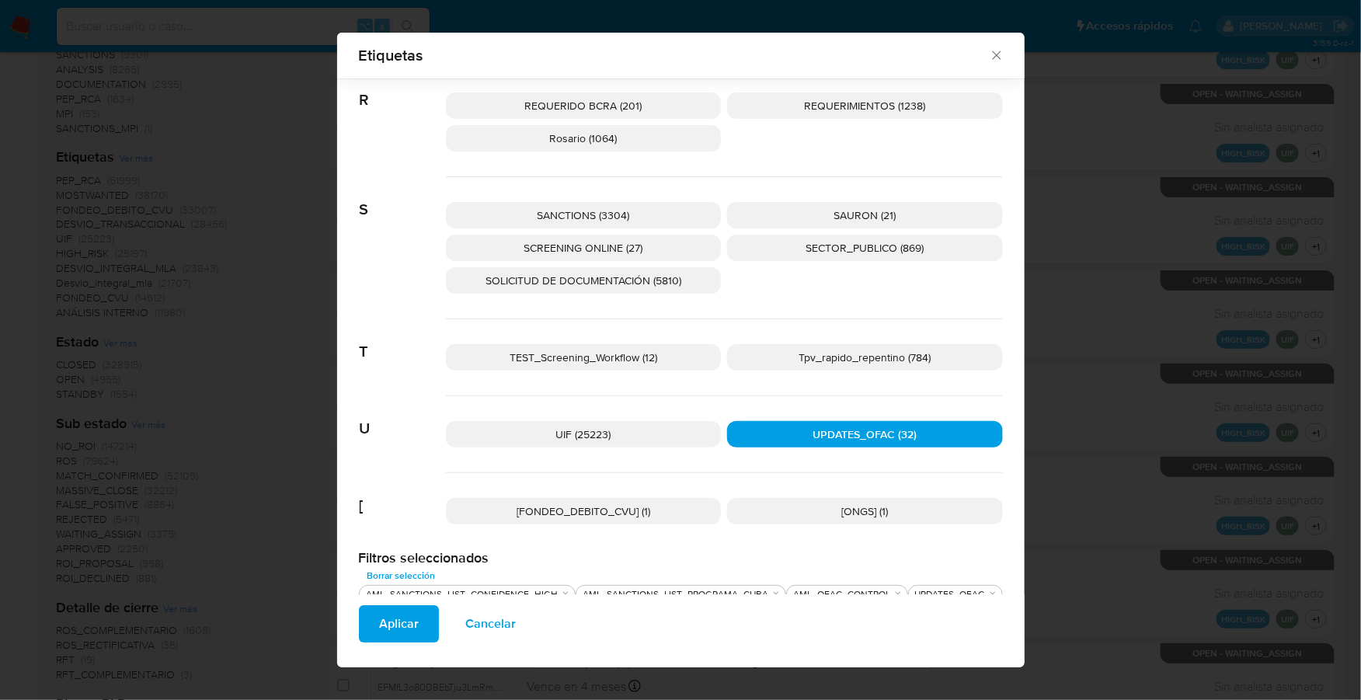
click at [571, 207] on span "SANCTIONS (3304)" at bounding box center [583, 215] width 92 height 16
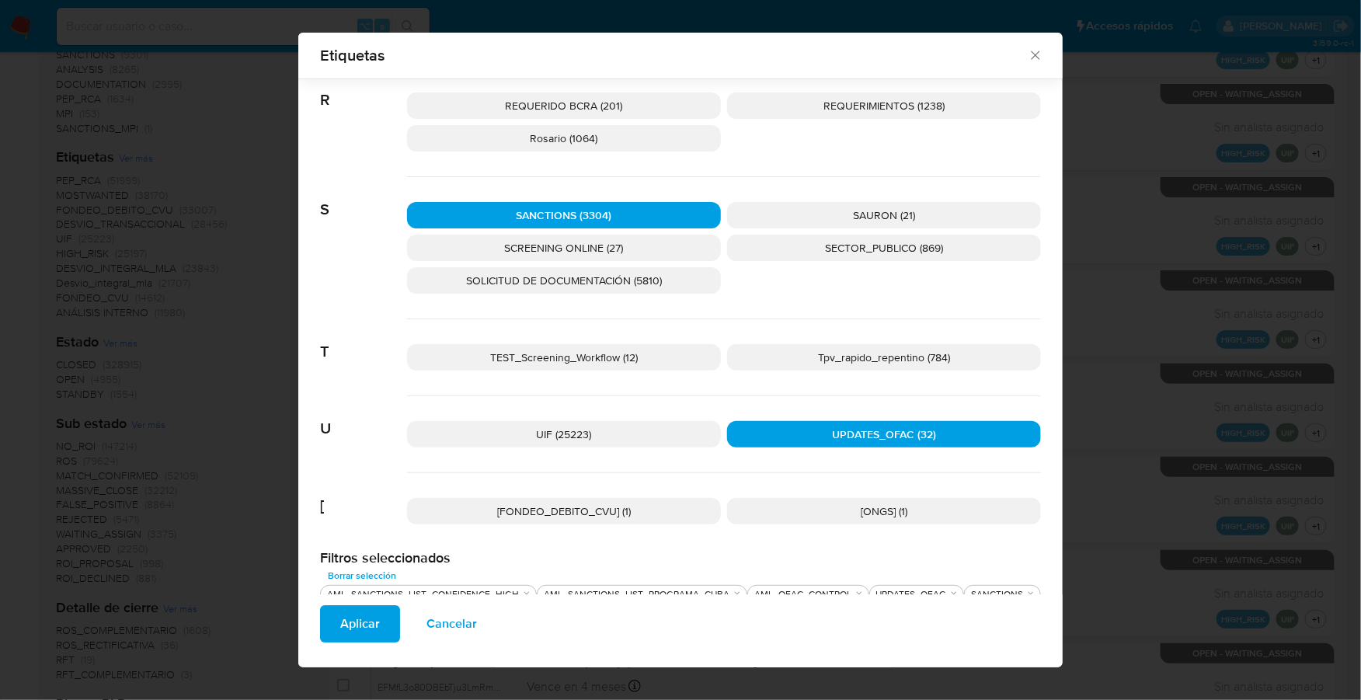
click at [899, 210] on span "SAURON (21)" at bounding box center [884, 215] width 62 height 16
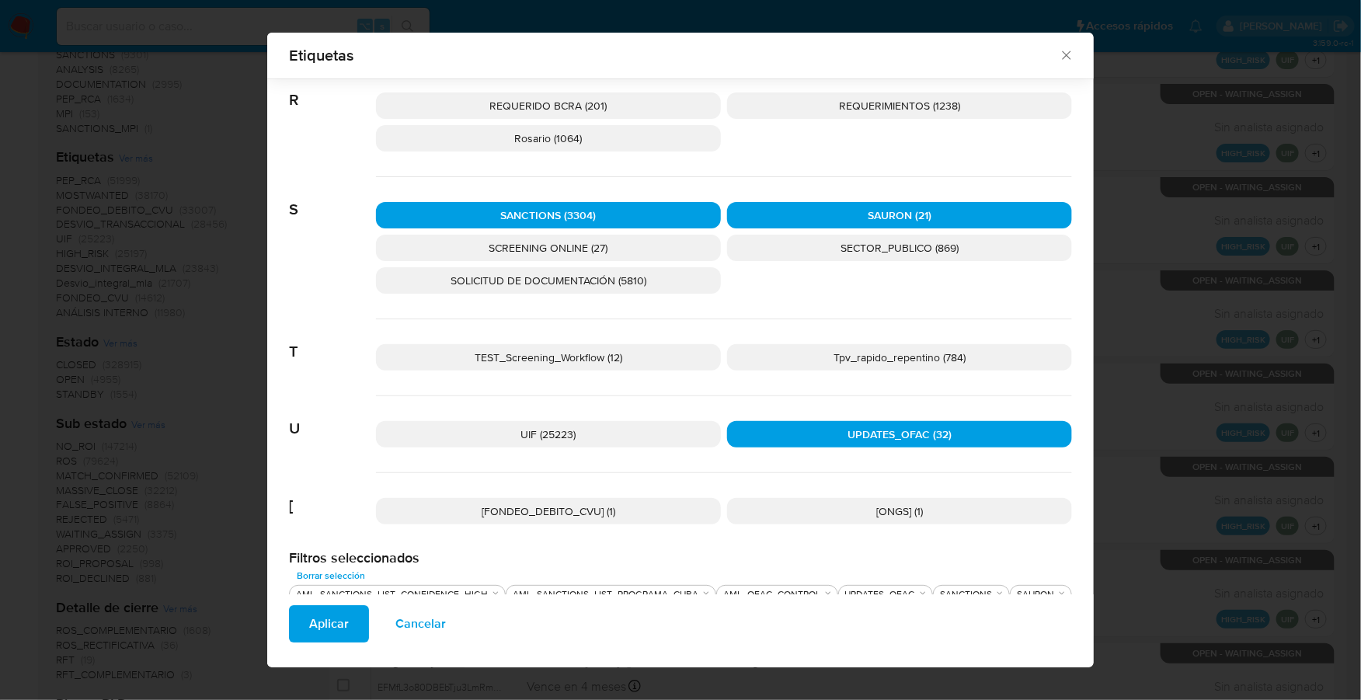
click at [830, 210] on p "SAURON (21)" at bounding box center [899, 215] width 345 height 26
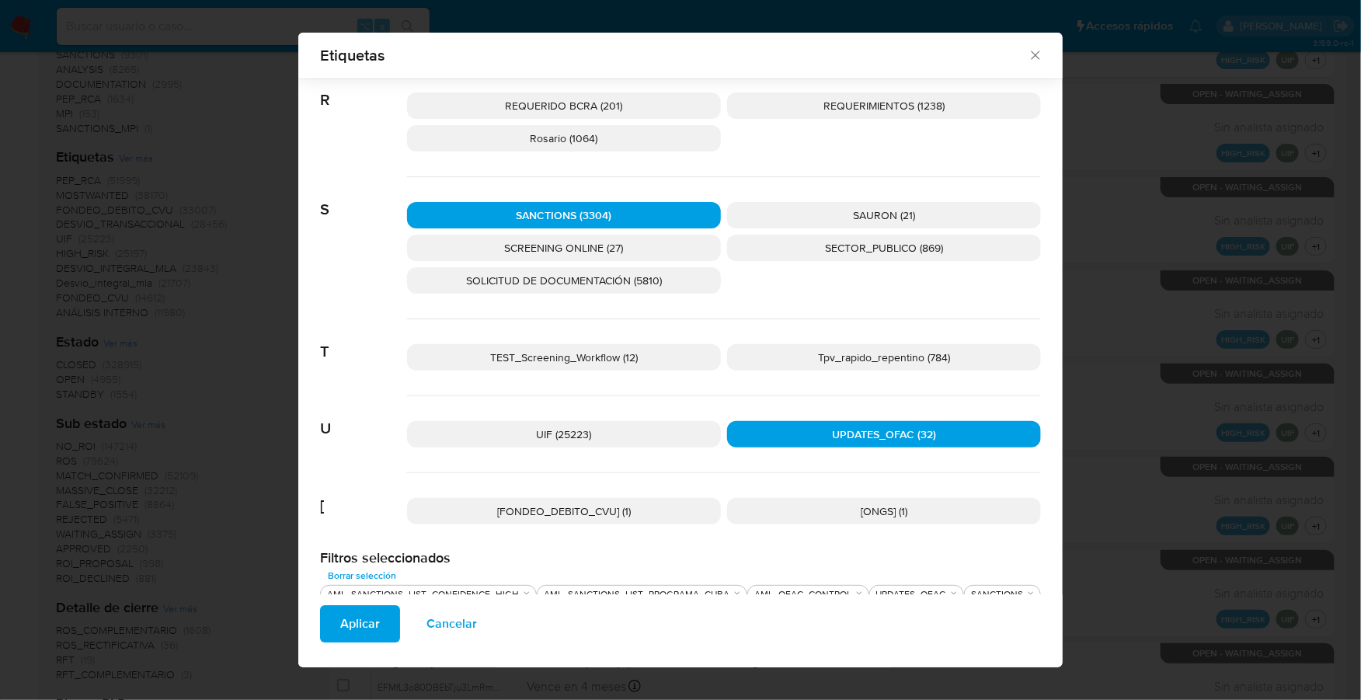
click at [649, 253] on p "SCREENING ONLINE (27)" at bounding box center [564, 248] width 314 height 26
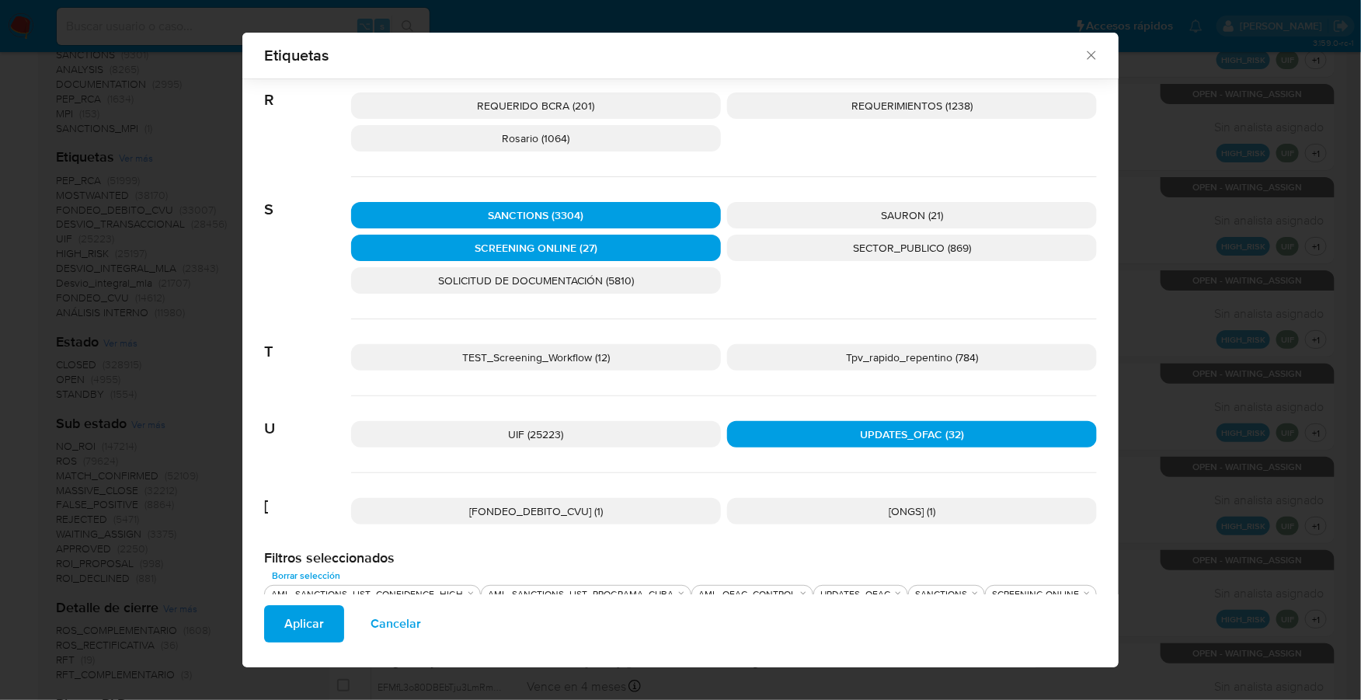
click at [312, 632] on span "Aplicar" at bounding box center [304, 624] width 40 height 34
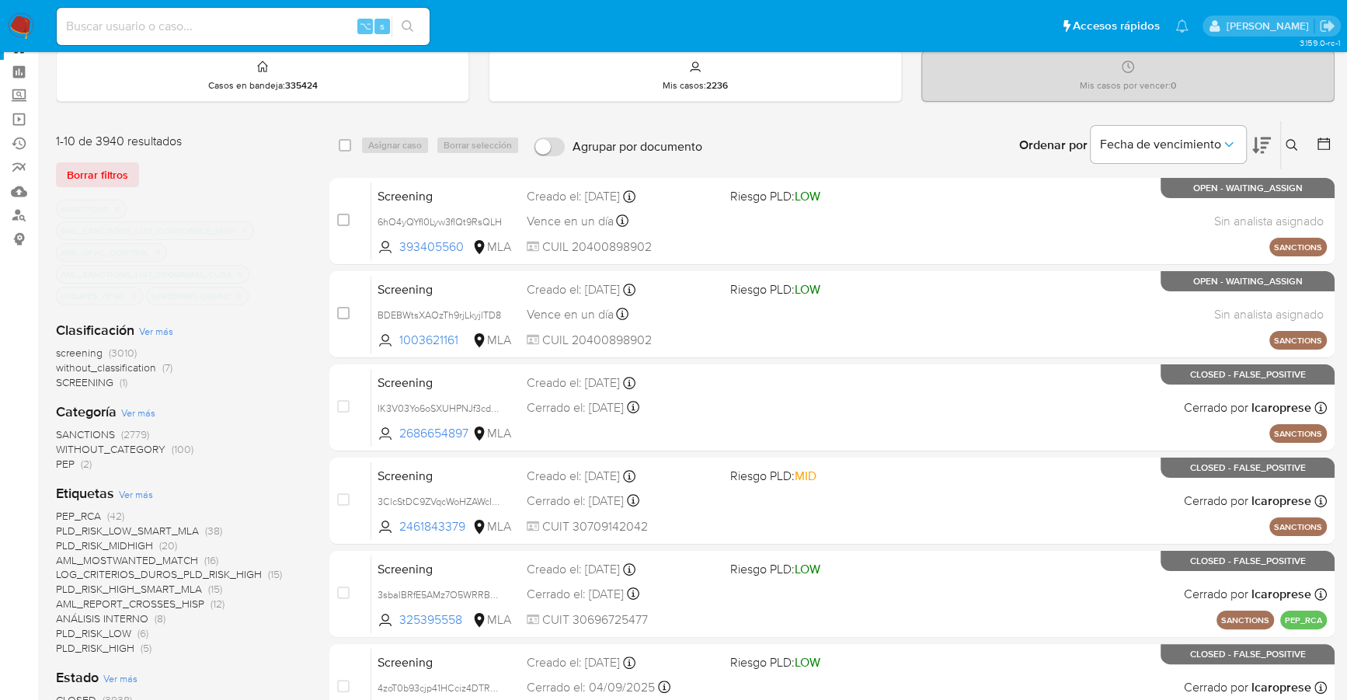
scroll to position [330, 0]
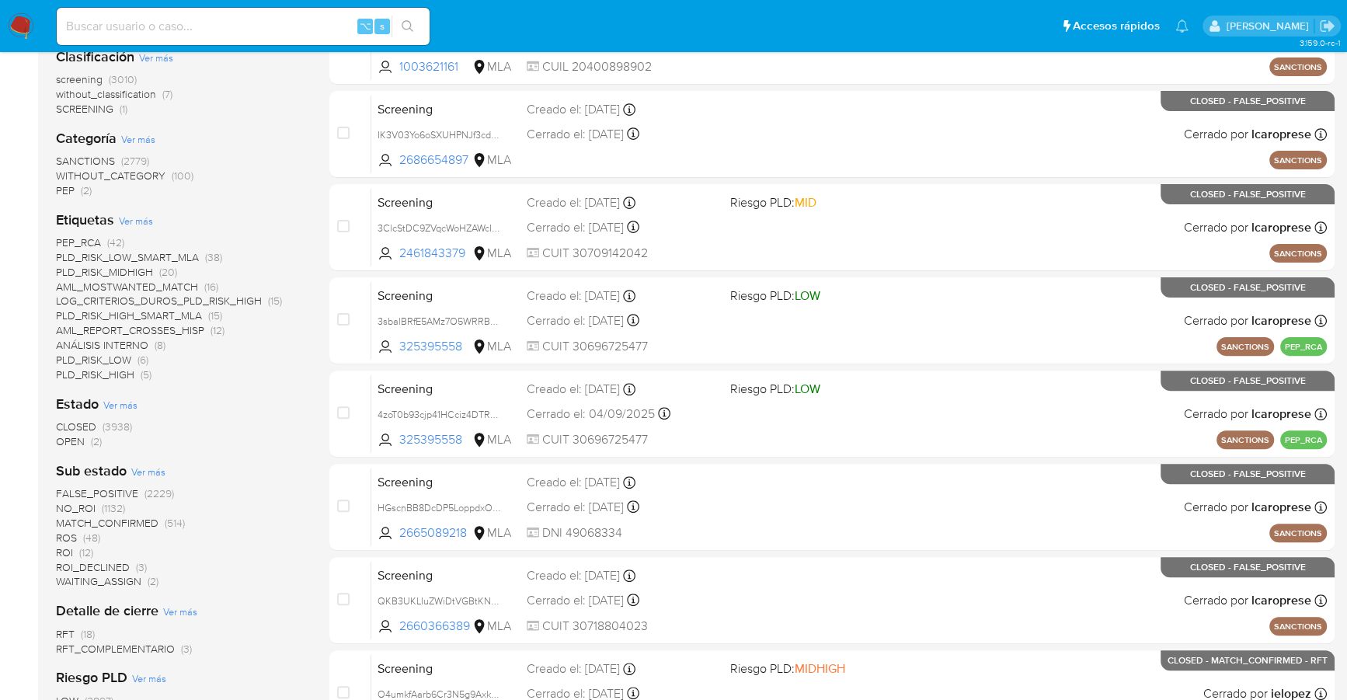
click at [80, 441] on span "OPEN" at bounding box center [70, 441] width 29 height 16
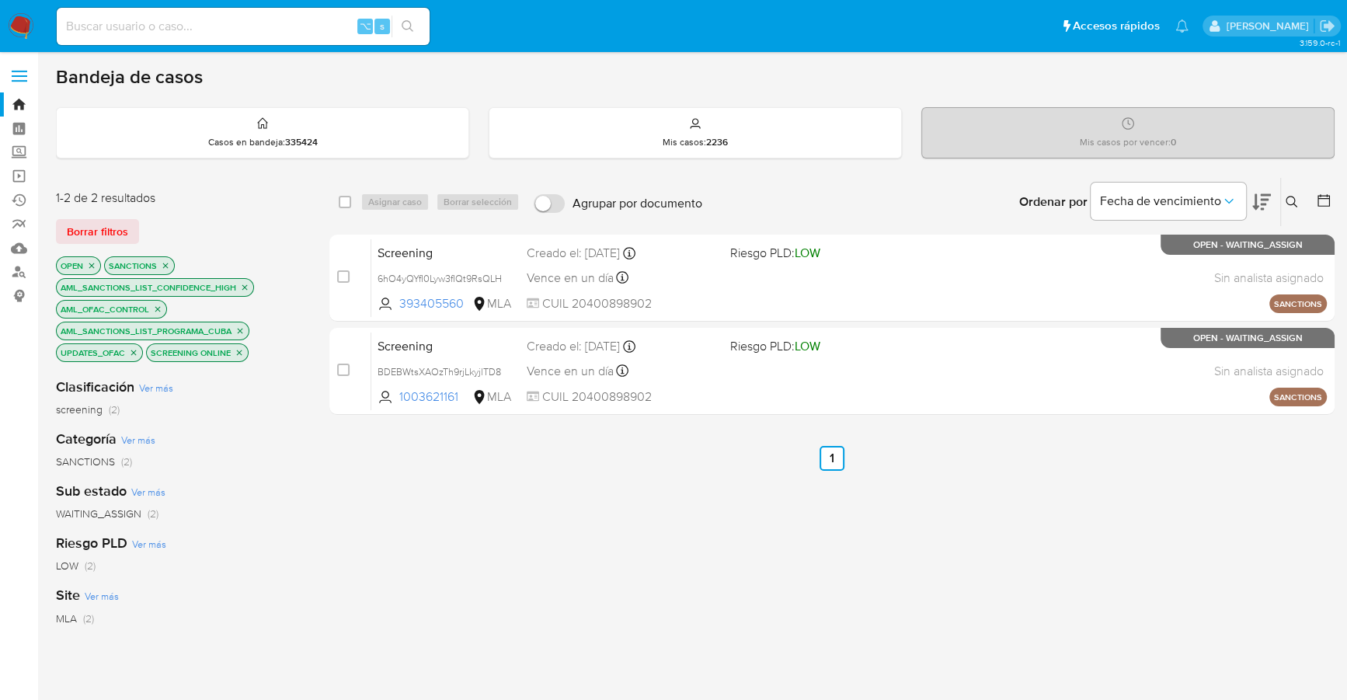
click at [569, 513] on div "select-all-cases-checkbox Asignar caso Borrar selección Agrupar por documento O…" at bounding box center [831, 572] width 1005 height 791
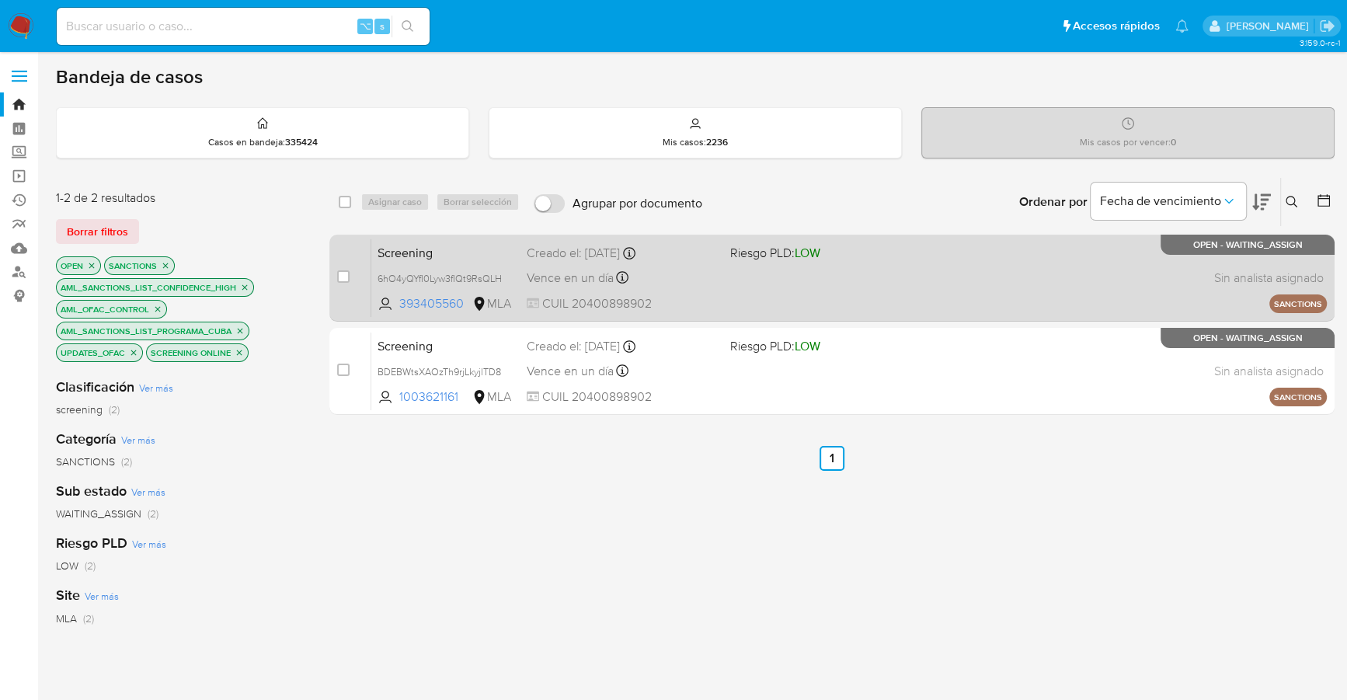
click at [708, 284] on div "Vence en un día Vence el [DATE] 19:00:13" at bounding box center [622, 277] width 190 height 21
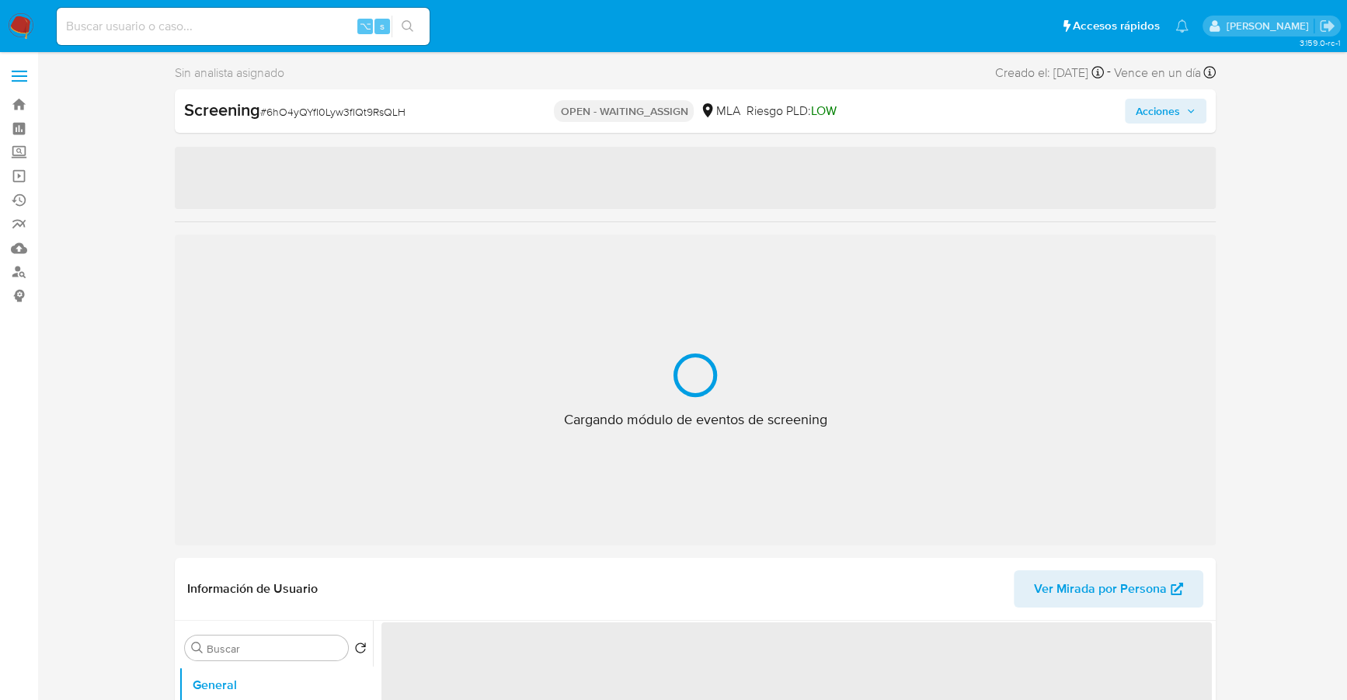
select select "10"
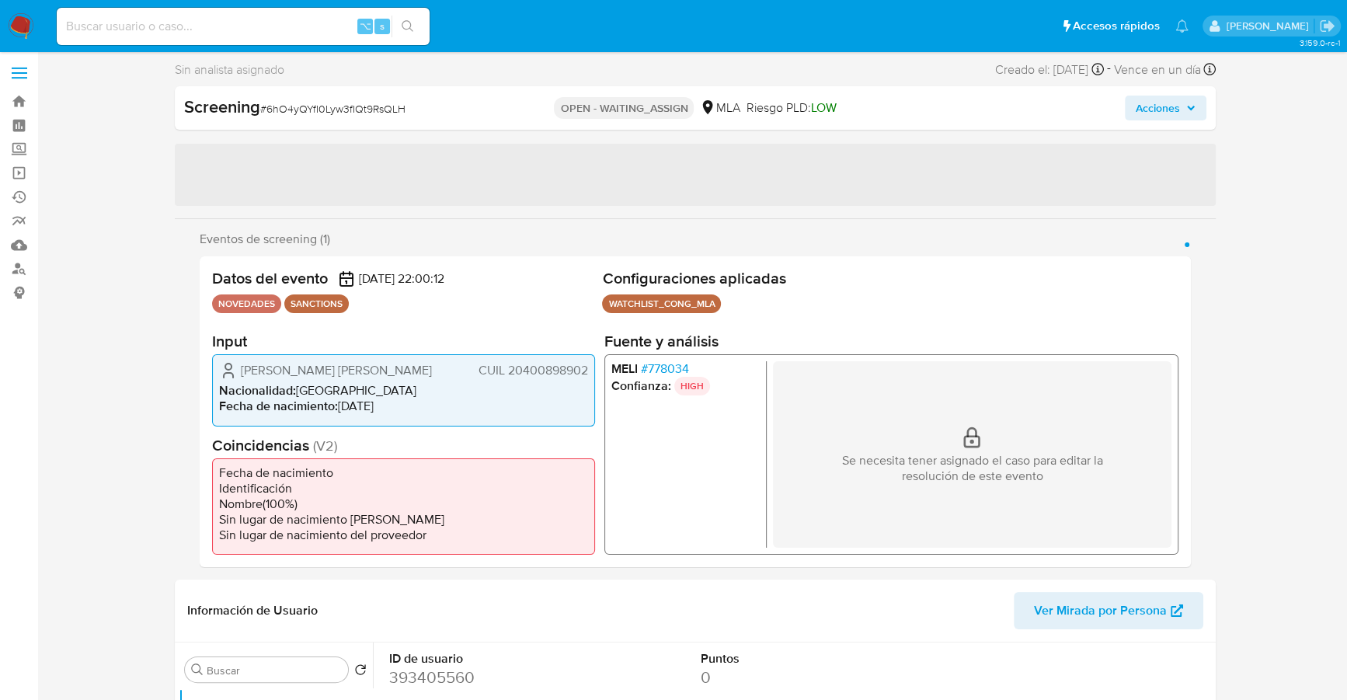
scroll to position [4, 0]
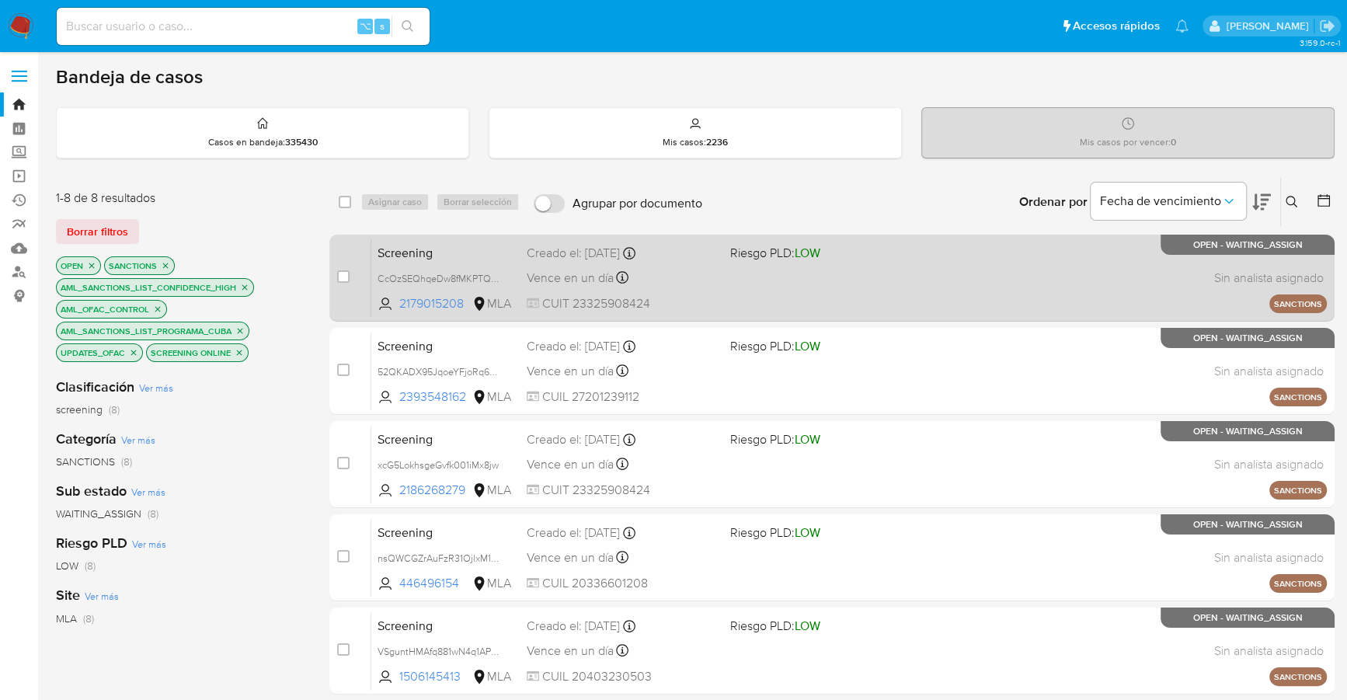
click at [697, 299] on span "CUIT 23325908424" at bounding box center [622, 303] width 190 height 17
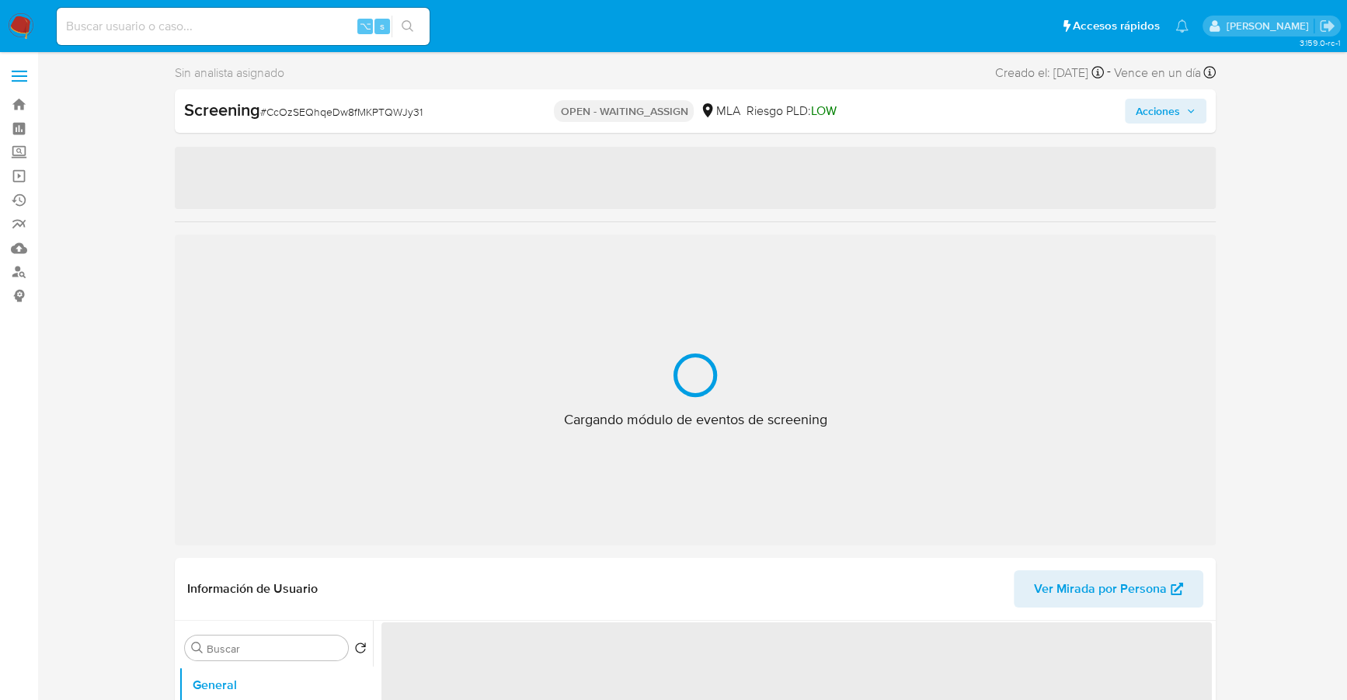
select select "10"
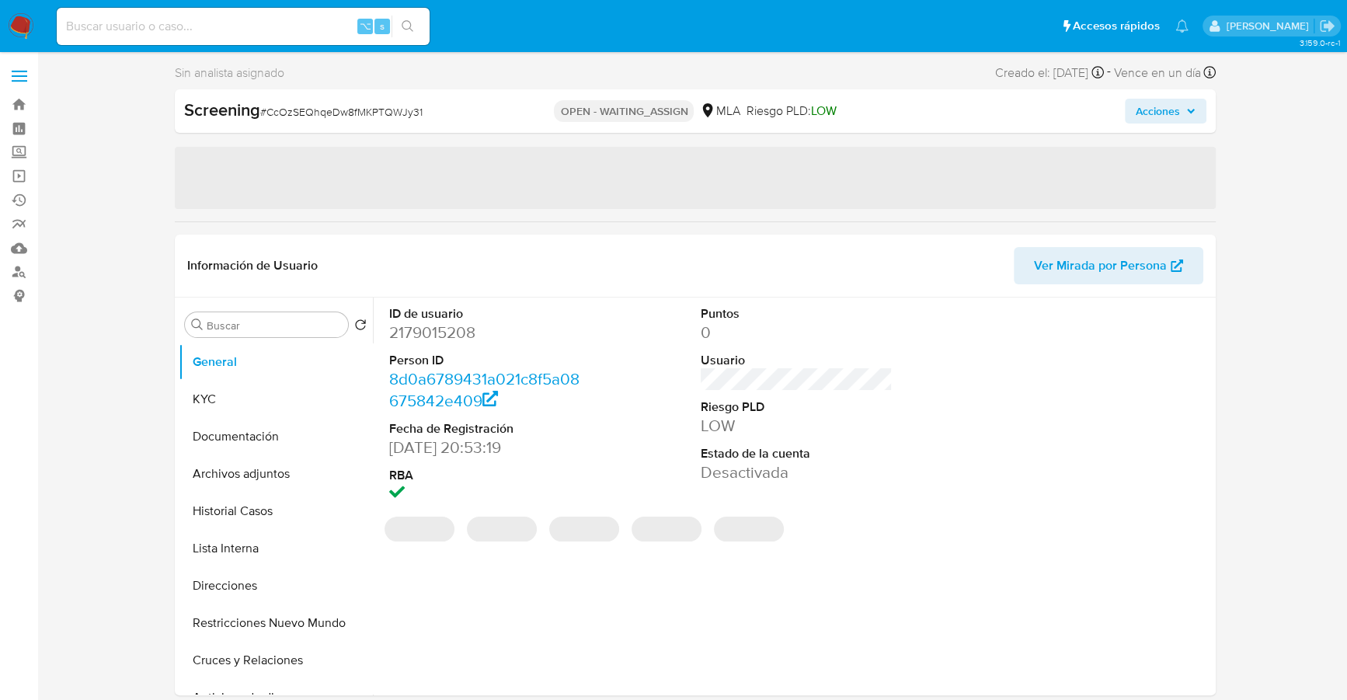
scroll to position [40, 0]
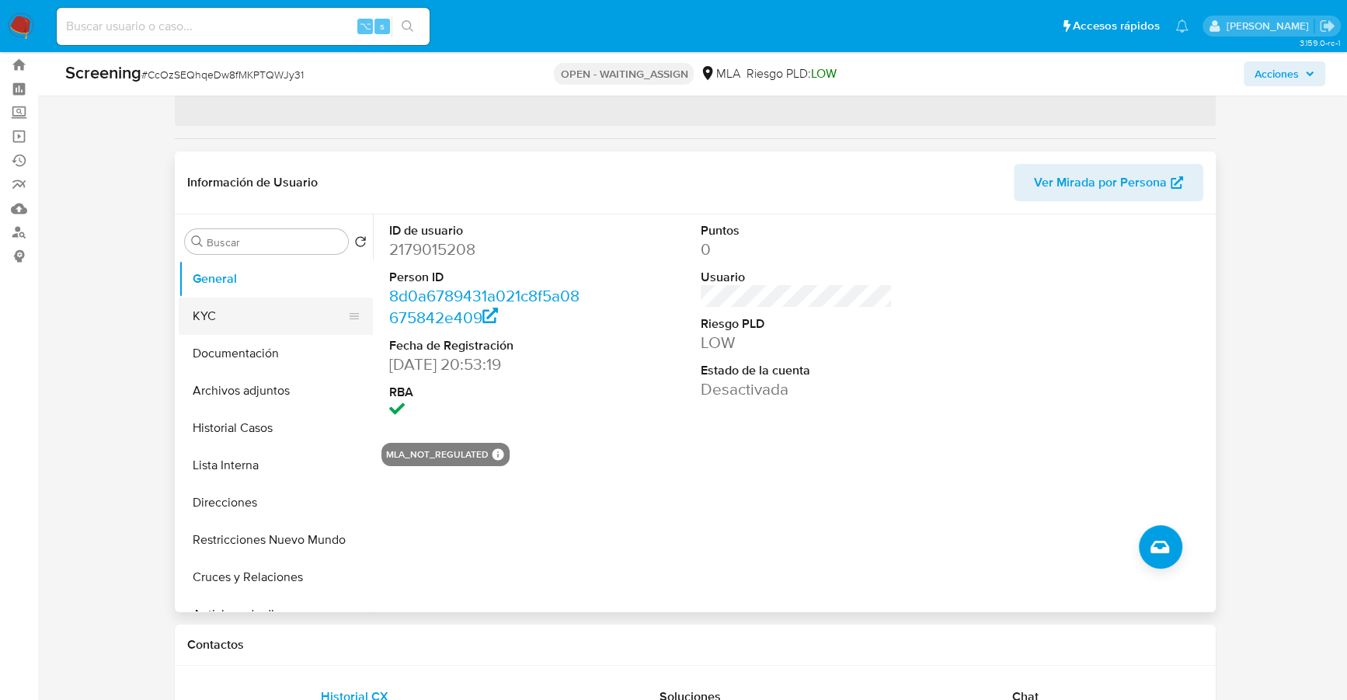
click at [214, 325] on button "KYC" at bounding box center [270, 316] width 182 height 37
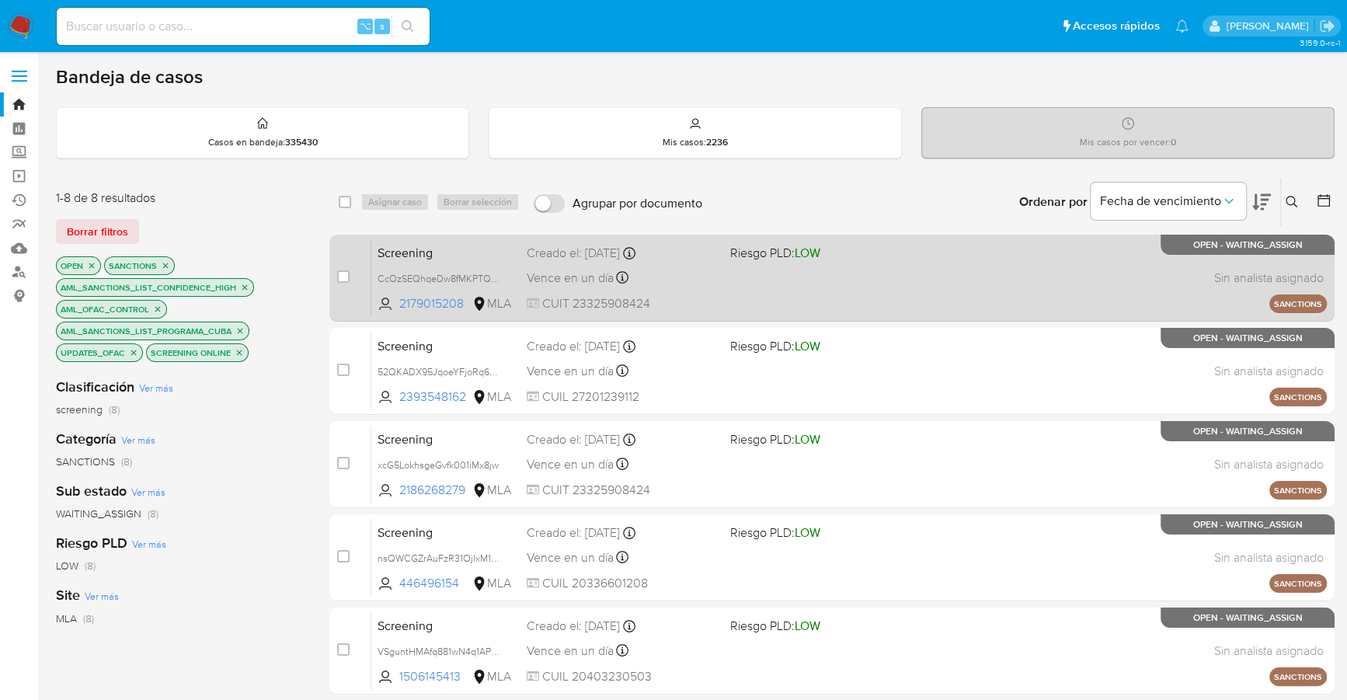
click at [859, 308] on div "Screening CcOzSEQhqeDw8fMKPTQWJy31 2179015208 MLA Riesgo PLD: LOW Creado el: 15…" at bounding box center [848, 277] width 955 height 78
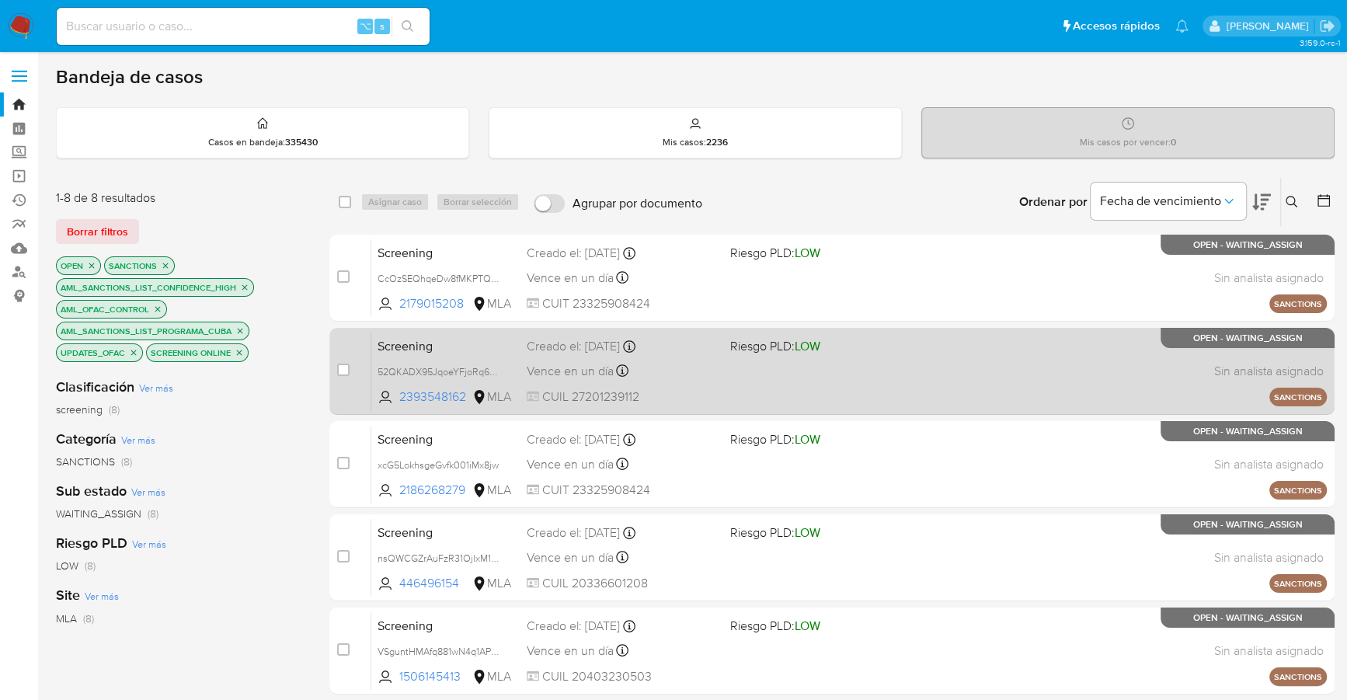
click at [663, 369] on div "Vence en un día Vence el 16/09/2025 19:22:30" at bounding box center [622, 370] width 190 height 21
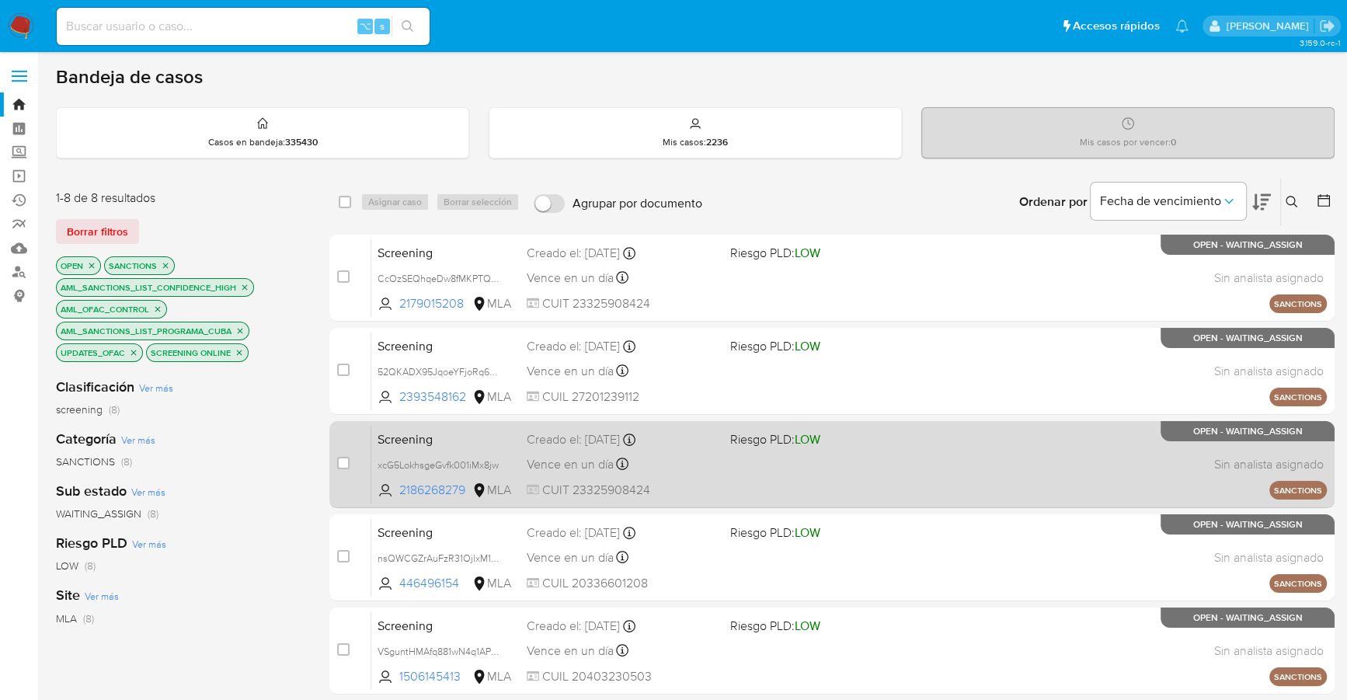
click at [726, 468] on div "Screening xcG5LokhsgeGvfk001iMx8jw 2186268279 MLA Riesgo PLD: LOW Creado el: 15…" at bounding box center [848, 464] width 955 height 78
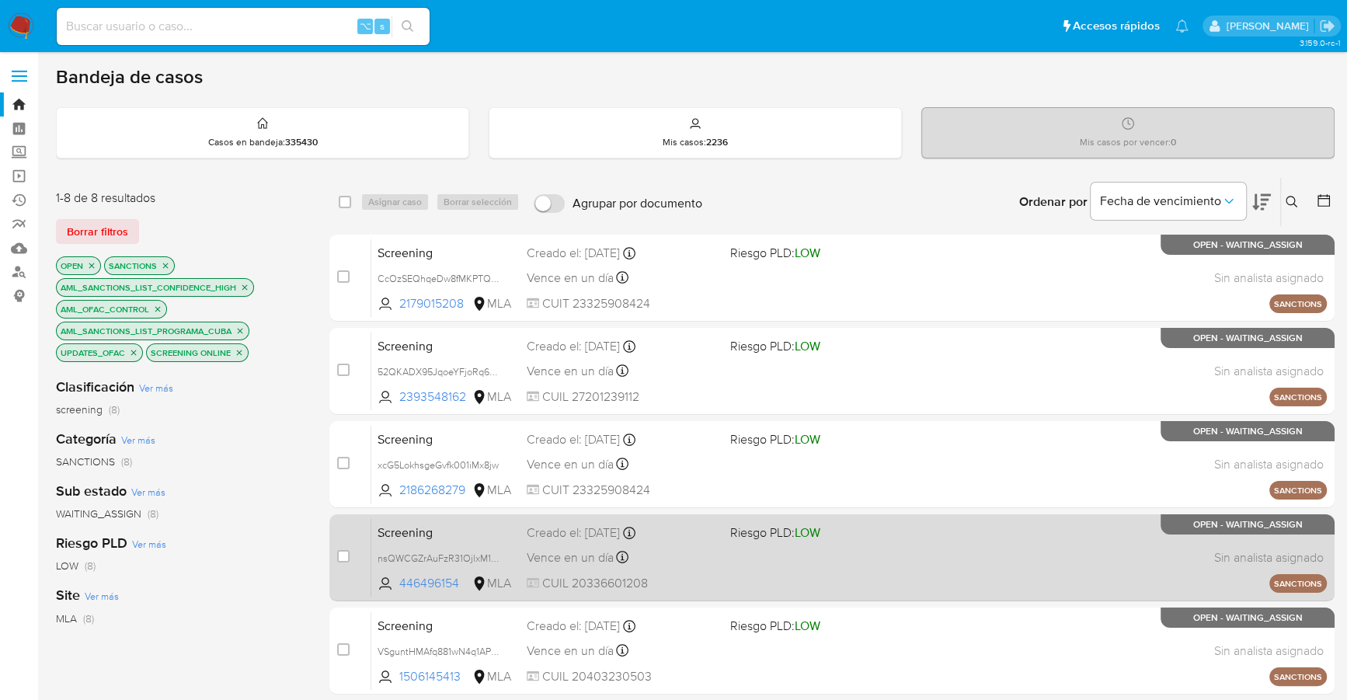
click at [714, 552] on div "Vence en un día Vence el 16/09/2025 19:22:30" at bounding box center [622, 557] width 190 height 21
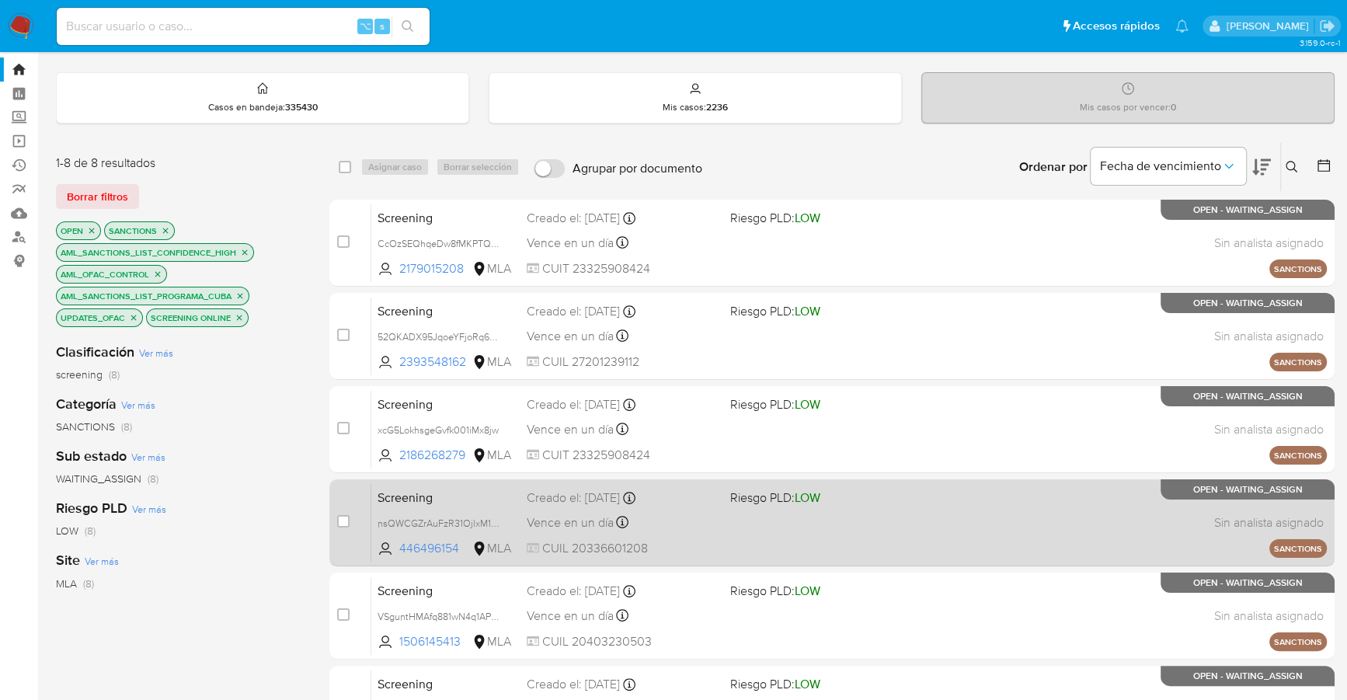
scroll to position [122, 0]
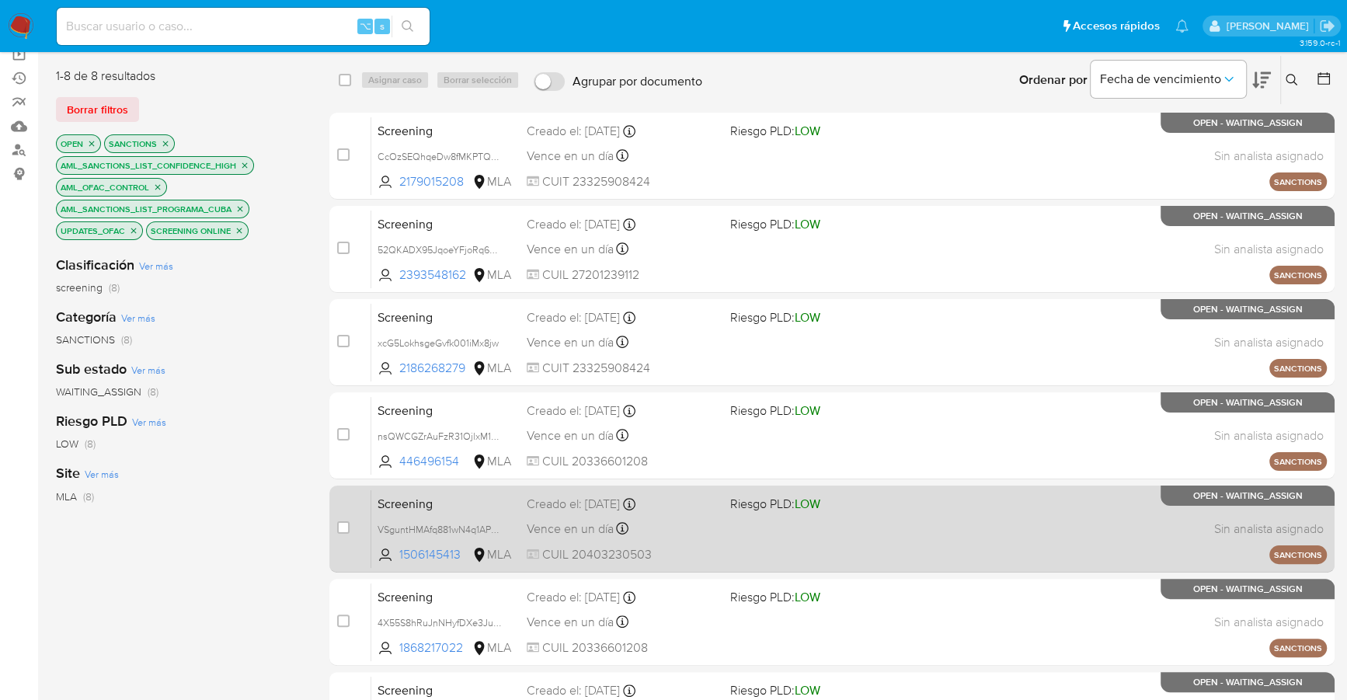
click at [758, 508] on span "Riesgo PLD: LOW" at bounding box center [775, 503] width 90 height 17
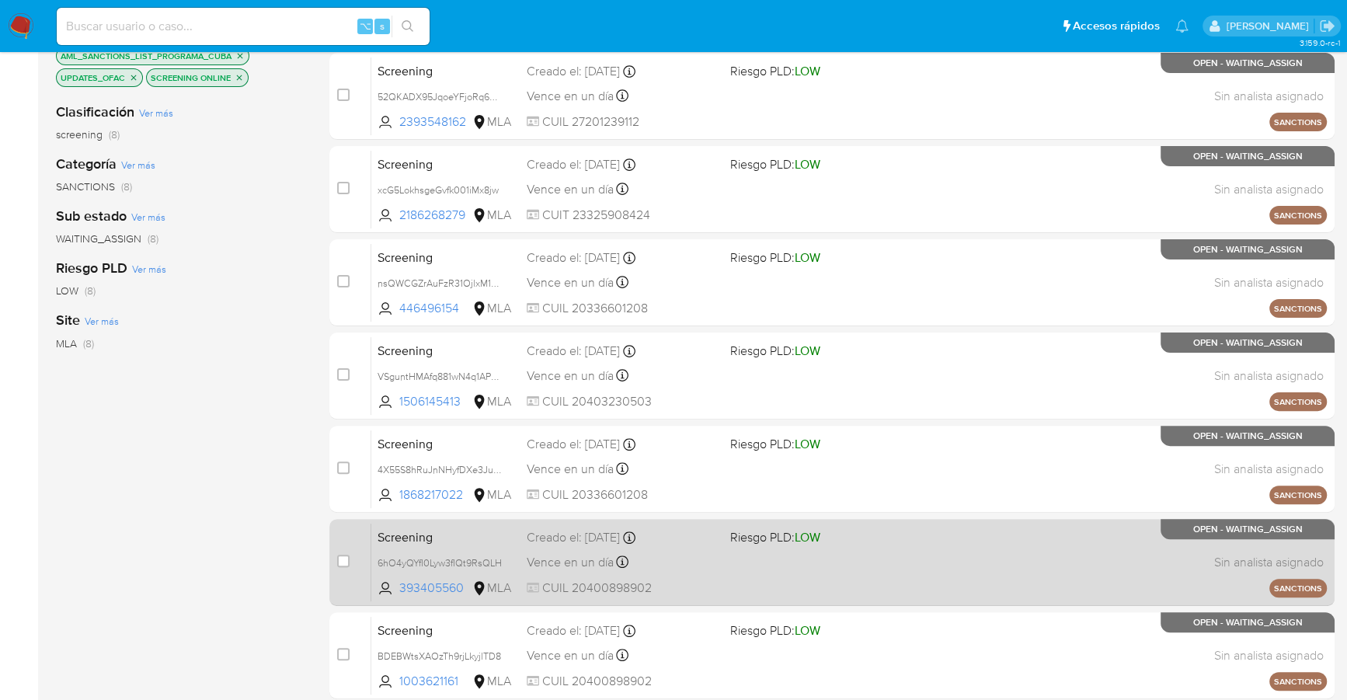
scroll to position [277, 0]
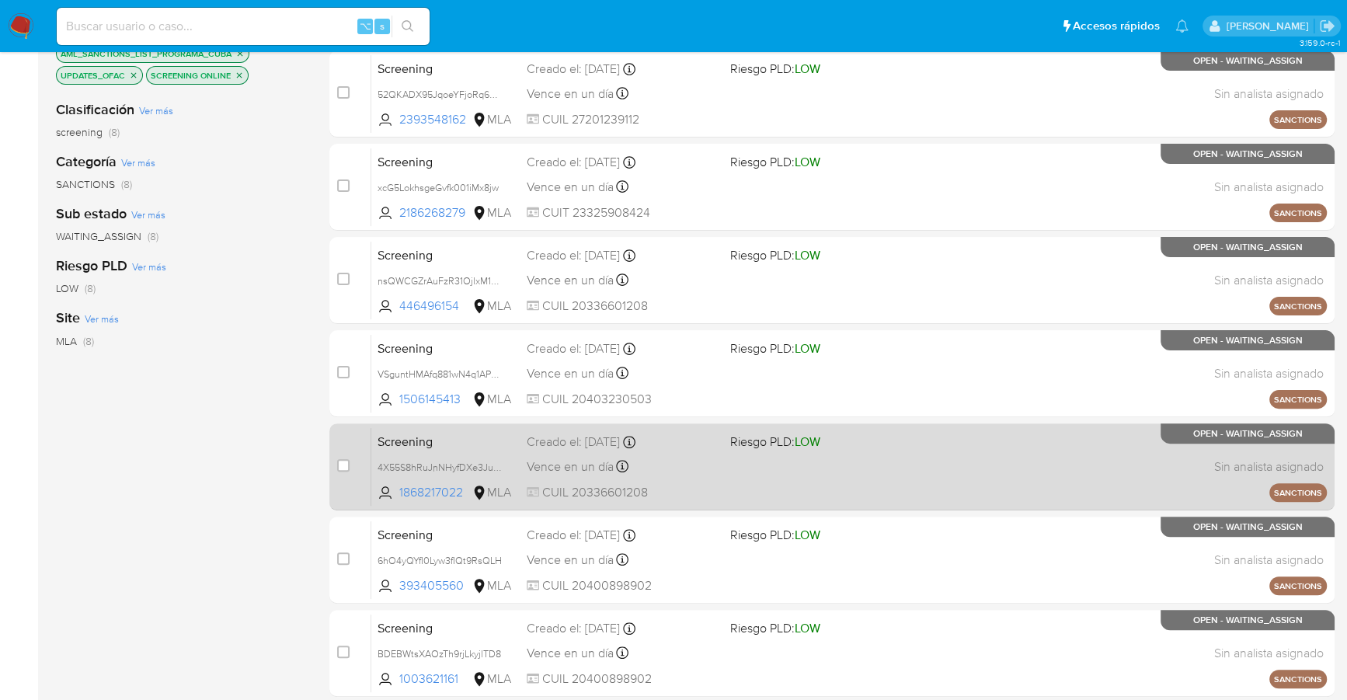
click at [705, 468] on div "Vence en un día Vence el 16/09/2025 19:22:30" at bounding box center [622, 466] width 190 height 21
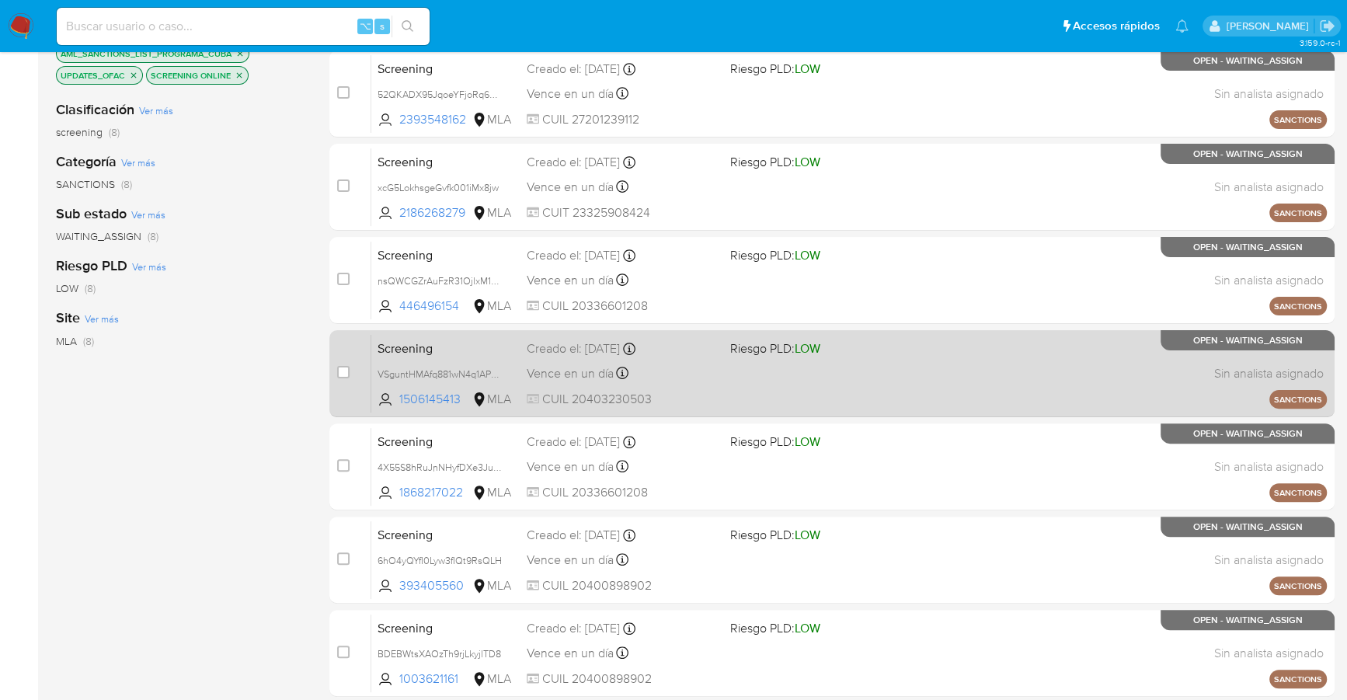
click at [674, 369] on div "Vence en un día Vence el 16/09/2025 19:22:30" at bounding box center [622, 373] width 190 height 21
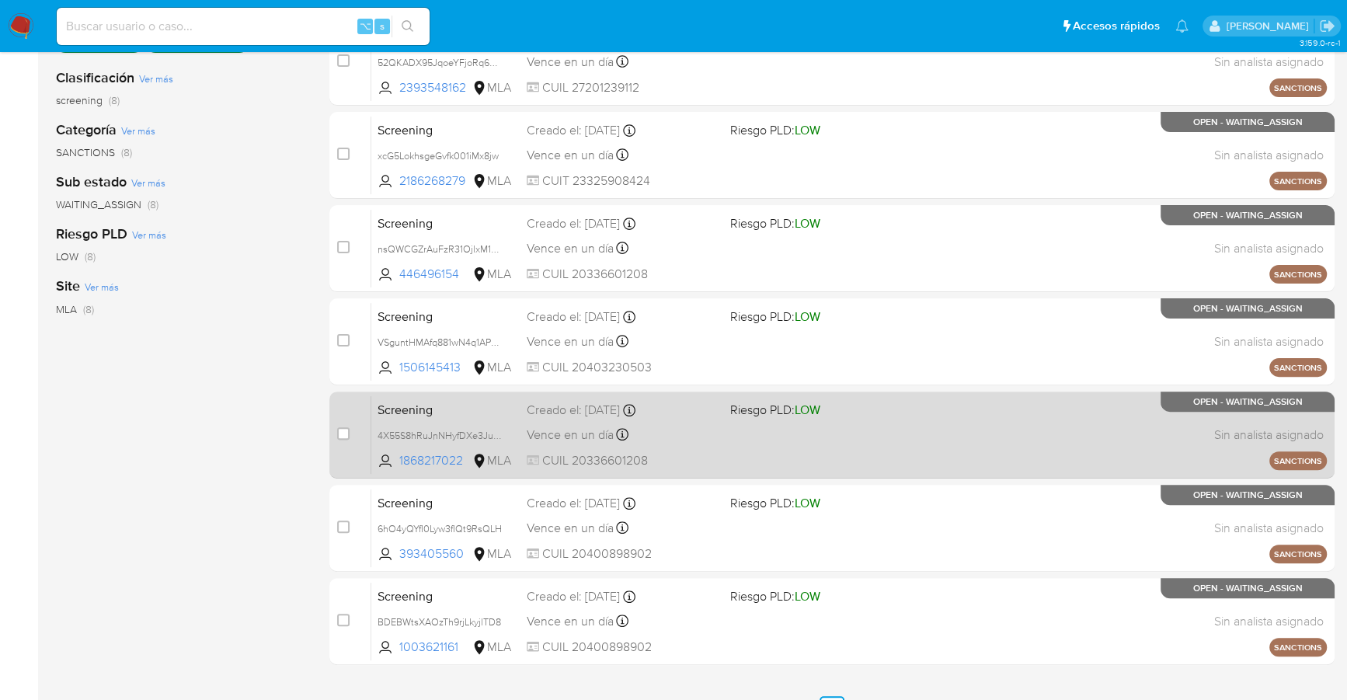
scroll to position [309, 0]
click at [761, 423] on div "Screening 4X55S8hRuJnNHyfDXe3JuIPK 1868217022 MLA Riesgo PLD: LOW Creado el: 15…" at bounding box center [848, 434] width 955 height 78
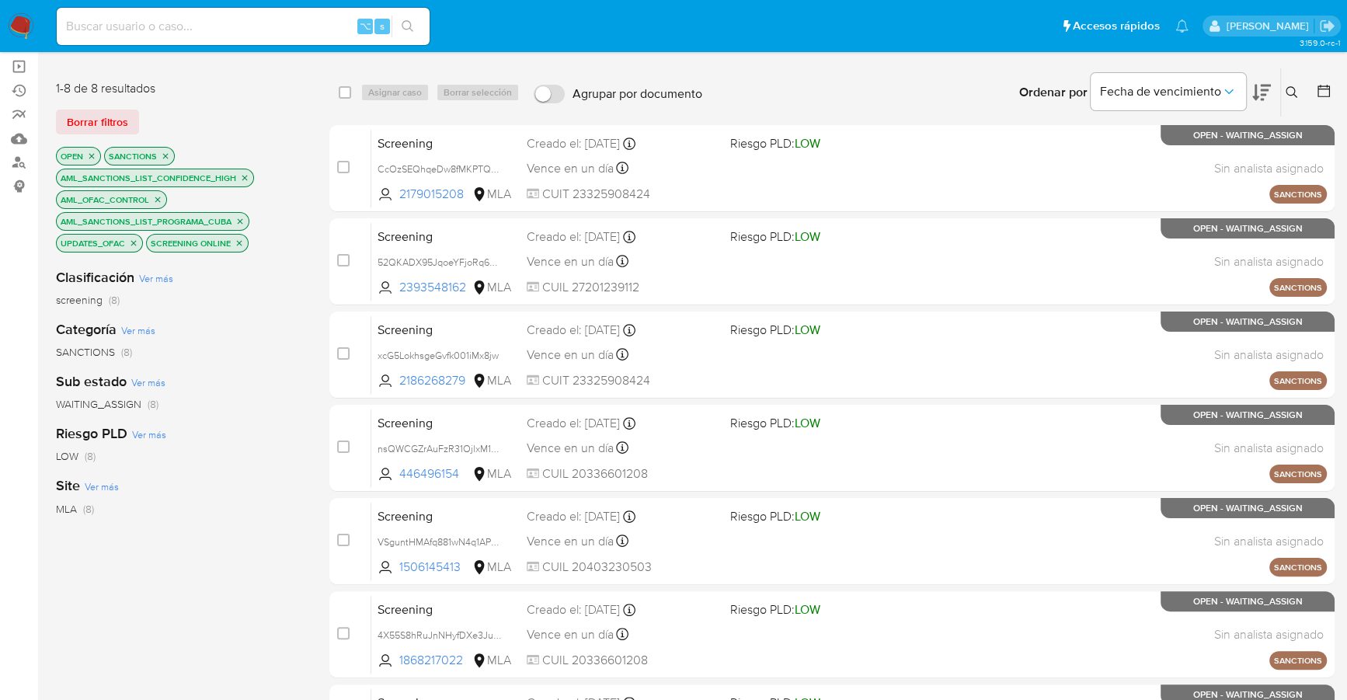
scroll to position [0, 0]
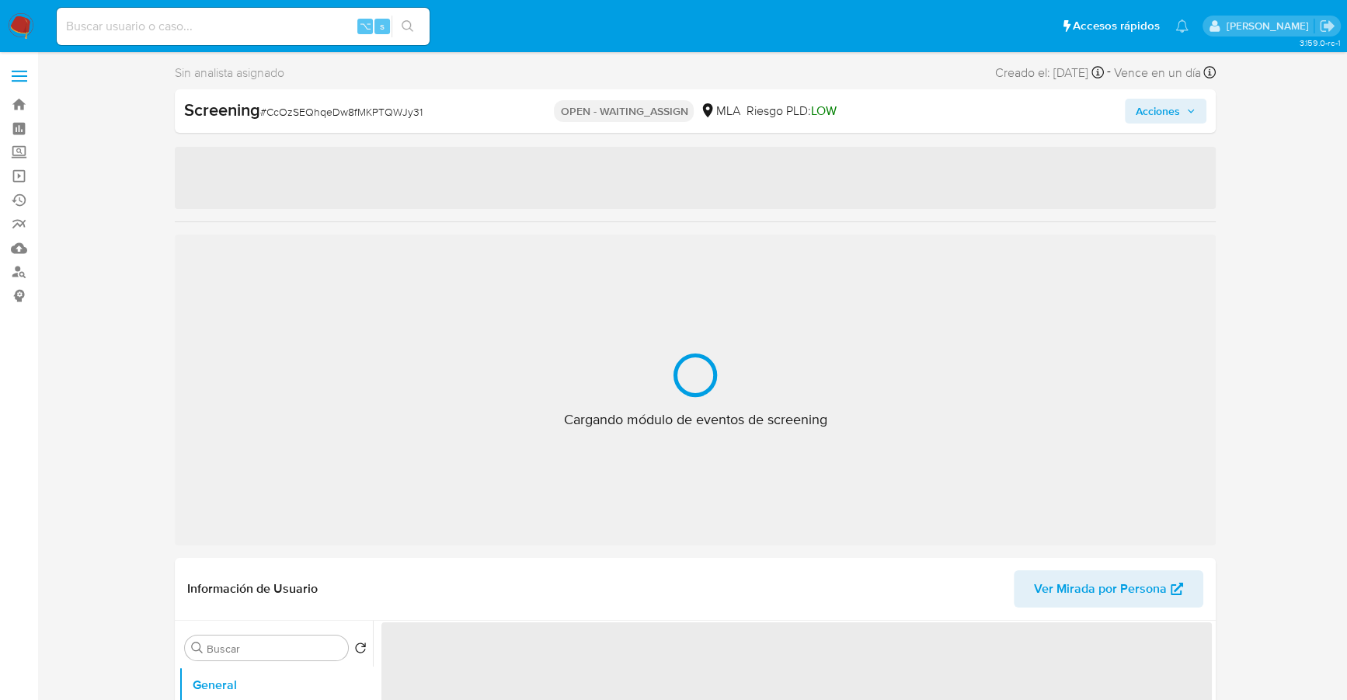
select select "10"
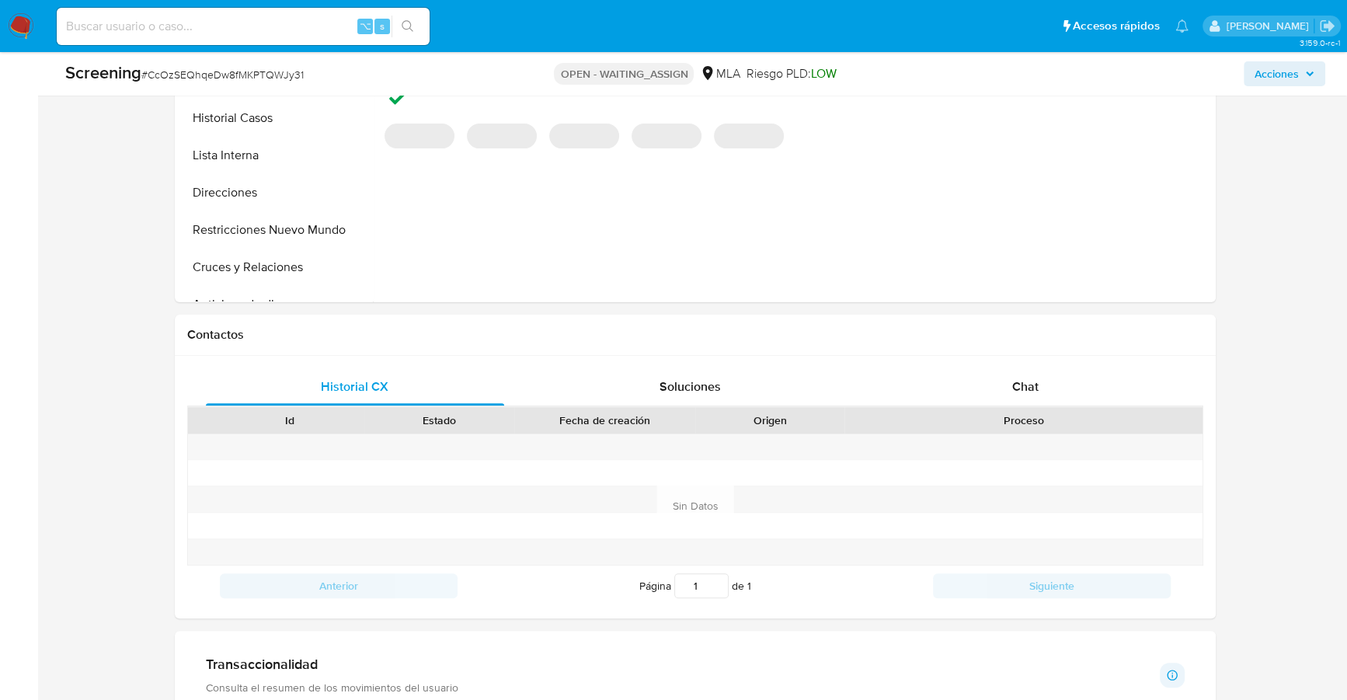
scroll to position [183, 0]
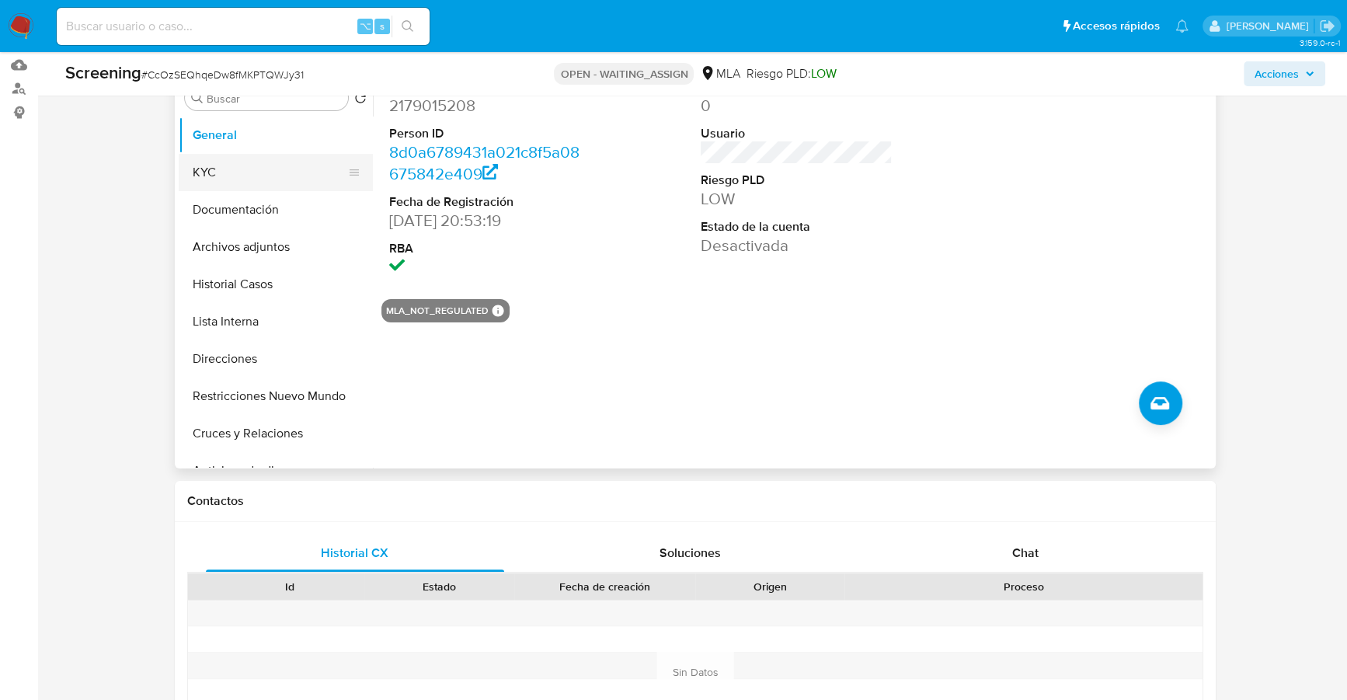
click at [232, 172] on button "KYC" at bounding box center [270, 172] width 182 height 37
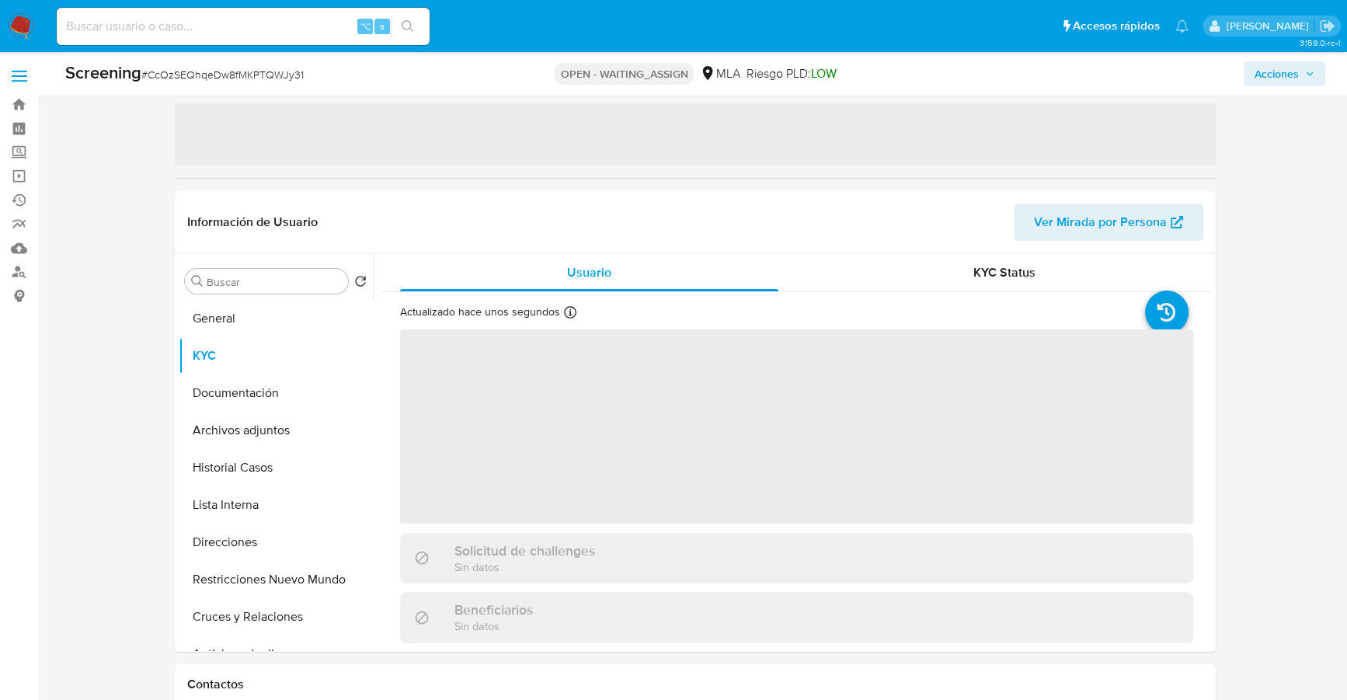
scroll to position [0, 0]
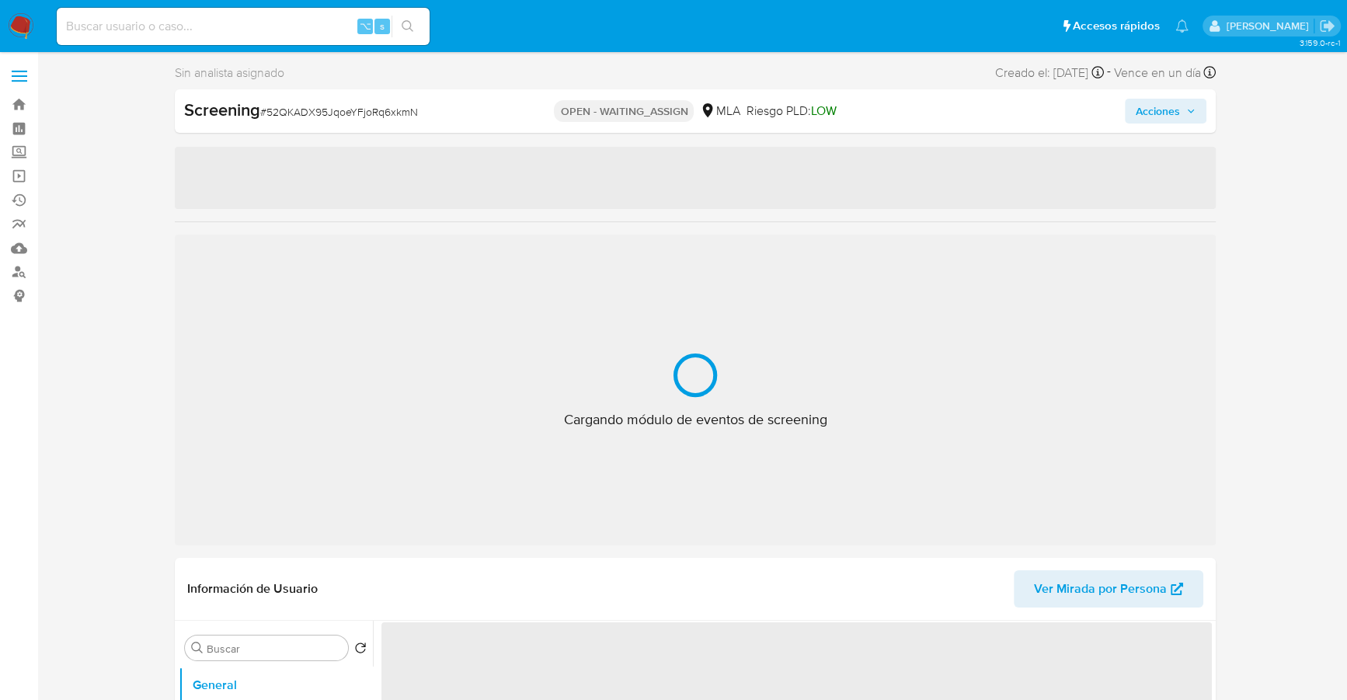
select select "10"
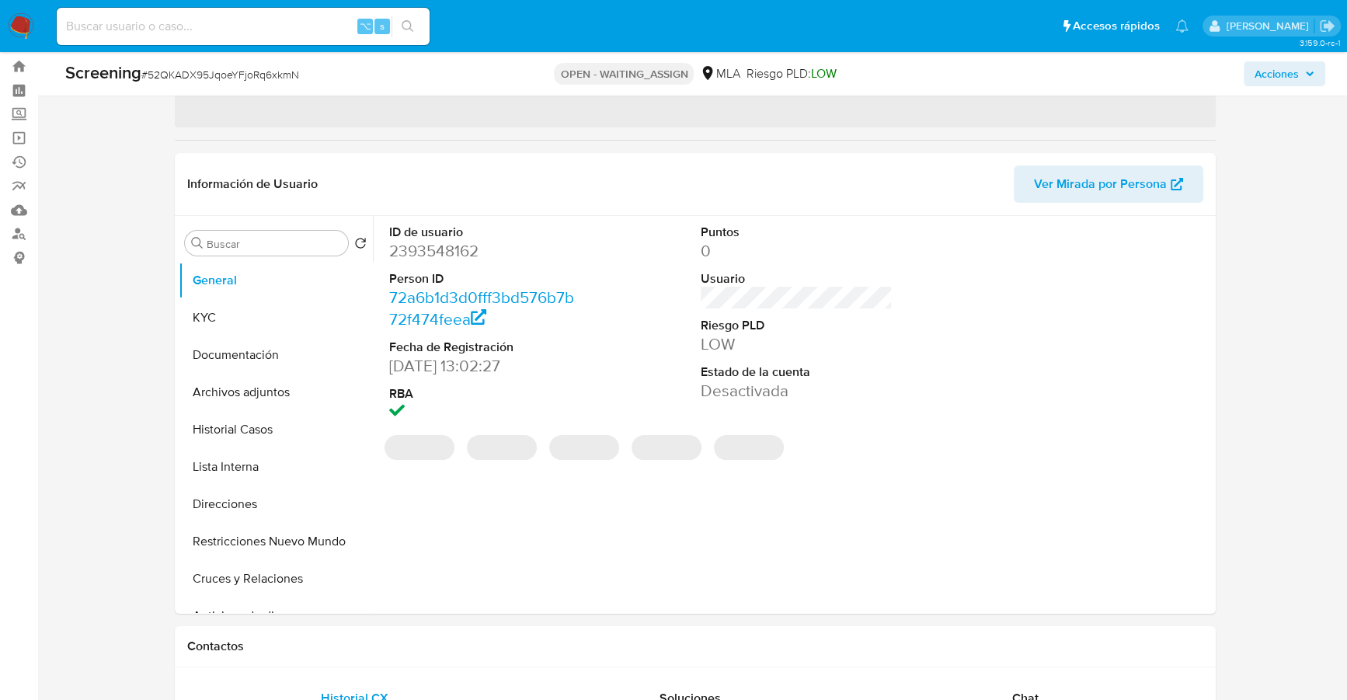
scroll to position [40, 0]
click at [218, 312] on button "KYC" at bounding box center [270, 316] width 182 height 37
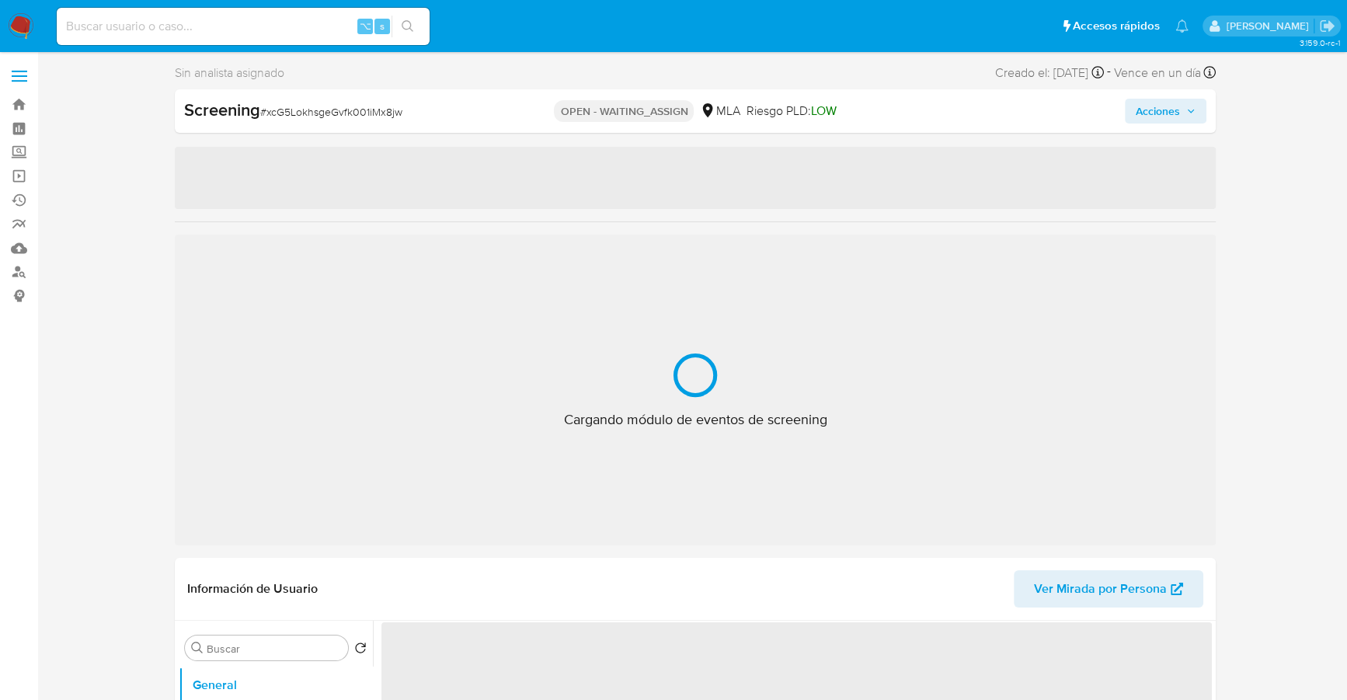
select select "10"
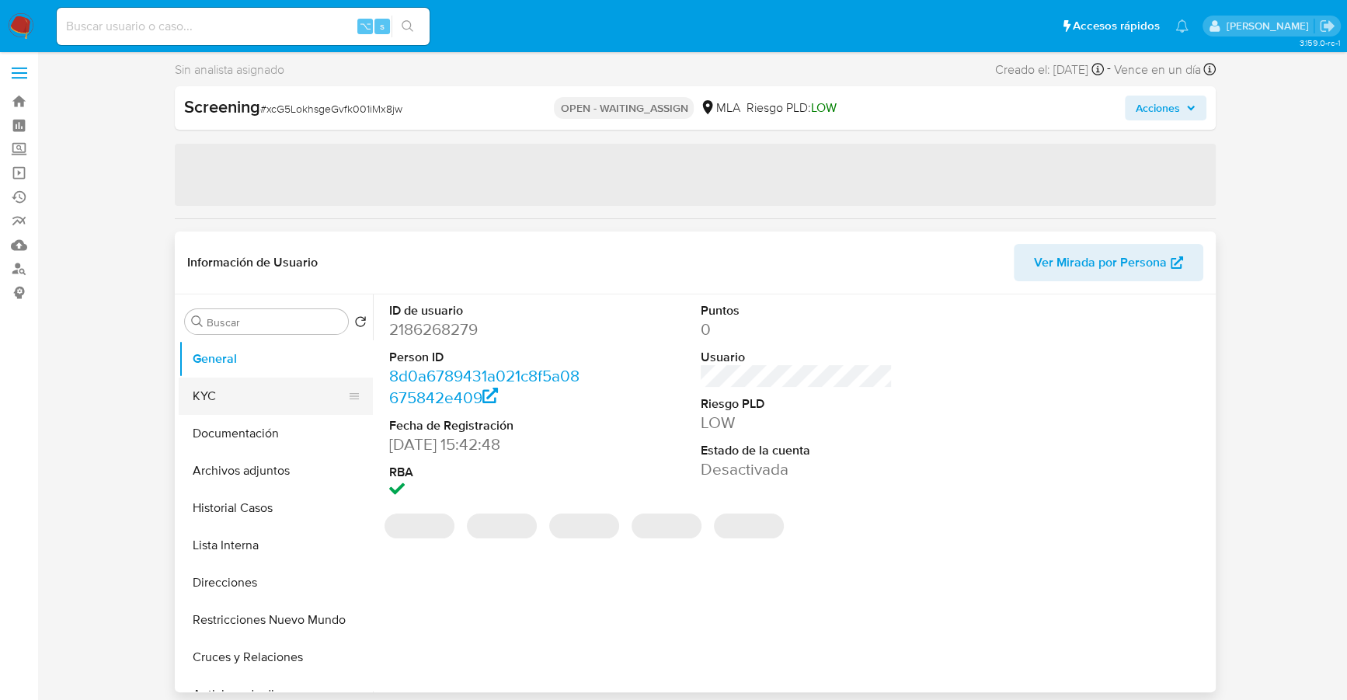
scroll to position [4, 0]
click at [204, 385] on button "KYC" at bounding box center [270, 395] width 182 height 37
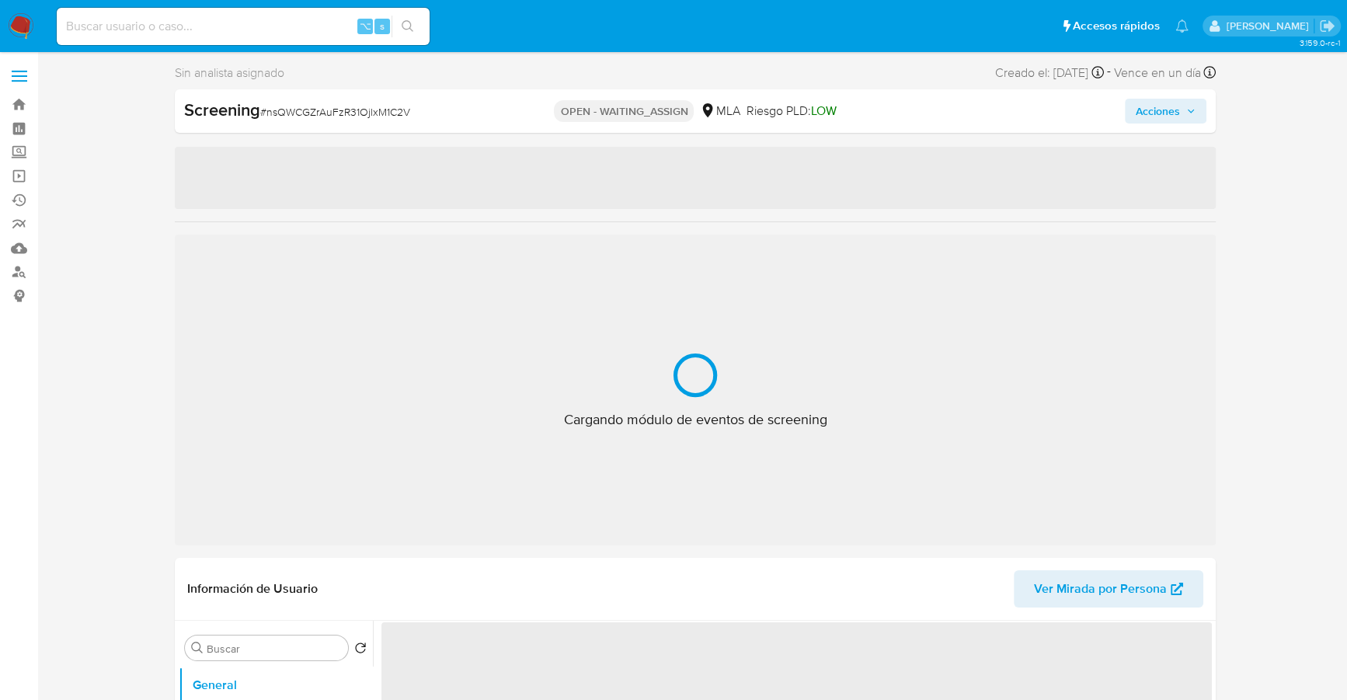
select select "10"
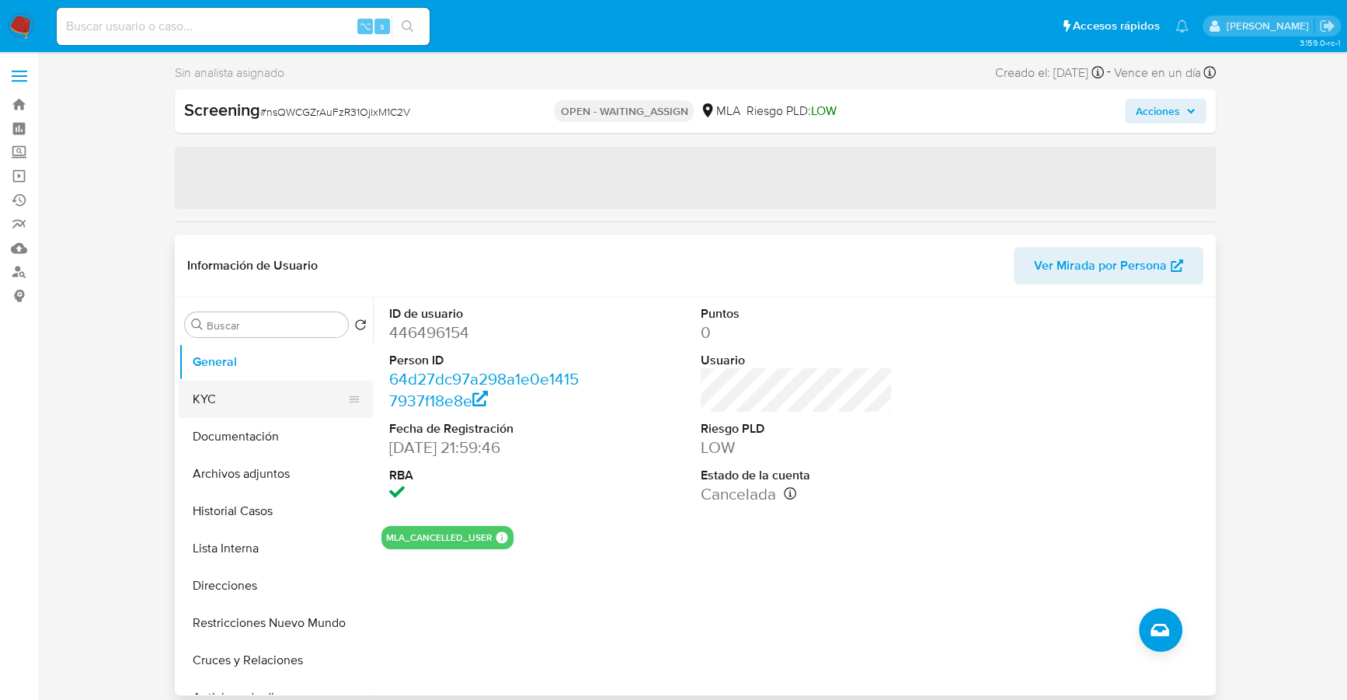
click at [211, 392] on button "KYC" at bounding box center [270, 399] width 182 height 37
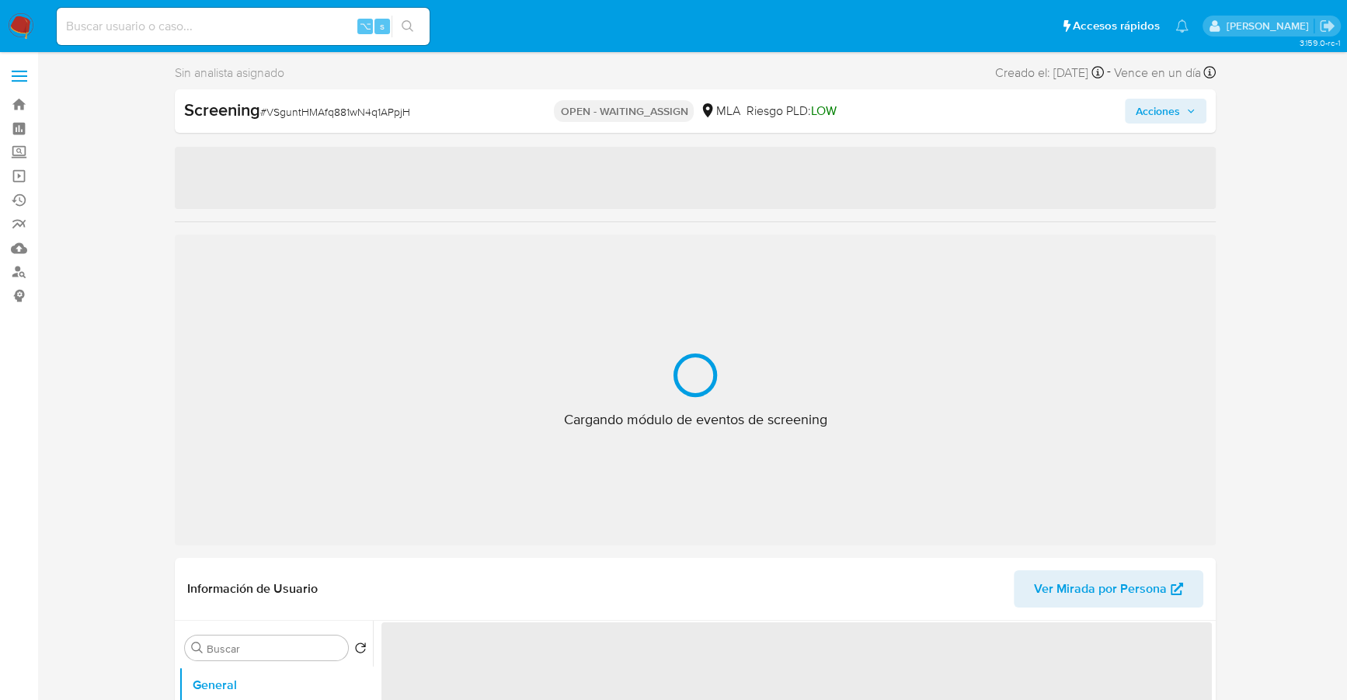
select select "10"
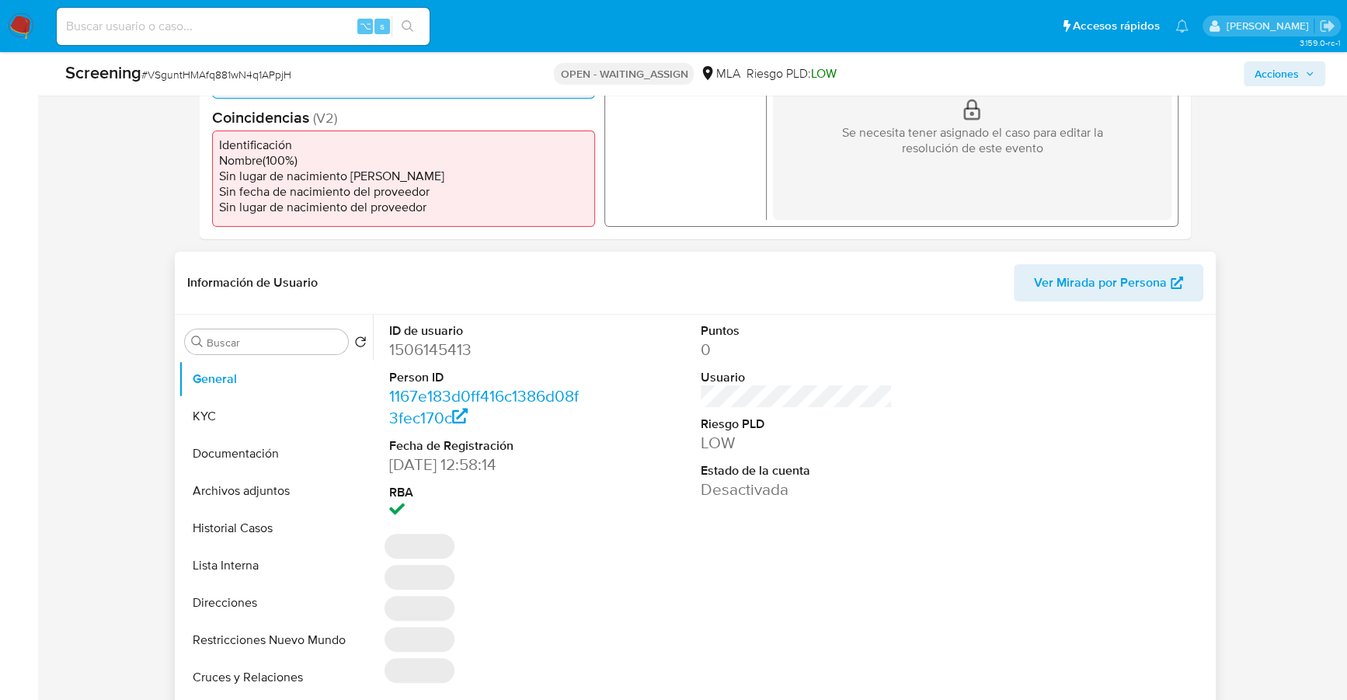
scroll to position [273, 0]
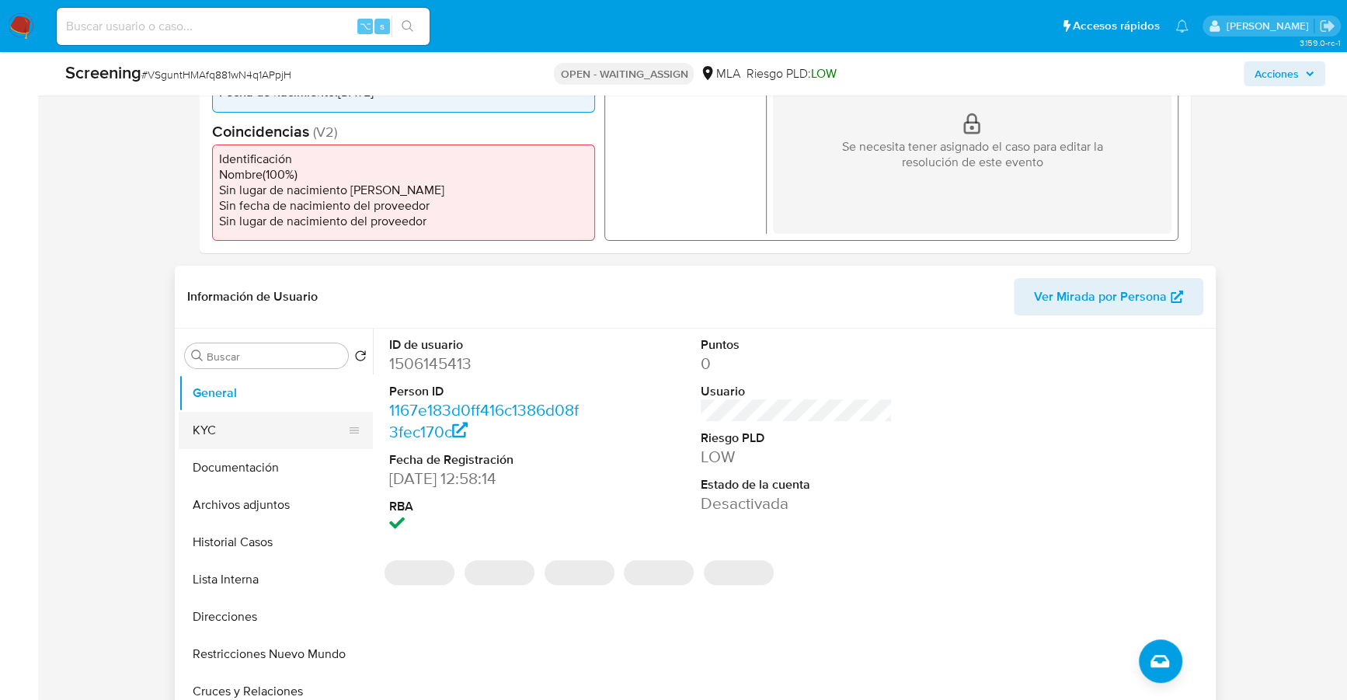
click at [228, 441] on button "KYC" at bounding box center [270, 430] width 182 height 37
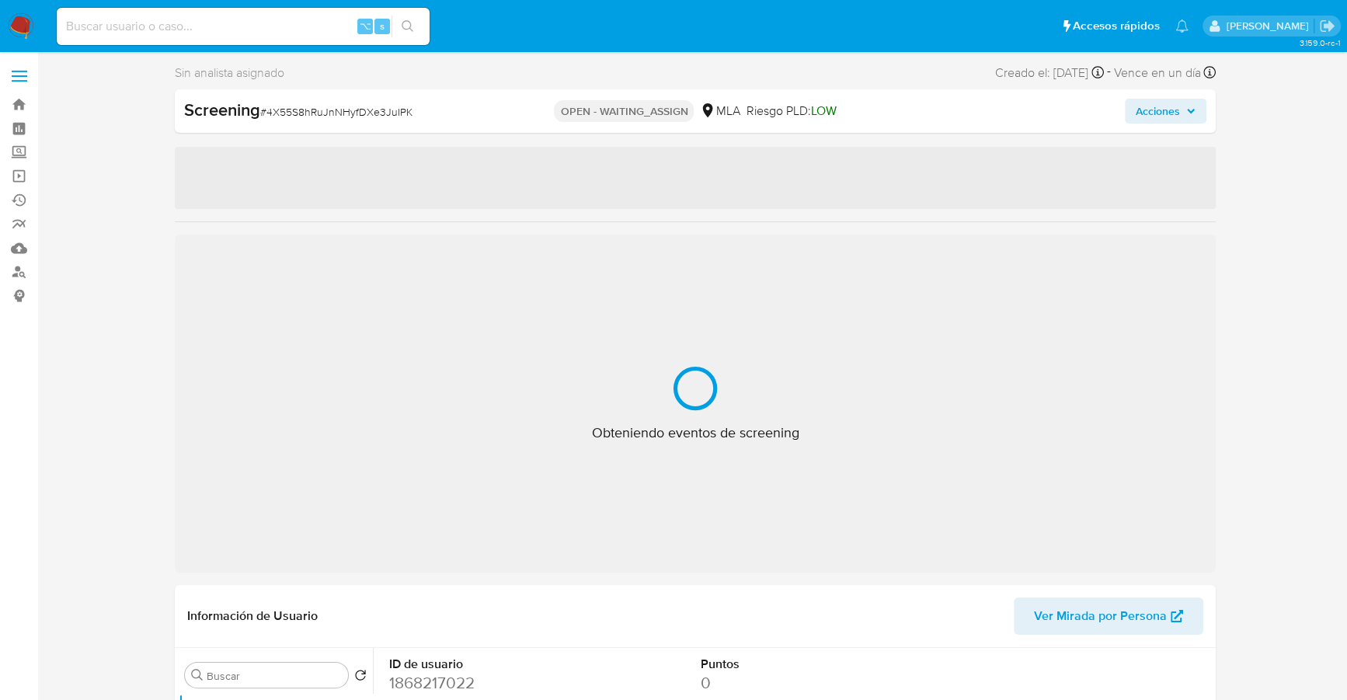
select select "10"
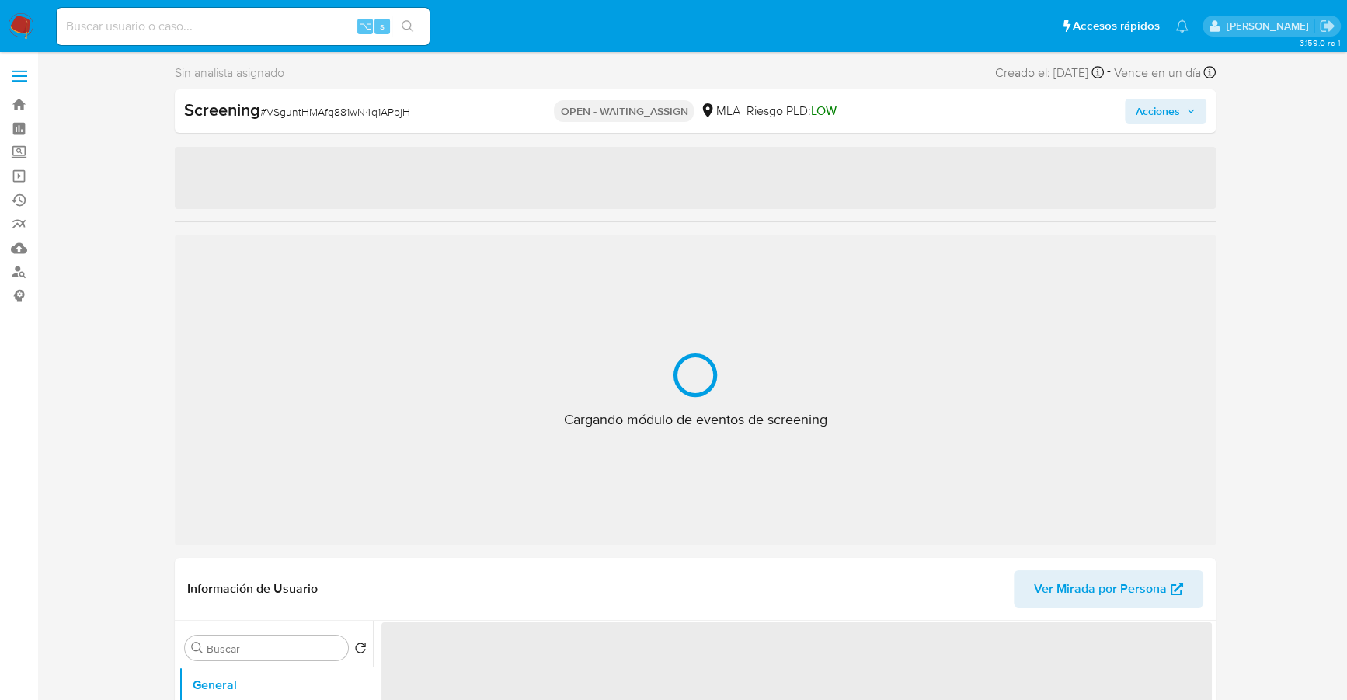
select select "10"
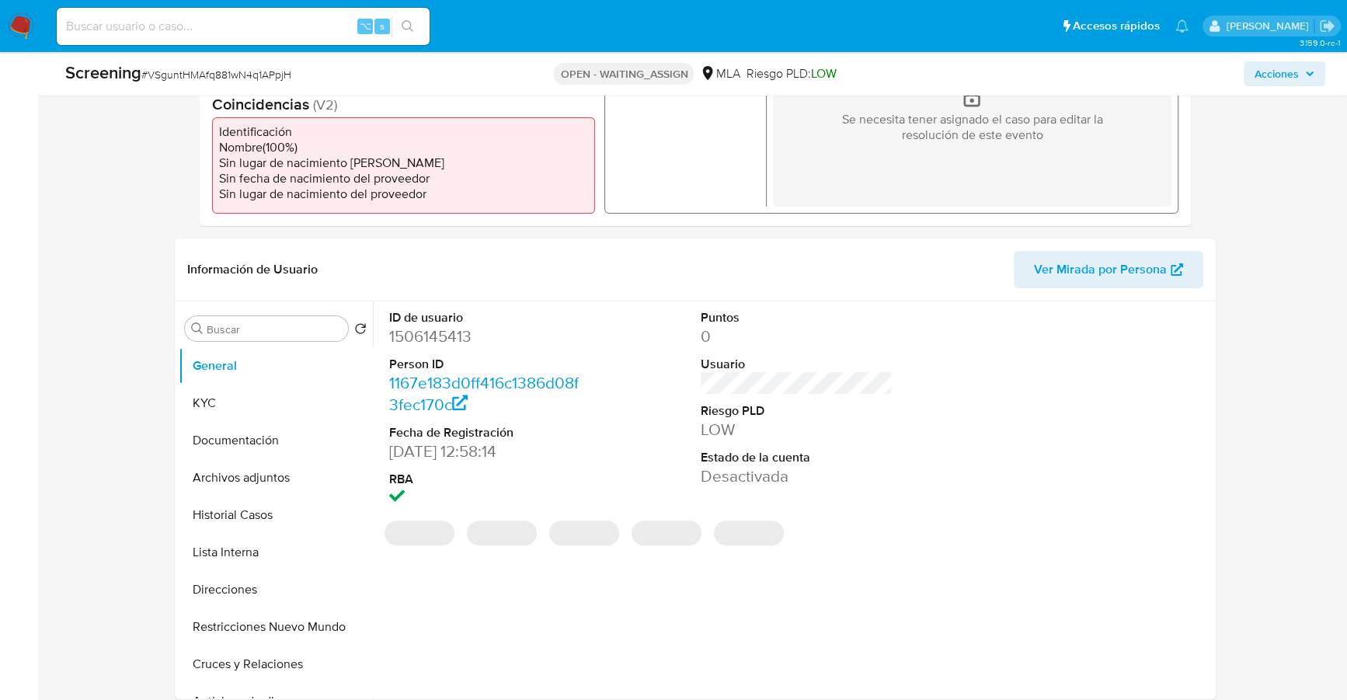
scroll to position [581, 0]
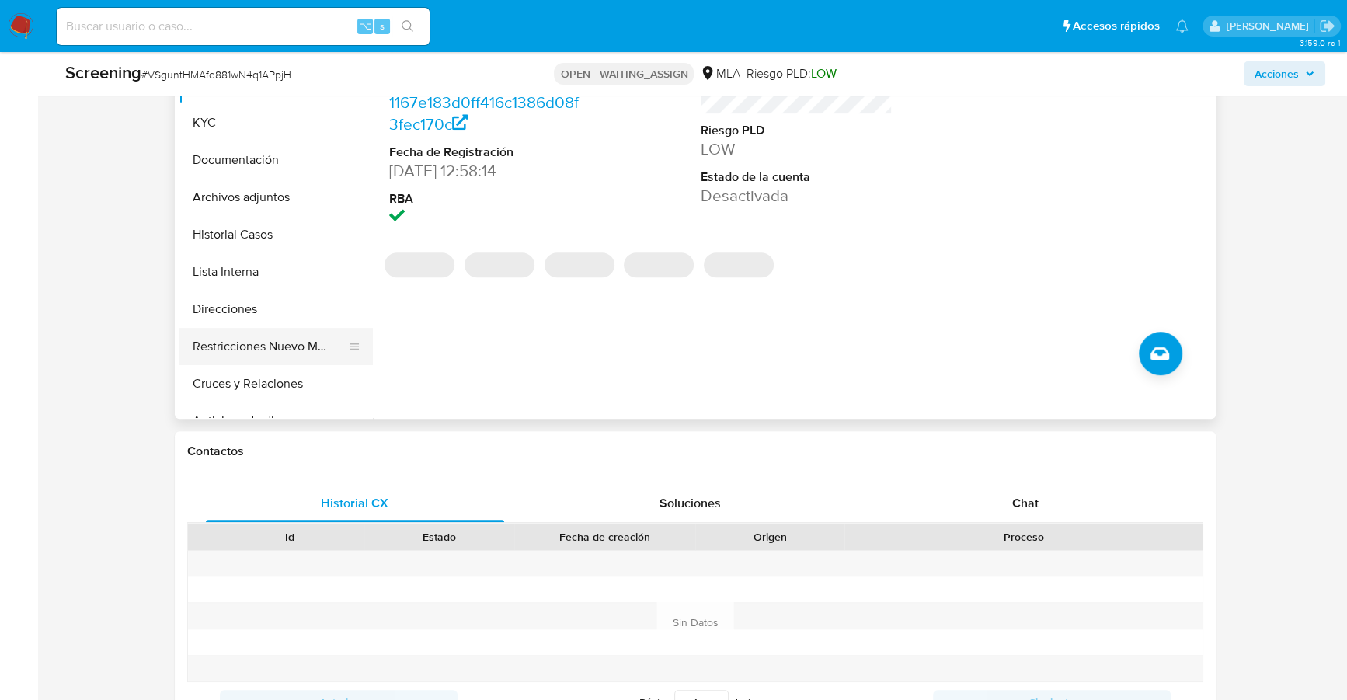
click at [300, 329] on button "Restricciones Nuevo Mundo" at bounding box center [270, 346] width 182 height 37
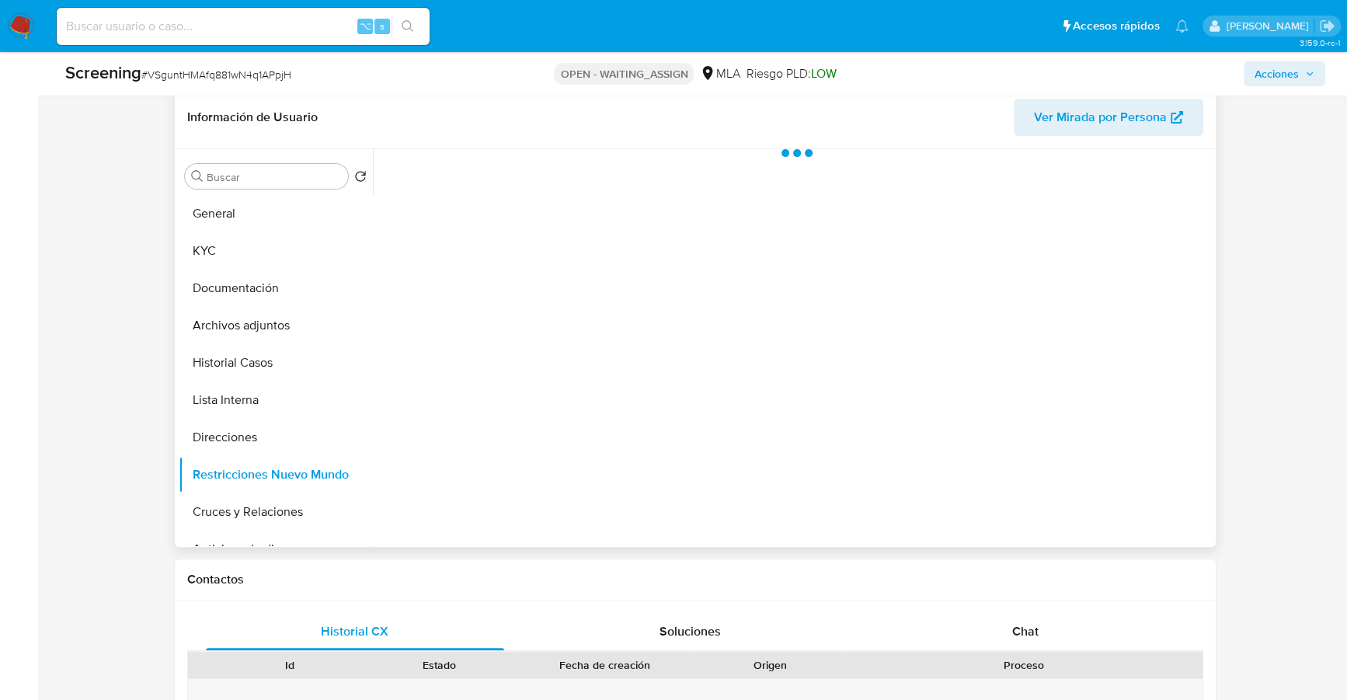
scroll to position [448, 0]
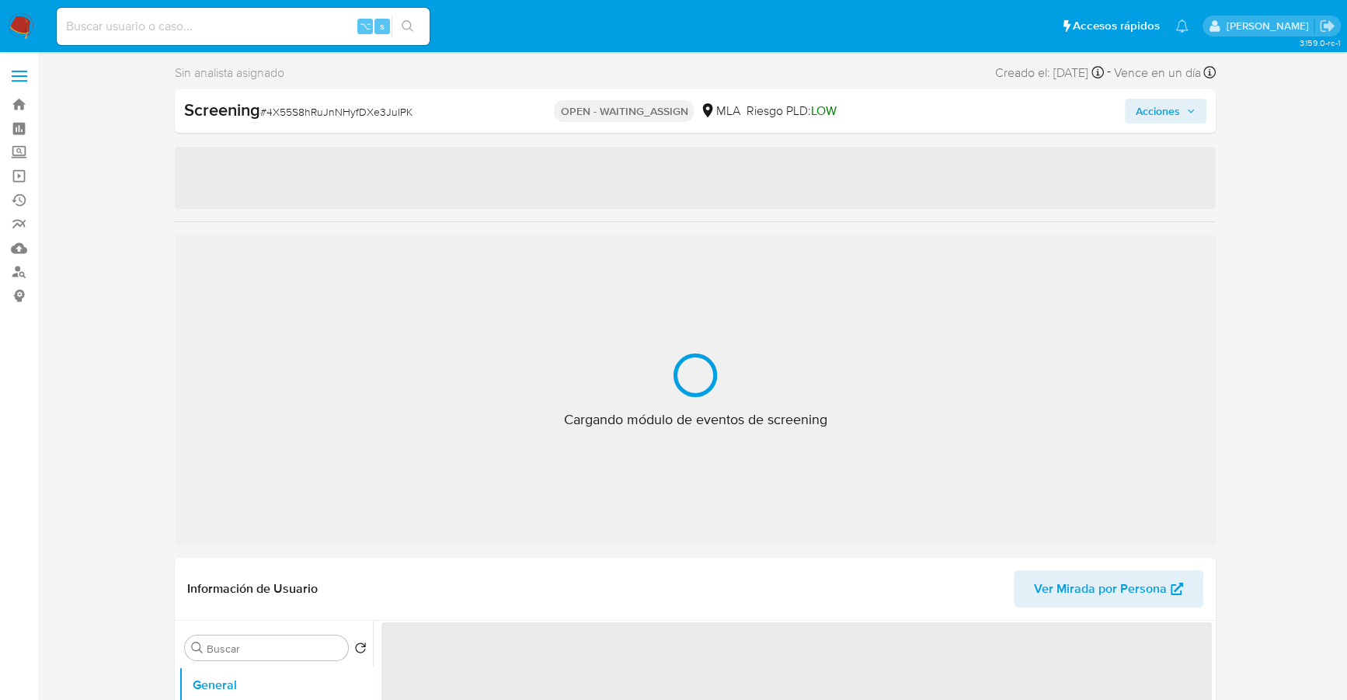
select select "10"
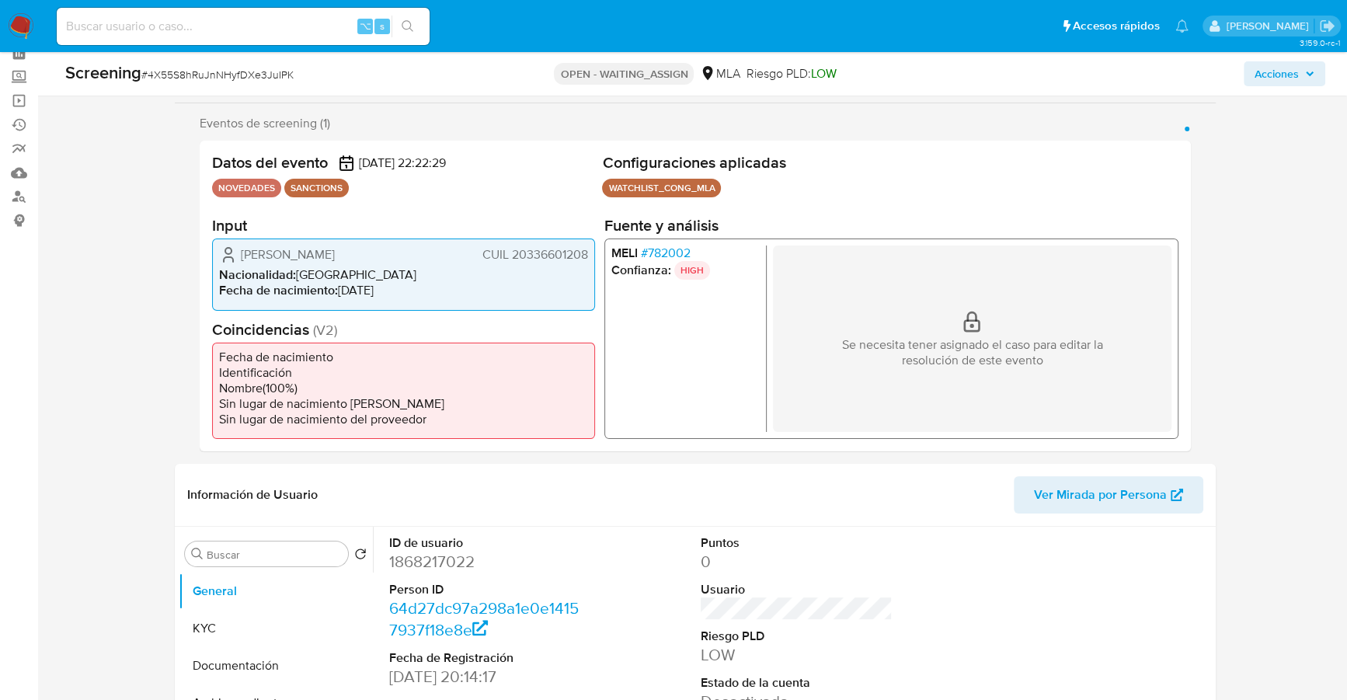
scroll to position [275, 0]
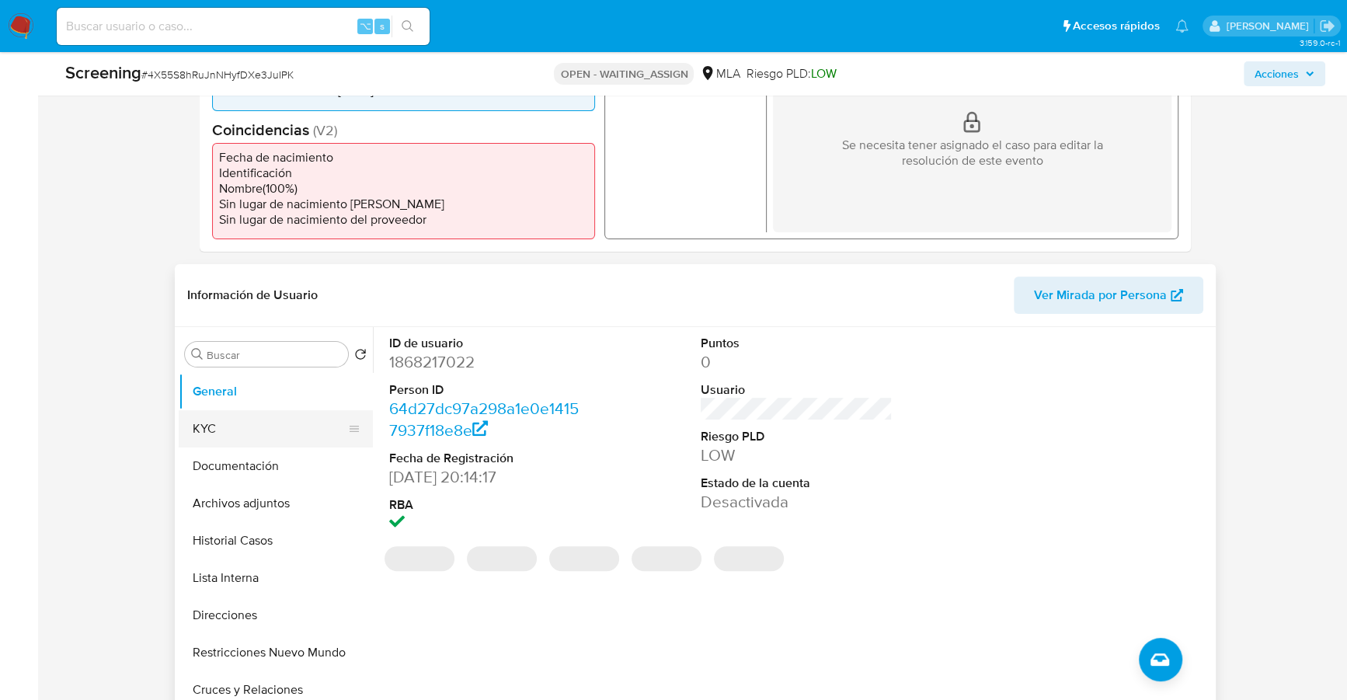
click at [227, 420] on button "KYC" at bounding box center [270, 428] width 182 height 37
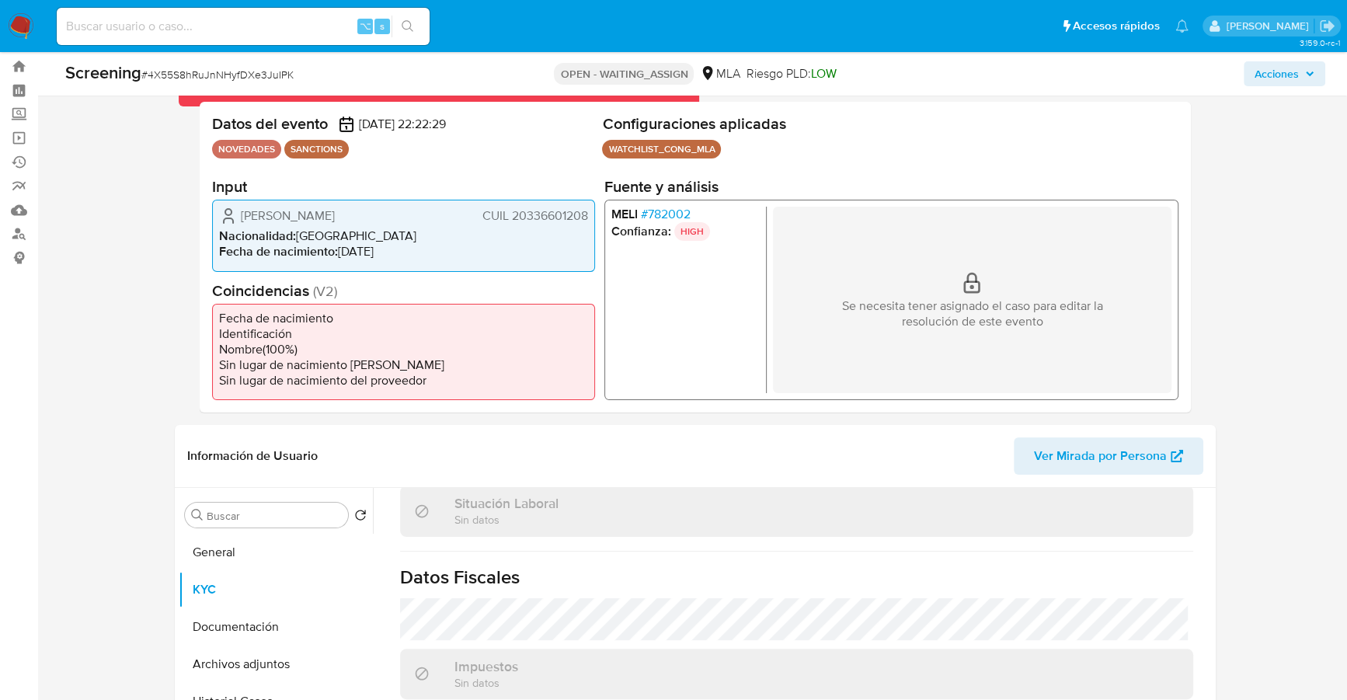
scroll to position [0, 0]
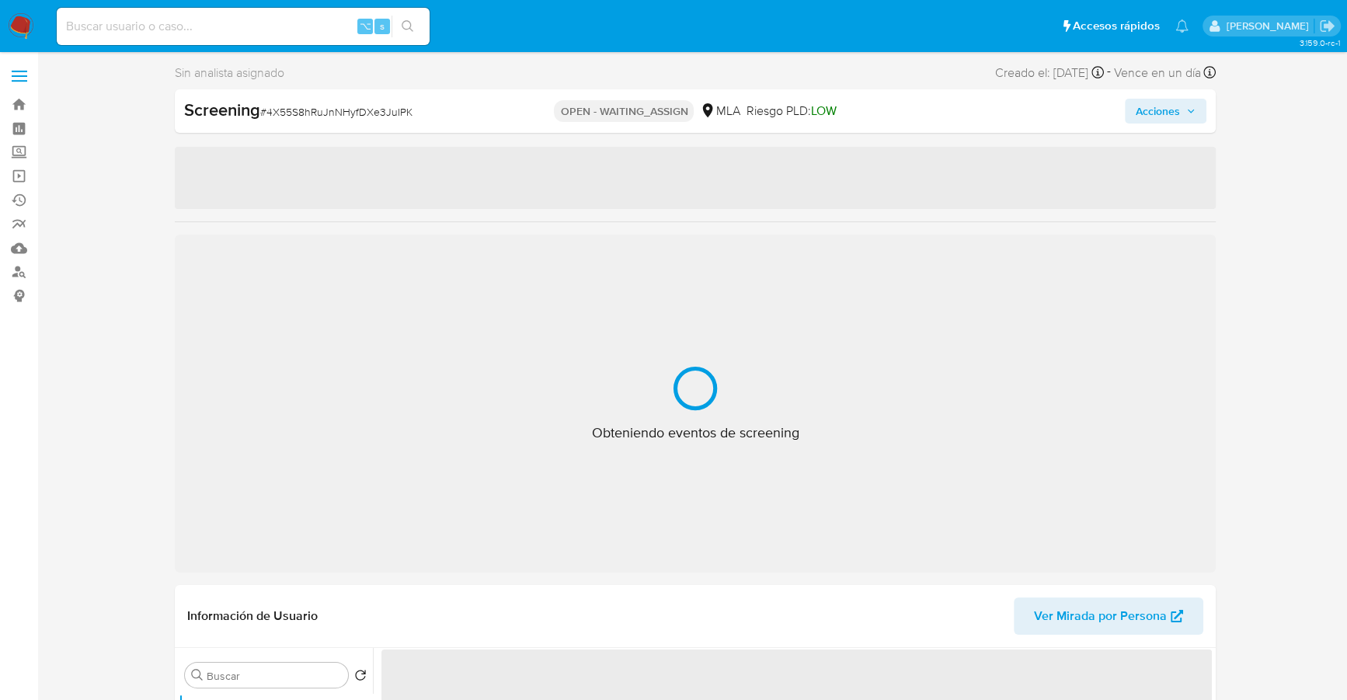
select select "10"
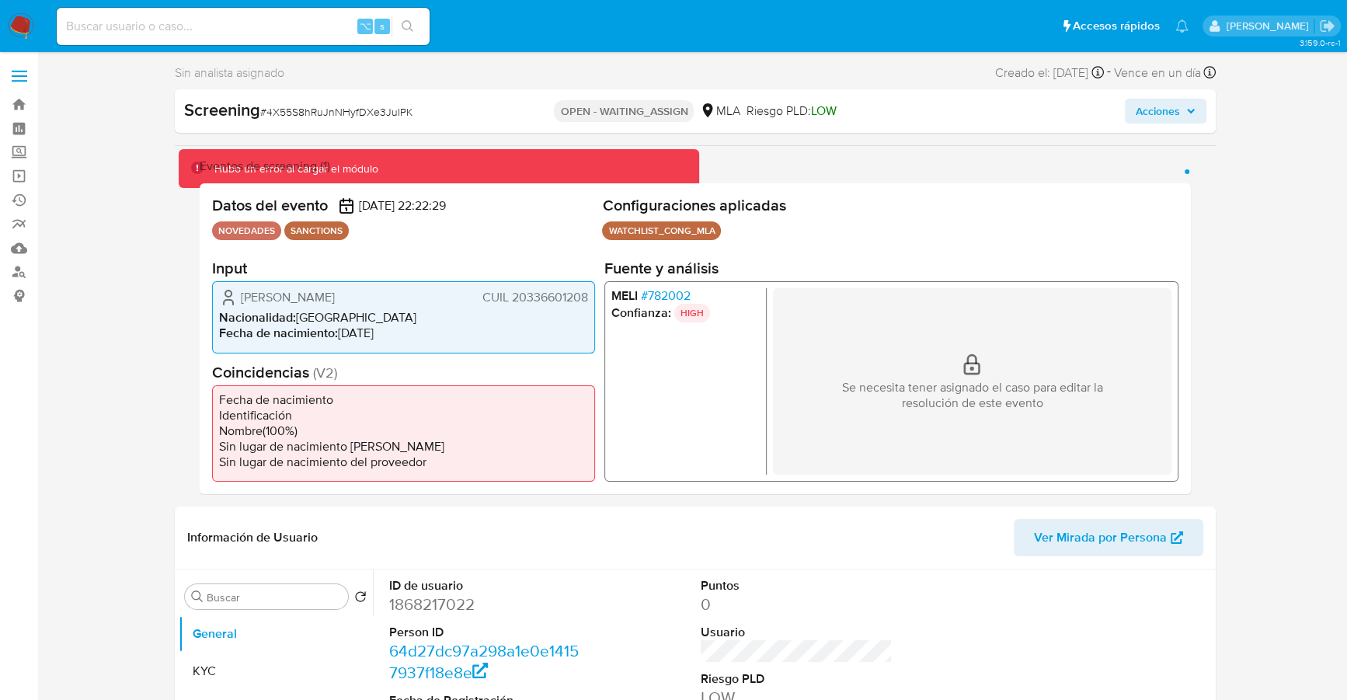
click at [157, 24] on input at bounding box center [243, 26] width 373 height 20
paste input "1506145413"
type input "1506145413"
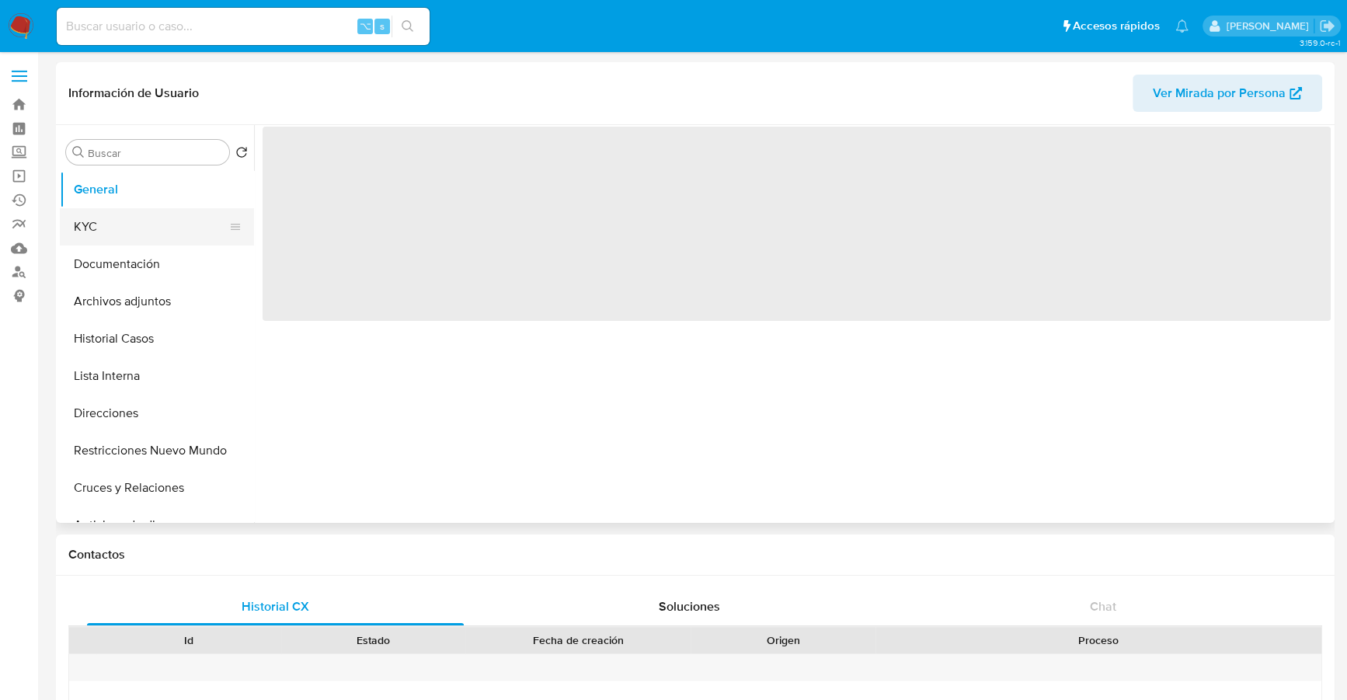
select select "10"
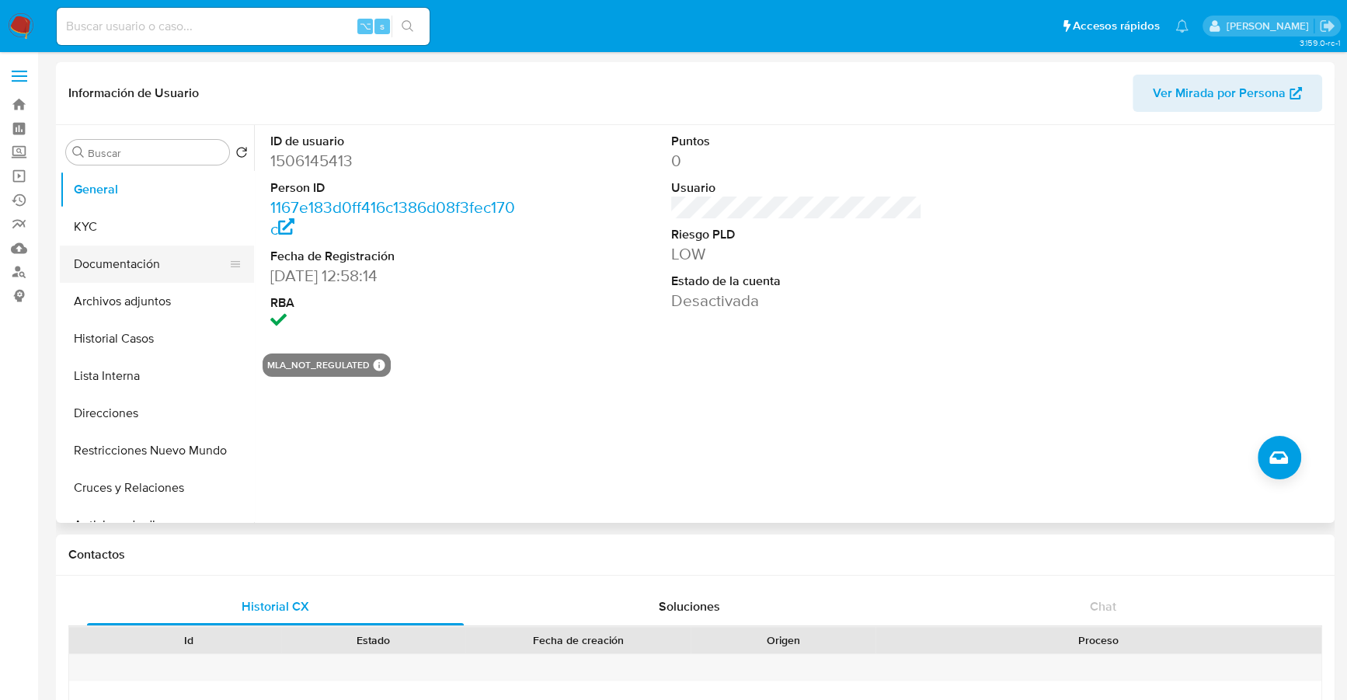
click at [152, 260] on button "Documentación" at bounding box center [151, 263] width 182 height 37
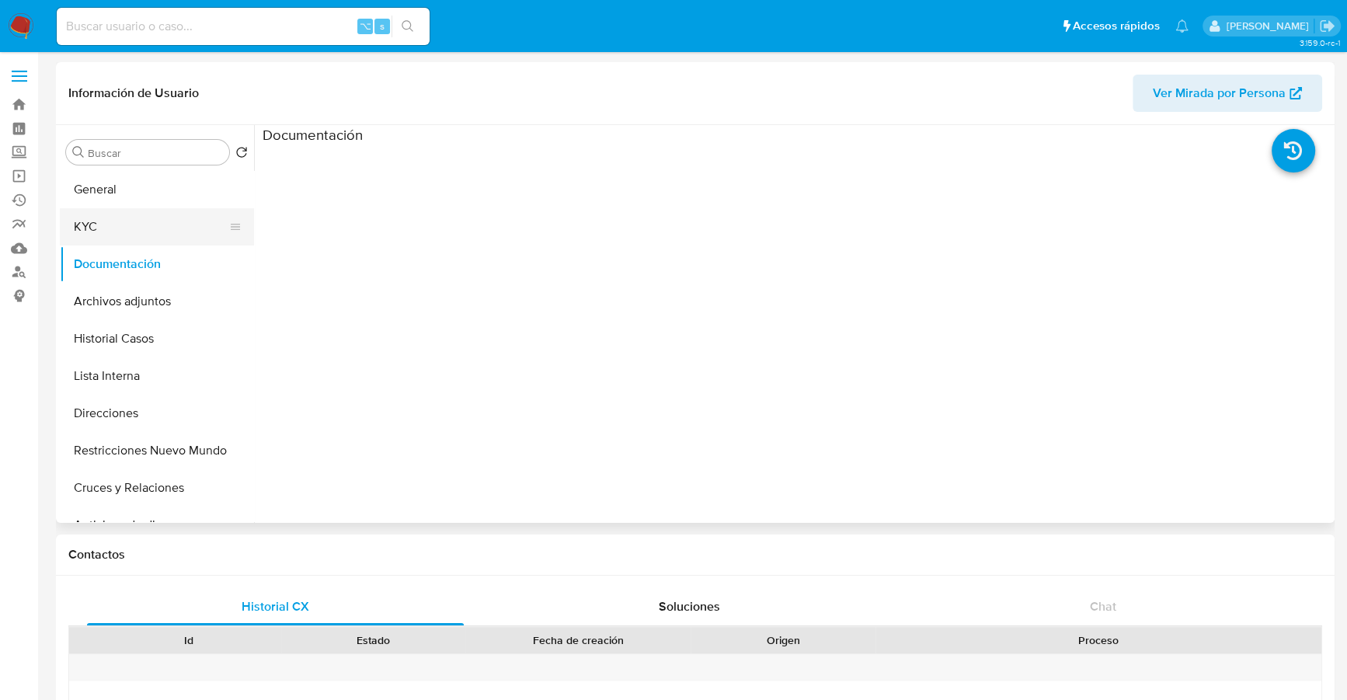
click at [94, 237] on button "KYC" at bounding box center [151, 226] width 182 height 37
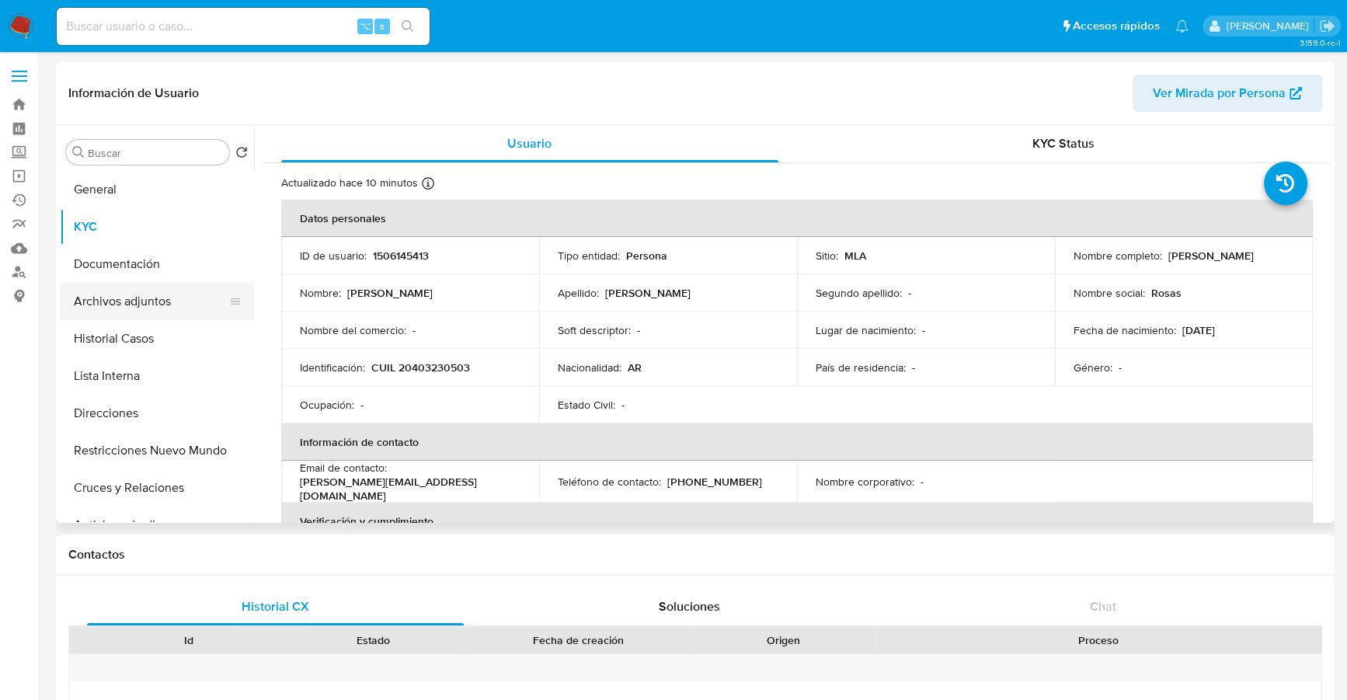
click at [126, 296] on button "Archivos adjuntos" at bounding box center [151, 301] width 182 height 37
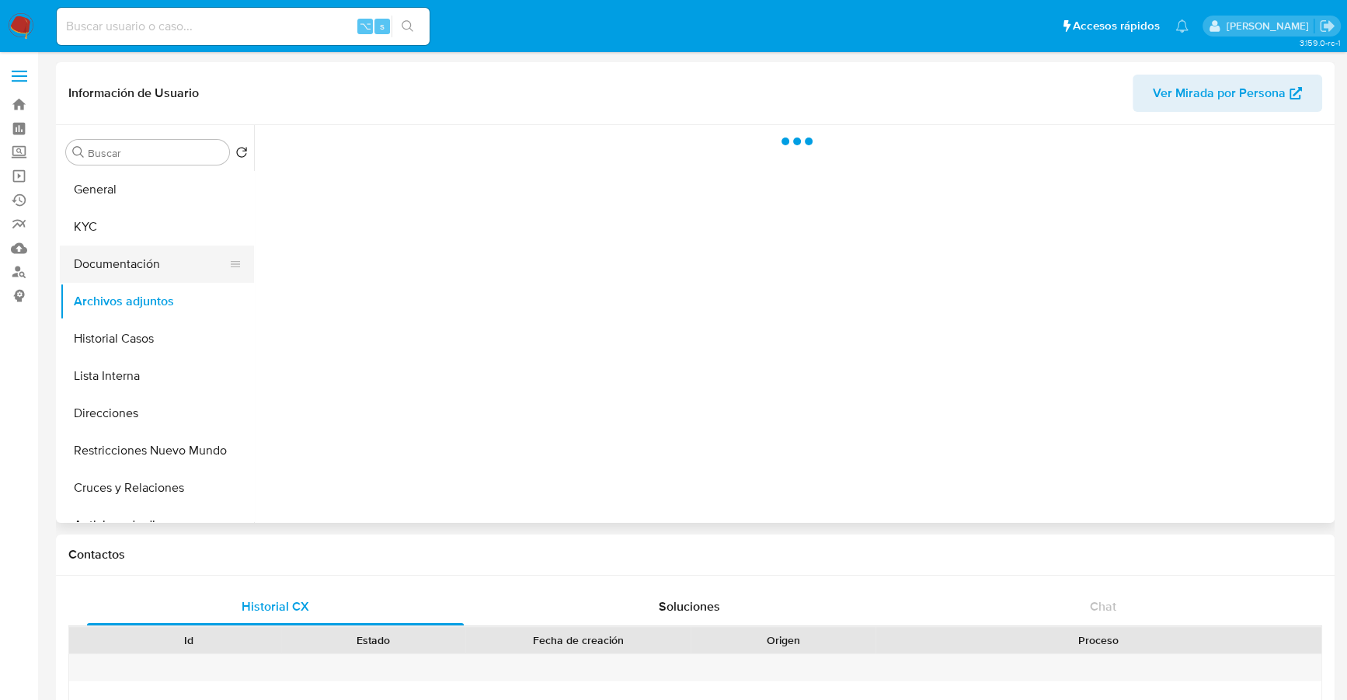
click at [124, 263] on button "Documentación" at bounding box center [151, 263] width 182 height 37
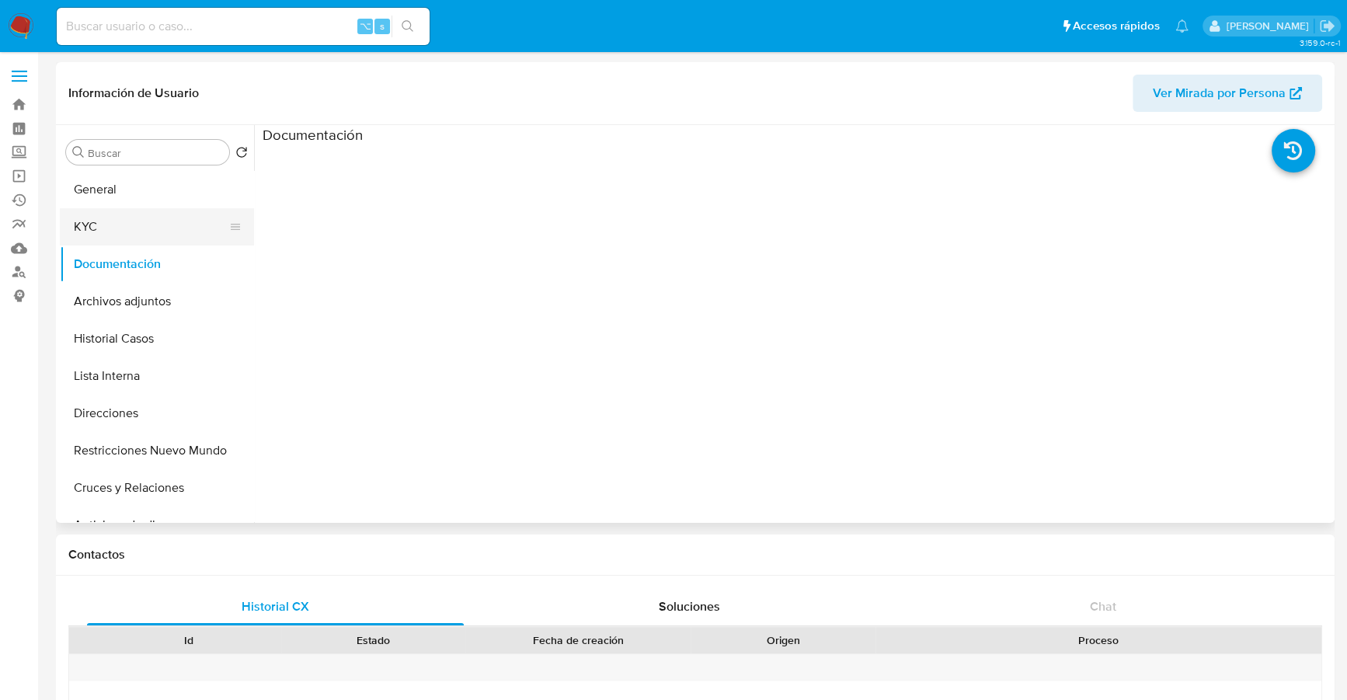
click at [117, 224] on button "KYC" at bounding box center [151, 226] width 182 height 37
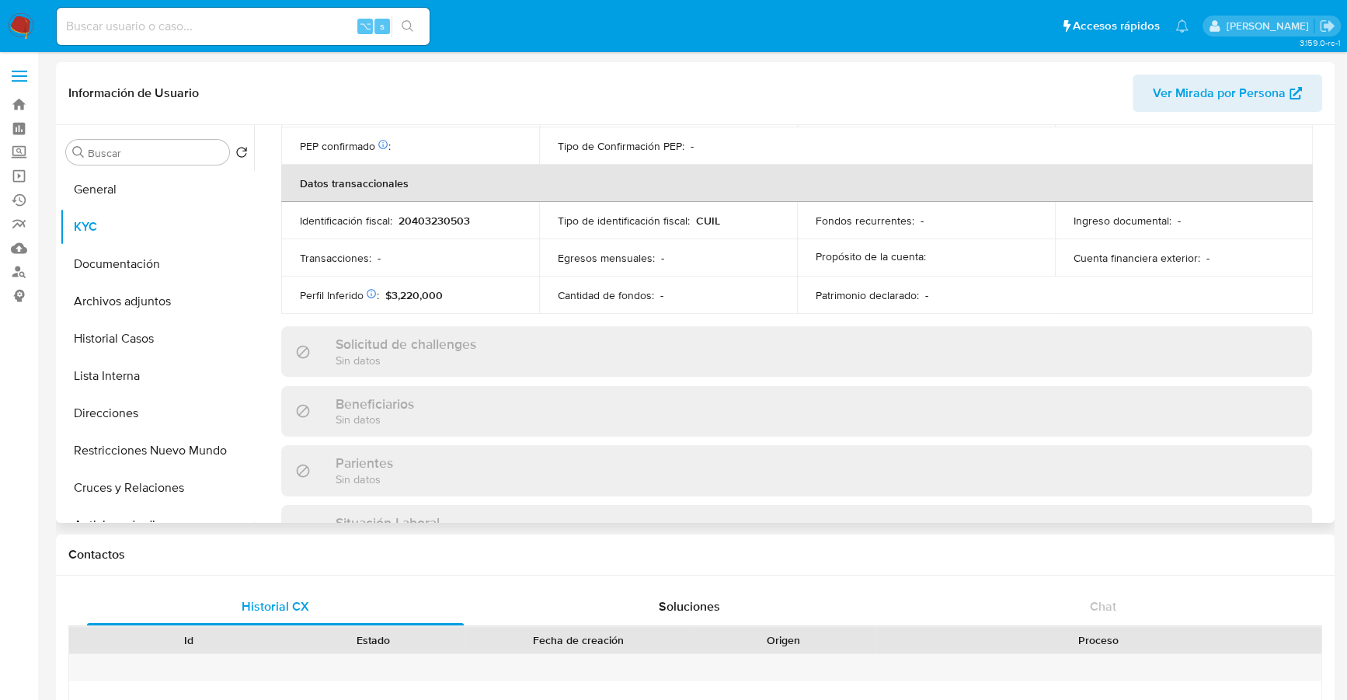
scroll to position [817, 0]
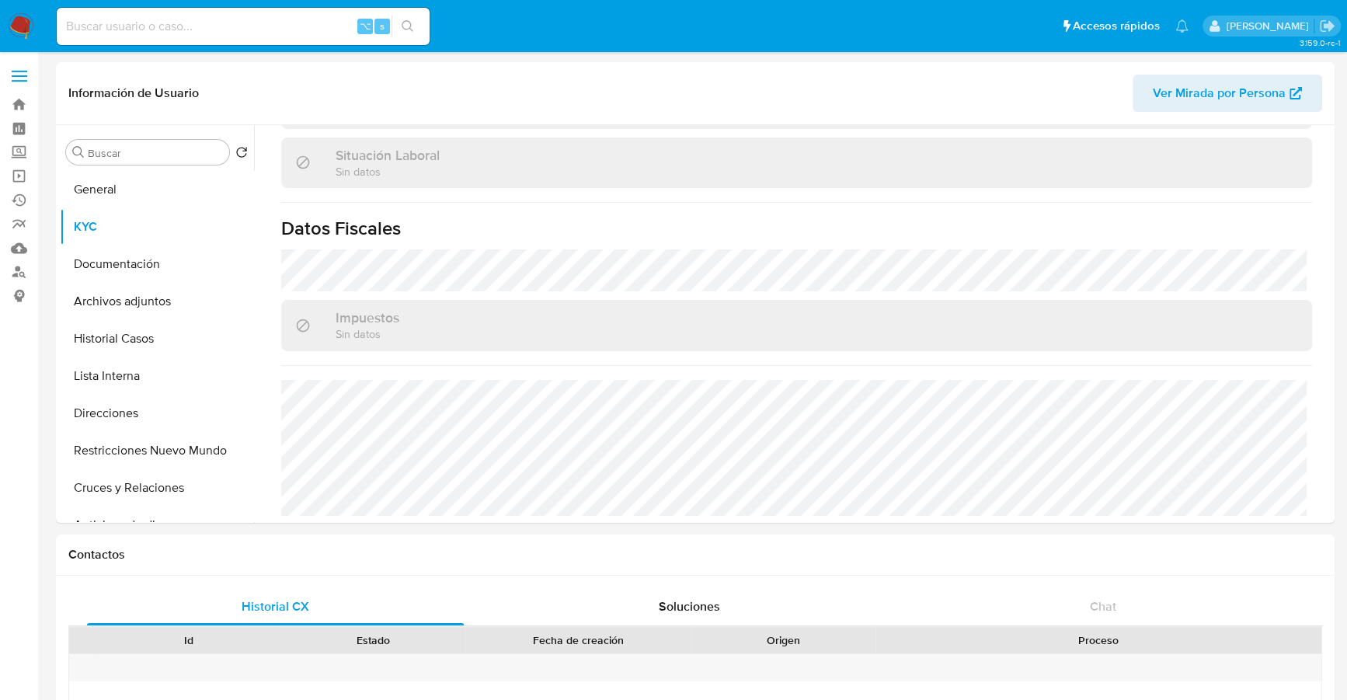
click at [213, 16] on input at bounding box center [243, 26] width 373 height 20
paste input "1517646299"
type input "1517646299"
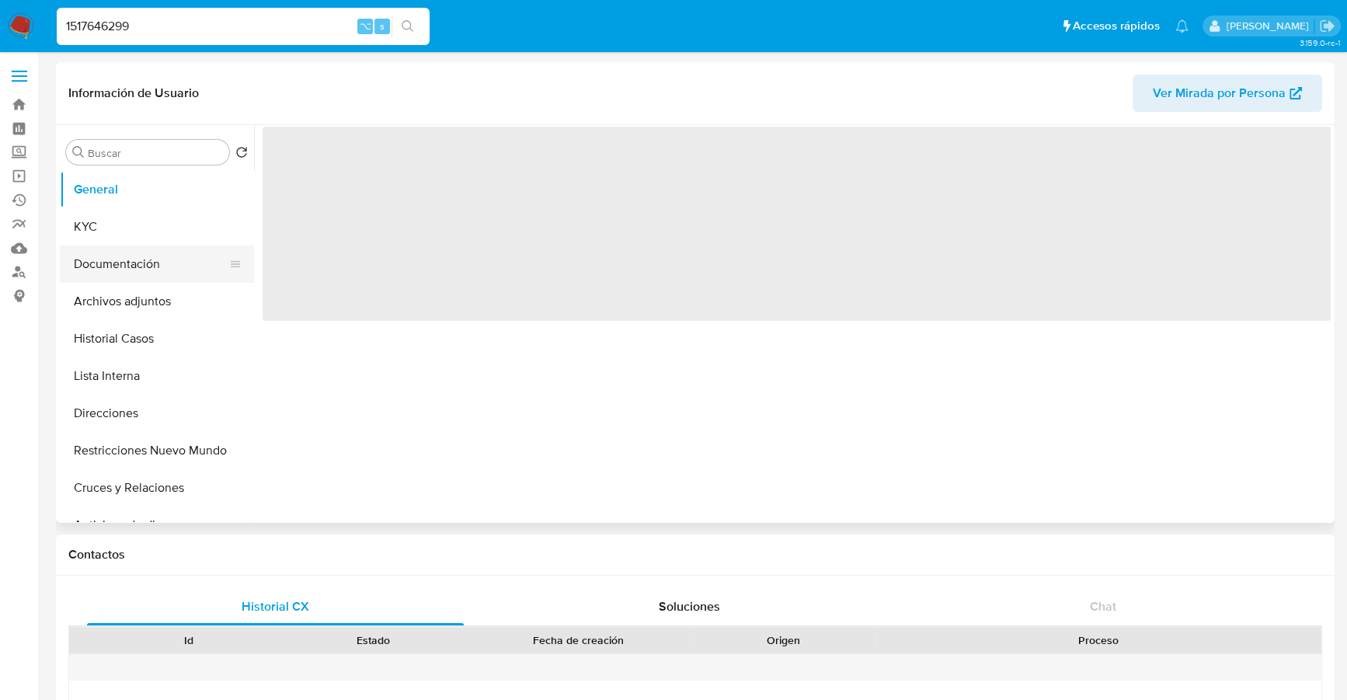
select select "10"
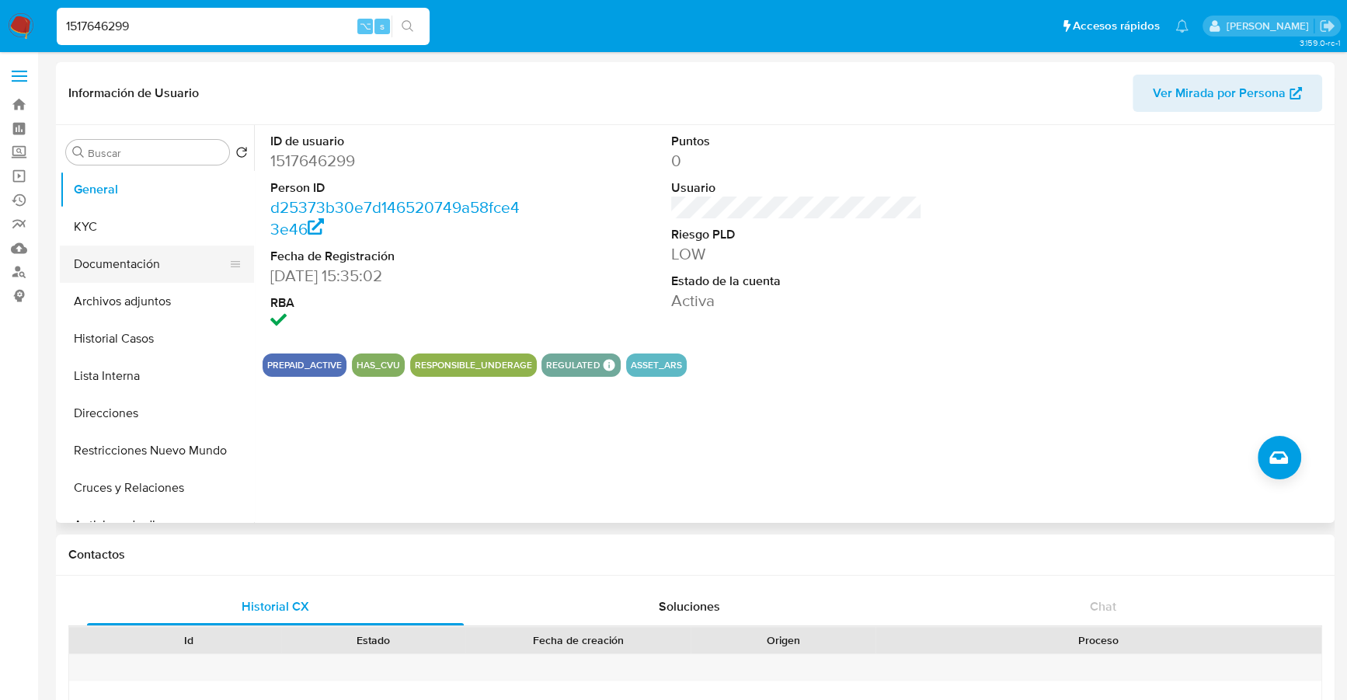
click at [148, 260] on button "Documentación" at bounding box center [151, 263] width 182 height 37
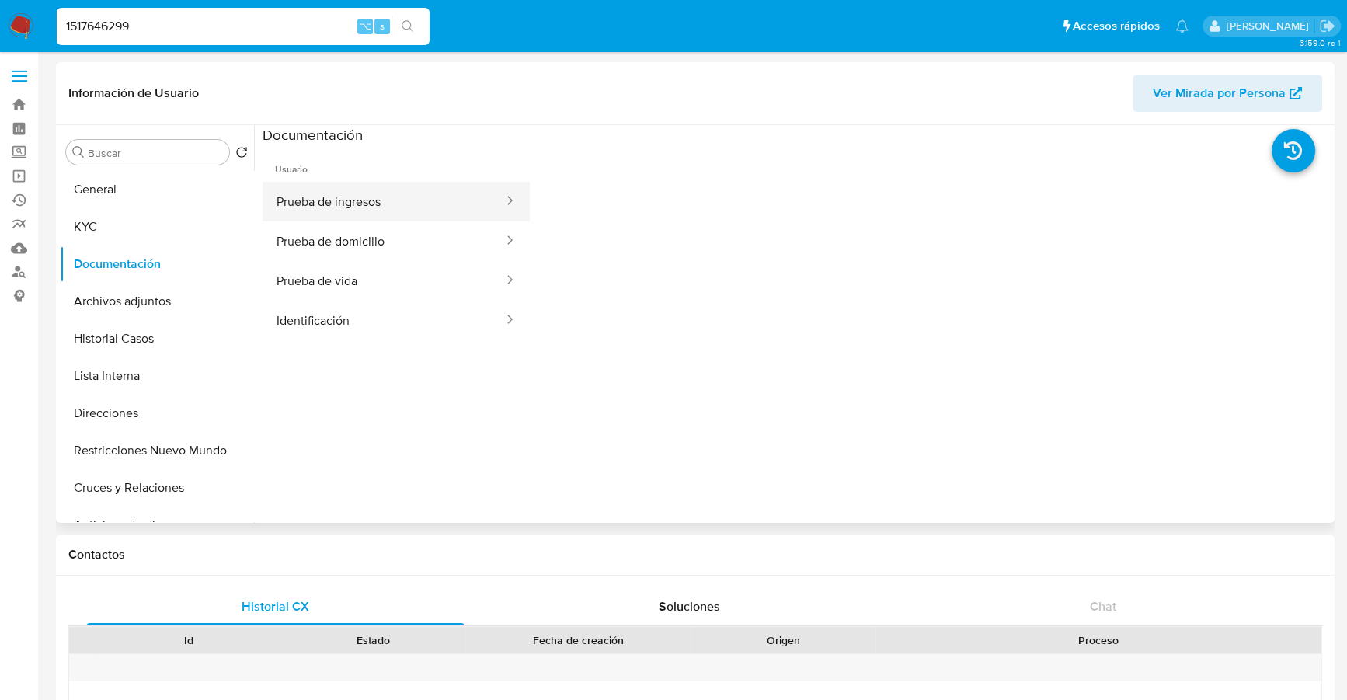
click at [419, 190] on button "Prueba de ingresos" at bounding box center [384, 202] width 242 height 40
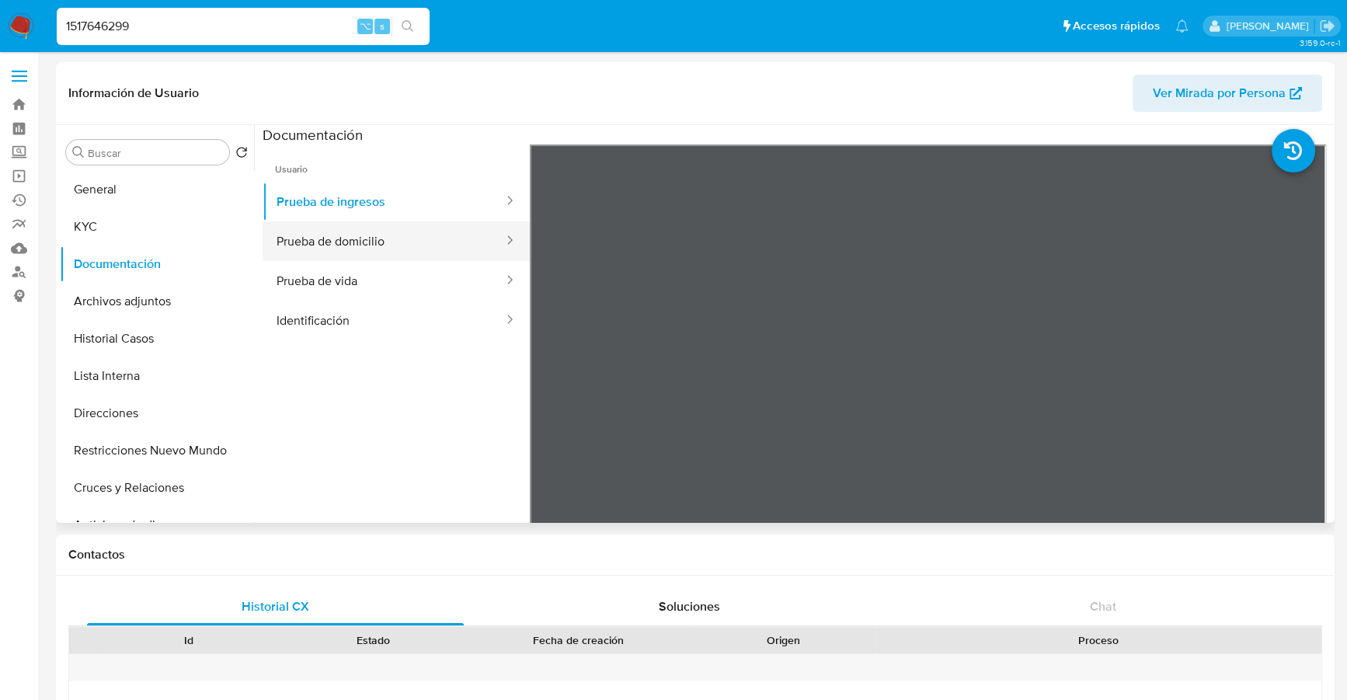
click at [373, 242] on button "Prueba de domicilio" at bounding box center [384, 241] width 242 height 40
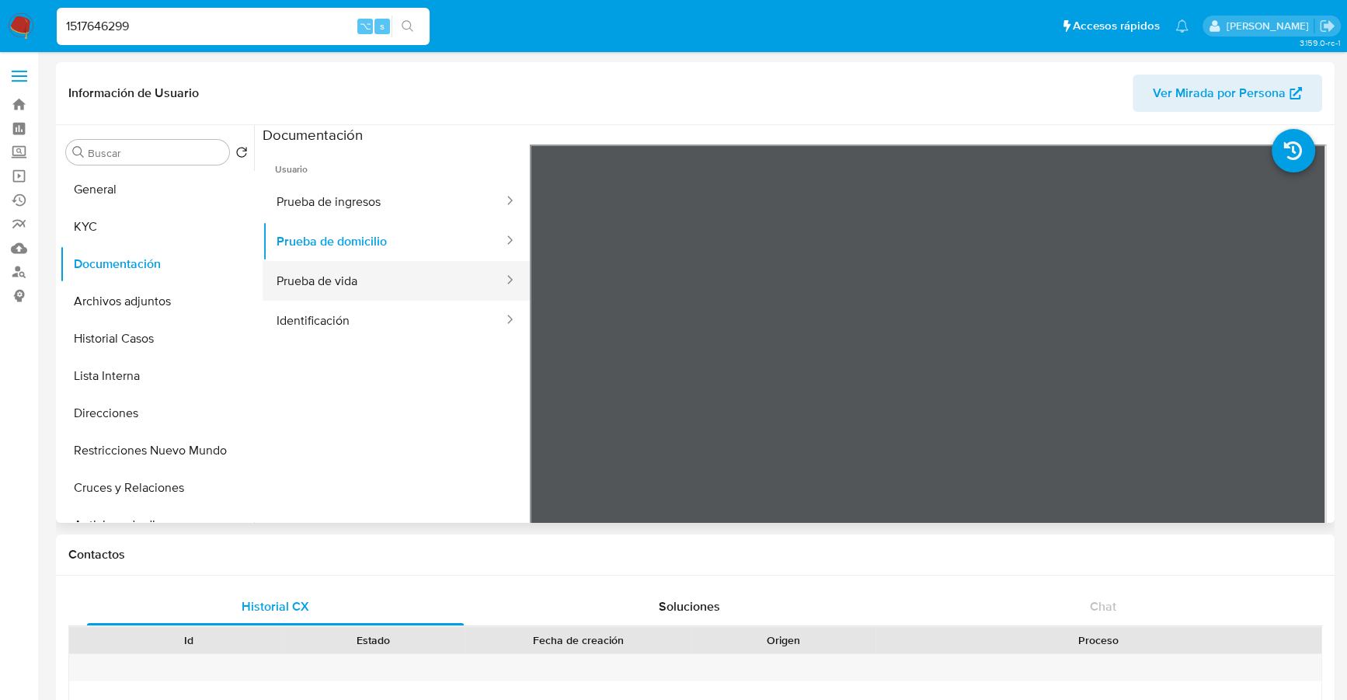
click at [379, 286] on button "Prueba de vida" at bounding box center [384, 281] width 242 height 40
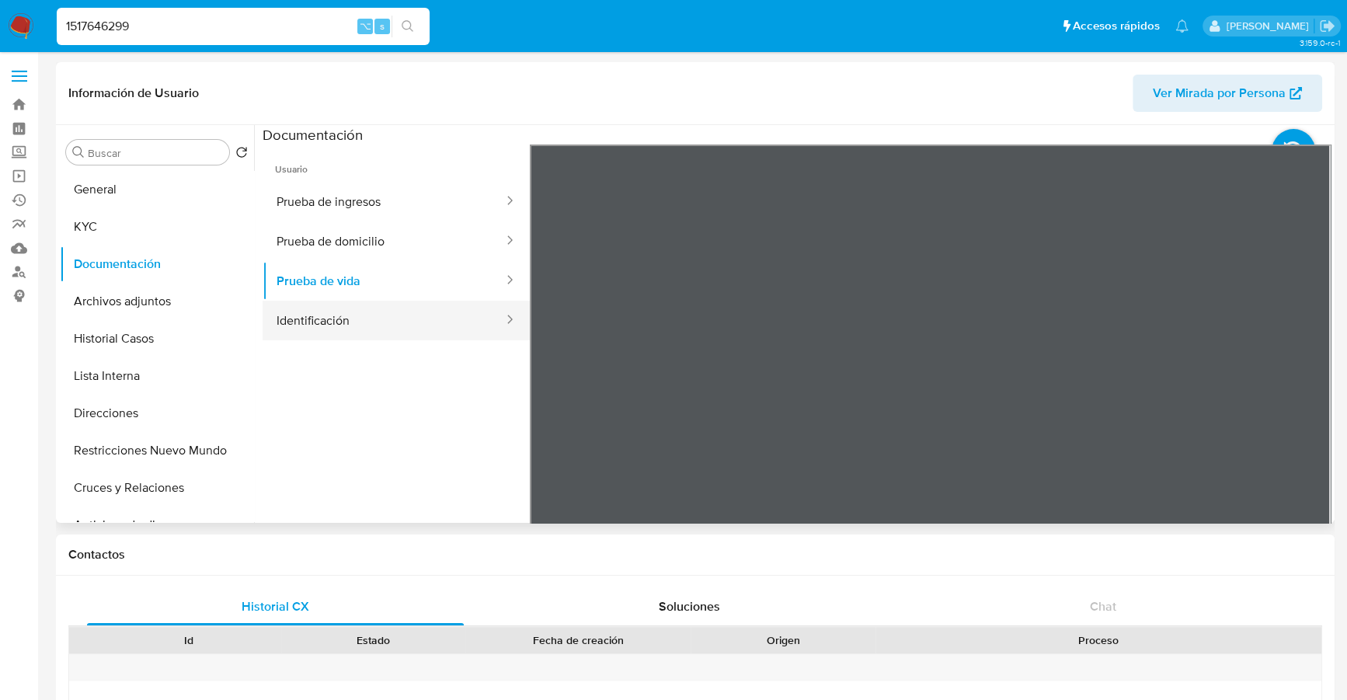
click at [374, 311] on button "Identificación" at bounding box center [384, 321] width 242 height 40
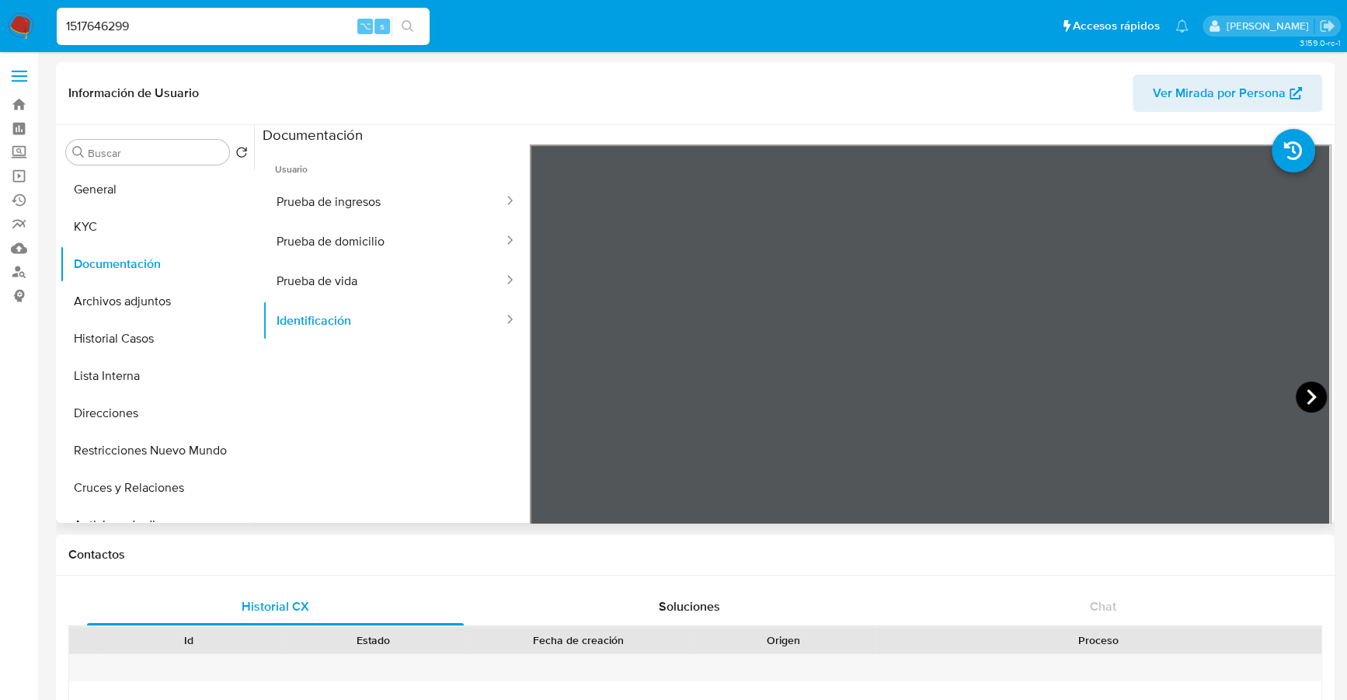
click at [1310, 399] on icon at bounding box center [1311, 396] width 31 height 31
click at [124, 409] on button "Direcciones" at bounding box center [151, 413] width 182 height 37
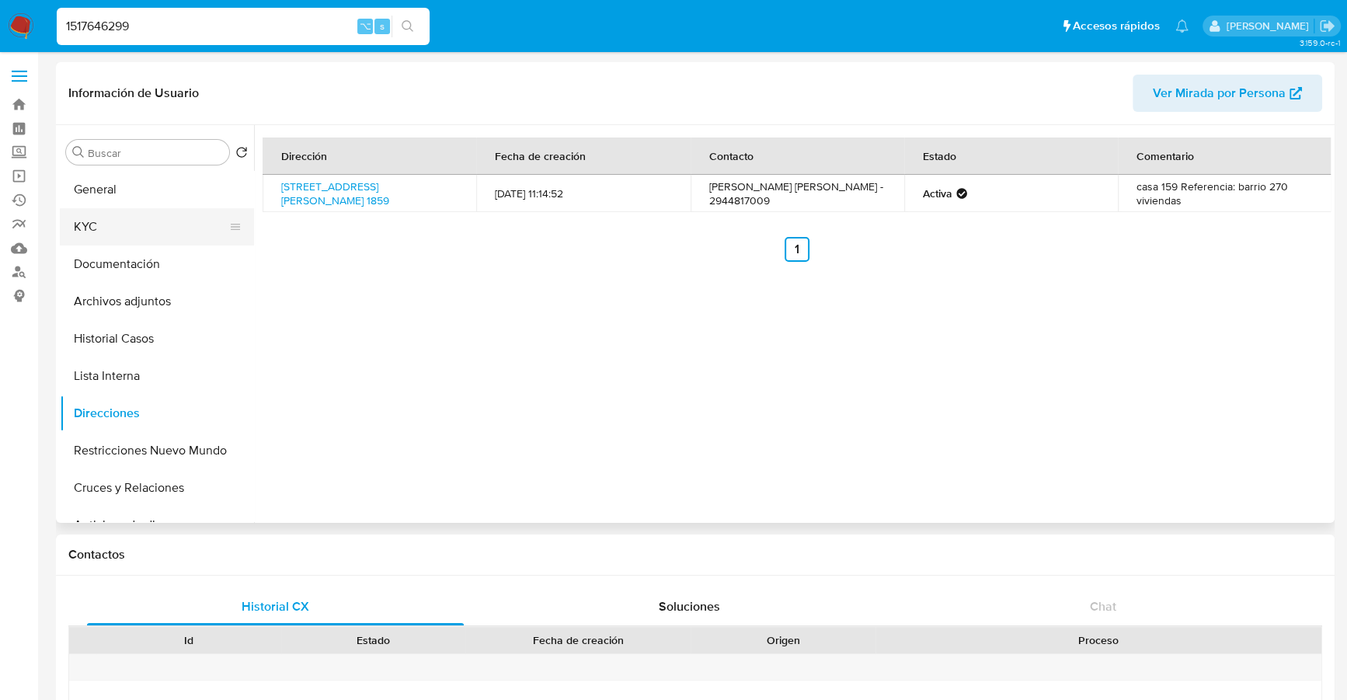
click at [139, 226] on button "KYC" at bounding box center [151, 226] width 182 height 37
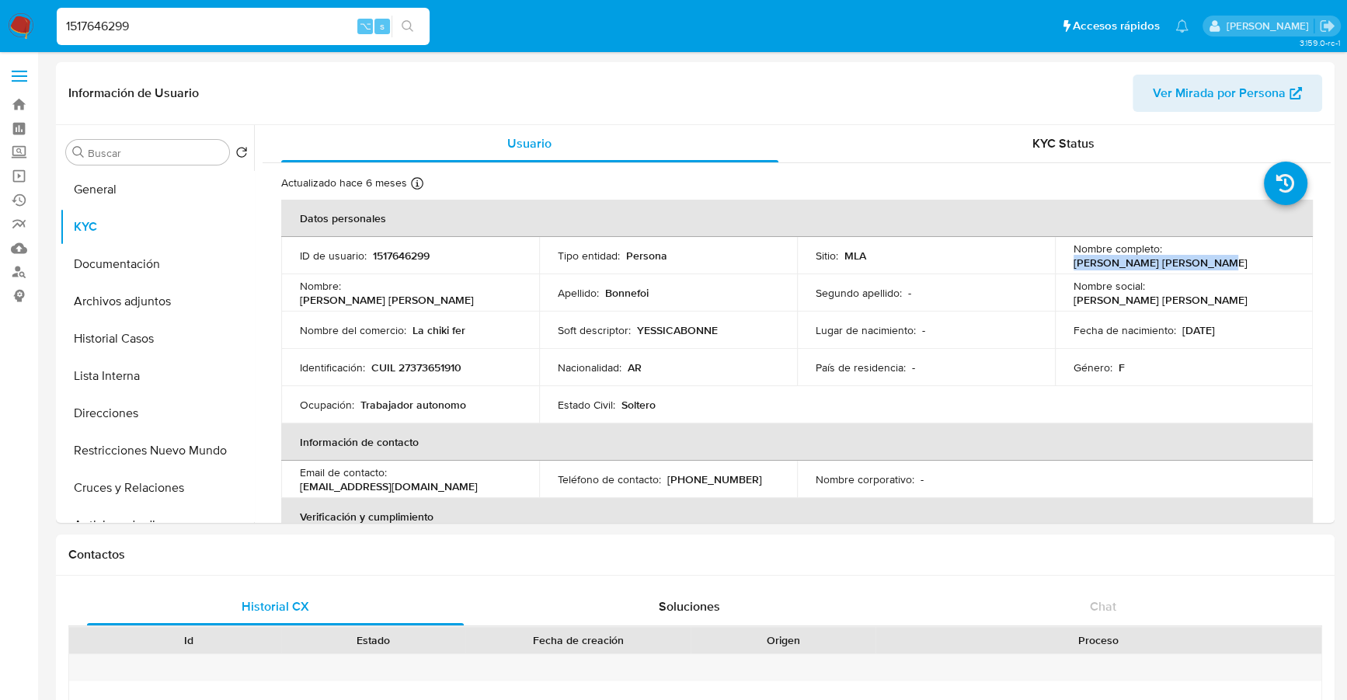
drag, startPoint x: 1069, startPoint y: 263, endPoint x: 1244, endPoint y: 259, distance: 174.8
click at [1244, 259] on div "Nombre completo : [PERSON_NAME]" at bounding box center [1184, 256] width 221 height 28
copy p "[PERSON_NAME]"
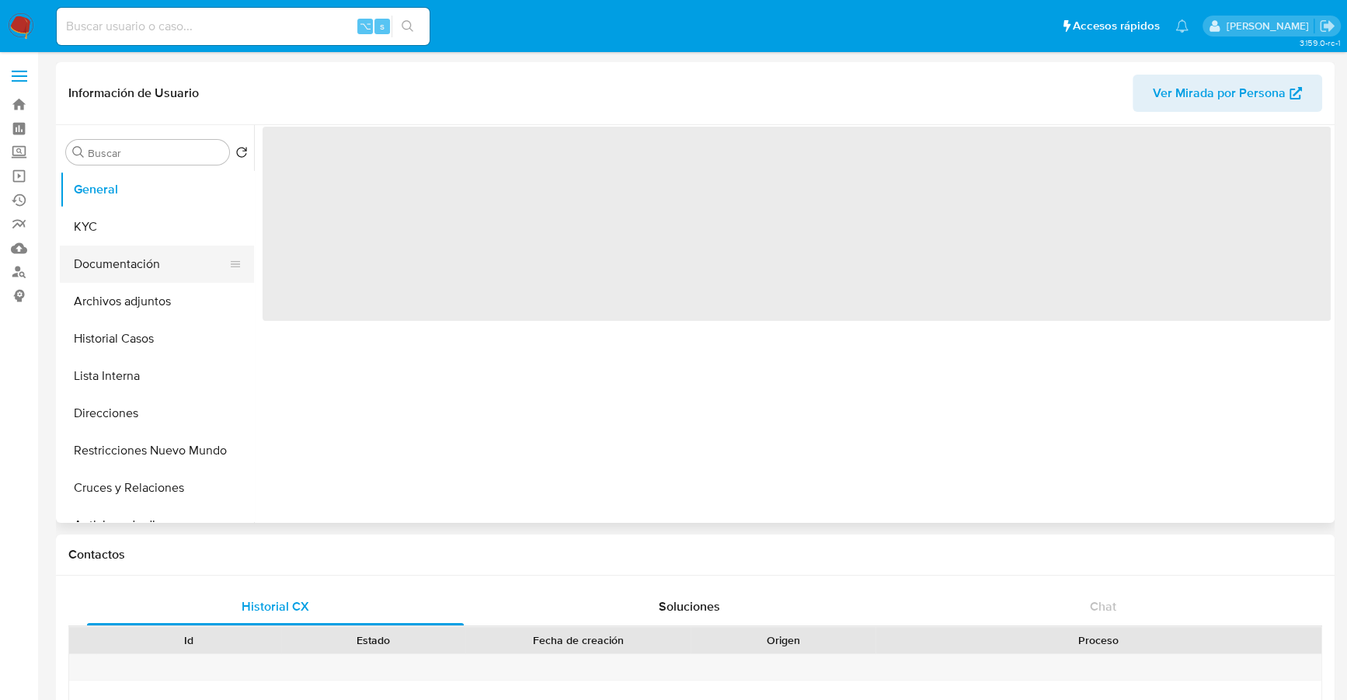
click at [107, 270] on button "Documentación" at bounding box center [151, 263] width 182 height 37
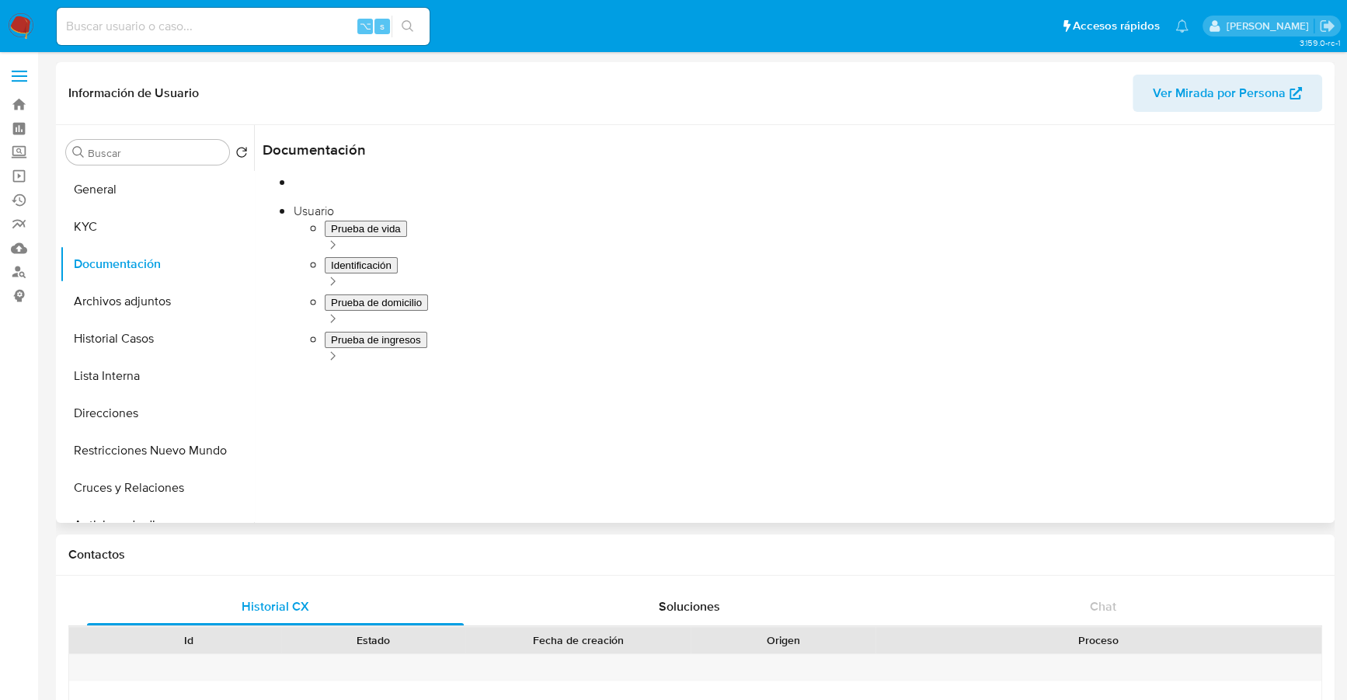
select select "10"
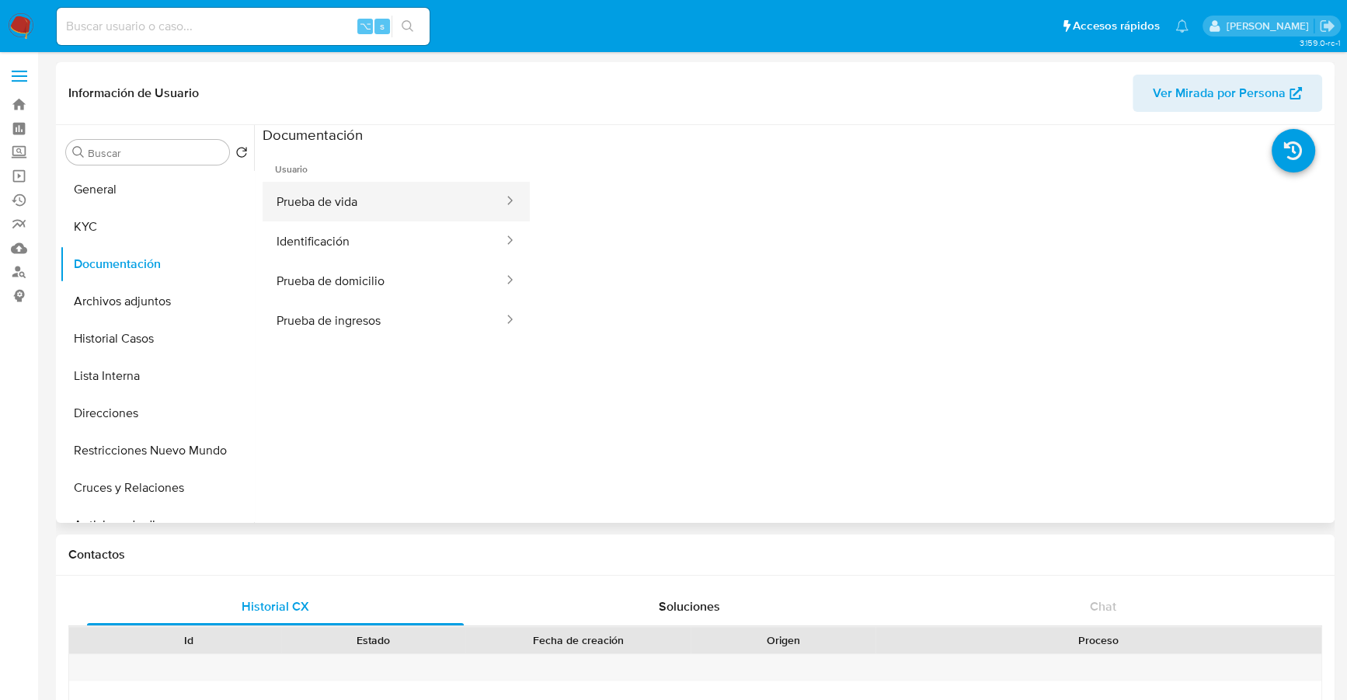
click at [378, 214] on button "Prueba de vida" at bounding box center [384, 202] width 242 height 40
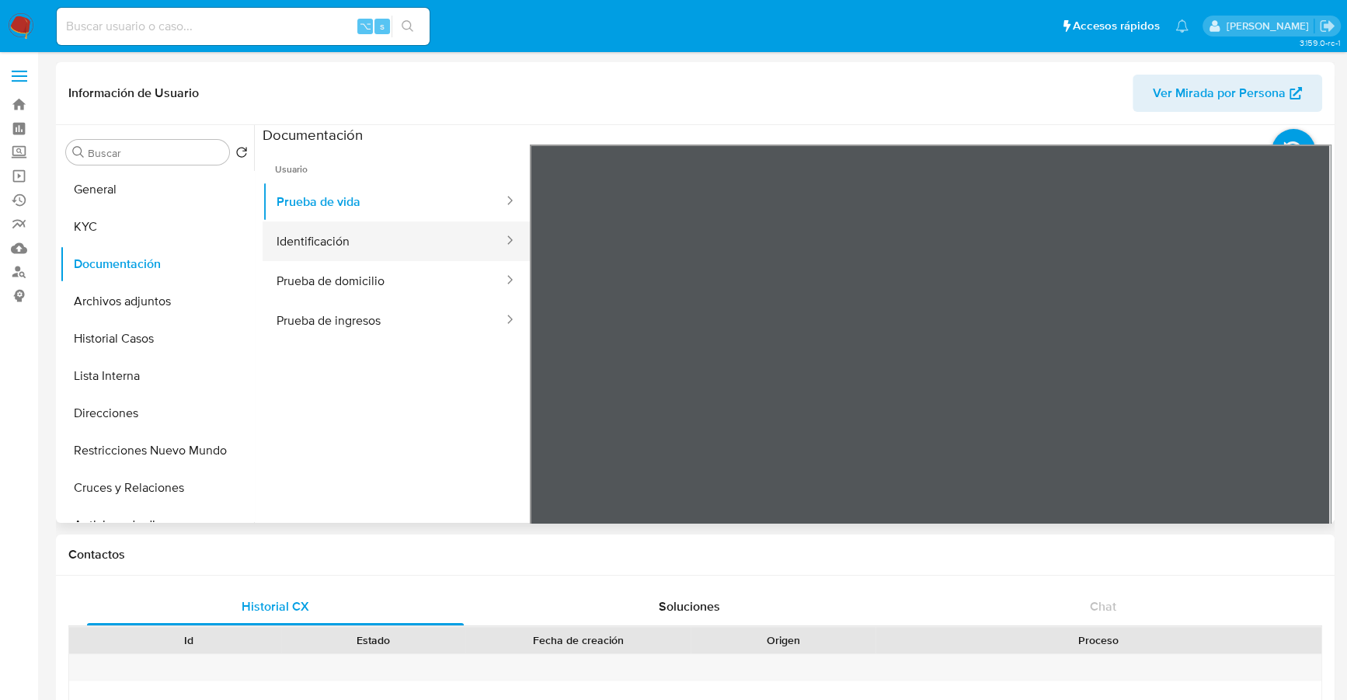
click at [382, 240] on button "Identificación" at bounding box center [384, 241] width 242 height 40
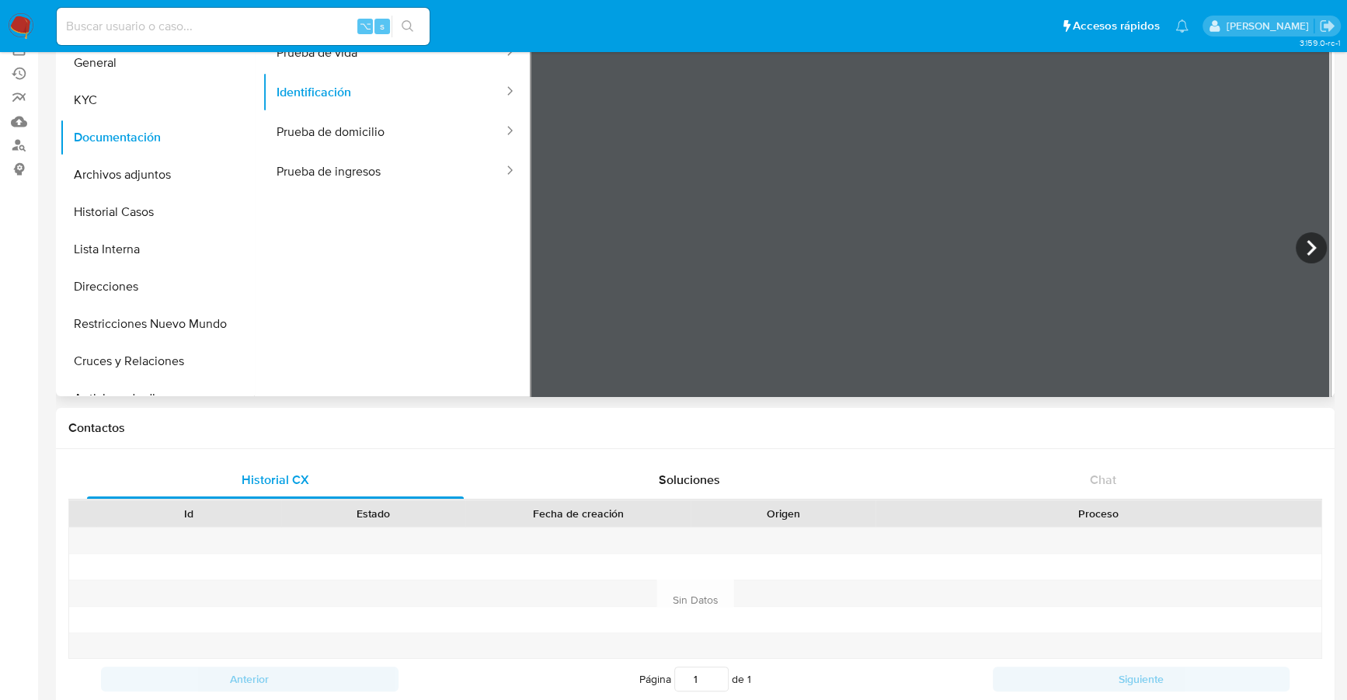
scroll to position [128, 0]
click at [1300, 249] on icon at bounding box center [1311, 246] width 31 height 31
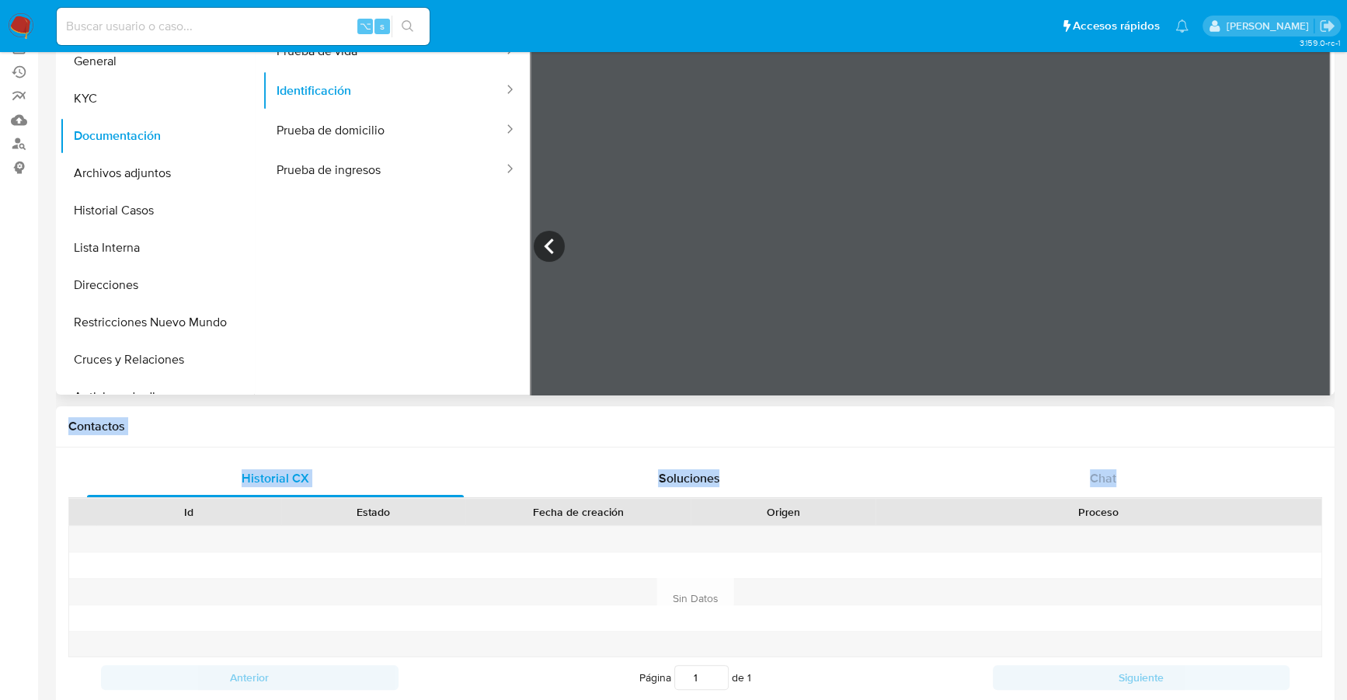
drag, startPoint x: 914, startPoint y: 413, endPoint x: 911, endPoint y: 426, distance: 12.6
click at [938, 505] on div "Contactos Historial CX Soluciones Chat Id Estado Fecha de creación Origen Proce…" at bounding box center [695, 558] width 1279 height 304
click at [893, 467] on button "Soluciones" at bounding box center [689, 478] width 414 height 37
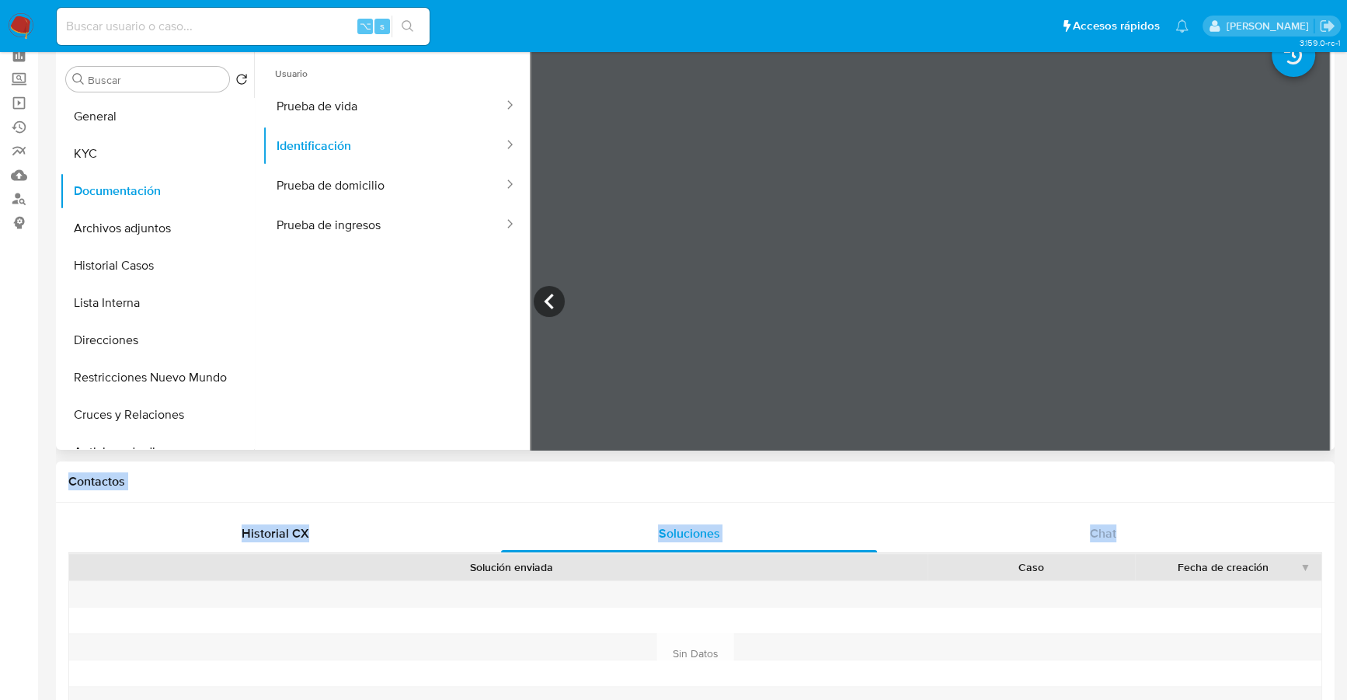
scroll to position [0, 0]
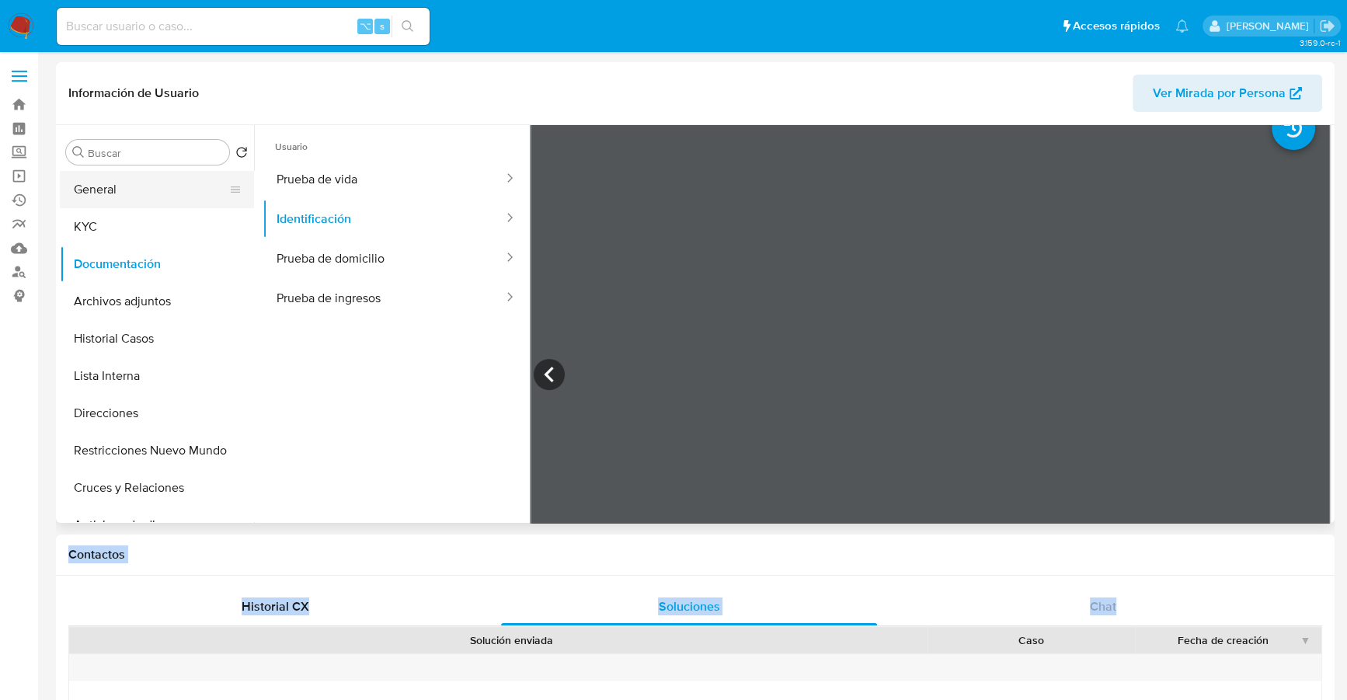
click at [126, 181] on button "General" at bounding box center [151, 189] width 182 height 37
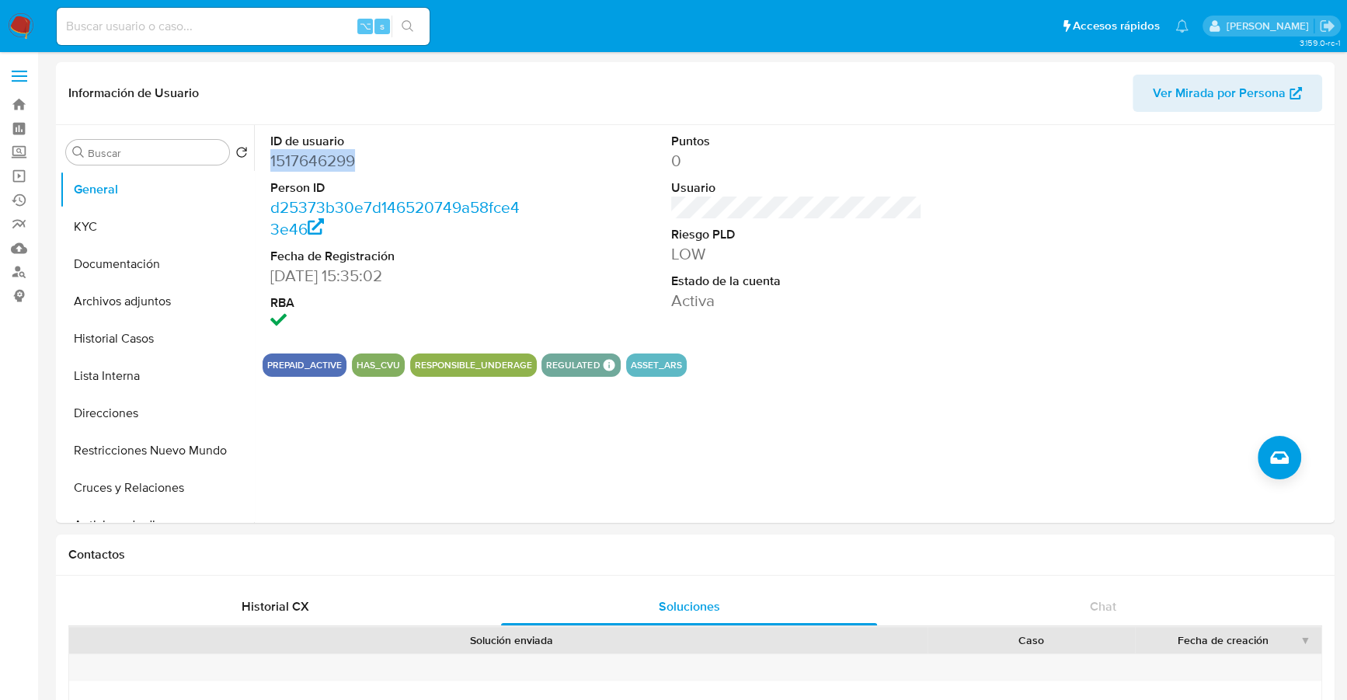
copy dd "1517646299"
click at [130, 227] on button "KYC" at bounding box center [151, 226] width 182 height 37
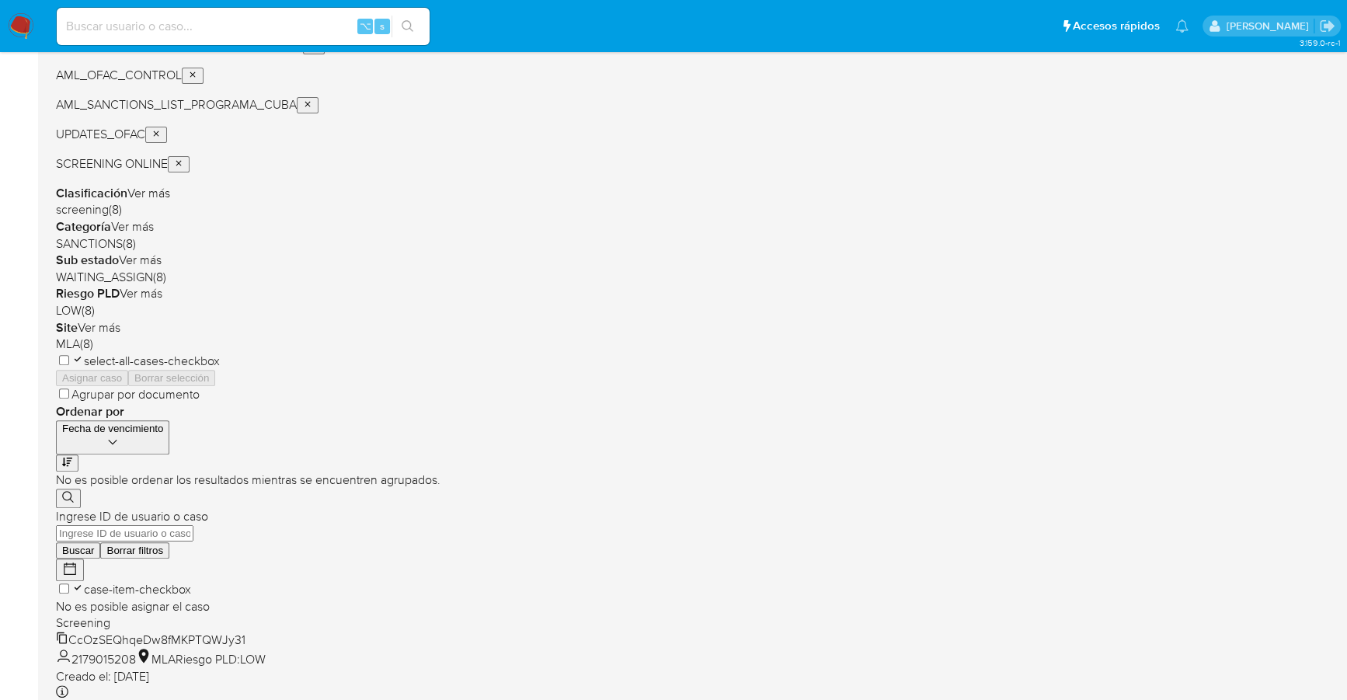
scroll to position [394, 0]
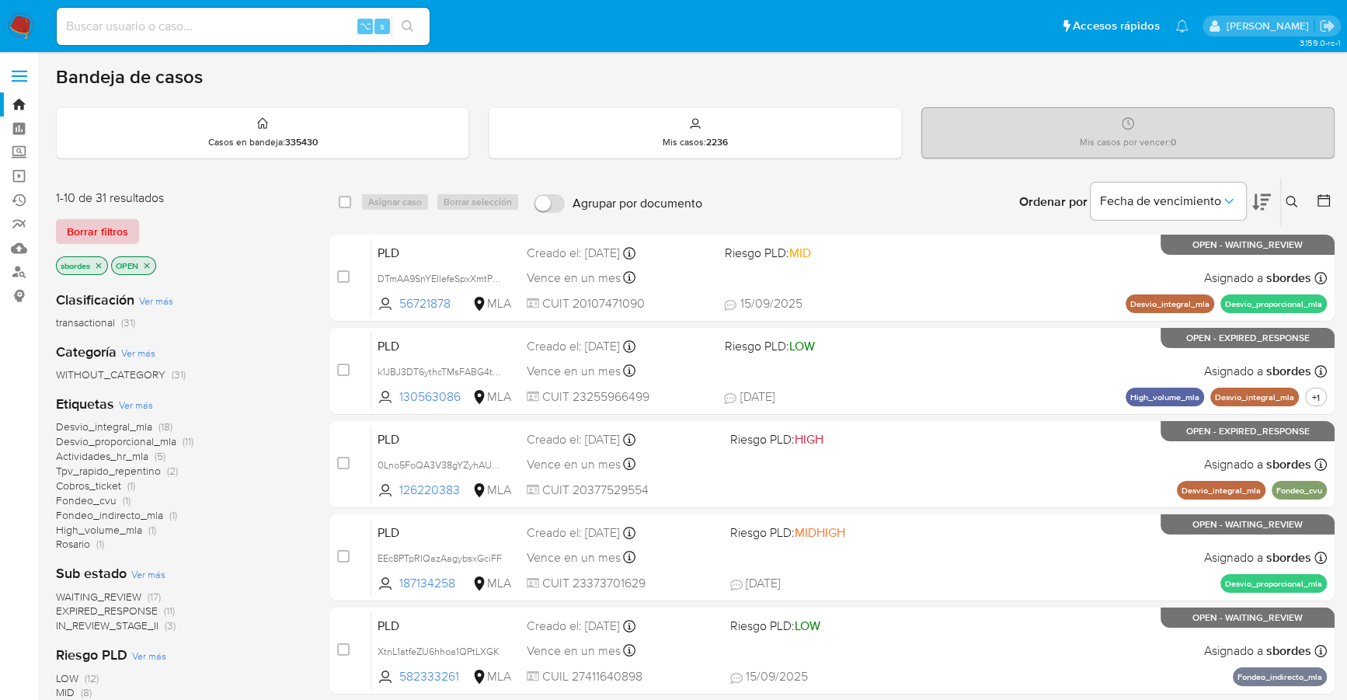
click at [106, 228] on span "Borrar filtros" at bounding box center [97, 232] width 61 height 22
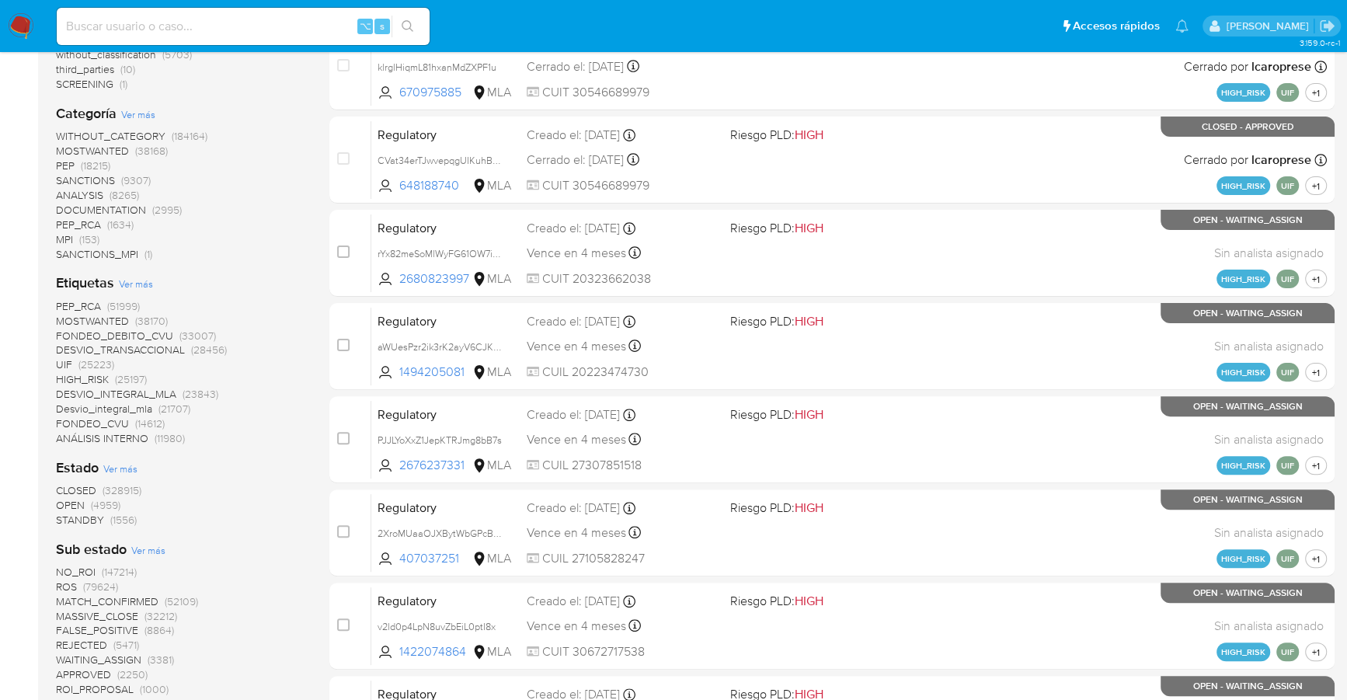
scroll to position [296, 0]
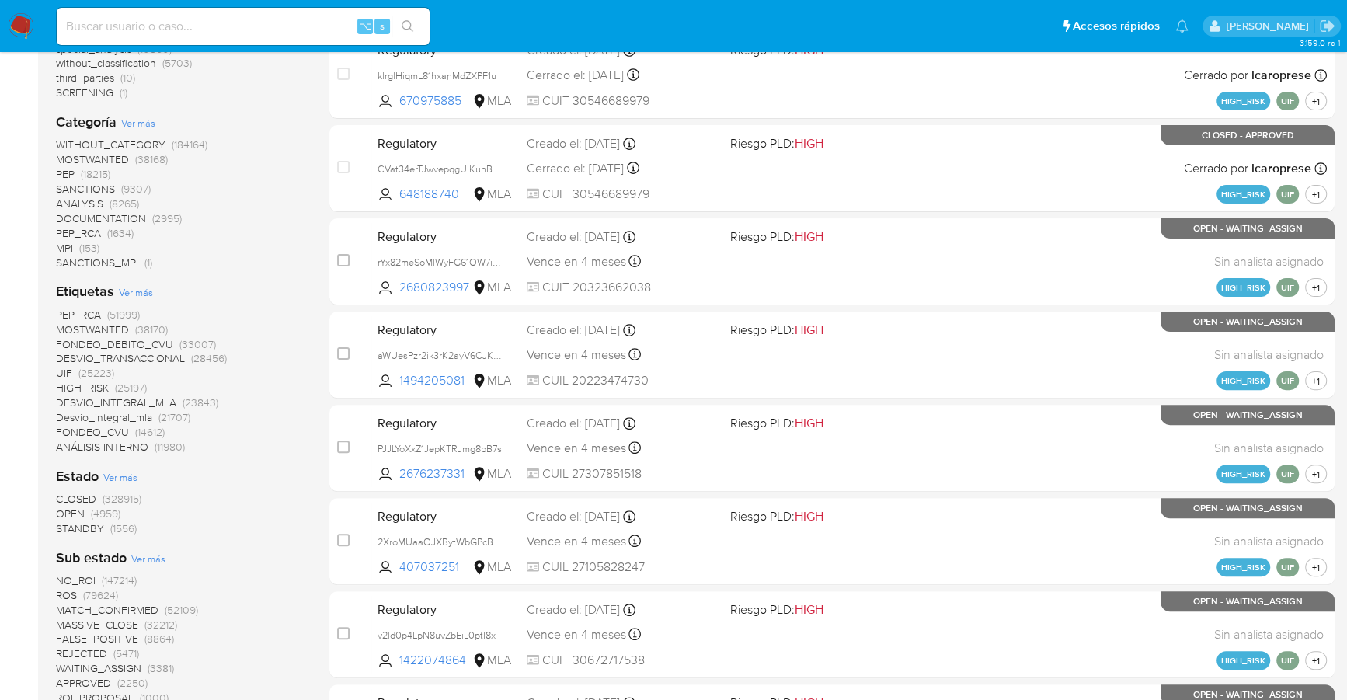
click at [137, 121] on span "Ver más" at bounding box center [138, 123] width 34 height 14
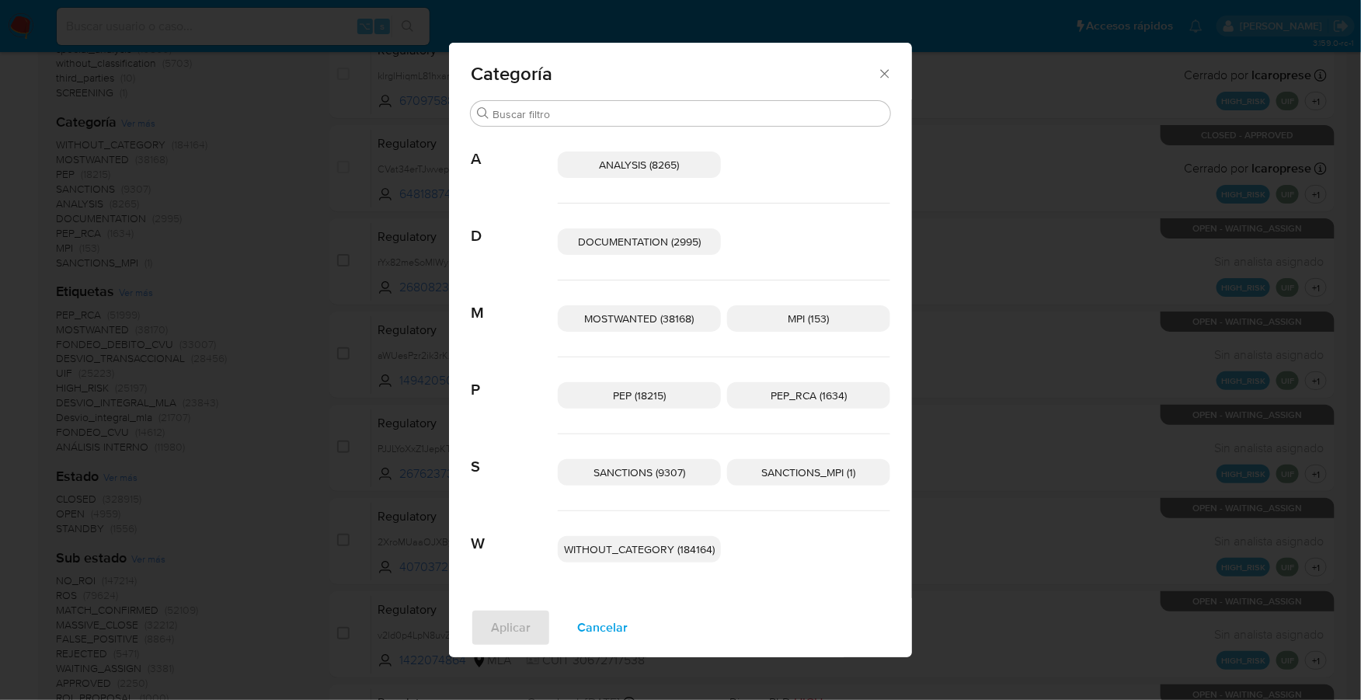
click at [879, 77] on icon "Cerrar" at bounding box center [885, 74] width 16 height 16
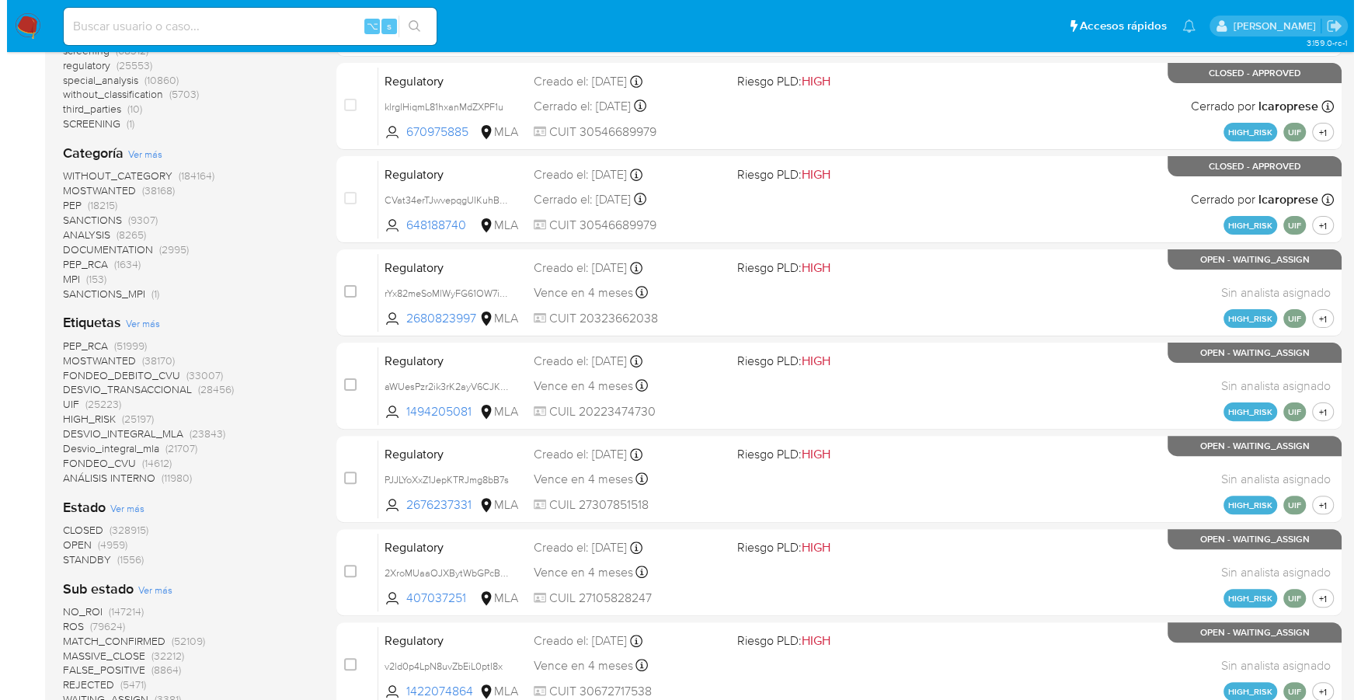
scroll to position [409, 0]
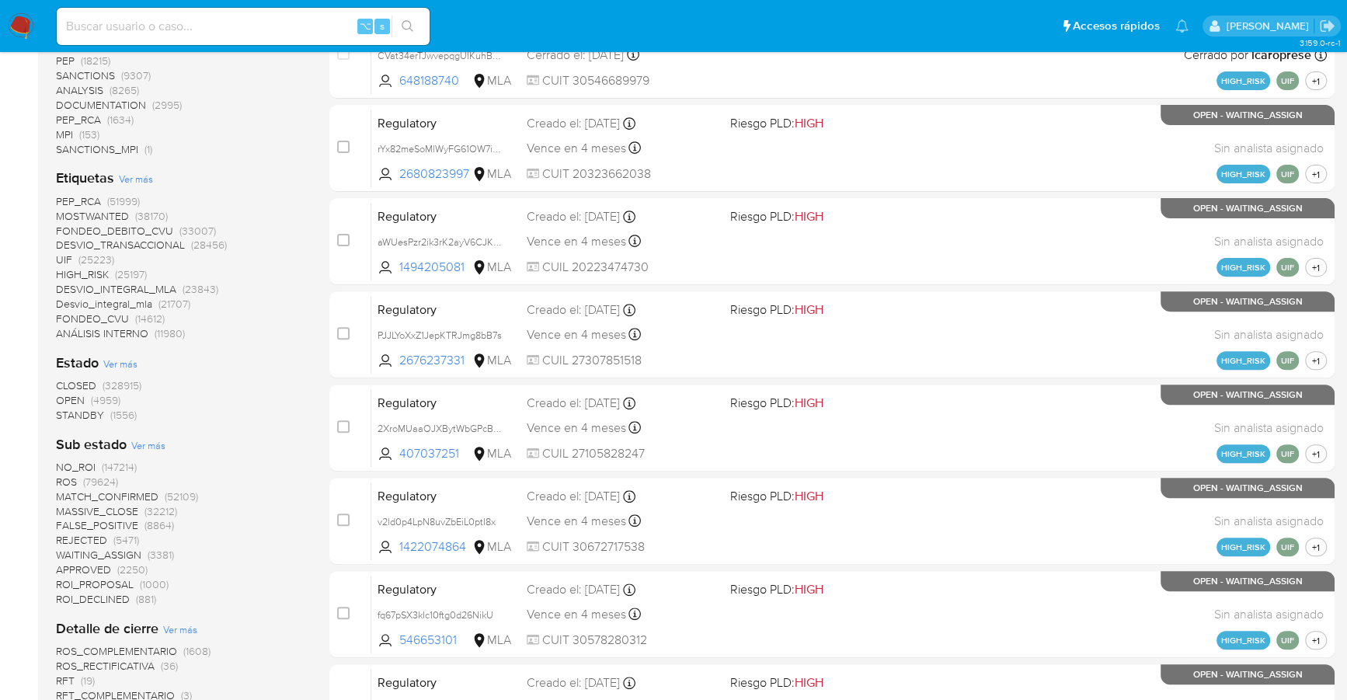
click at [133, 176] on span "Ver más" at bounding box center [136, 179] width 34 height 14
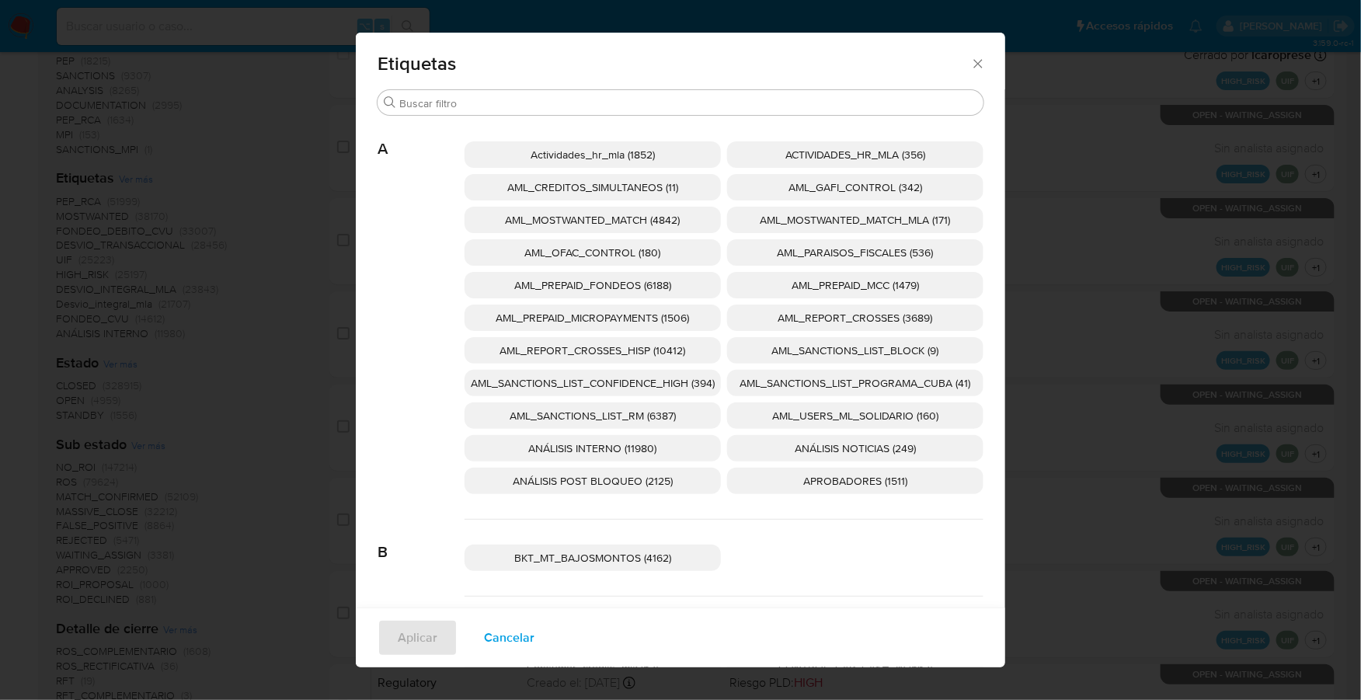
drag, startPoint x: 623, startPoint y: 383, endPoint x: 718, endPoint y: 384, distance: 94.8
click at [623, 383] on span "AML_SANCTIONS_LIST_CONFIDENCE_HIGH (394)" at bounding box center [593, 383] width 244 height 16
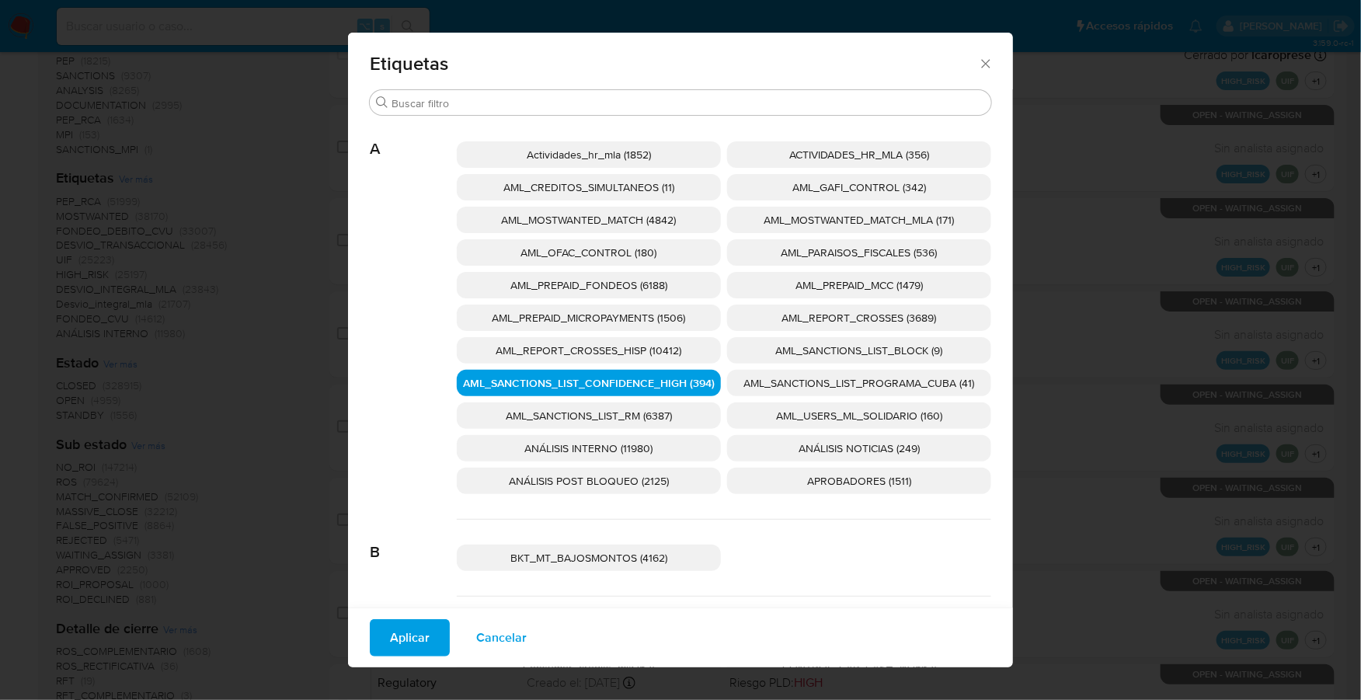
click at [850, 385] on span "AML_SANCTIONS_LIST_PROGRAMA_CUBA (41)" at bounding box center [859, 383] width 231 height 16
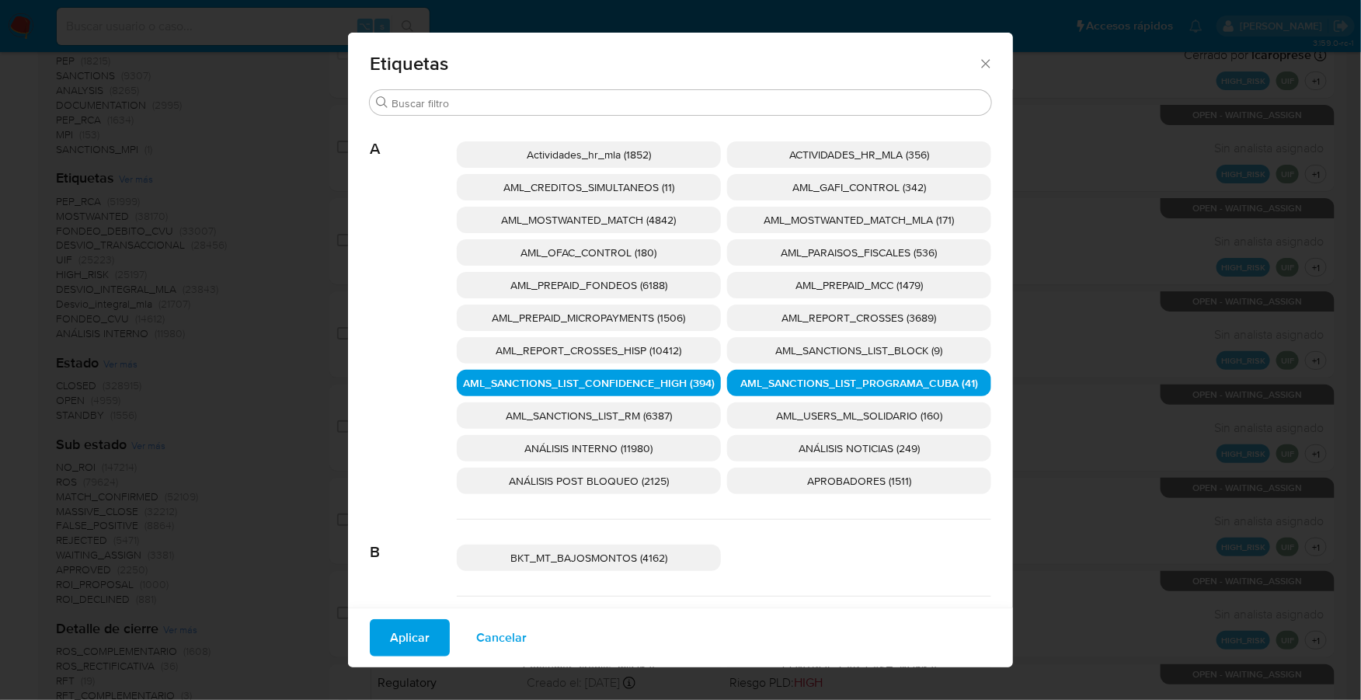
click at [636, 247] on span "AML_OFAC_CONTROL (180)" at bounding box center [589, 253] width 136 height 16
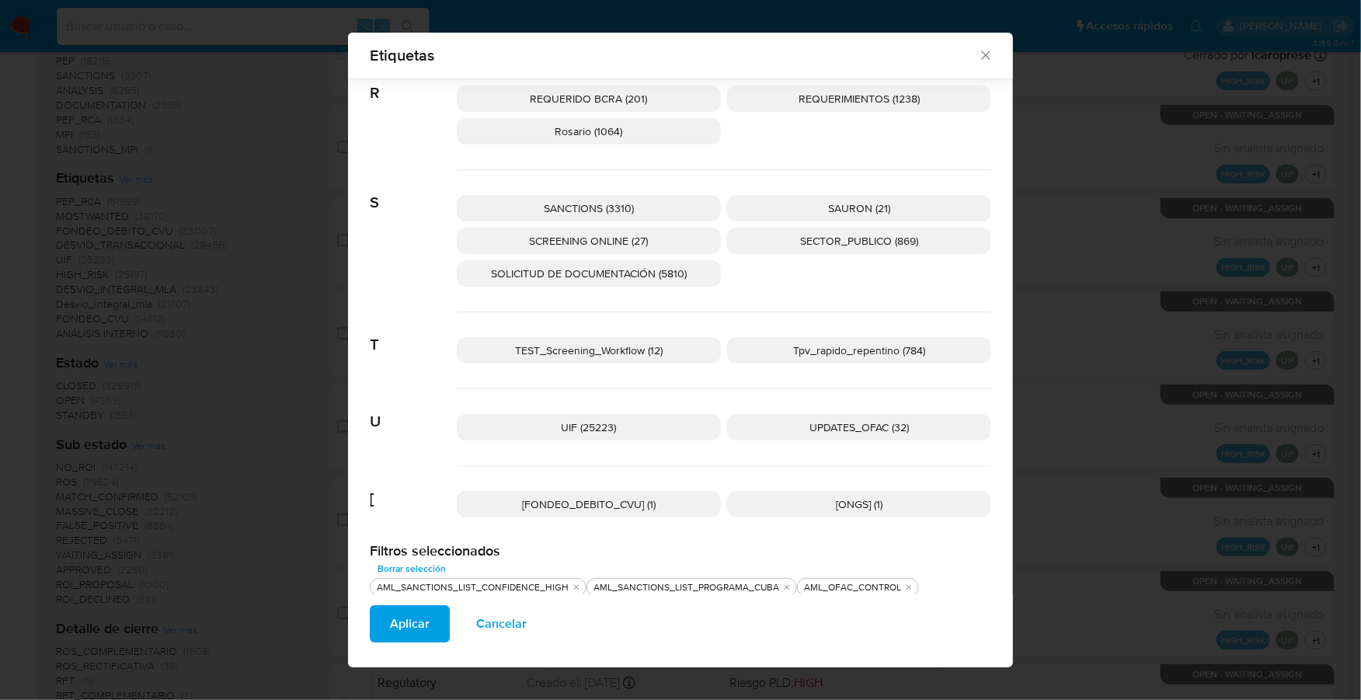
scroll to position [2412, 0]
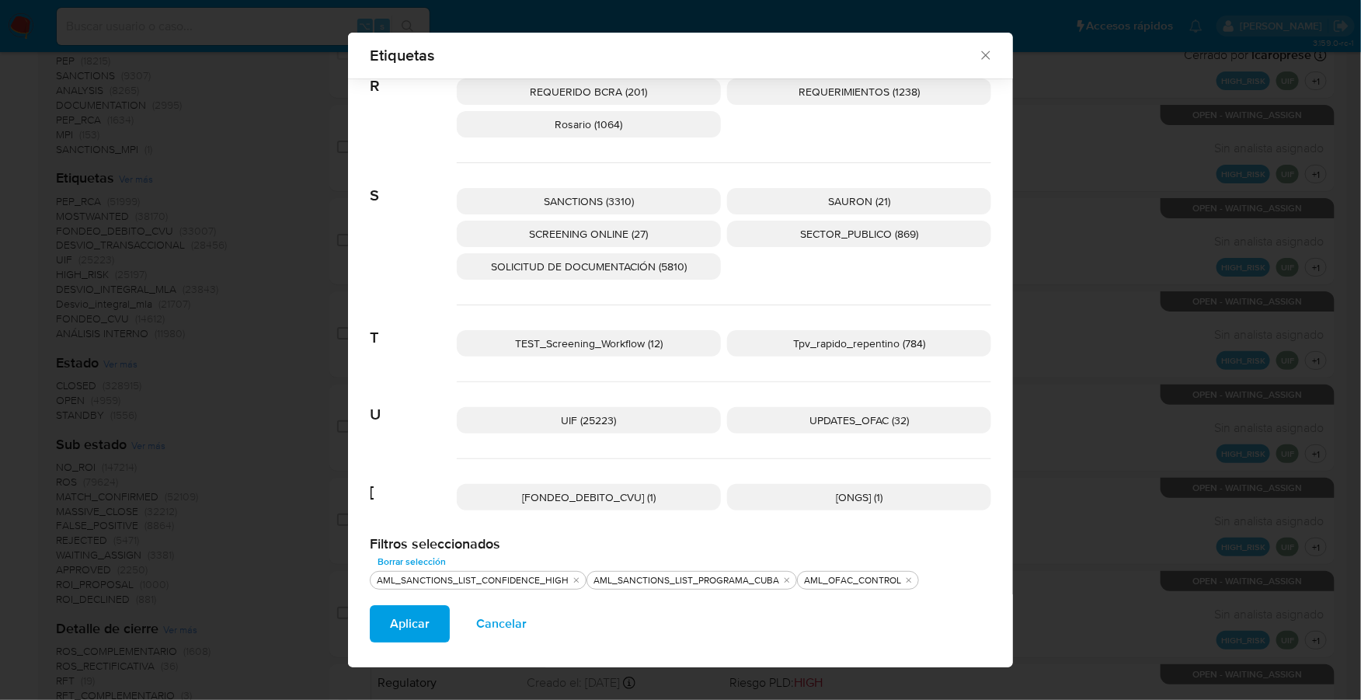
click at [848, 412] on span "UPDATES_OFAC (32)" at bounding box center [858, 420] width 99 height 16
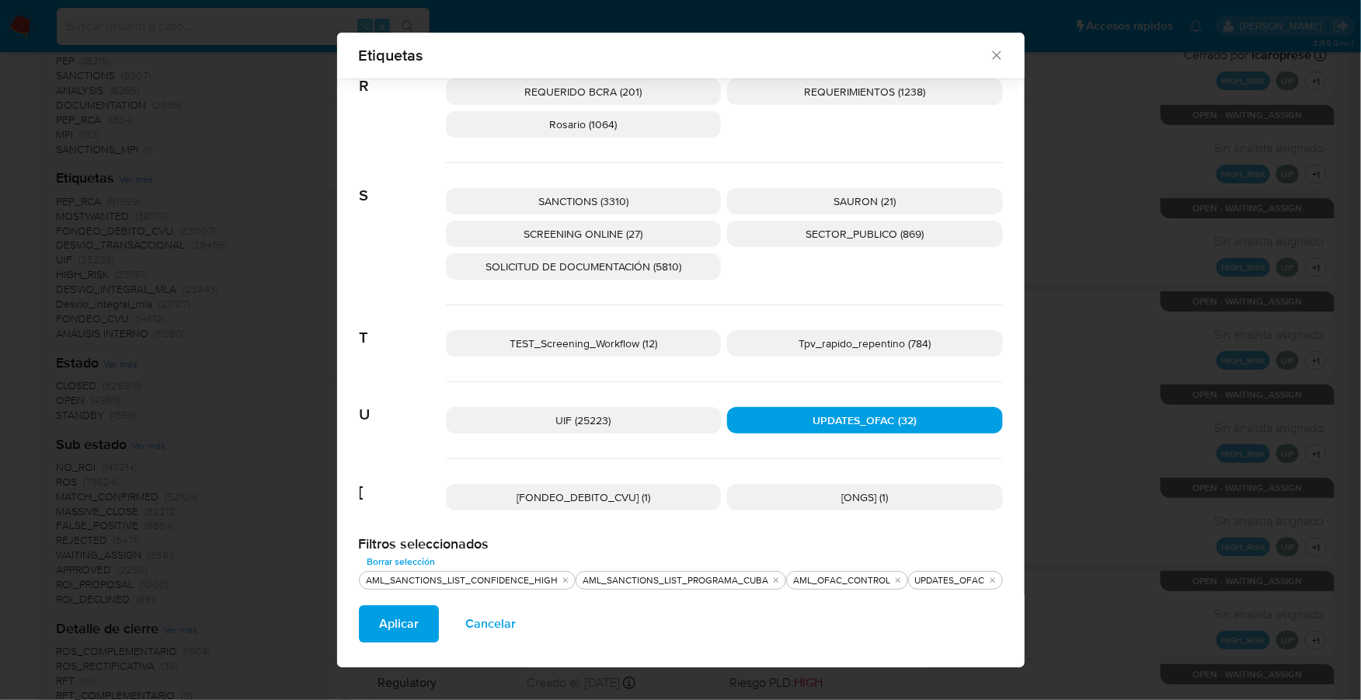
click at [606, 197] on span "SANCTIONS (3310)" at bounding box center [583, 201] width 90 height 16
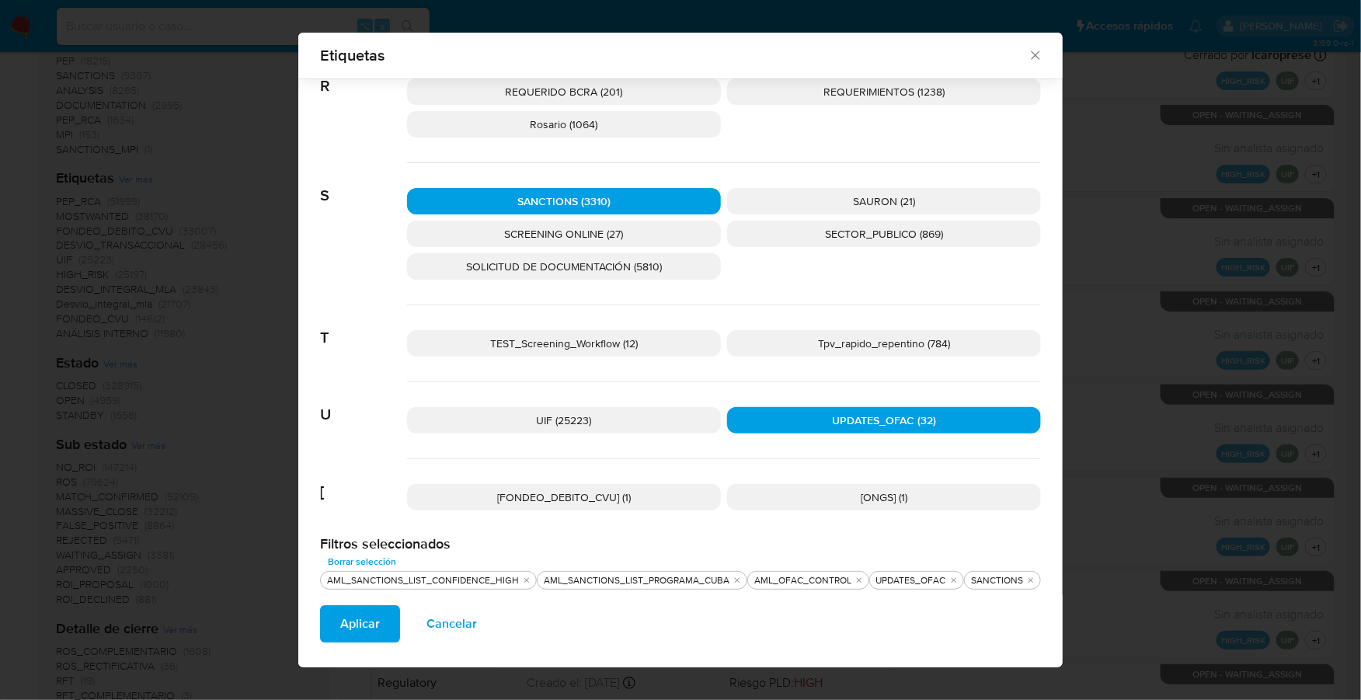
click at [658, 232] on p "SCREENING ONLINE (27)" at bounding box center [564, 234] width 314 height 26
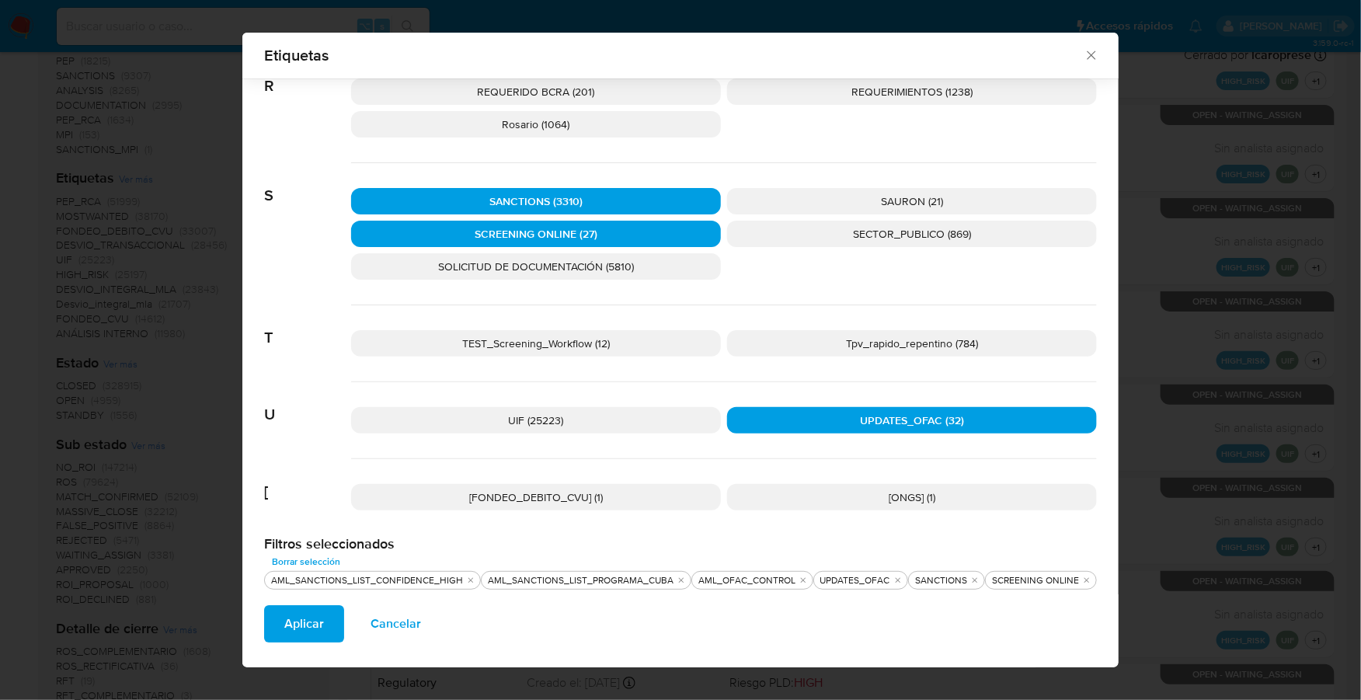
click at [290, 632] on span "Aplicar" at bounding box center [304, 624] width 40 height 34
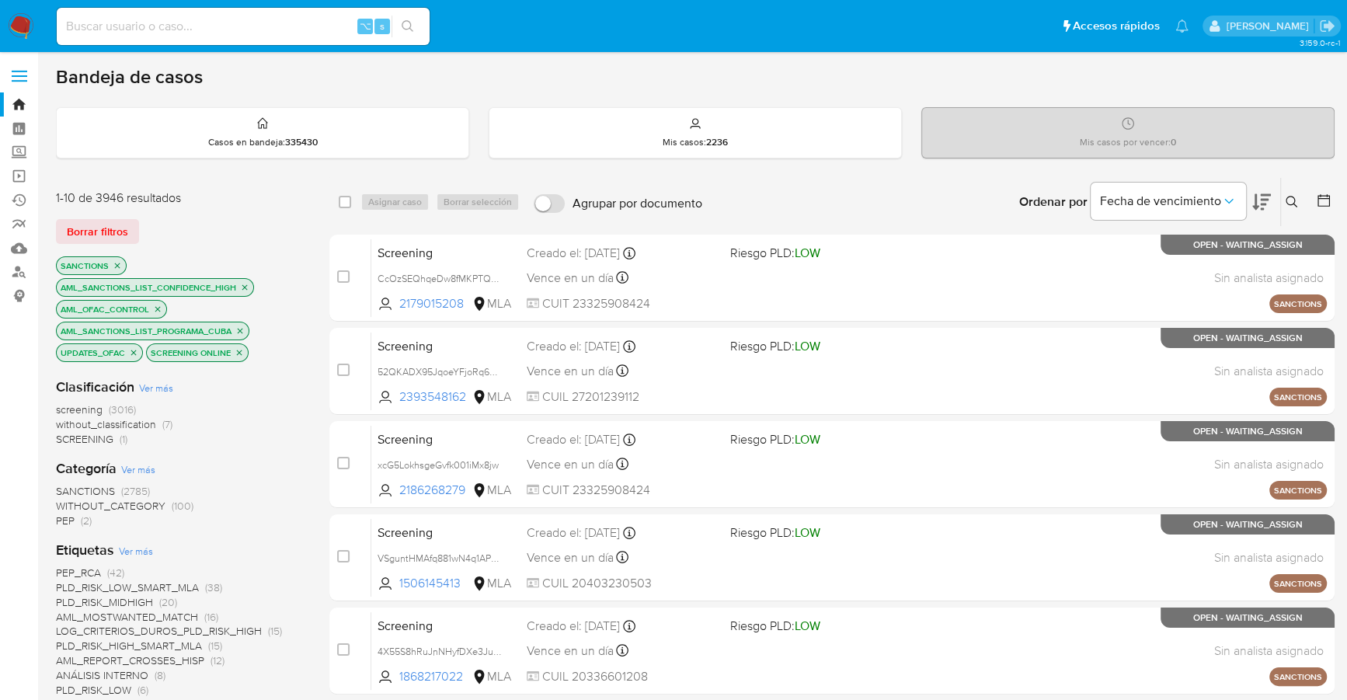
click at [552, 207] on input "Agrupar por documento" at bounding box center [549, 203] width 31 height 19
checkbox input "true"
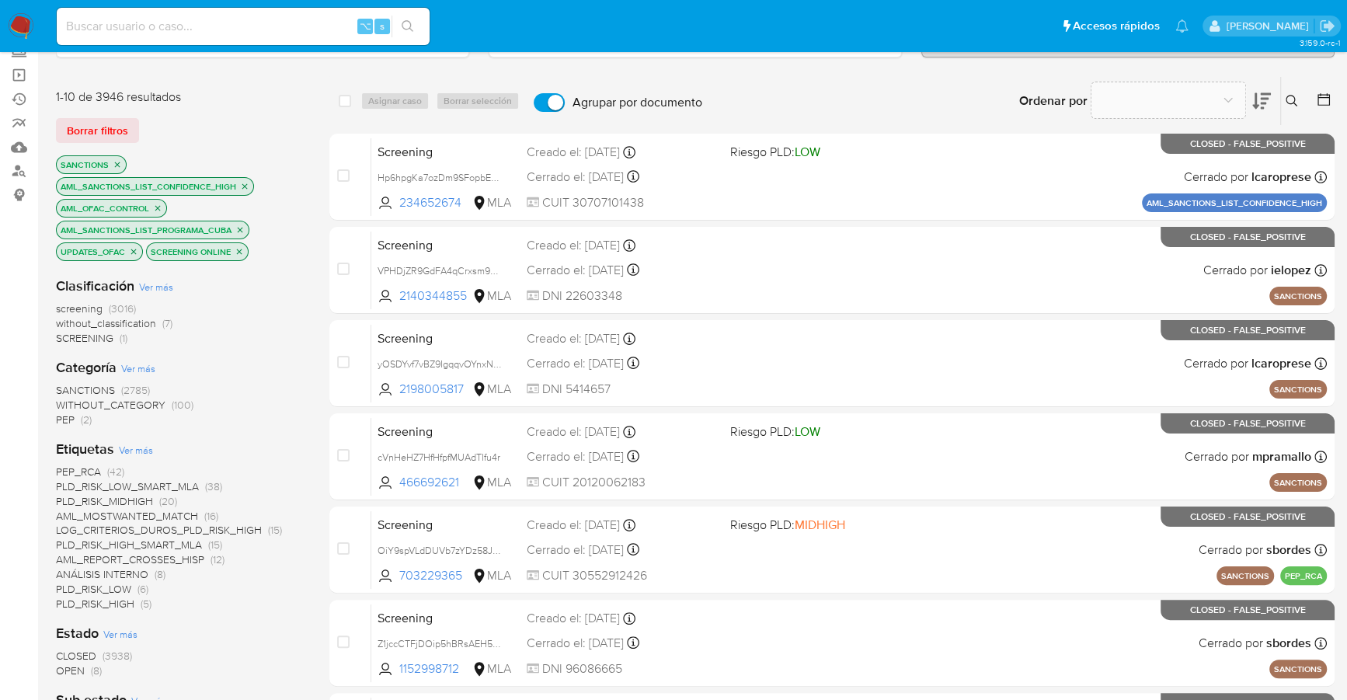
scroll to position [212, 0]
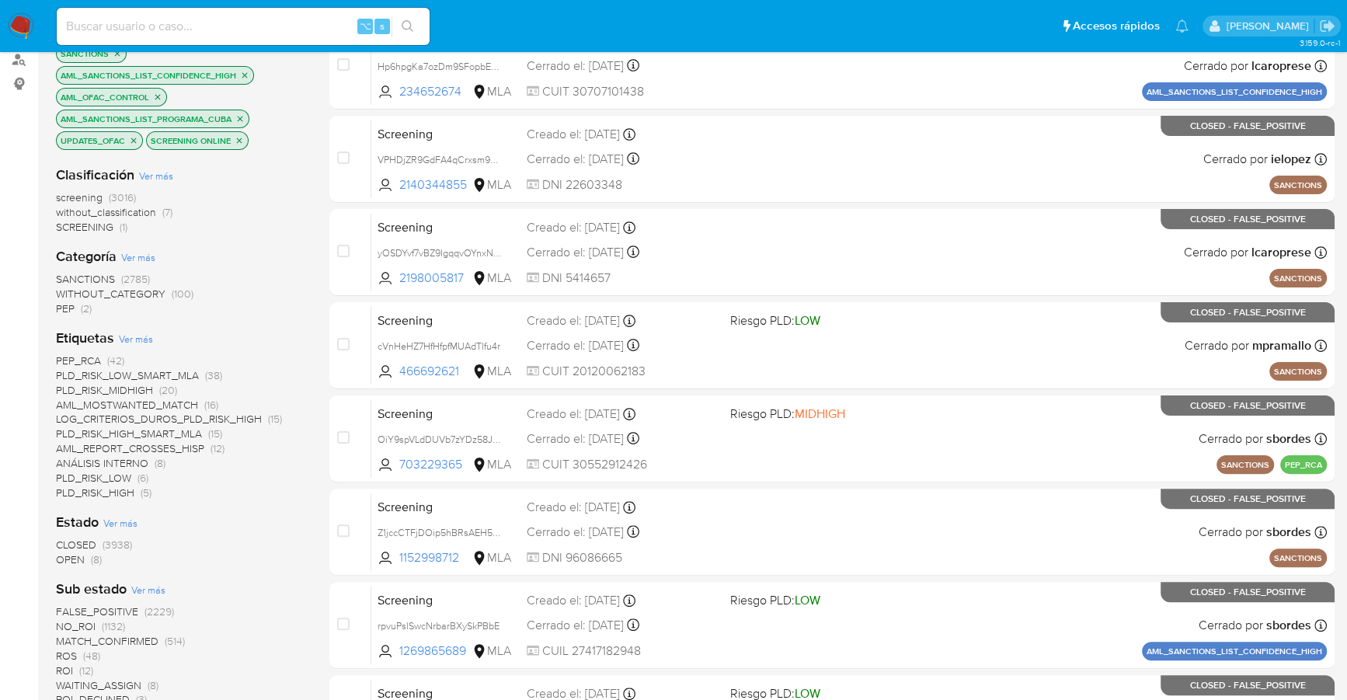
click at [82, 563] on span "OPEN" at bounding box center [70, 560] width 29 height 16
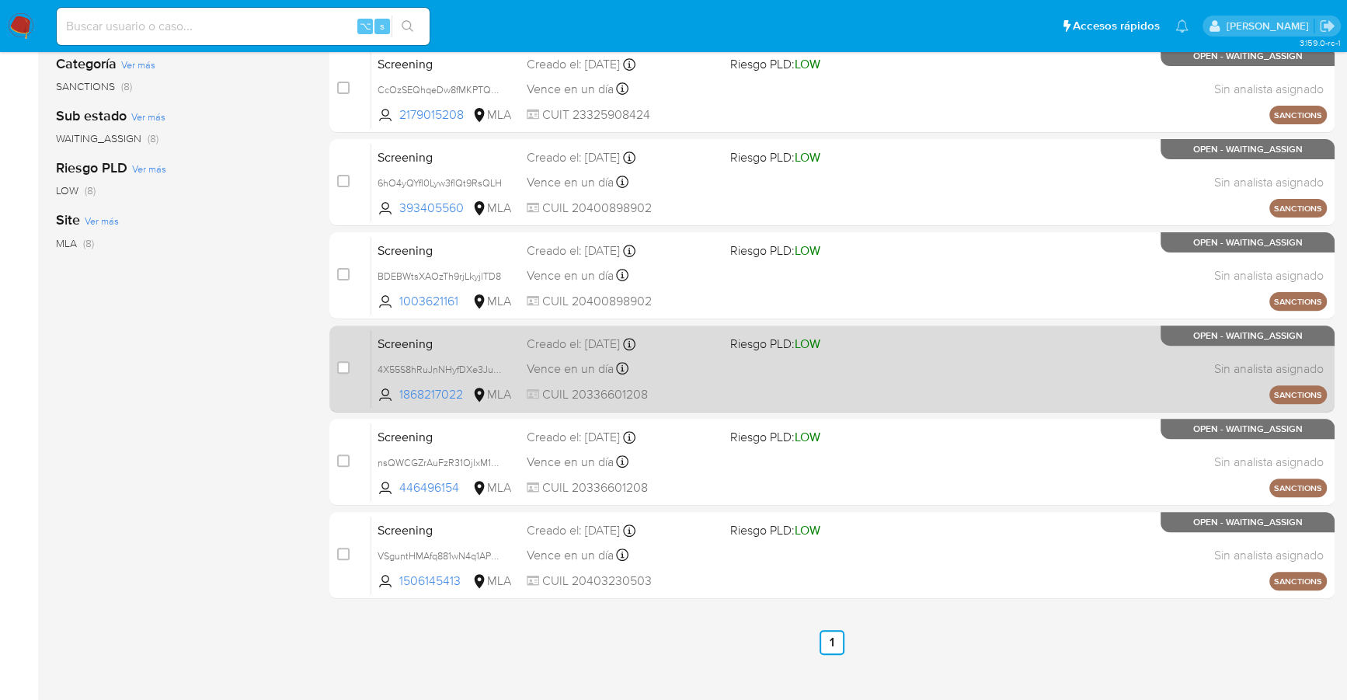
scroll to position [394, 0]
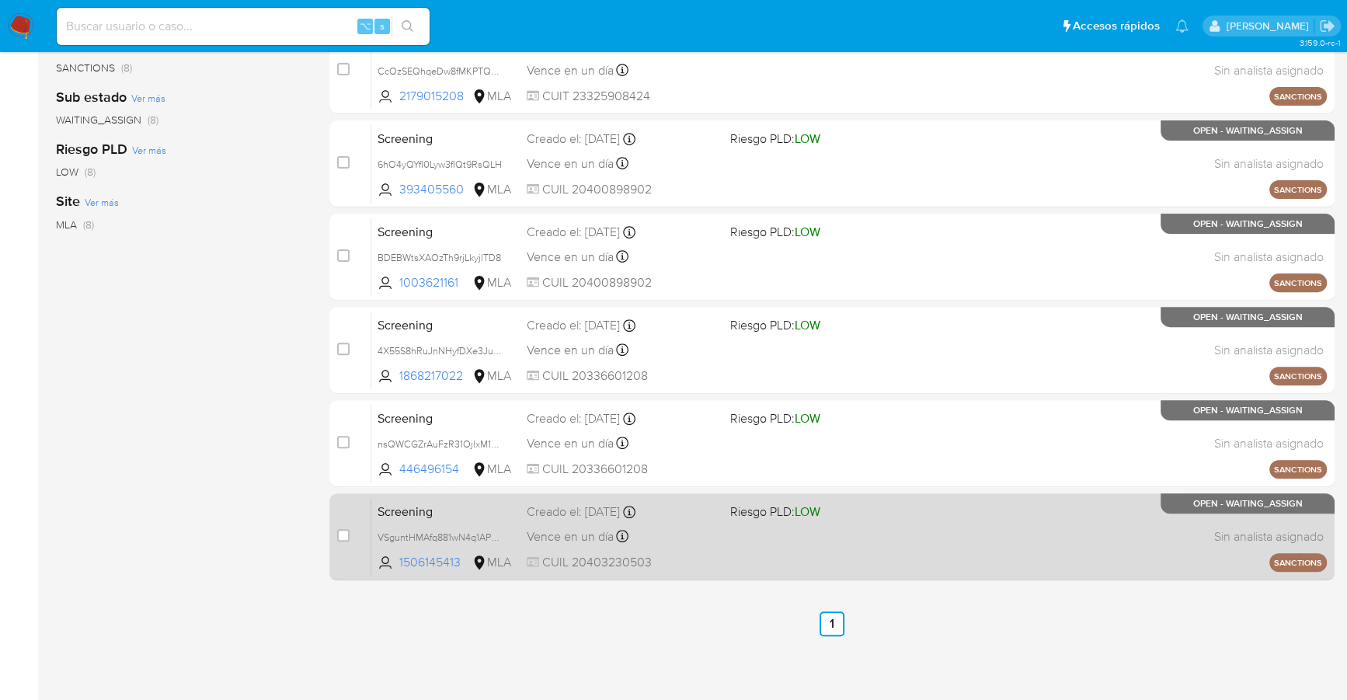
click at [694, 560] on span "CUIL 20403230503" at bounding box center [622, 562] width 190 height 17
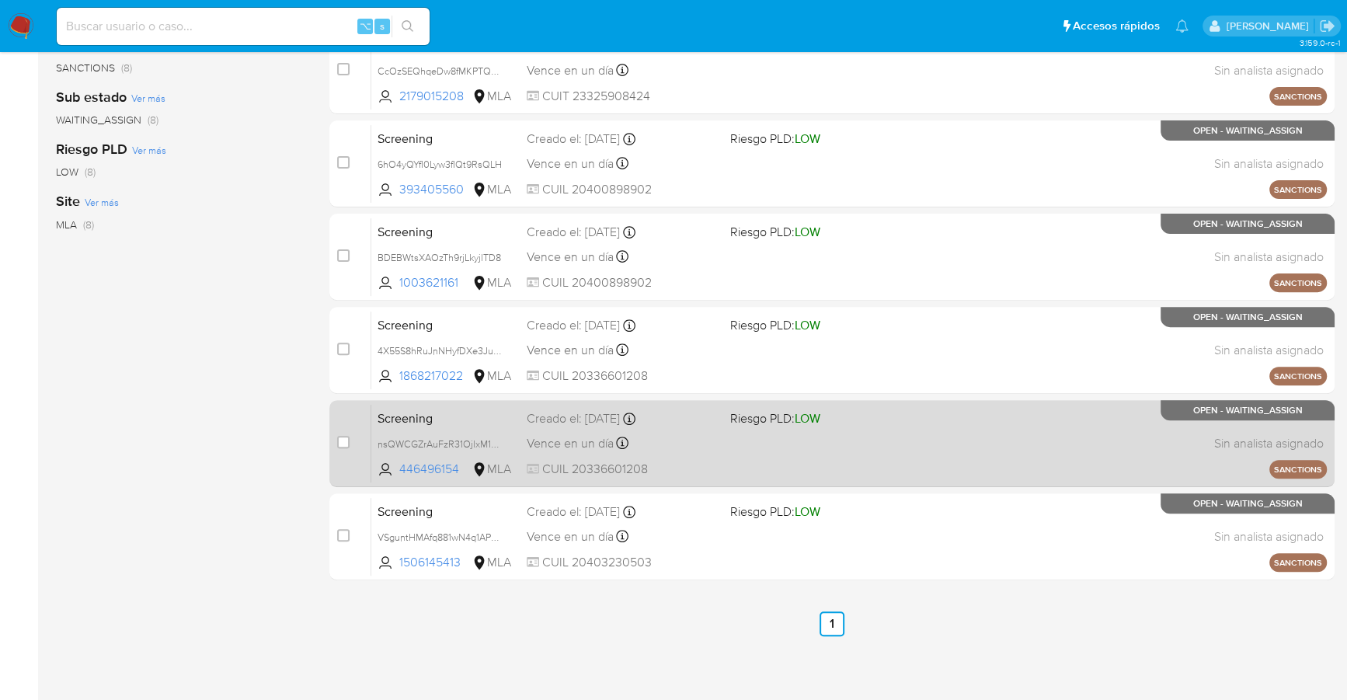
click at [726, 446] on div "Screening nsQWCGZrAuFzR31OjlxM1C2V 446496154 MLA Riesgo PLD: LOW Creado el: 15/…" at bounding box center [848, 443] width 955 height 78
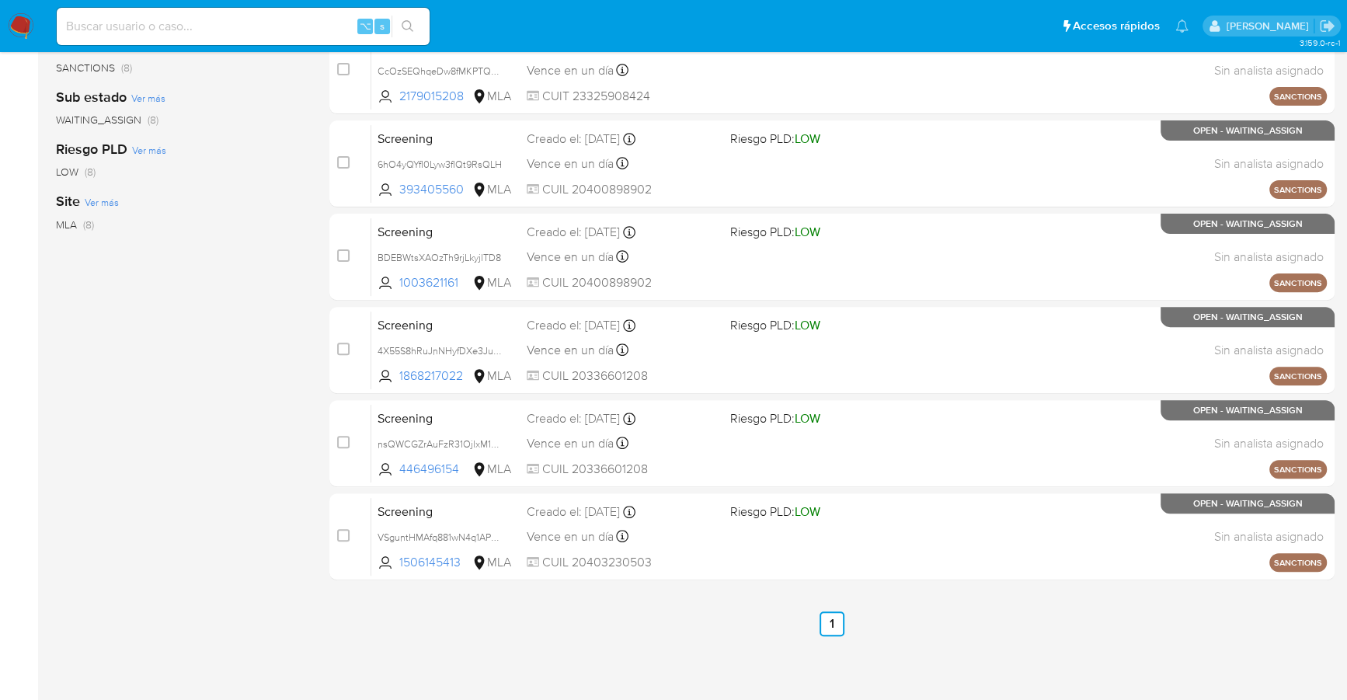
click at [231, 25] on input at bounding box center [243, 26] width 373 height 20
paste input "1517646299"
type input "1517646299"
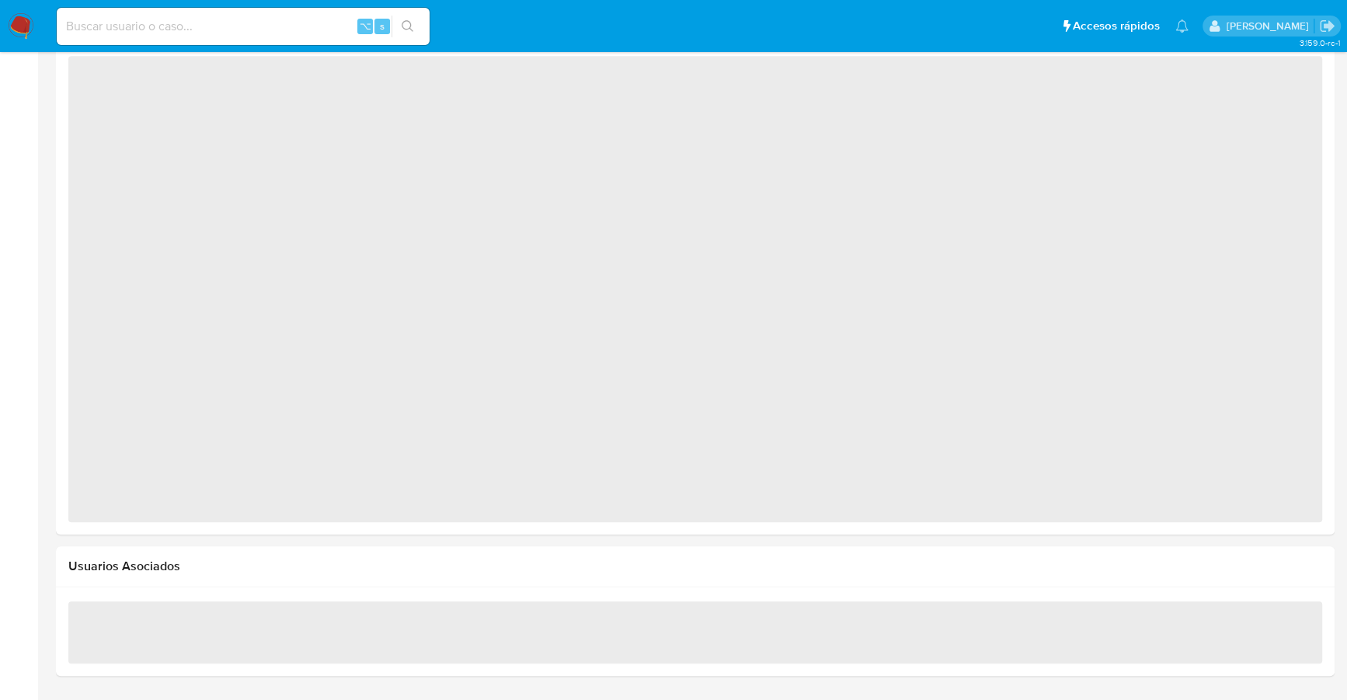
select select "10"
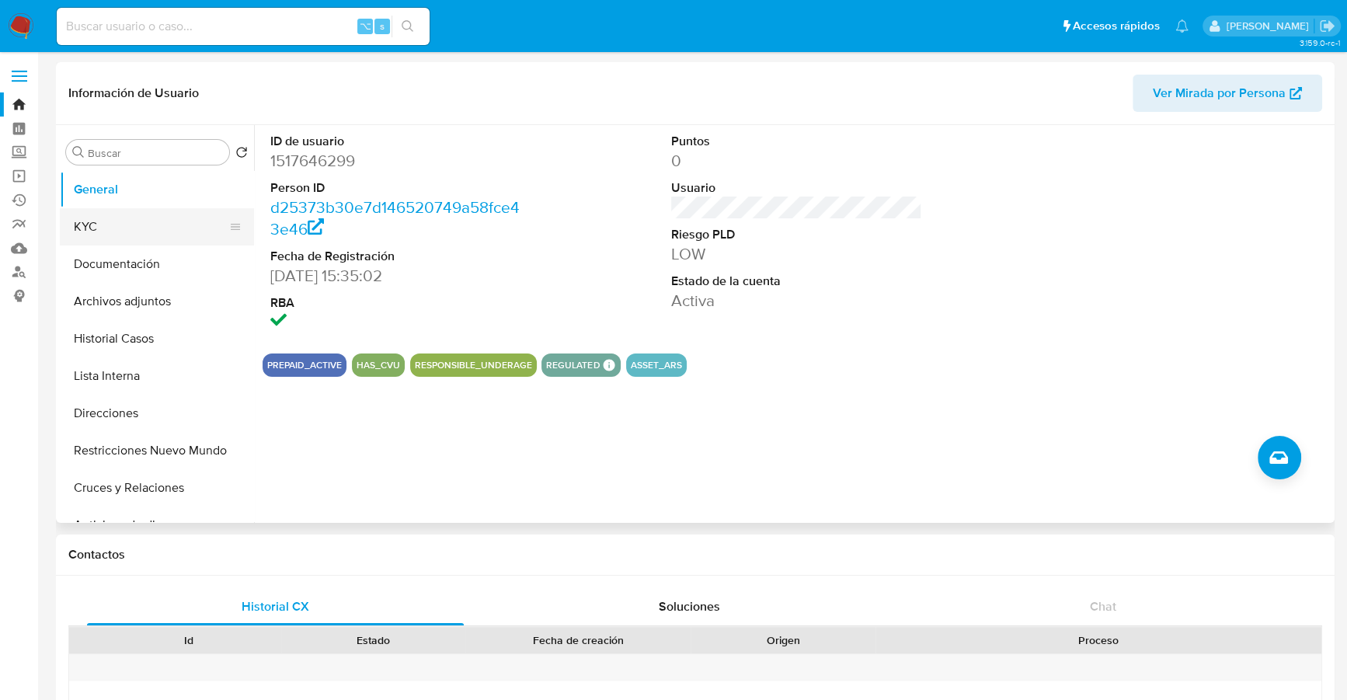
click at [92, 225] on button "KYC" at bounding box center [151, 226] width 182 height 37
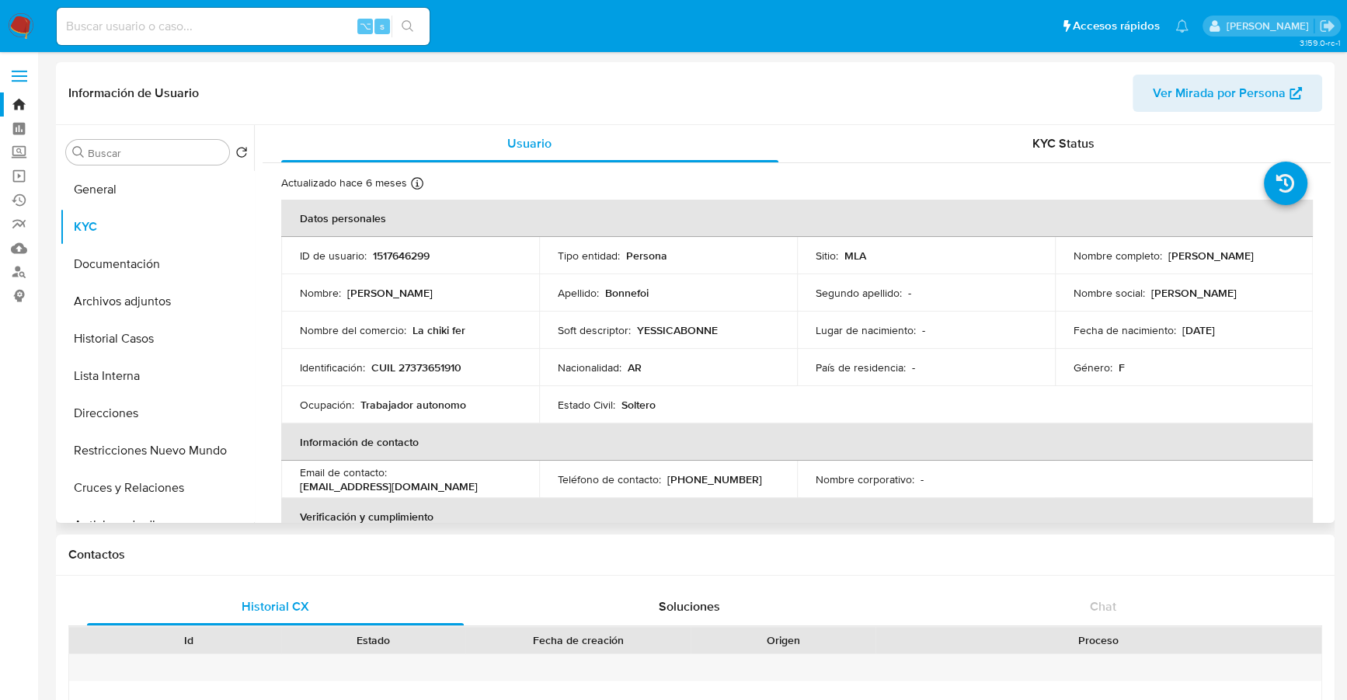
click at [1081, 270] on td "Nombre completo : Yessica Fernanda Bonnefoi" at bounding box center [1184, 255] width 258 height 37
drag, startPoint x: 1070, startPoint y: 261, endPoint x: 1229, endPoint y: 268, distance: 159.4
click at [1229, 263] on div "Nombre completo : Yessica Fernanda Bonnefoi" at bounding box center [1184, 256] width 221 height 14
copy p "Yessica Fernanda Bonnefoi"
copy p "27373651910"
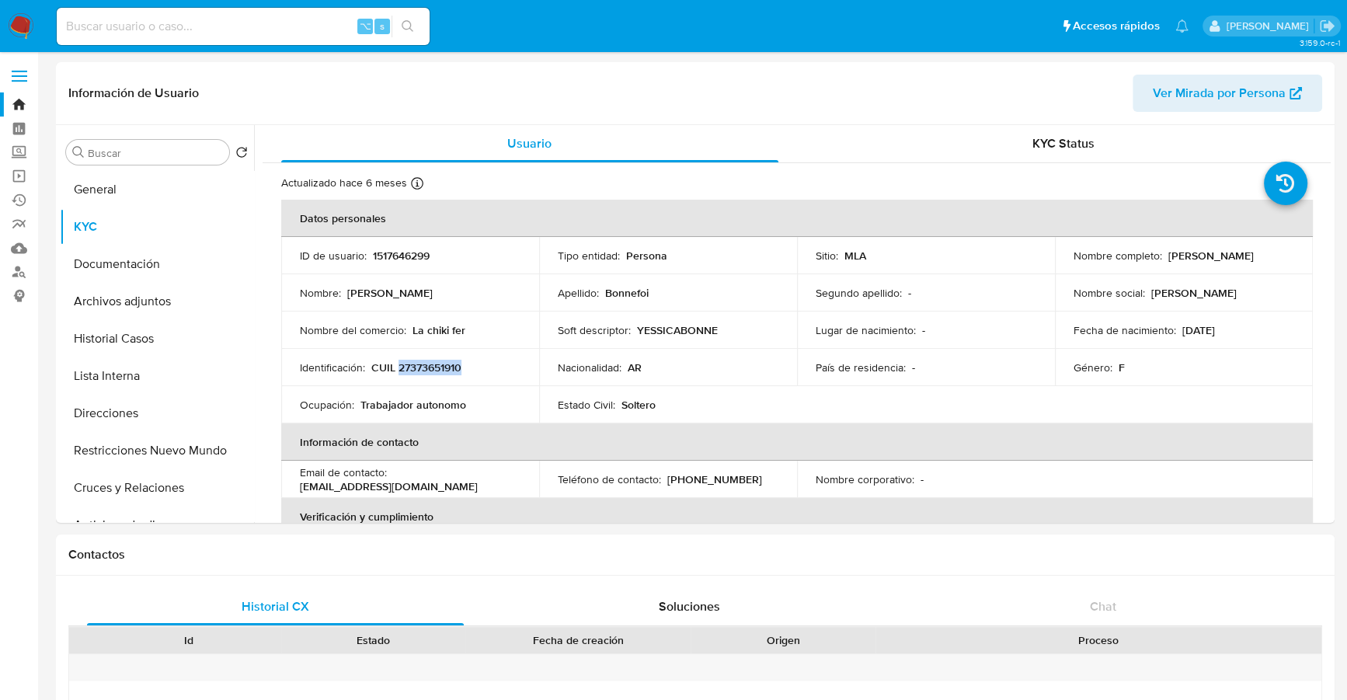
click at [17, 30] on img at bounding box center [21, 26] width 26 height 26
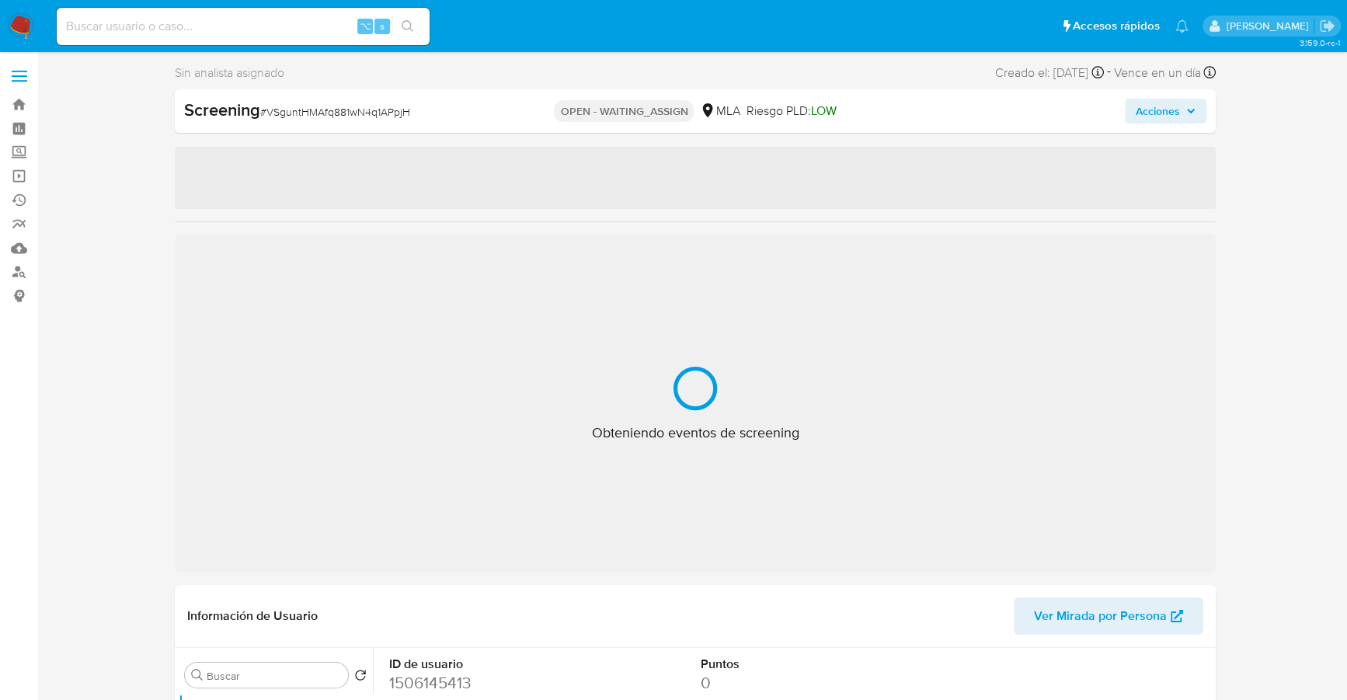
select select "10"
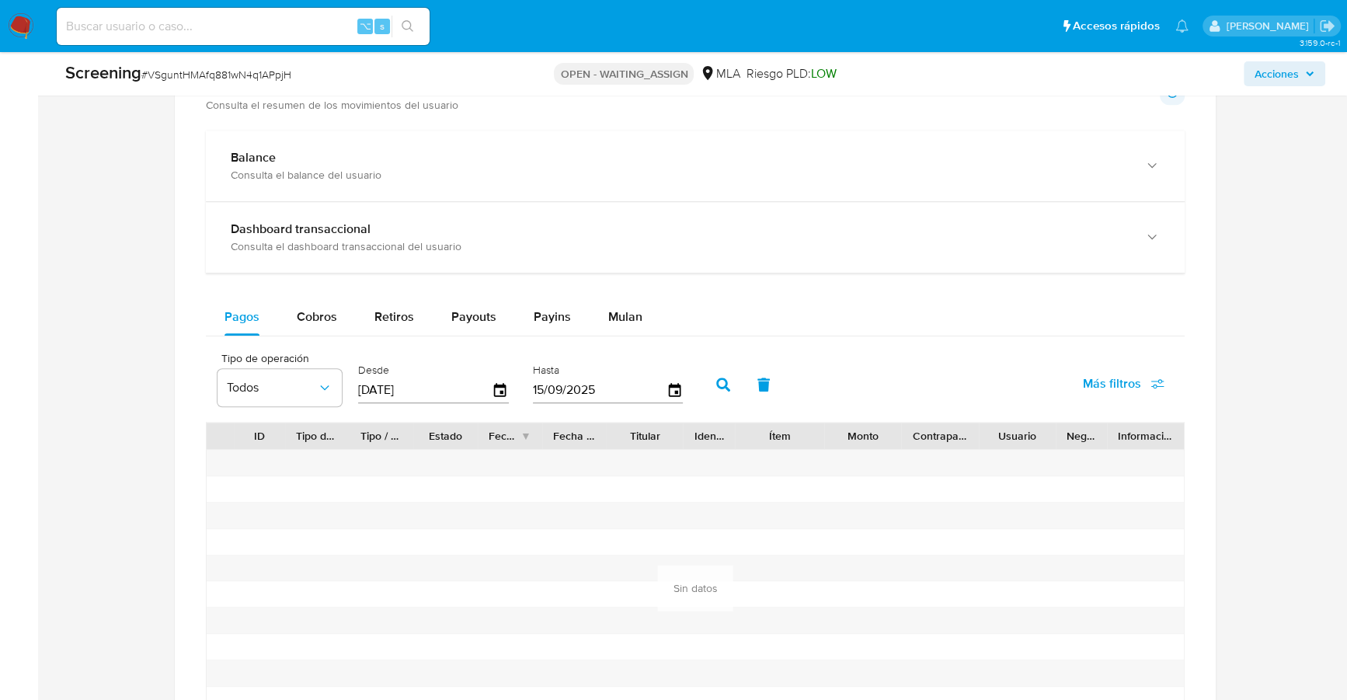
scroll to position [1084, 0]
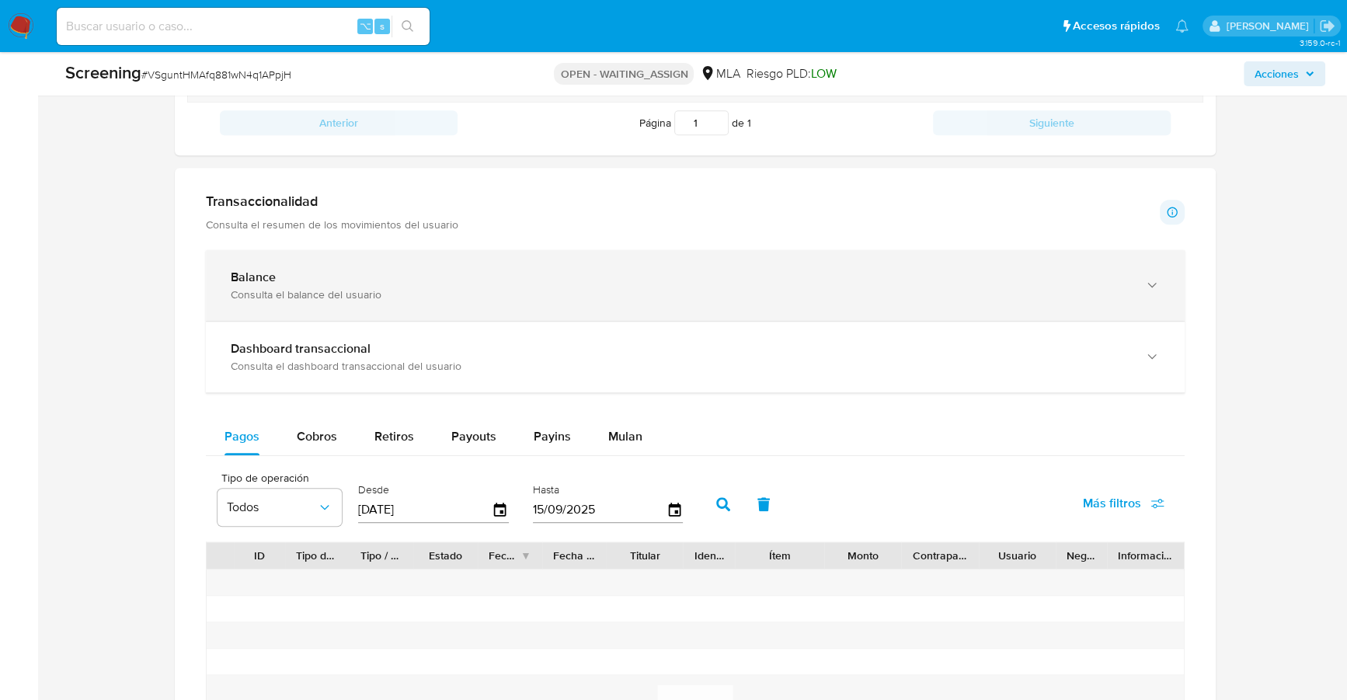
click at [343, 298] on div "Balance Consulta el balance del usuario" at bounding box center [695, 285] width 979 height 71
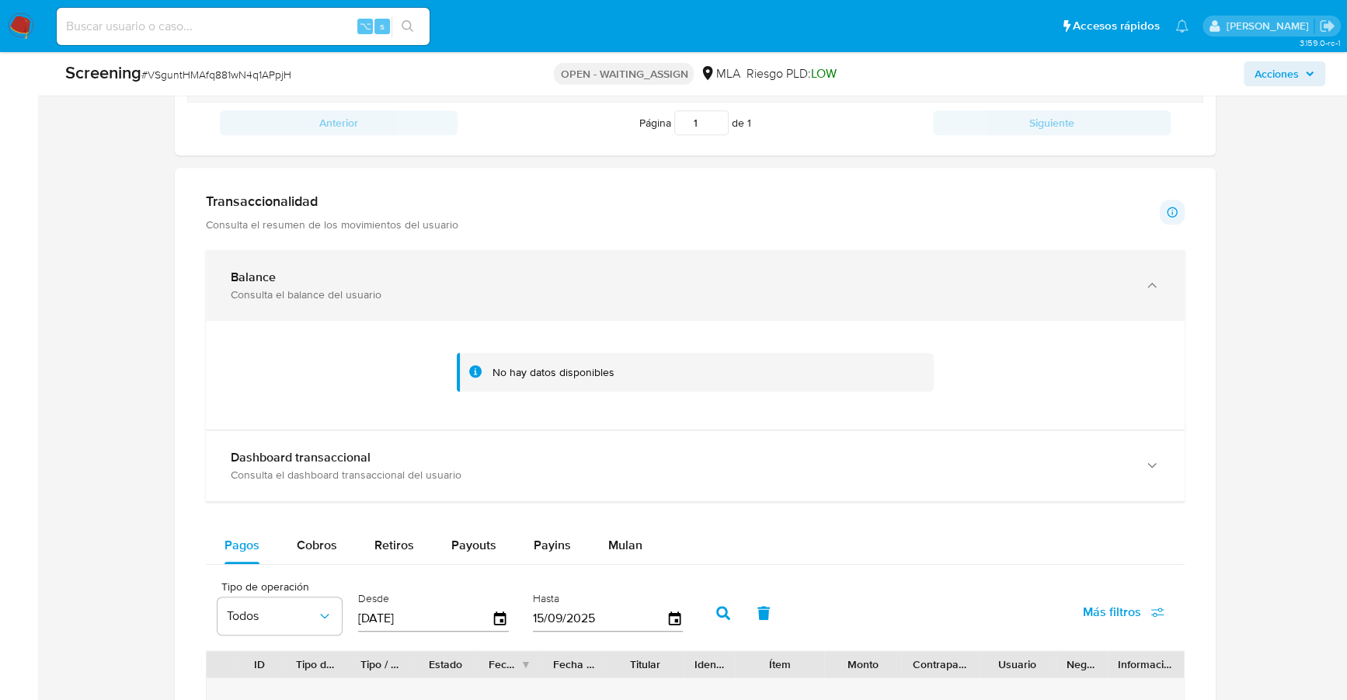
click at [406, 264] on div "Balance Consulta el balance del usuario" at bounding box center [695, 285] width 979 height 71
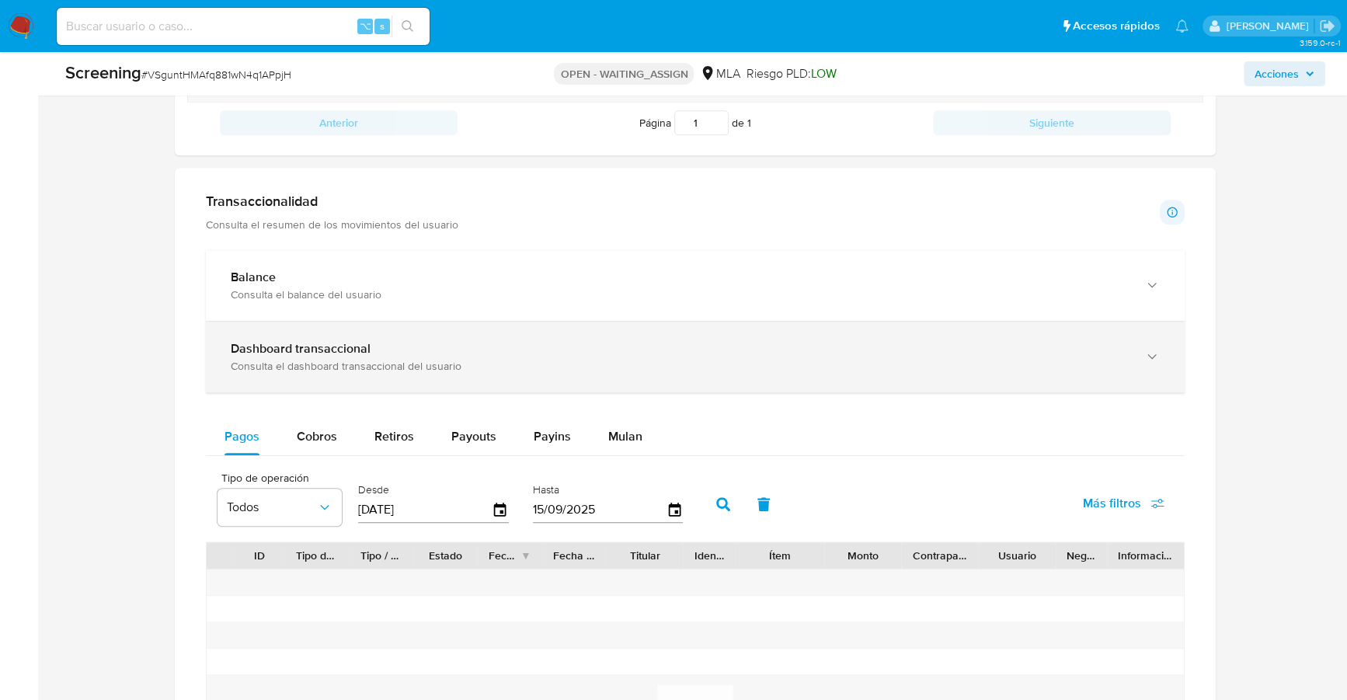
click at [363, 351] on b "Dashboard transaccional" at bounding box center [301, 348] width 140 height 18
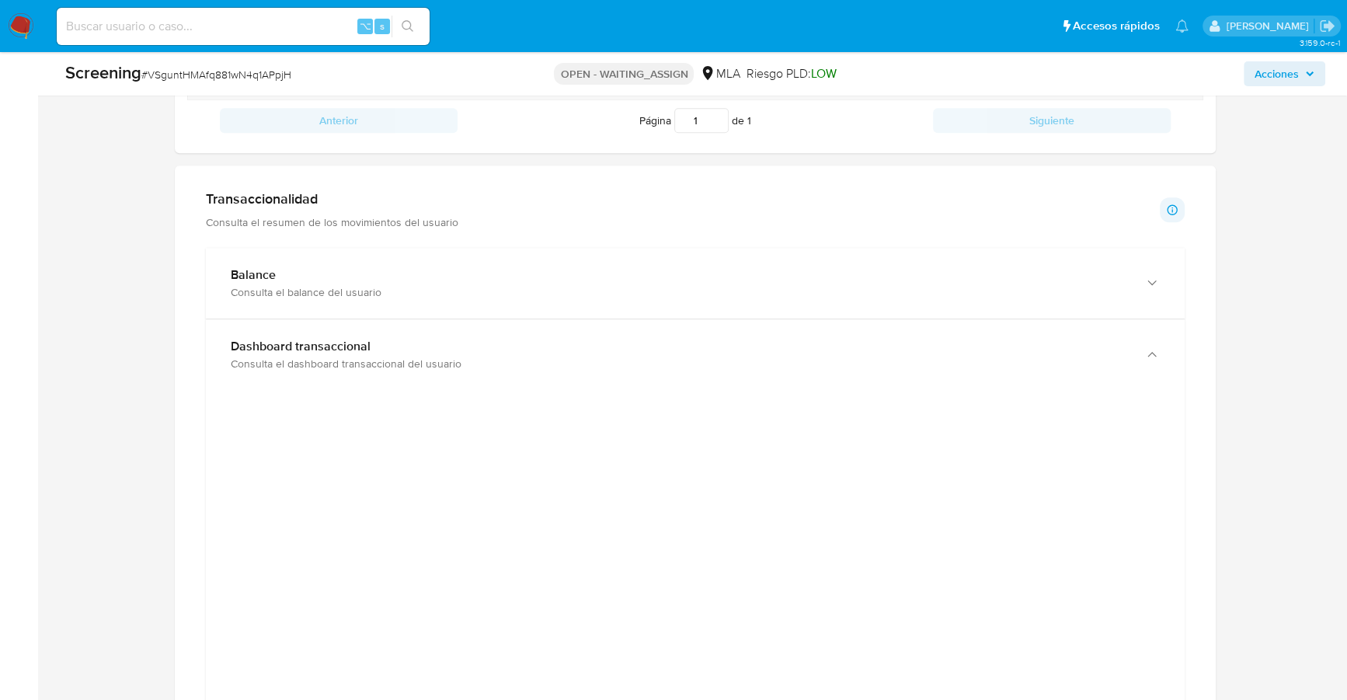
scroll to position [1133, 0]
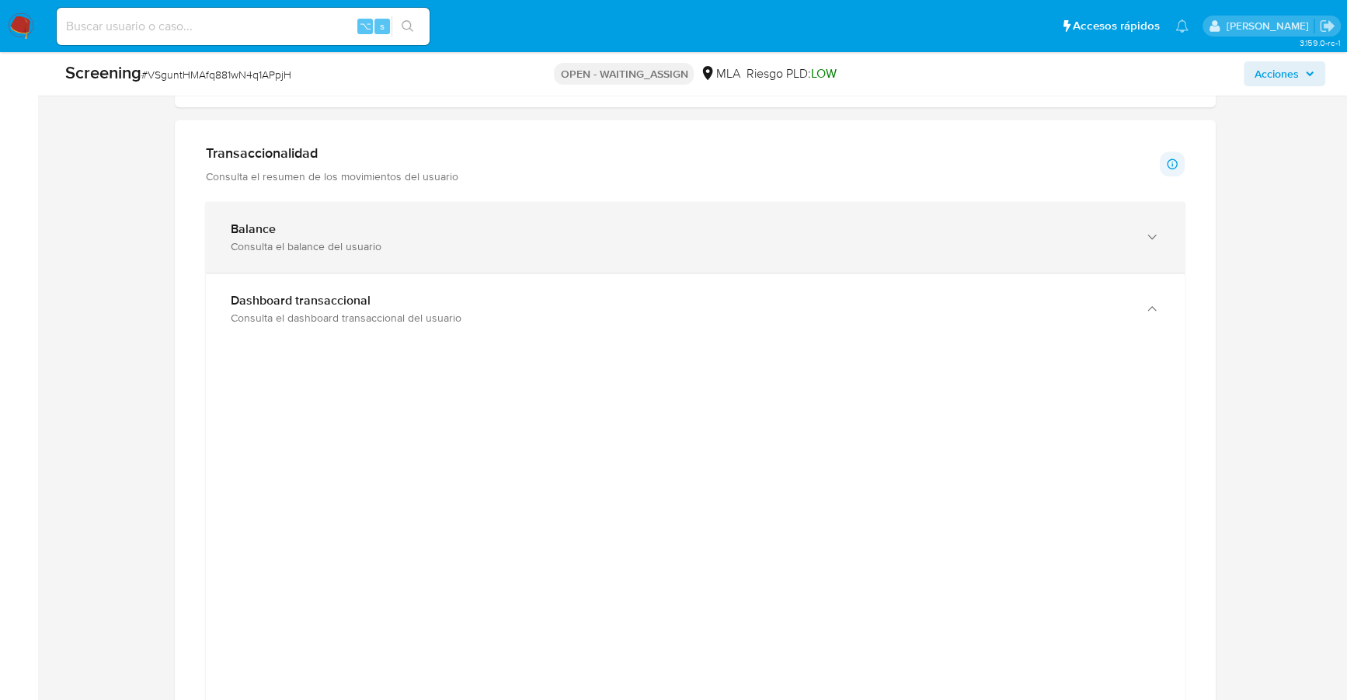
click at [325, 233] on div "Balance Consulta el balance del usuario" at bounding box center [680, 237] width 898 height 32
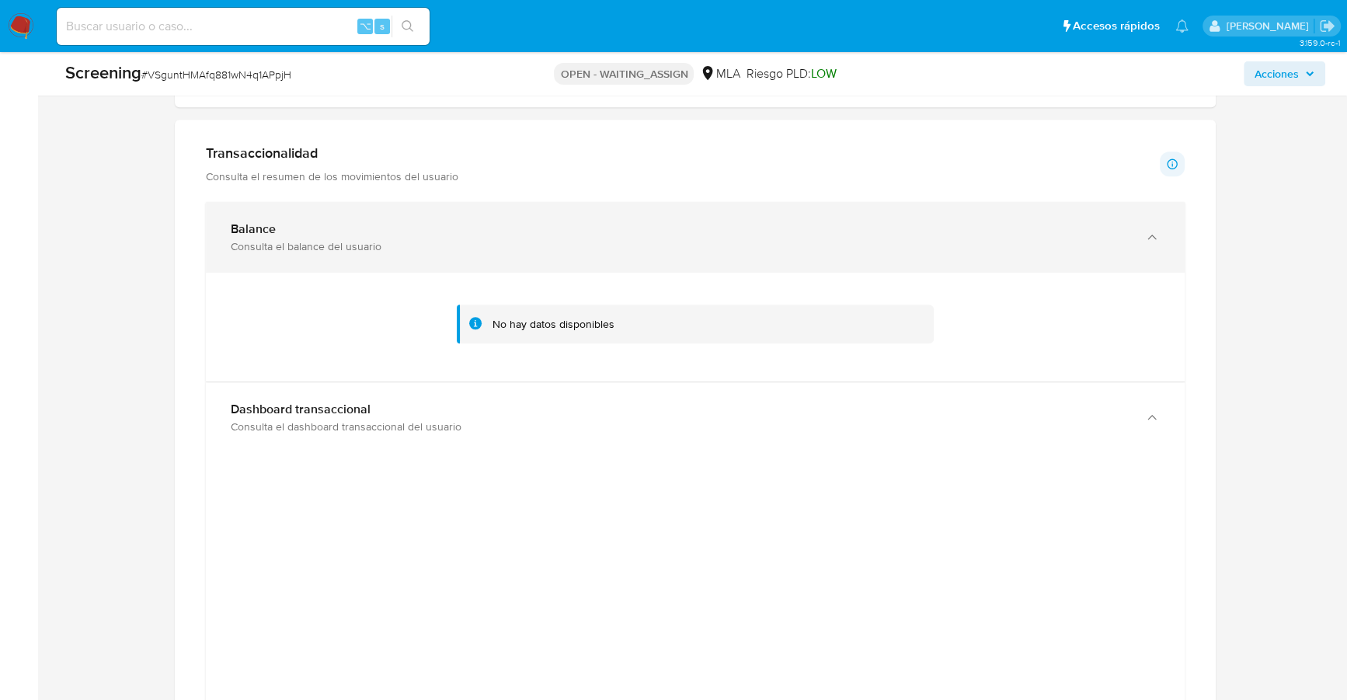
click at [324, 239] on div "Consulta el balance del usuario" at bounding box center [680, 246] width 898 height 14
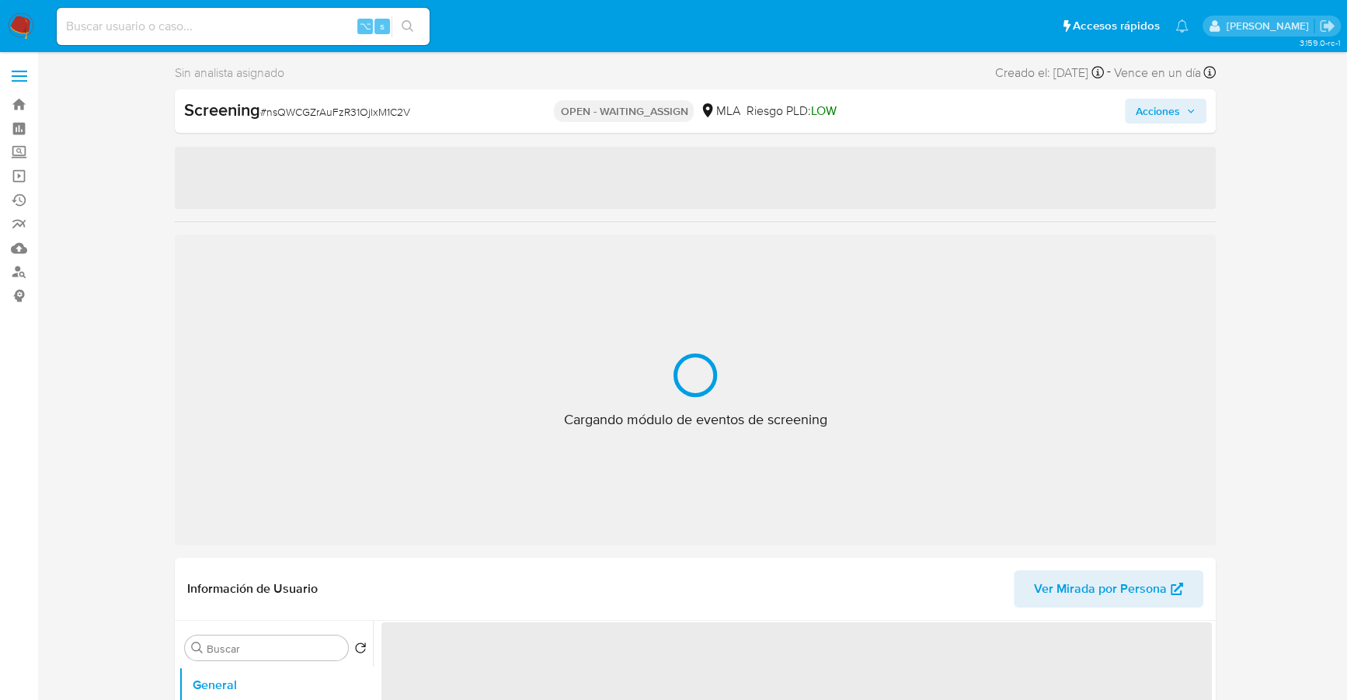
select select "10"
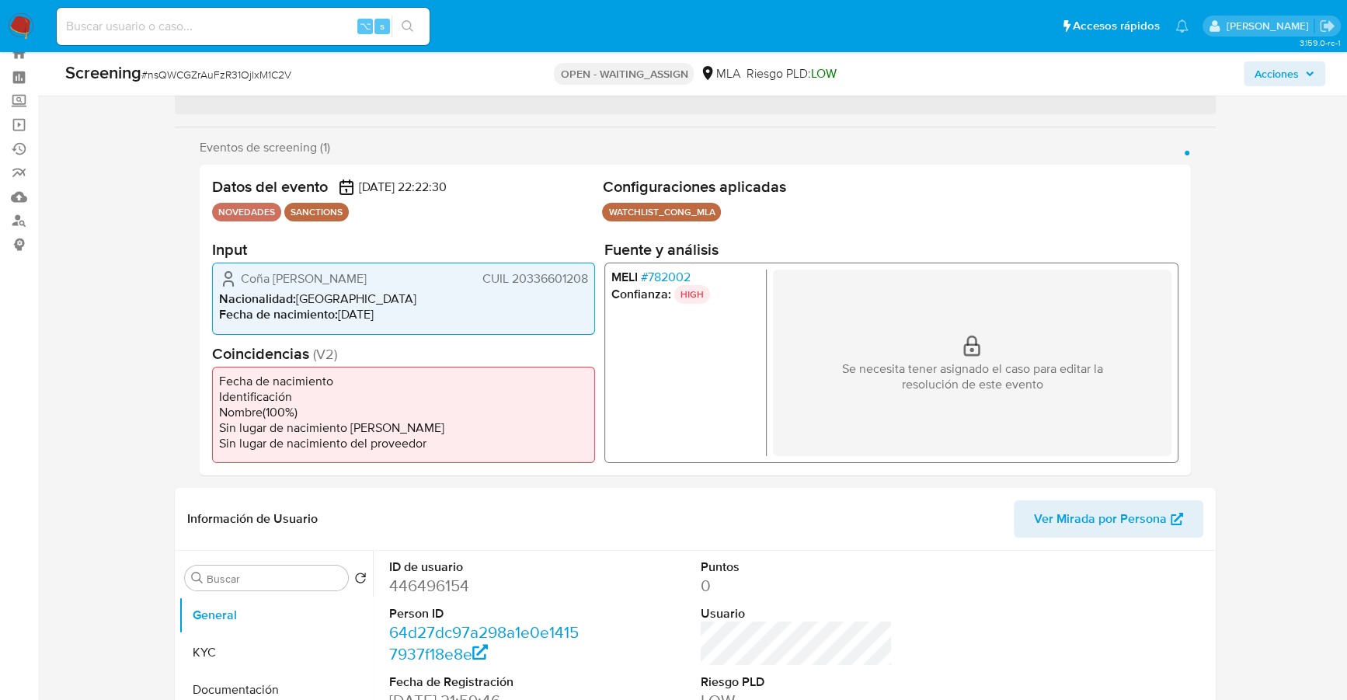
scroll to position [158, 0]
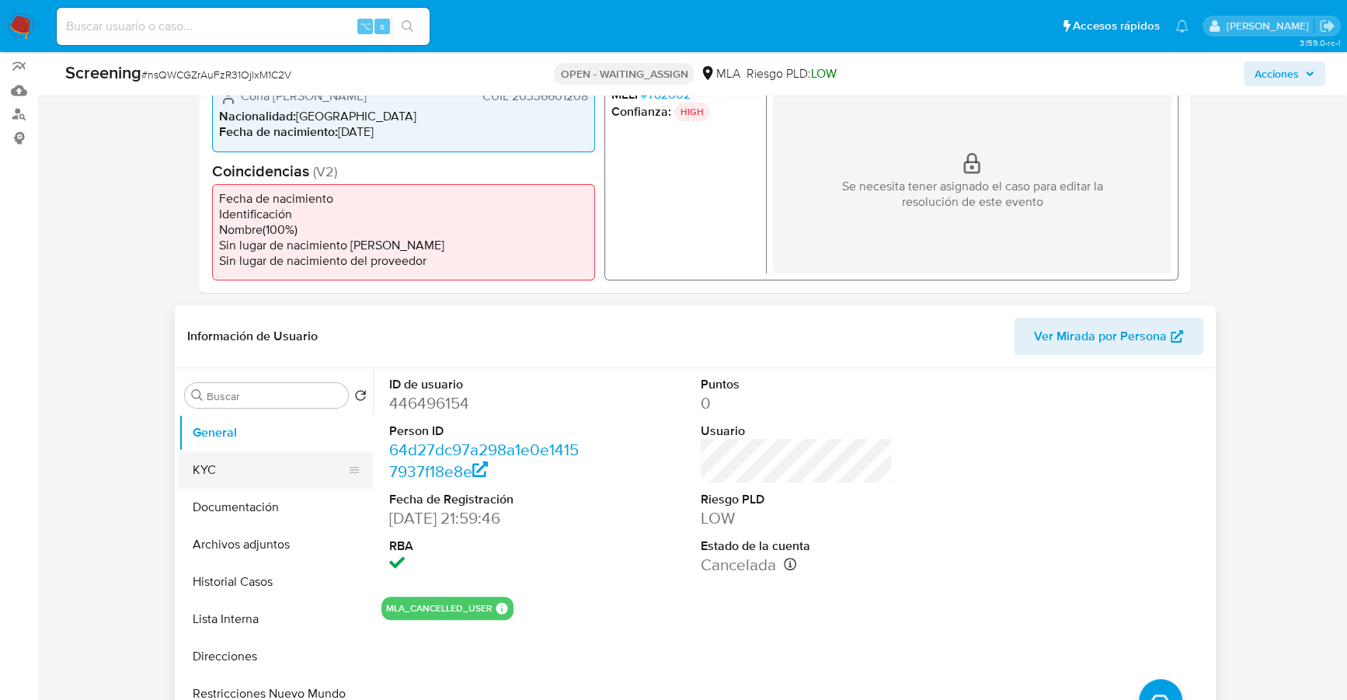
click at [194, 465] on button "KYC" at bounding box center [270, 469] width 182 height 37
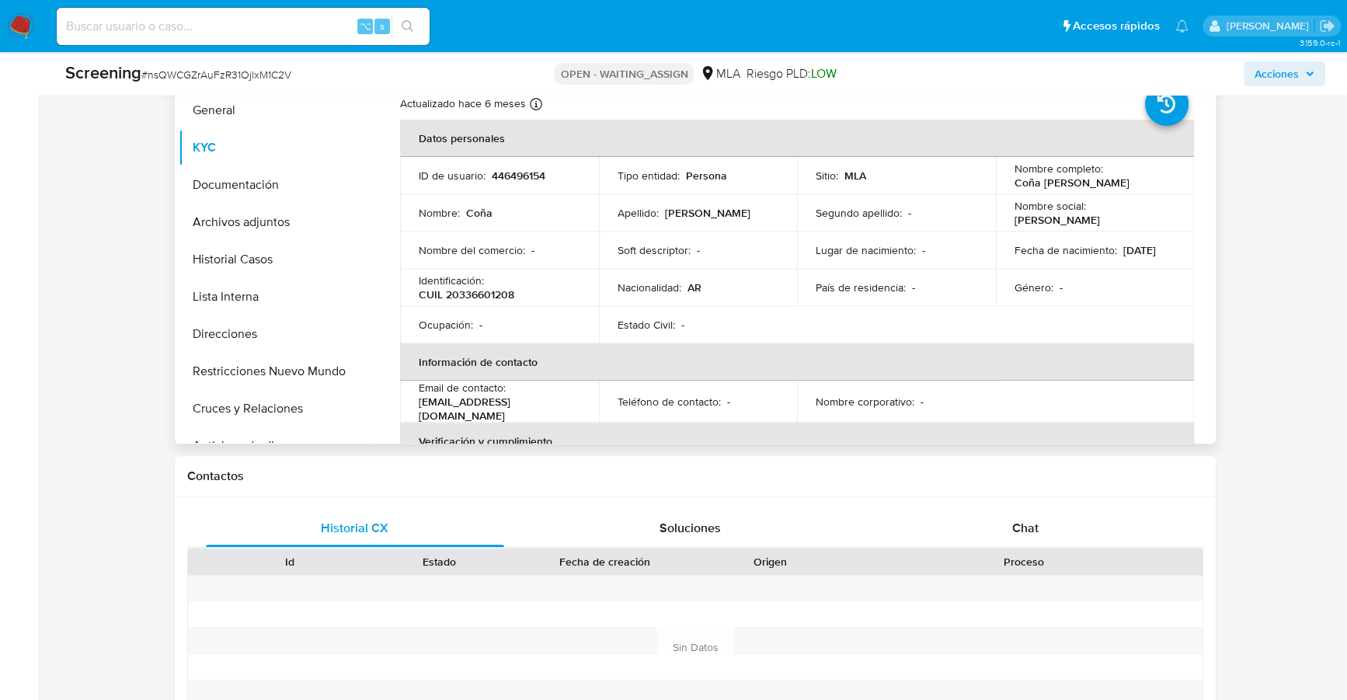
scroll to position [479, 0]
click at [167, 33] on input at bounding box center [243, 26] width 373 height 20
paste input "1025818894"
type input "1025818894"
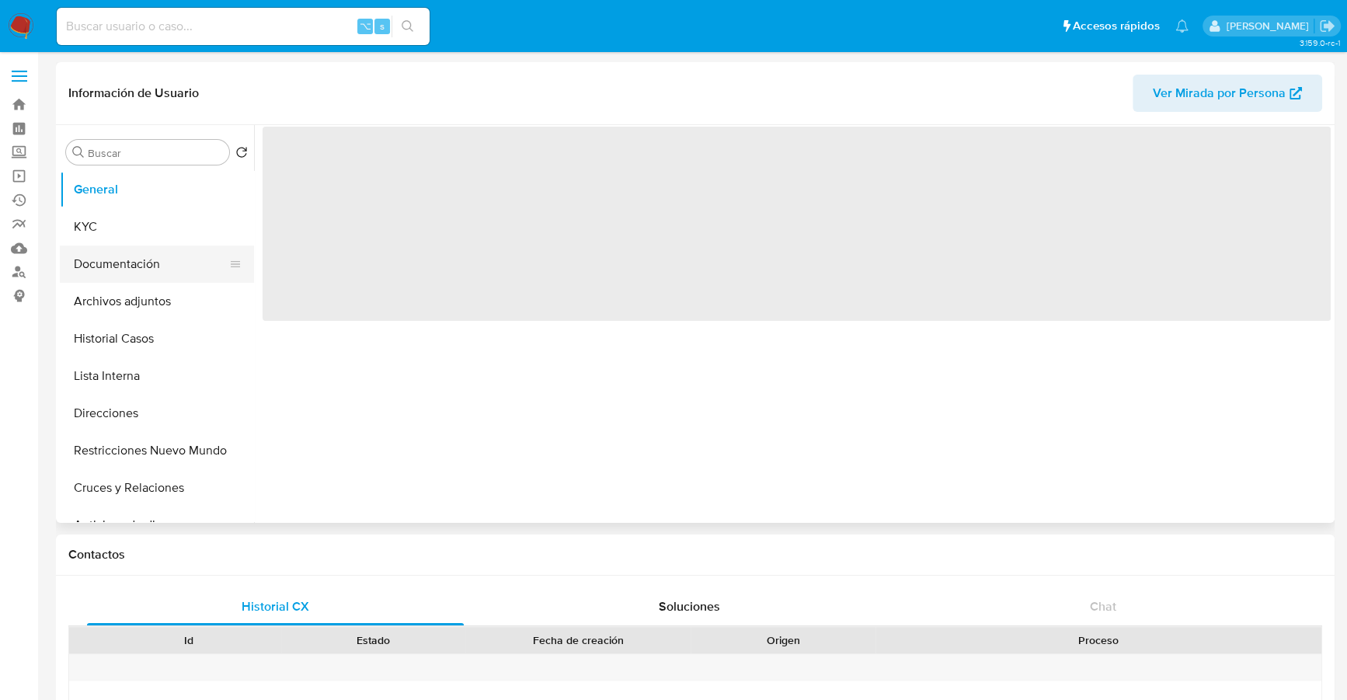
click at [118, 276] on button "Documentación" at bounding box center [151, 263] width 182 height 37
select select "10"
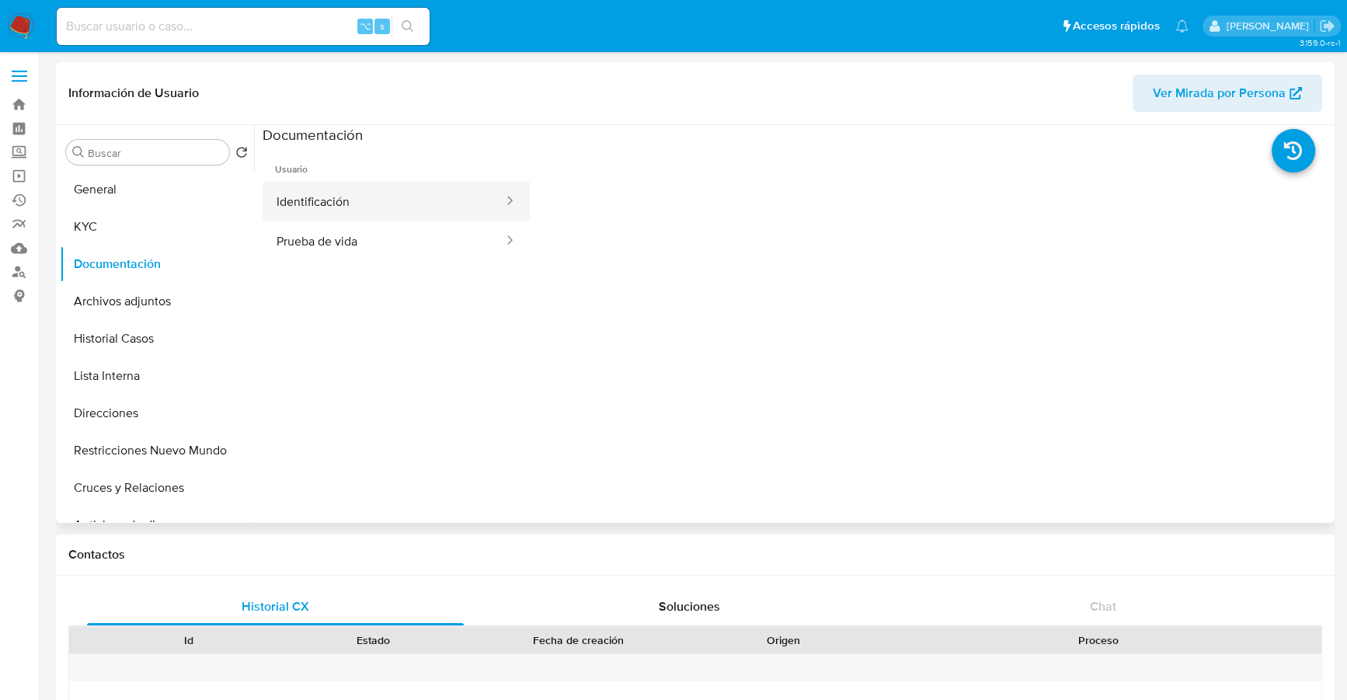
click at [411, 199] on button "Identificación" at bounding box center [384, 202] width 242 height 40
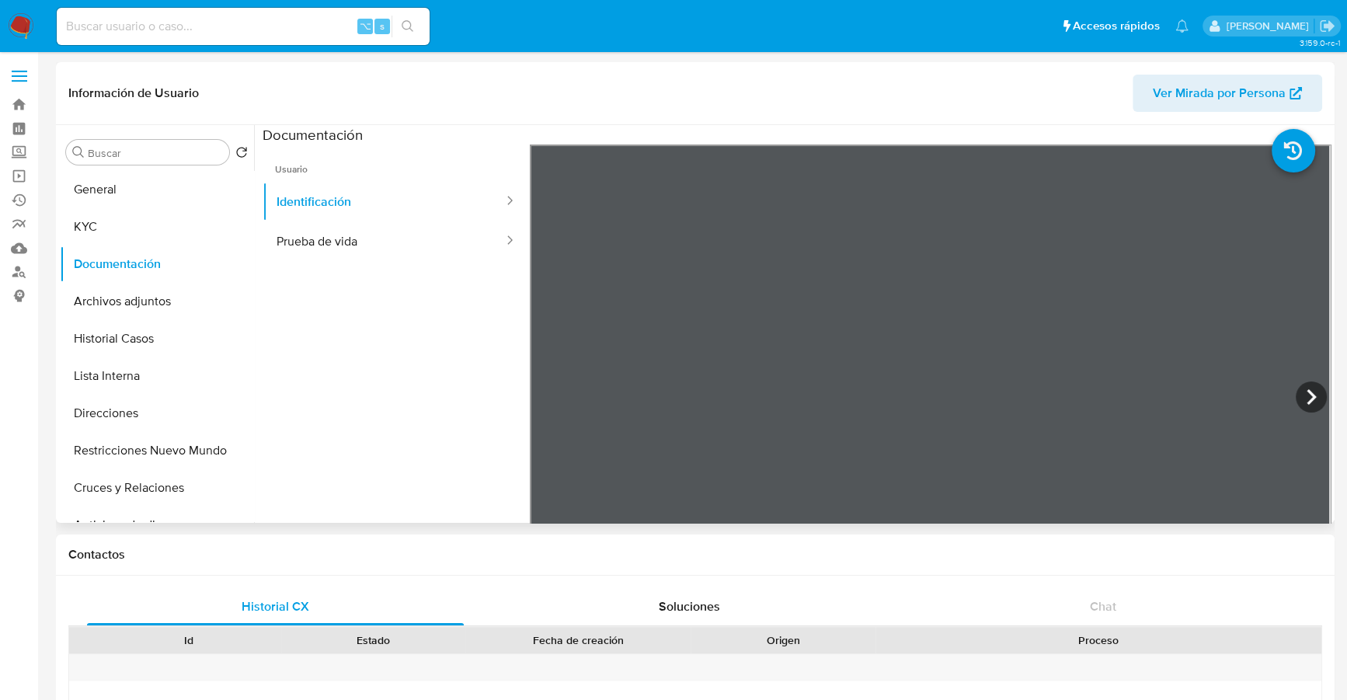
click at [385, 265] on ul "Usuario Identificación Prueba de vida" at bounding box center [396, 367] width 267 height 447
click at [381, 245] on button "Prueba de vida" at bounding box center [384, 241] width 242 height 40
click at [122, 189] on button "General" at bounding box center [151, 189] width 182 height 37
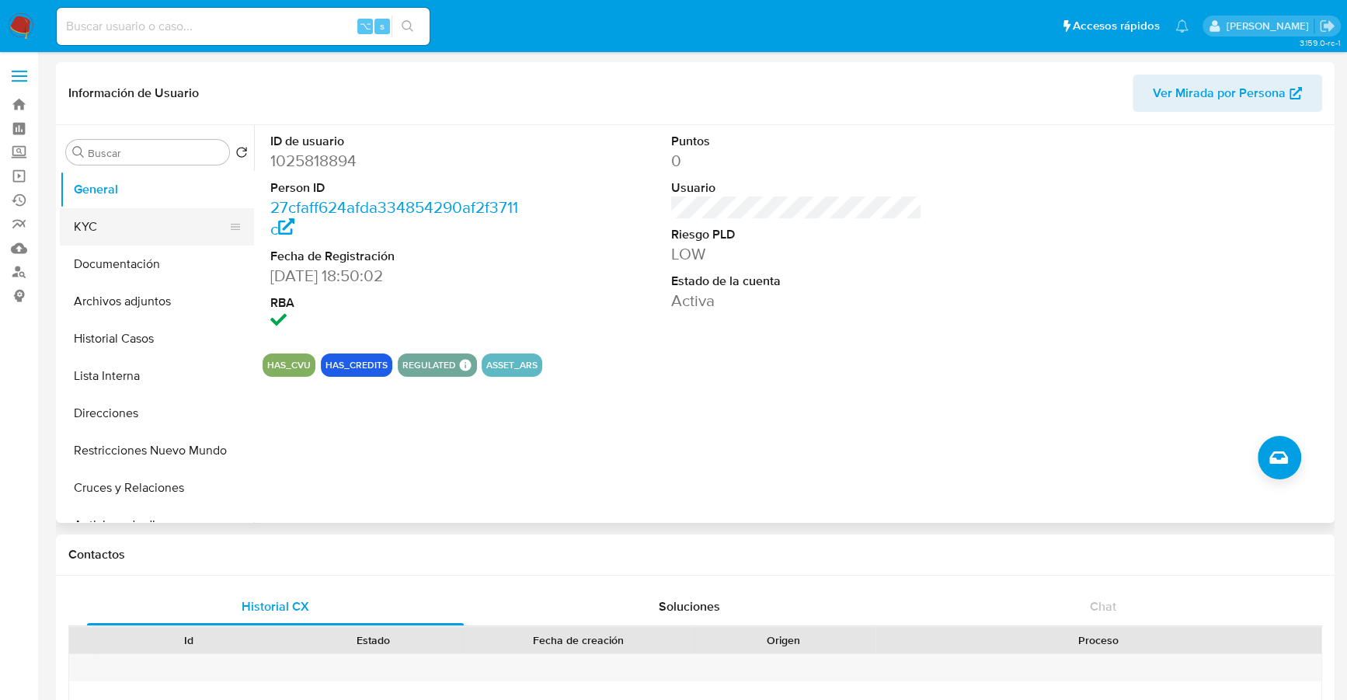
click at [197, 227] on button "KYC" at bounding box center [151, 226] width 182 height 37
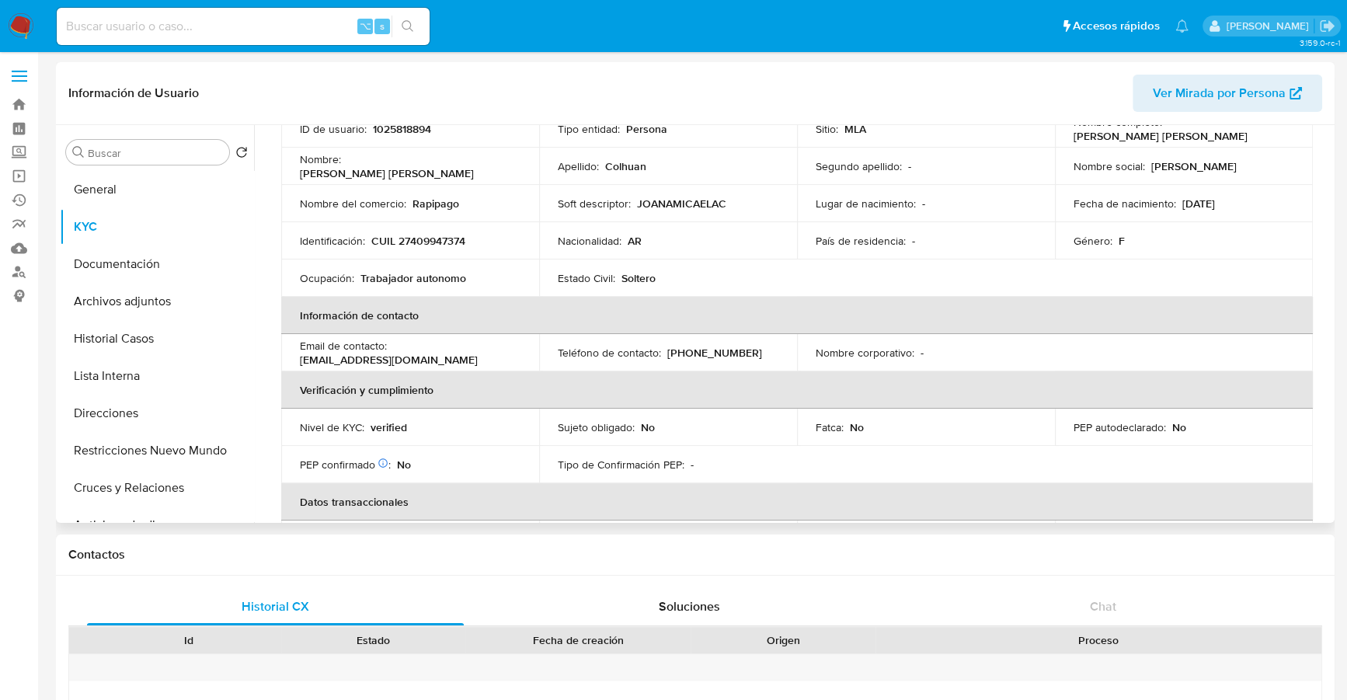
scroll to position [93, 0]
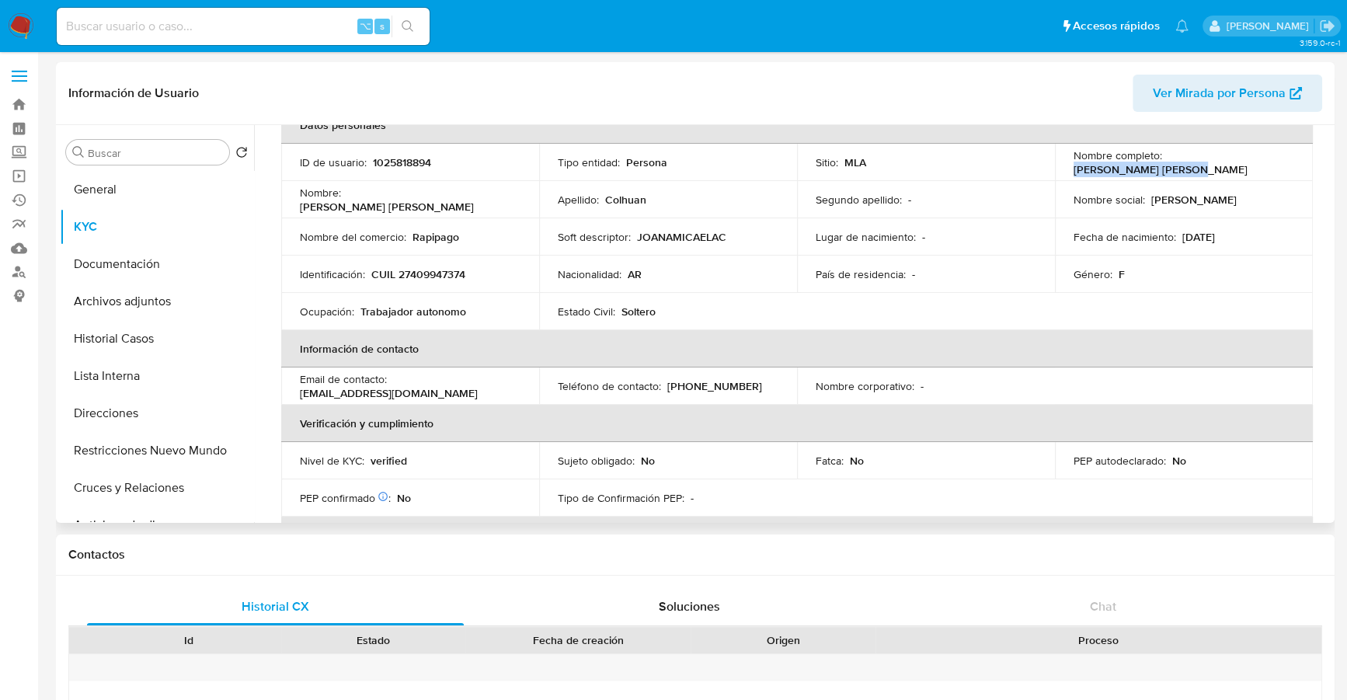
drag, startPoint x: 1165, startPoint y: 162, endPoint x: 1298, endPoint y: 165, distance: 132.9
click at [1298, 165] on td "Nombre completo : Joana Micaela Colhuan" at bounding box center [1184, 162] width 258 height 37
copy p "[PERSON_NAME] [PERSON_NAME]"
copy p "27409947374"
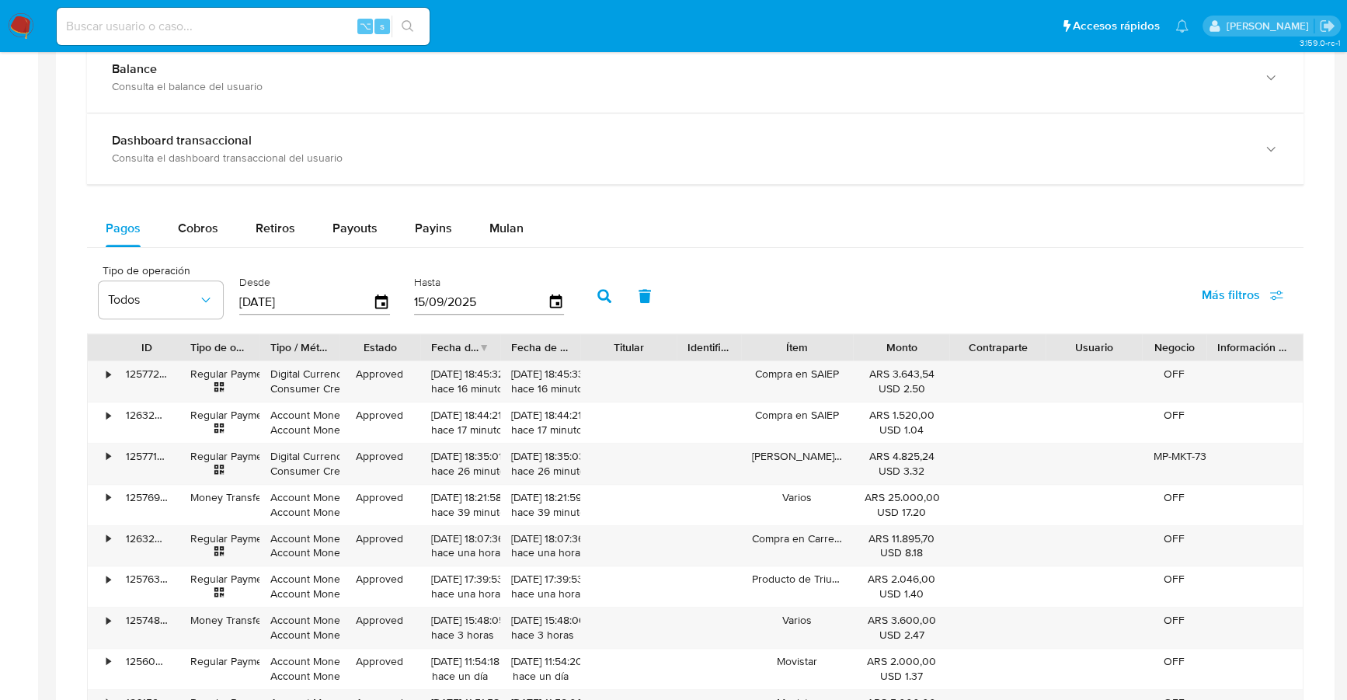
scroll to position [550, 0]
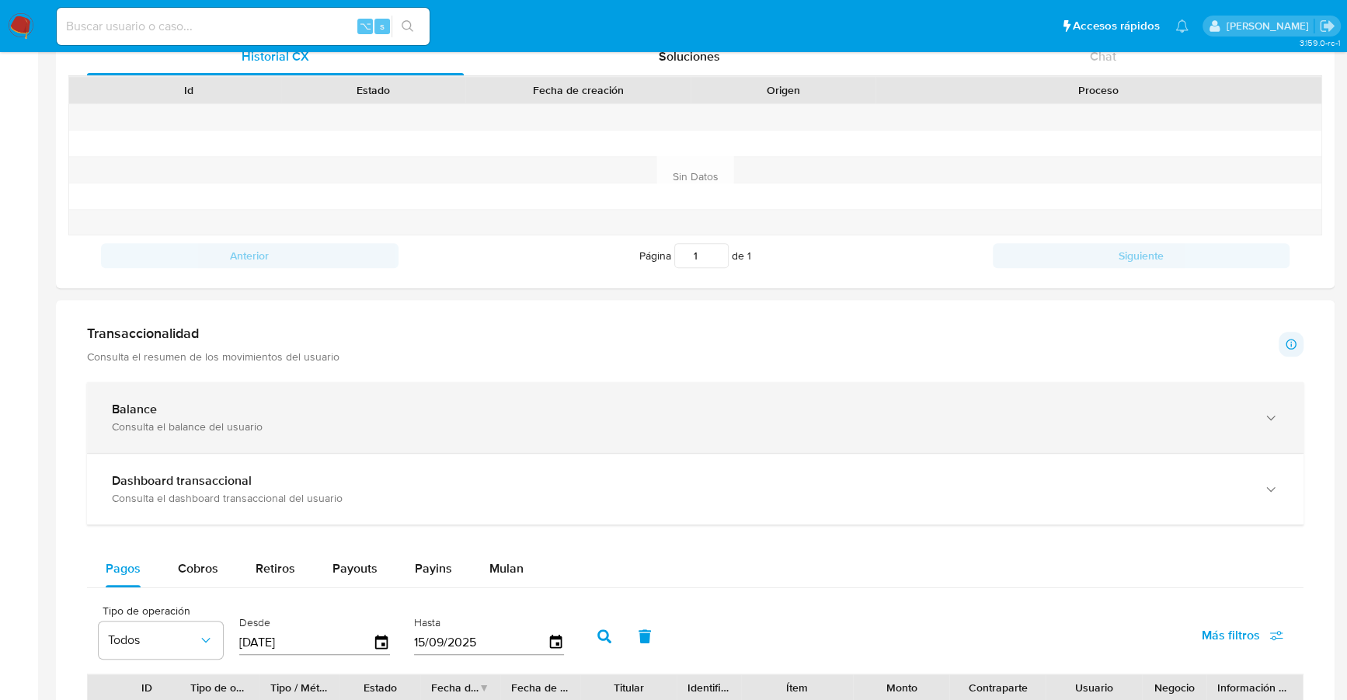
click at [219, 420] on div "Consulta el balance del usuario" at bounding box center [680, 426] width 1136 height 14
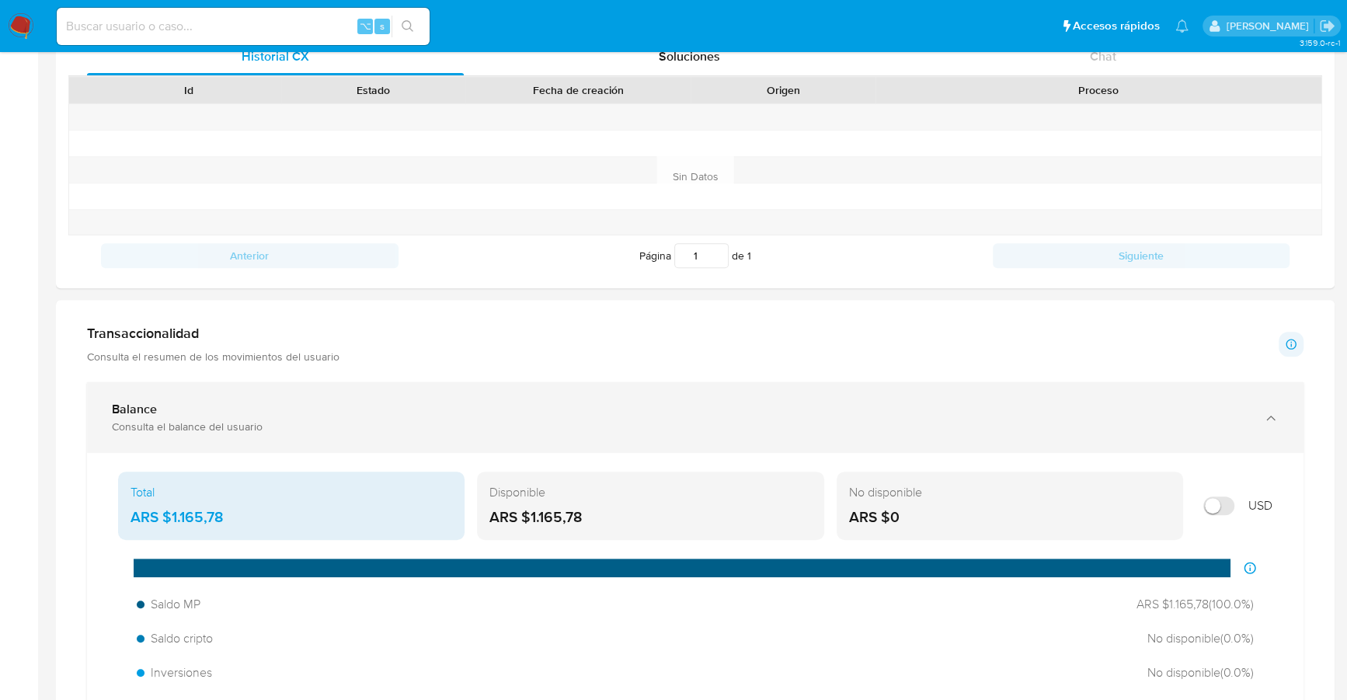
click at [341, 409] on div "Balance" at bounding box center [680, 410] width 1136 height 16
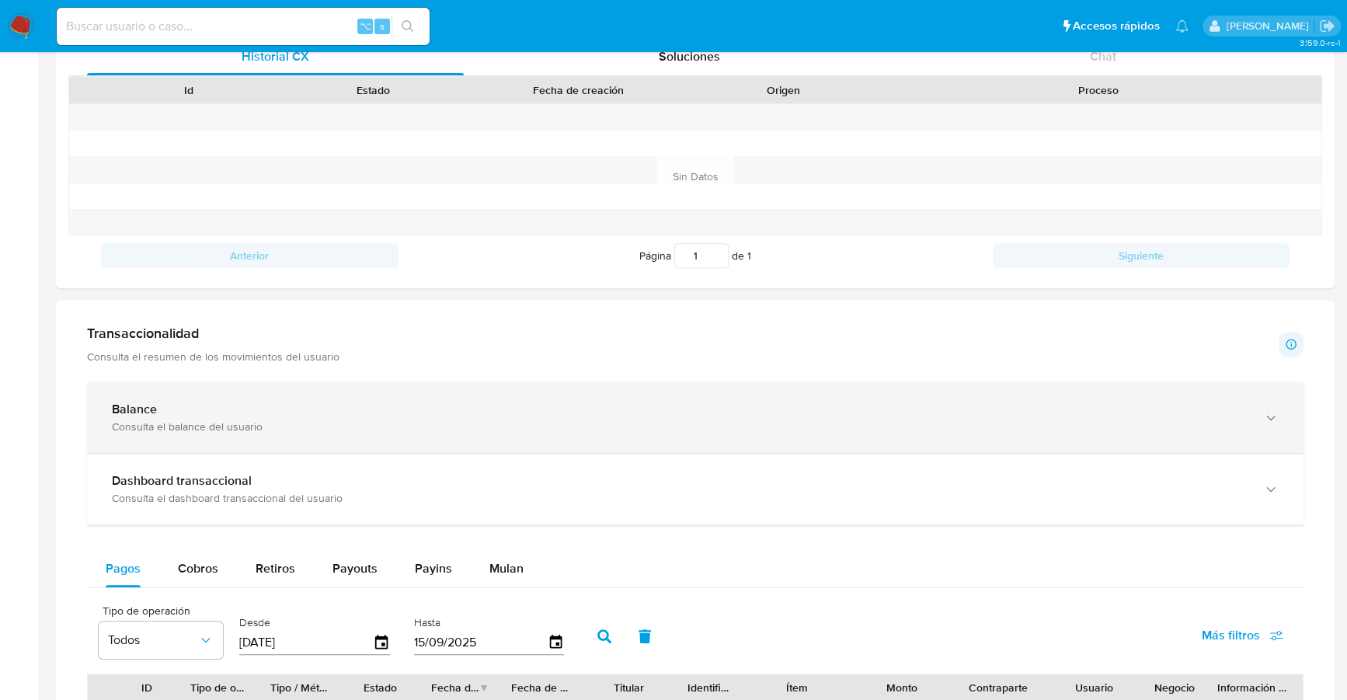
click at [341, 409] on div "Balance" at bounding box center [680, 410] width 1136 height 16
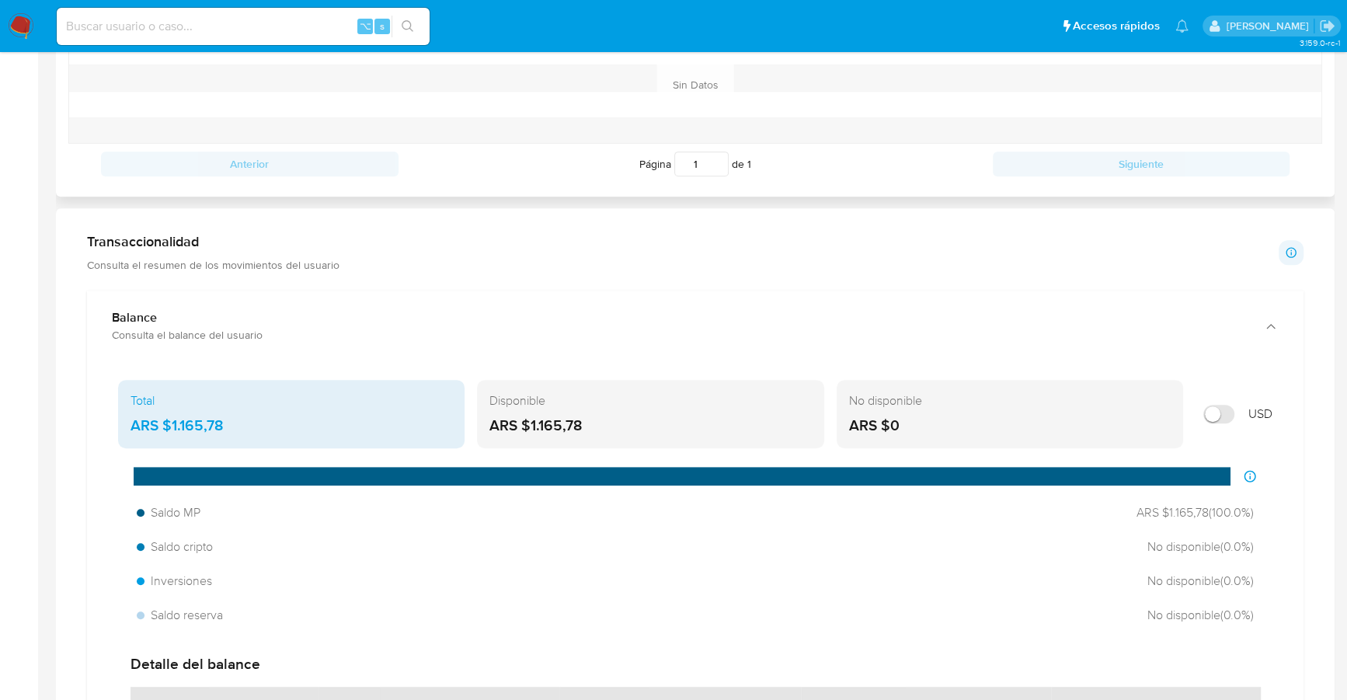
scroll to position [692, 0]
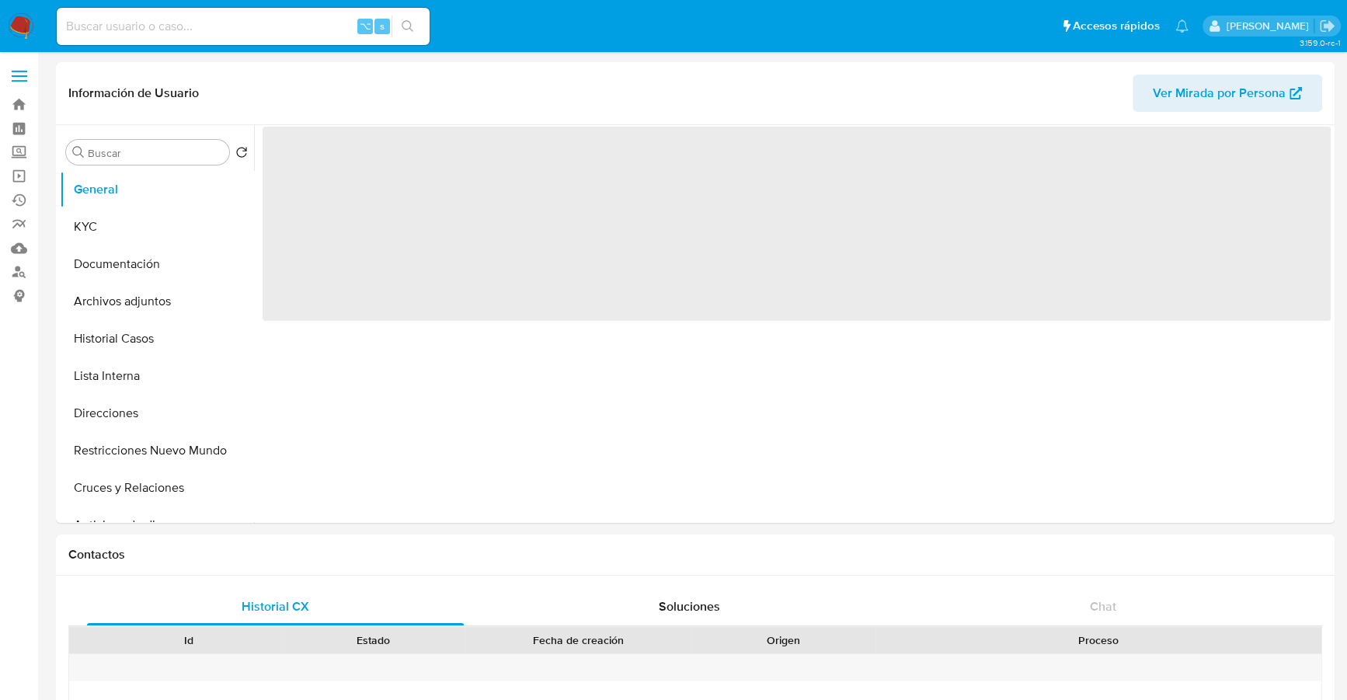
select select "10"
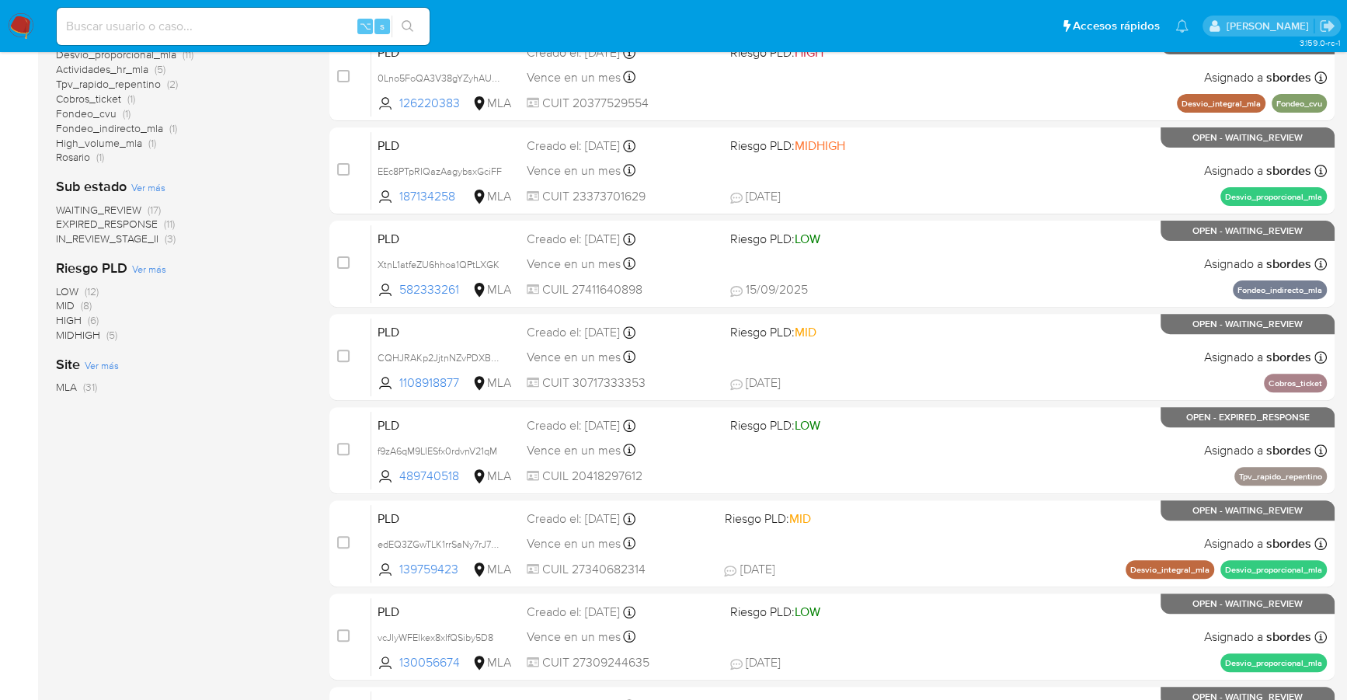
scroll to position [387, 0]
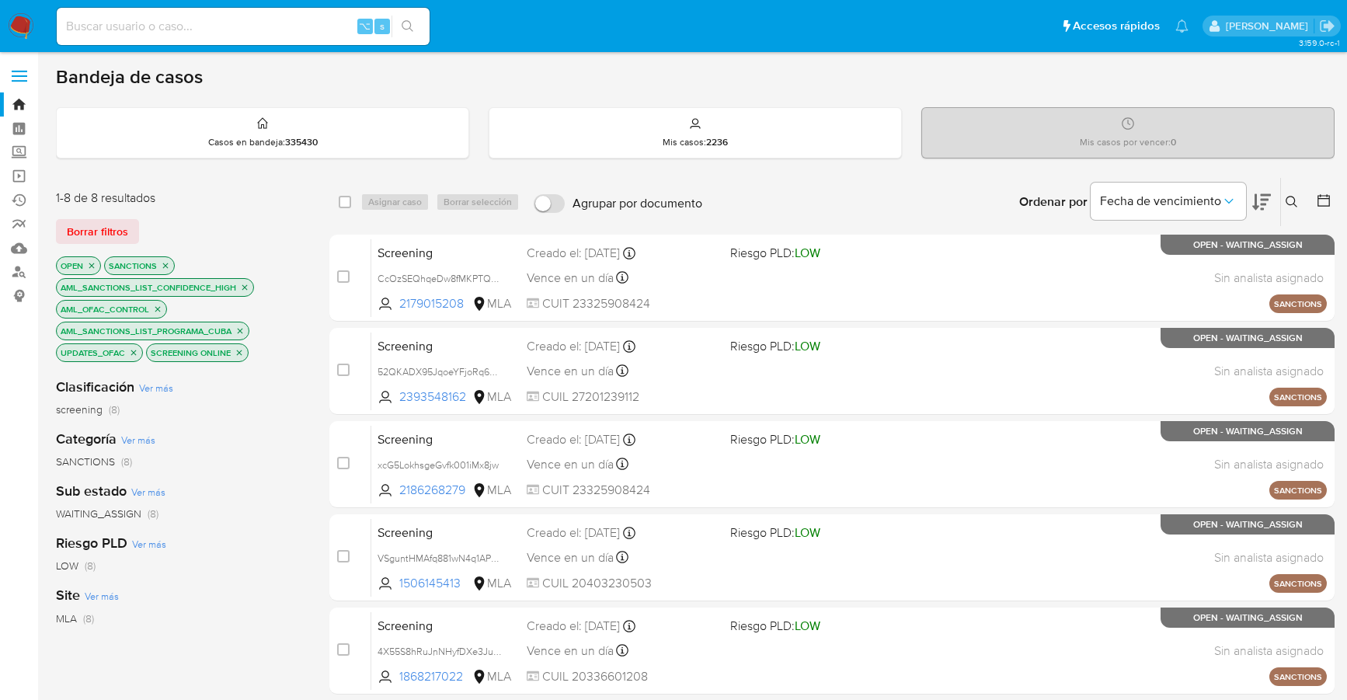
scroll to position [394, 0]
